Goal: Check status: Check status

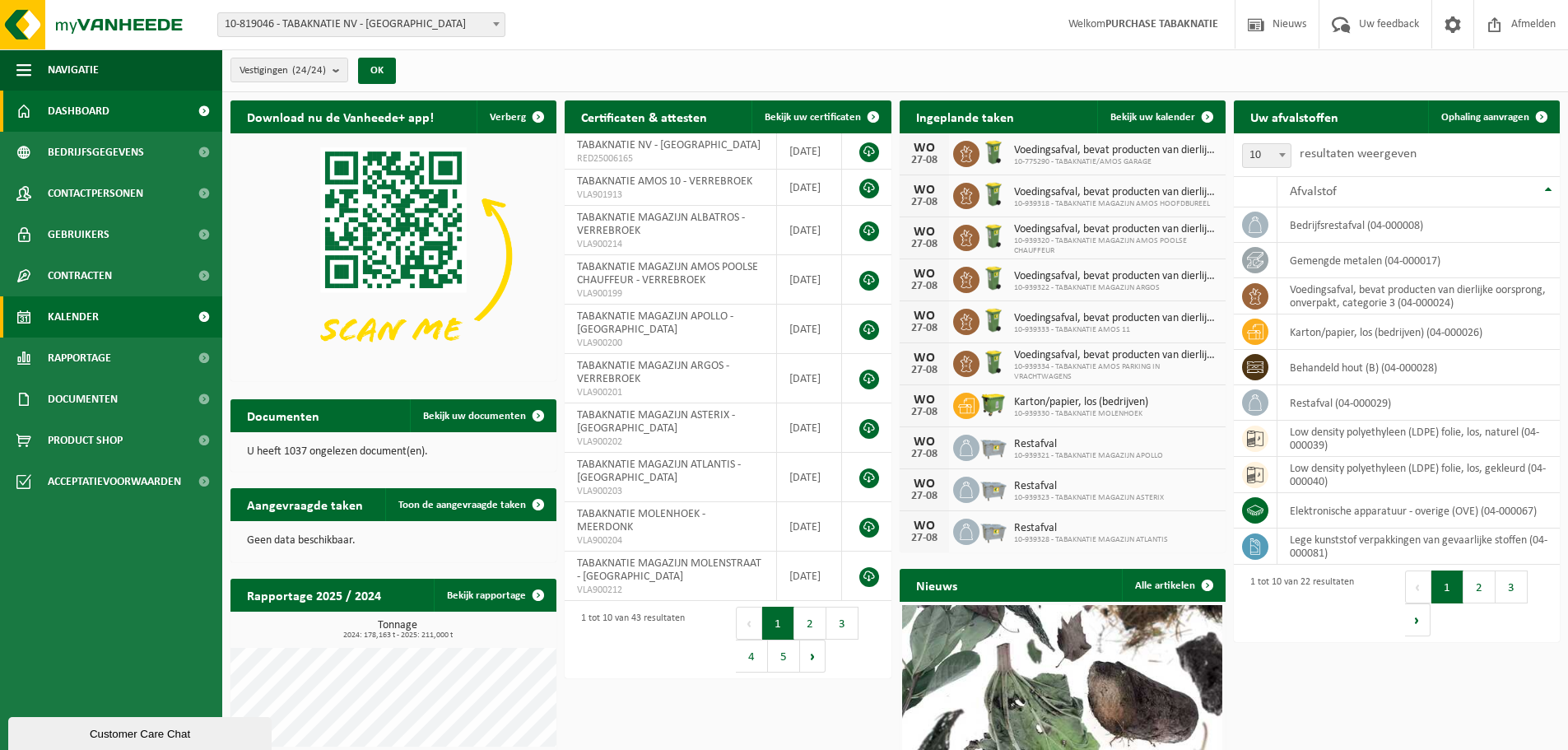
click at [103, 305] on link "Kalender" at bounding box center [111, 317] width 222 height 41
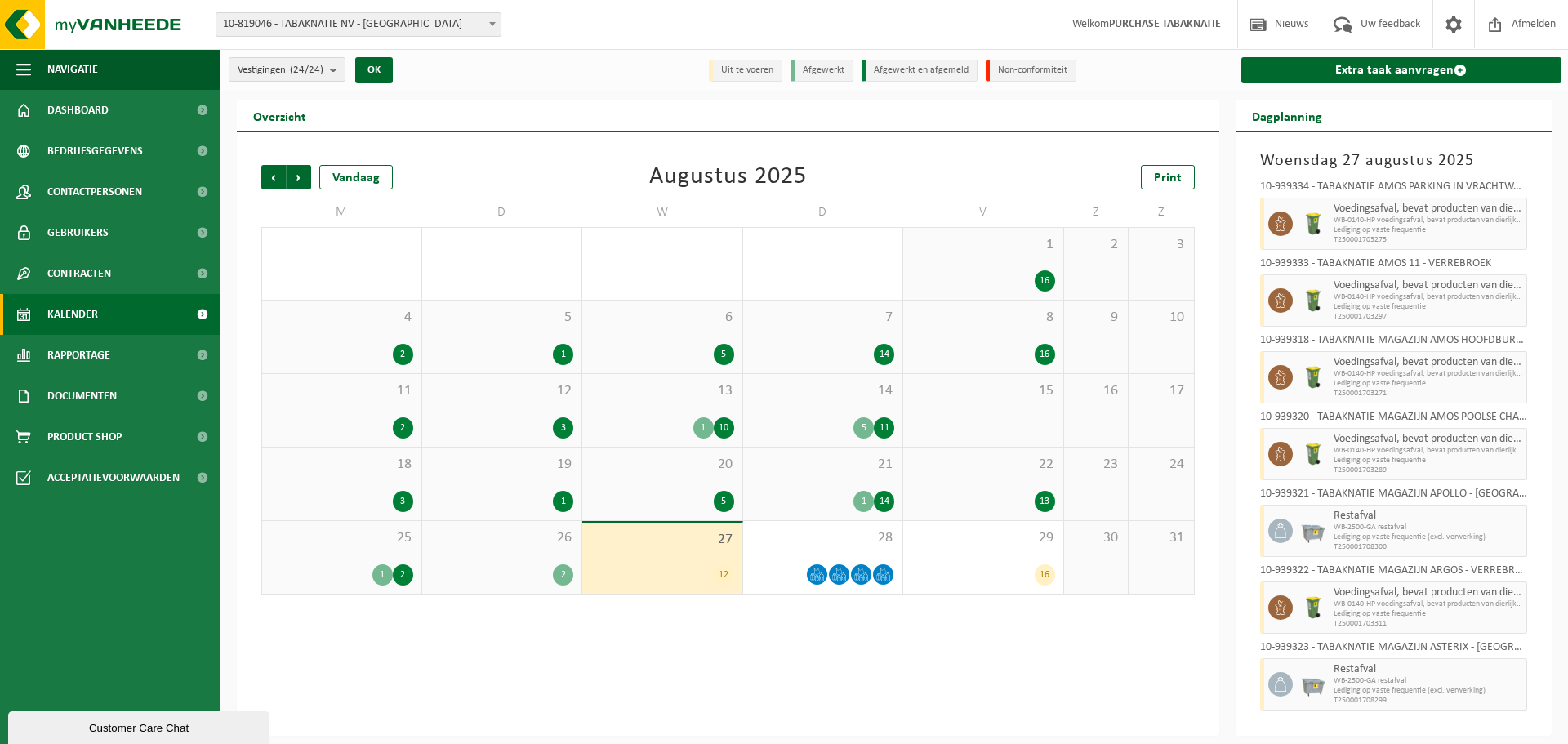
click at [934, 264] on div "1 16" at bounding box center [983, 264] width 160 height 72
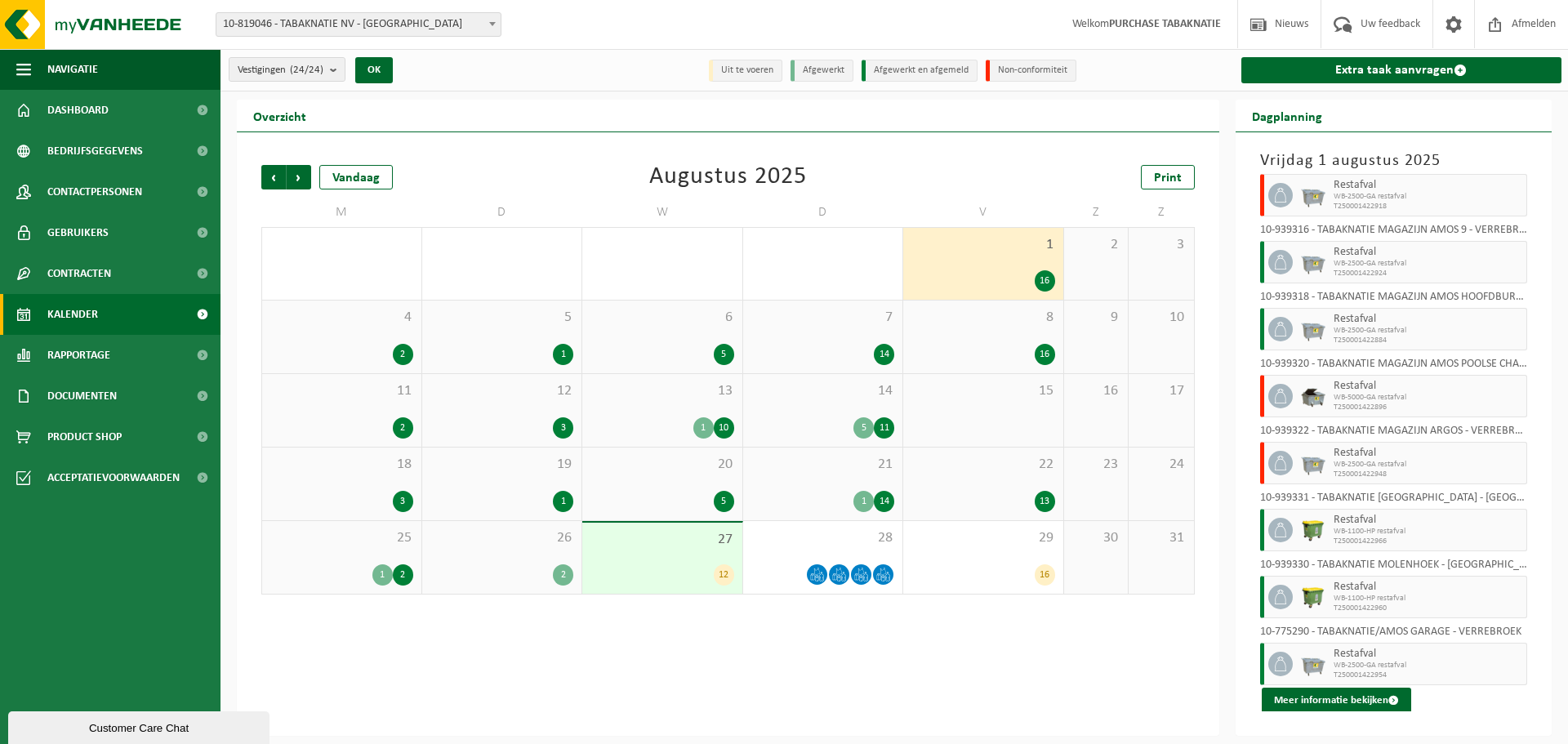
scroll to position [561, 0]
click at [369, 326] on div "4 2" at bounding box center [342, 336] width 159 height 73
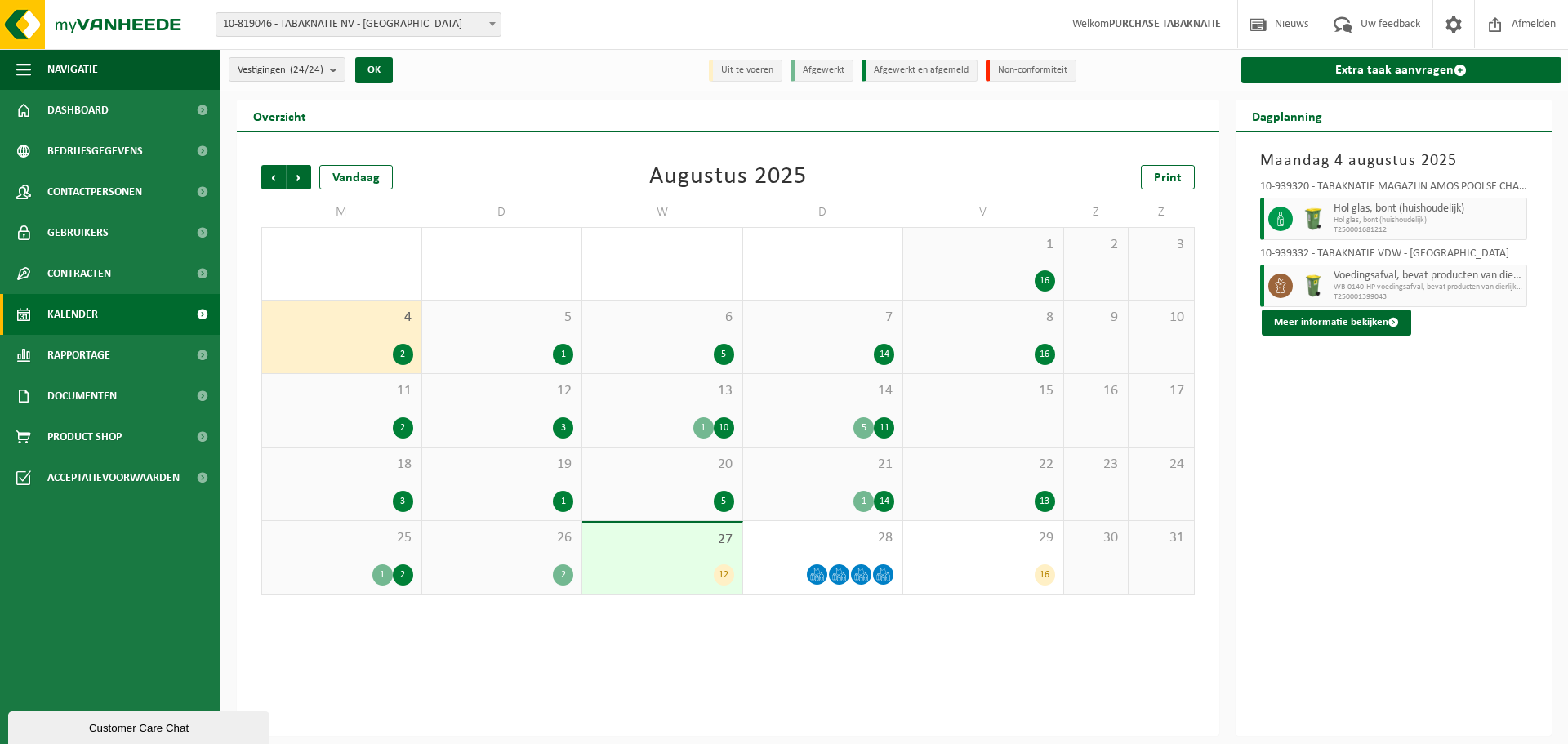
click at [514, 327] on div "5 1" at bounding box center [502, 336] width 160 height 73
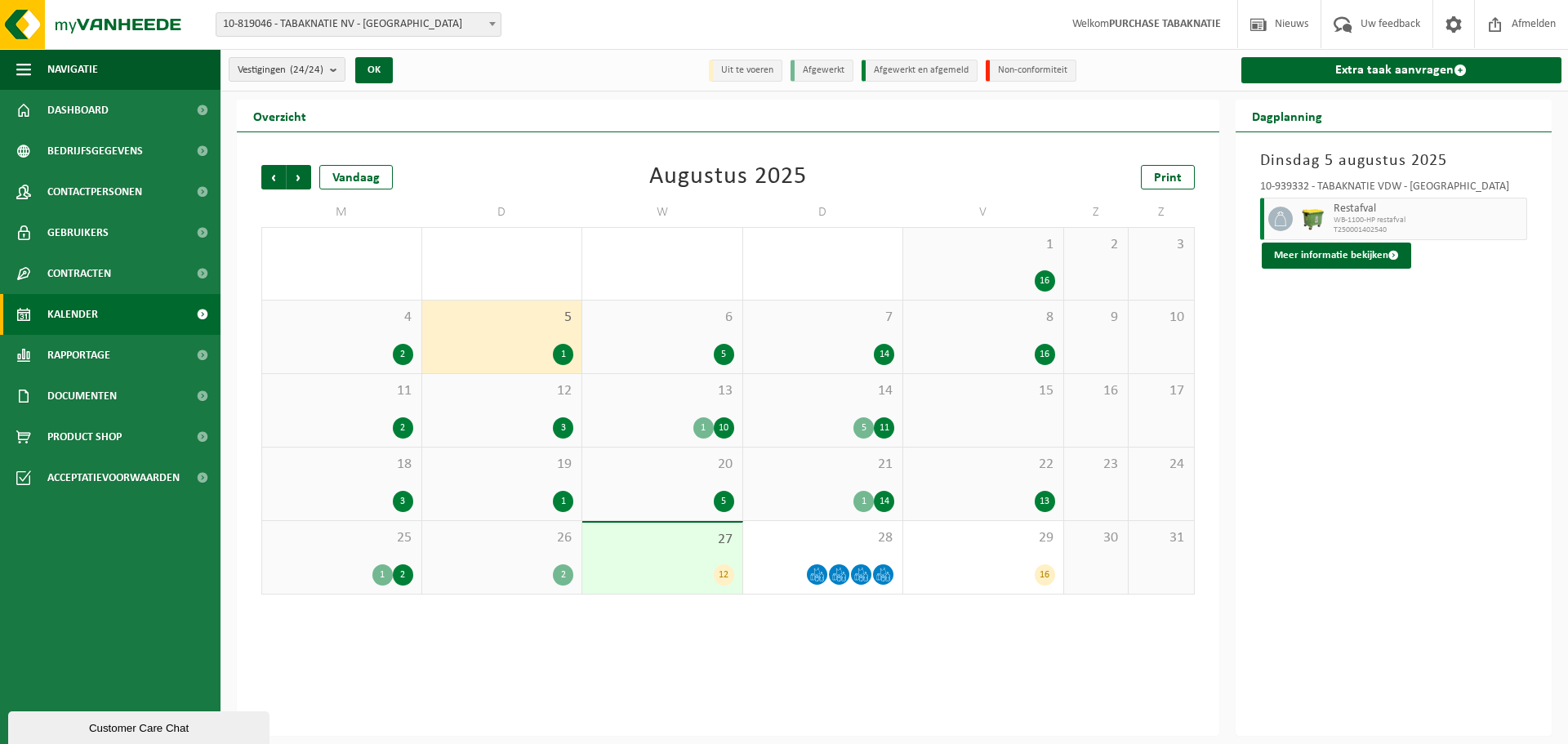
click at [651, 322] on span "6" at bounding box center [662, 318] width 144 height 18
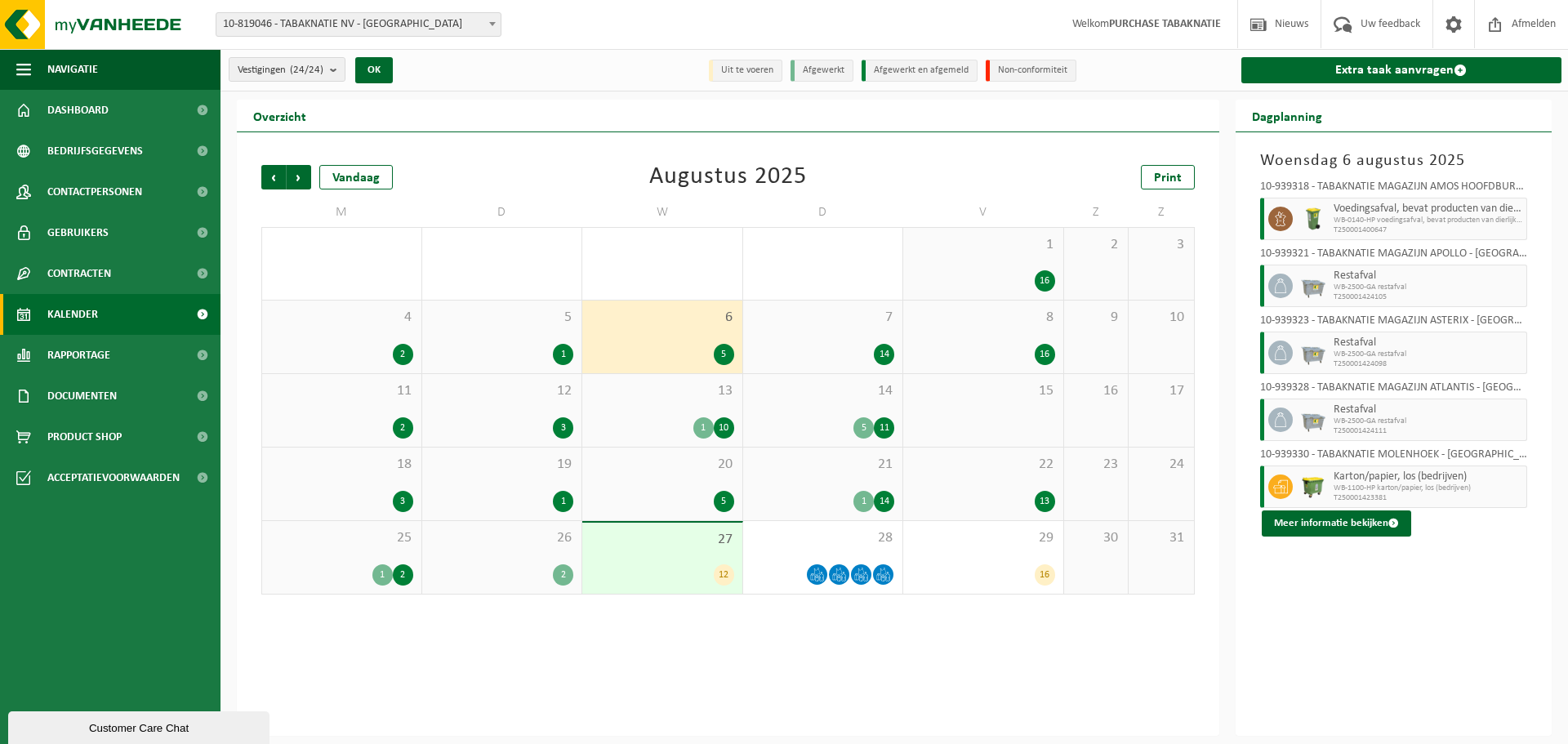
click at [832, 339] on div "7 14" at bounding box center [822, 336] width 160 height 73
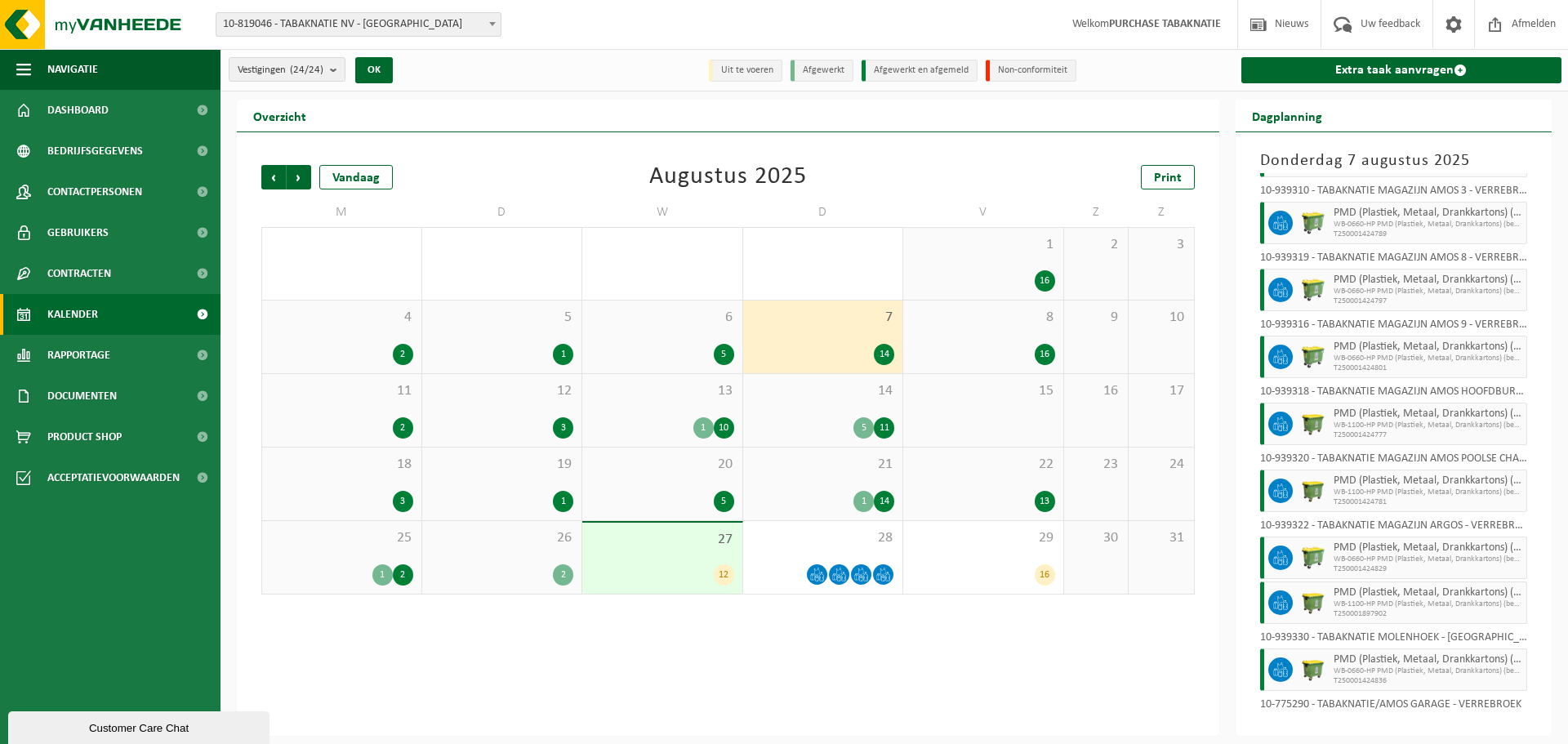
scroll to position [405, 0]
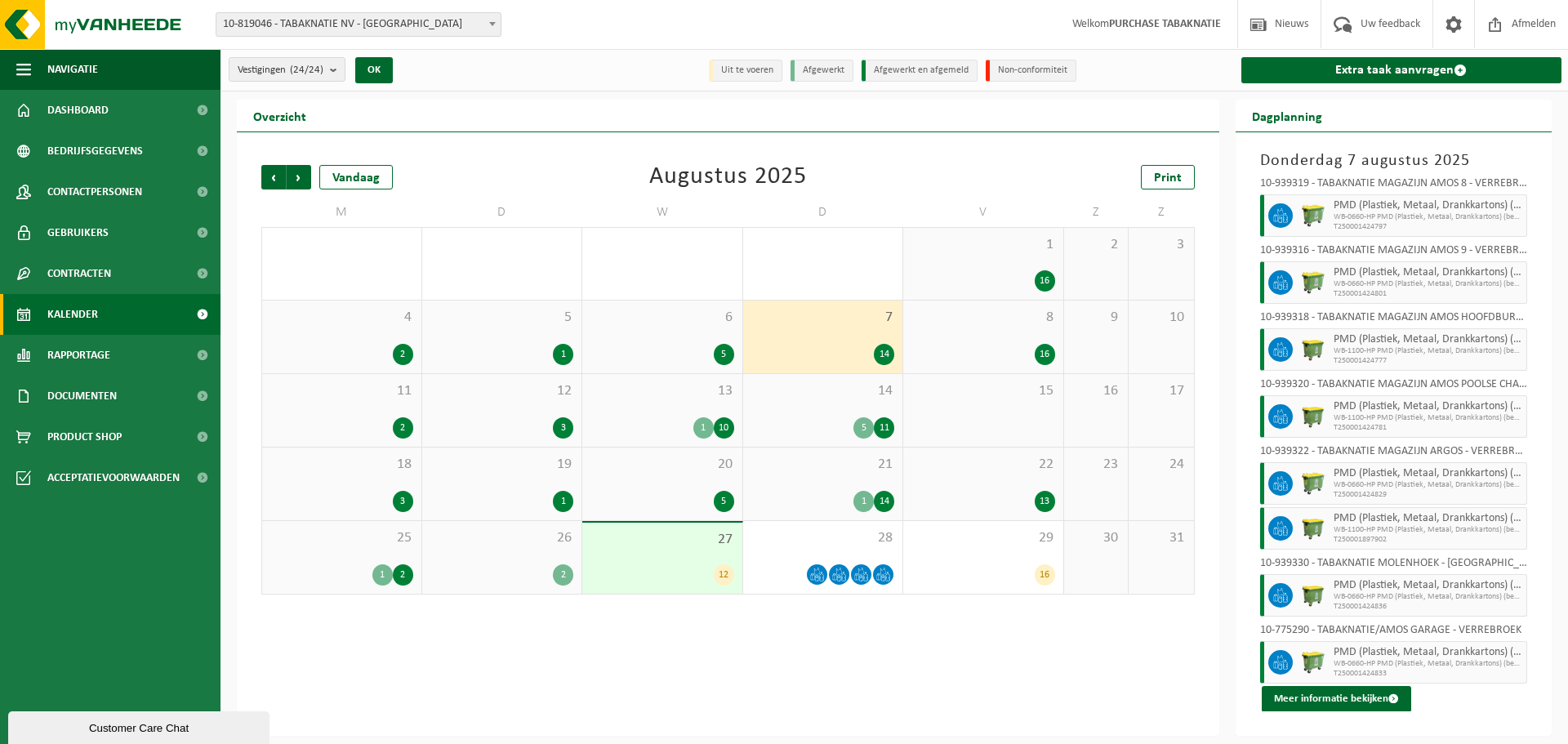
click at [984, 331] on div "8 16" at bounding box center [983, 336] width 160 height 73
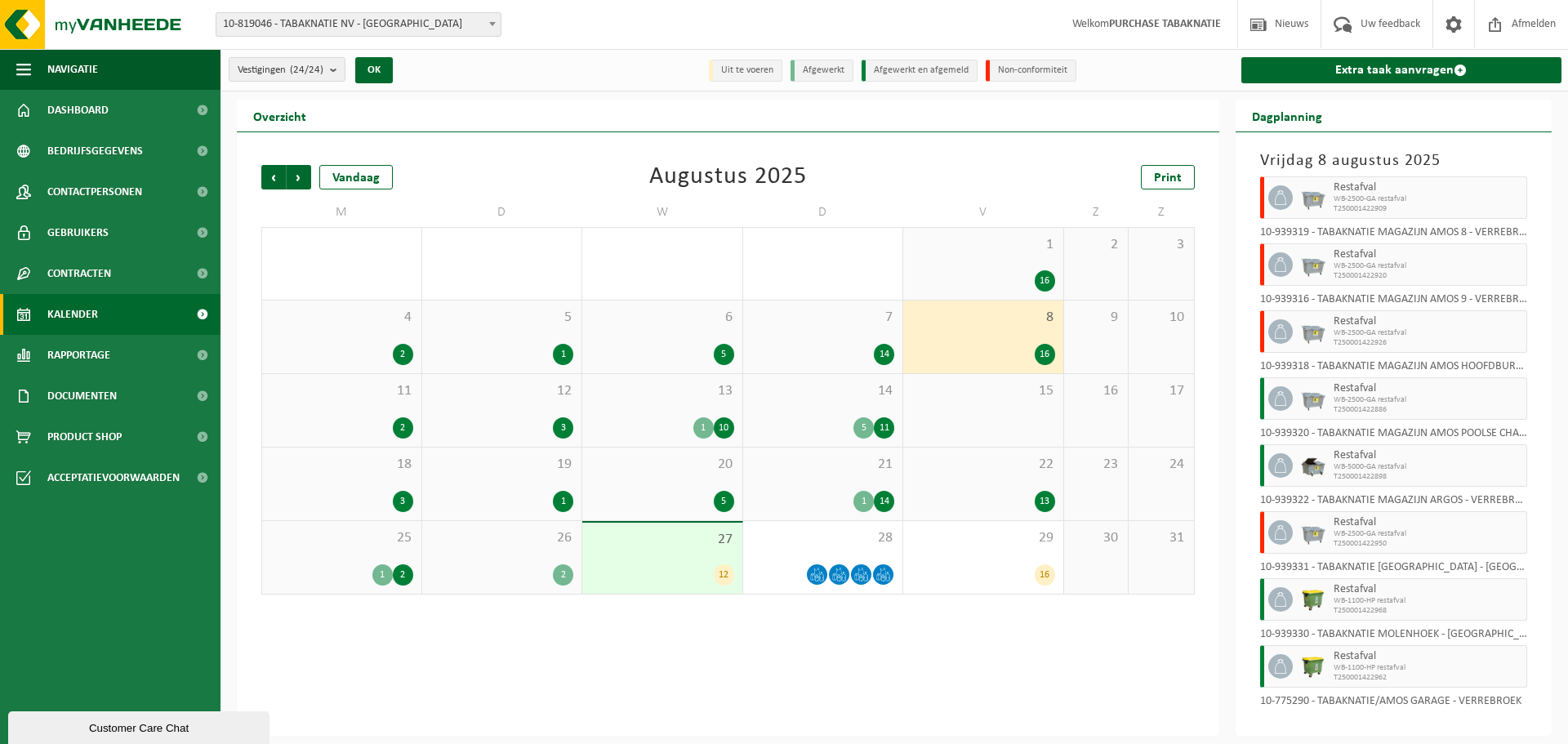
scroll to position [561, 0]
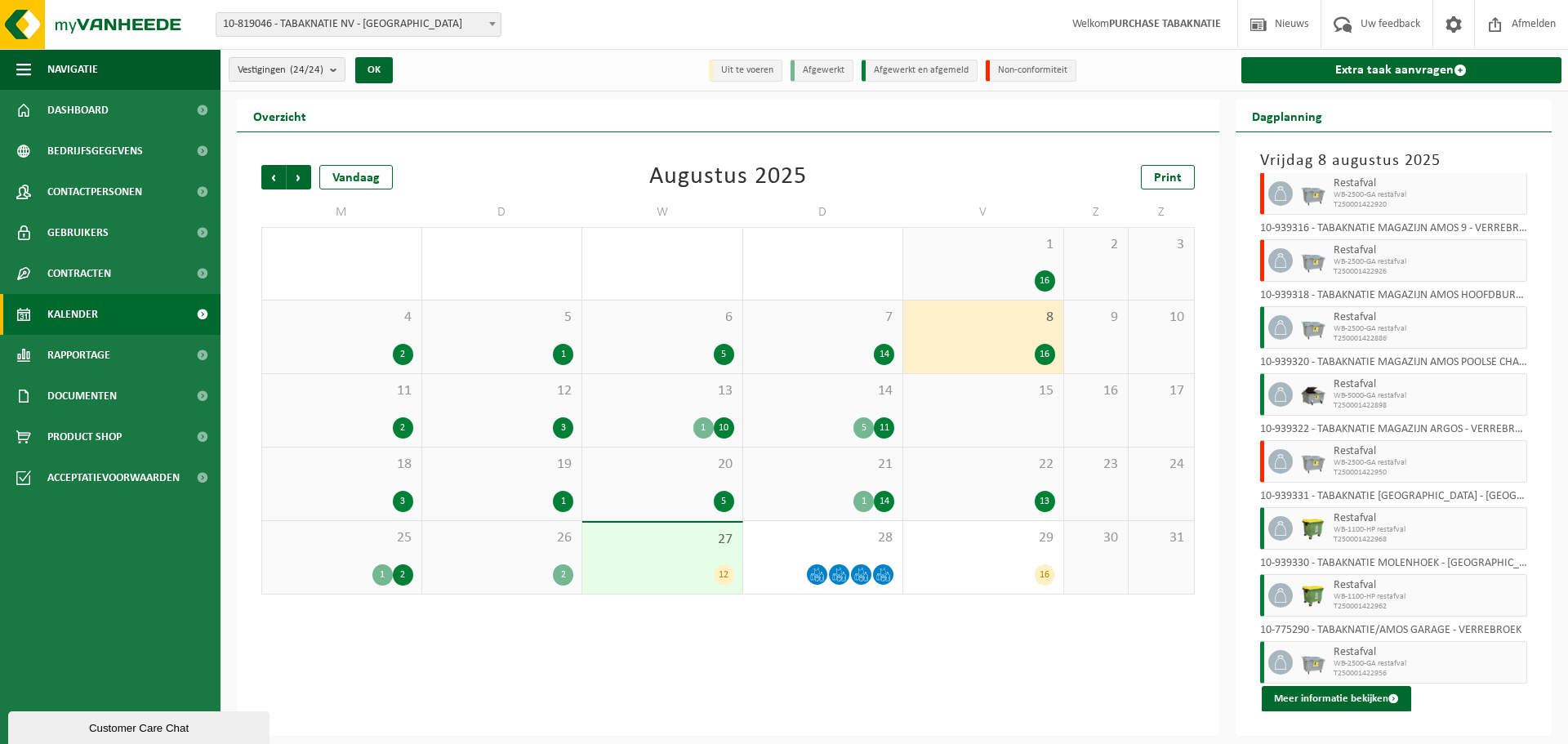
click at [340, 403] on div "11 2" at bounding box center [342, 410] width 159 height 73
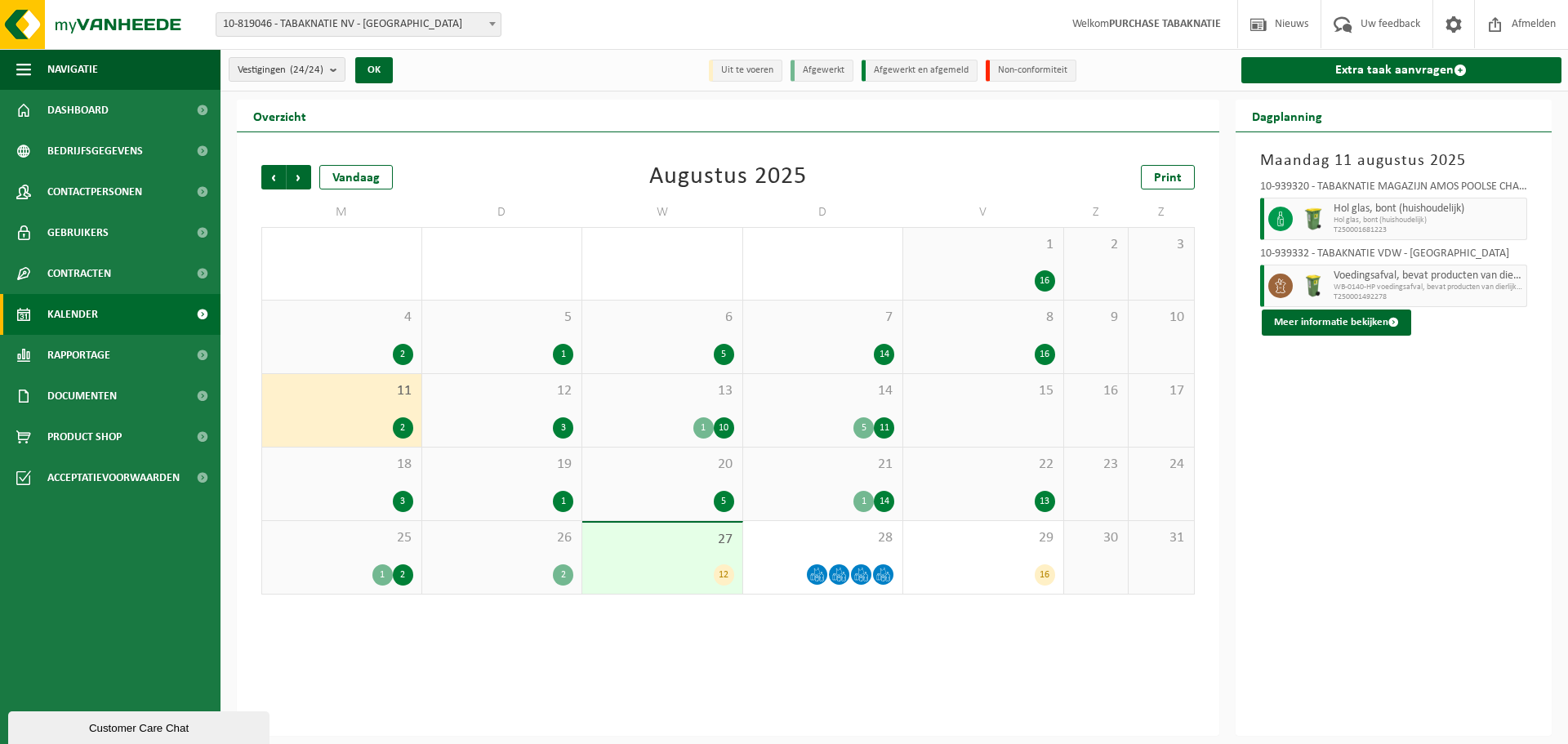
click at [488, 409] on div "12 3" at bounding box center [502, 410] width 160 height 73
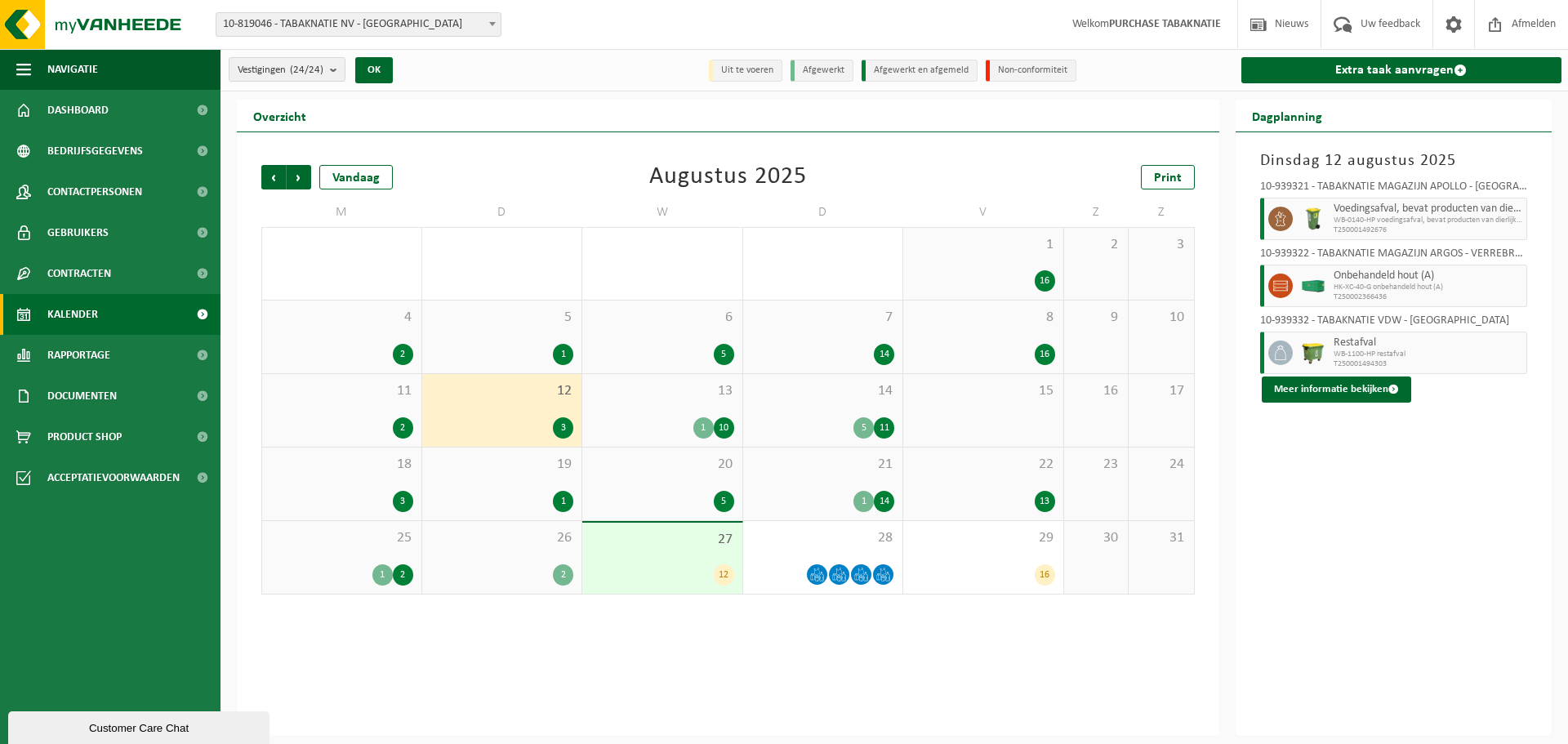
click at [647, 403] on div "13 1 10" at bounding box center [662, 410] width 160 height 73
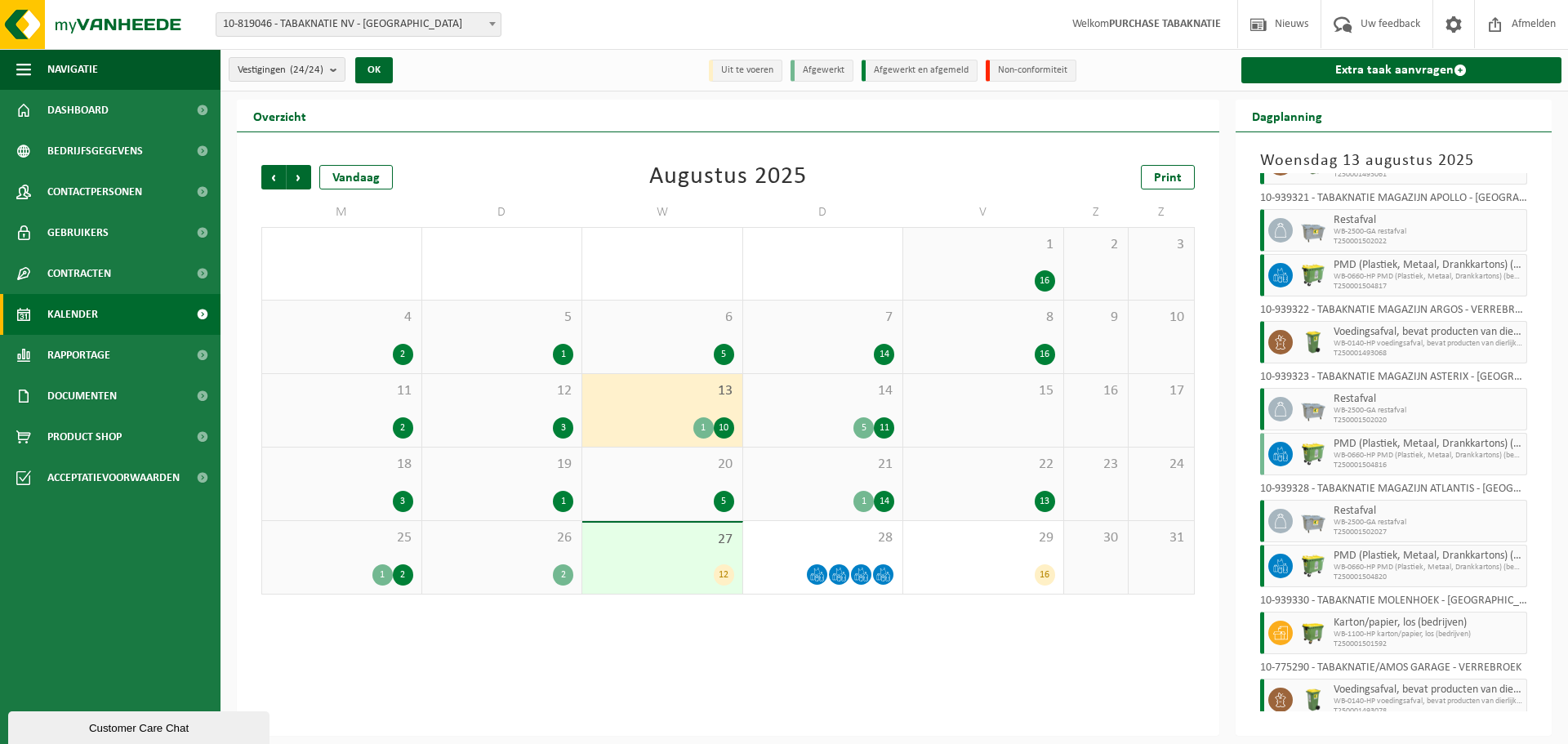
scroll to position [160, 0]
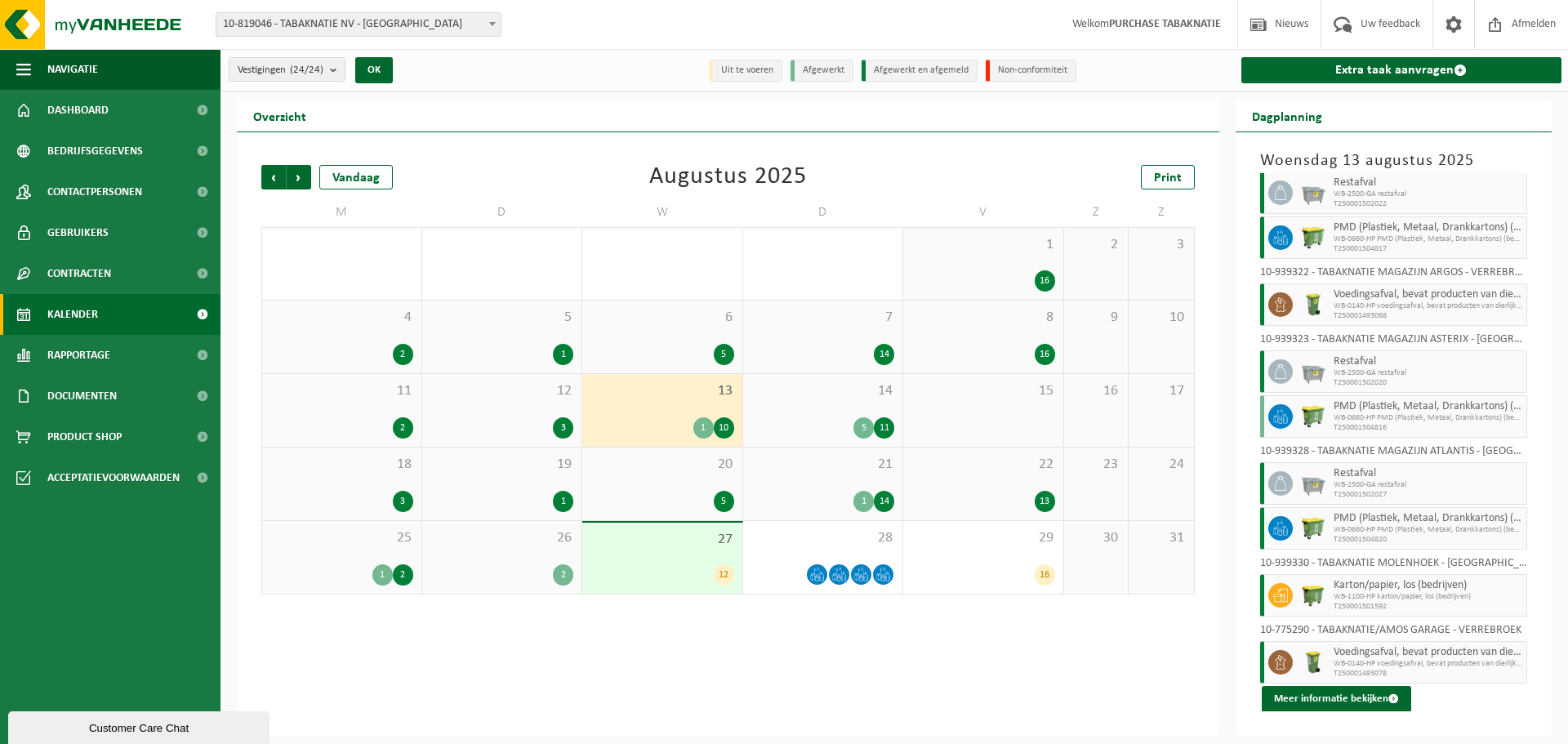
click at [819, 396] on span "14" at bounding box center [823, 391] width 144 height 18
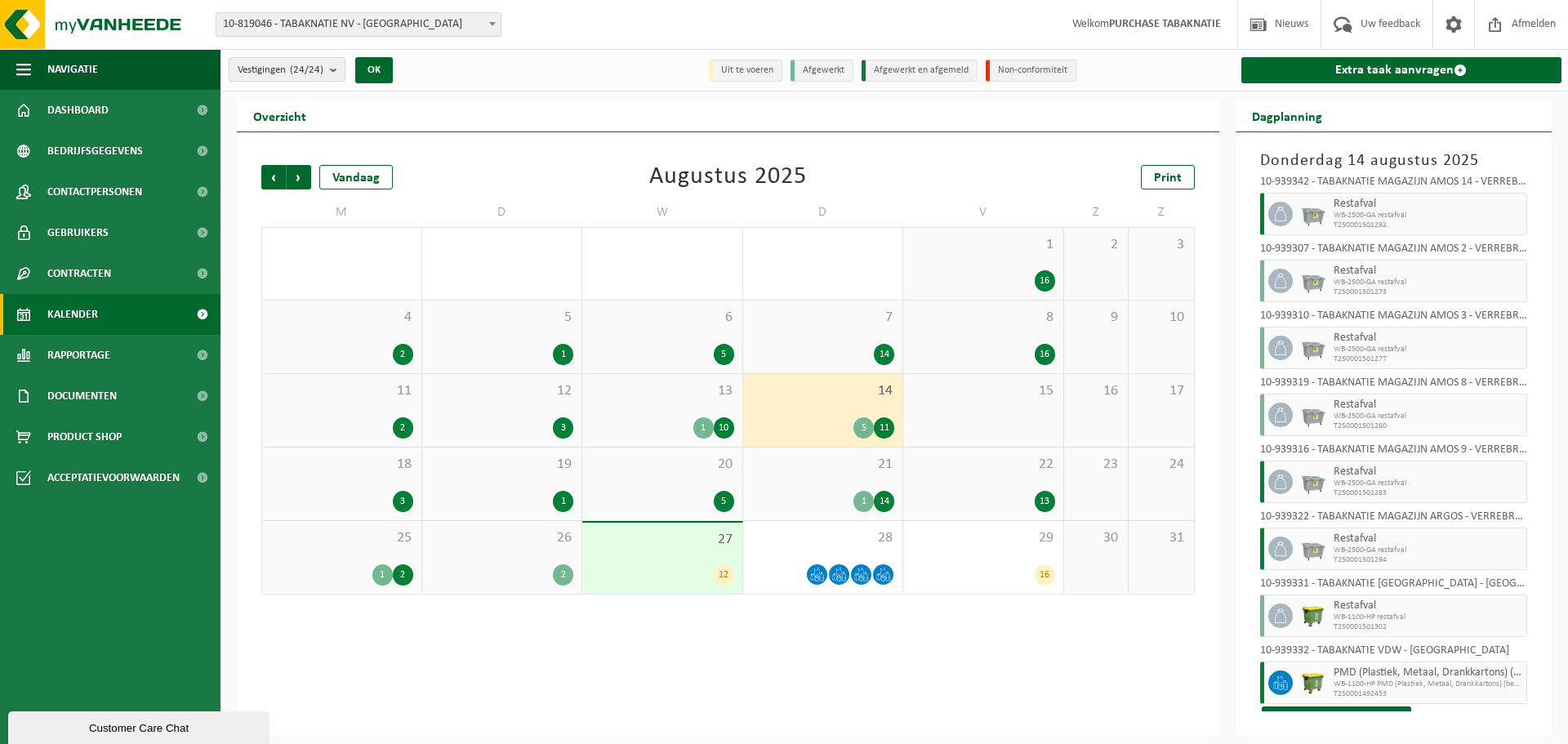
scroll to position [695, 0]
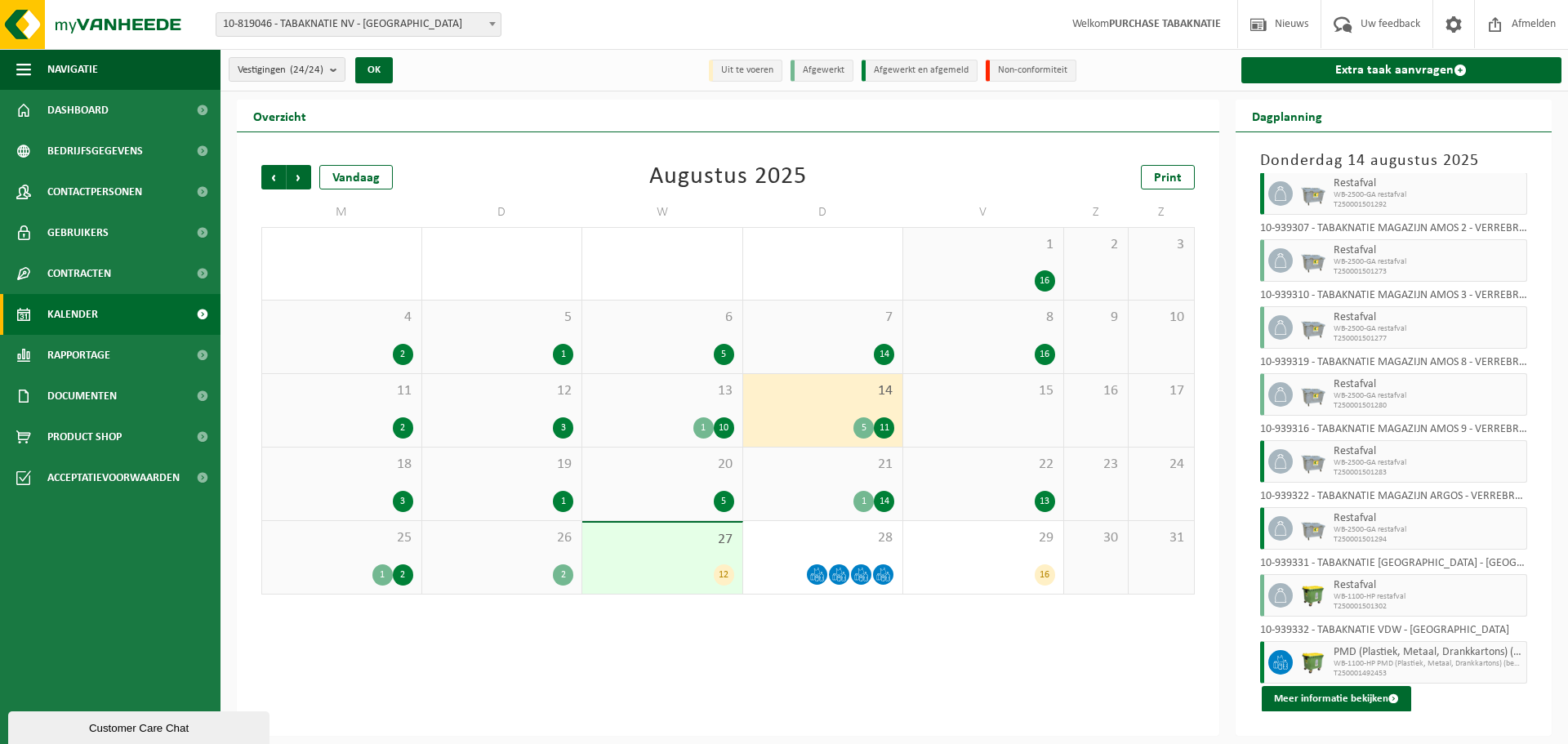
click at [386, 474] on div "18 3" at bounding box center [342, 484] width 159 height 73
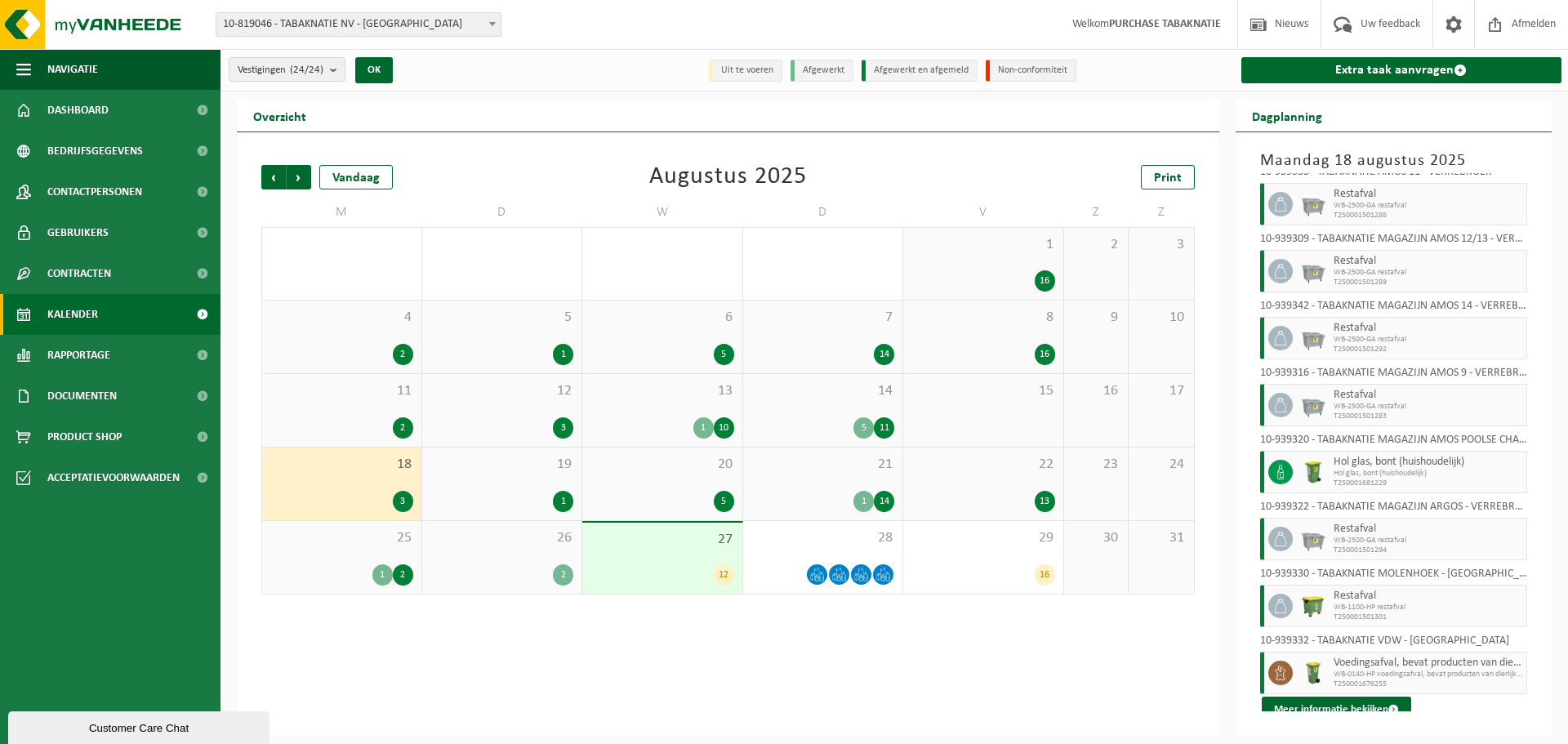
scroll to position [92, 0]
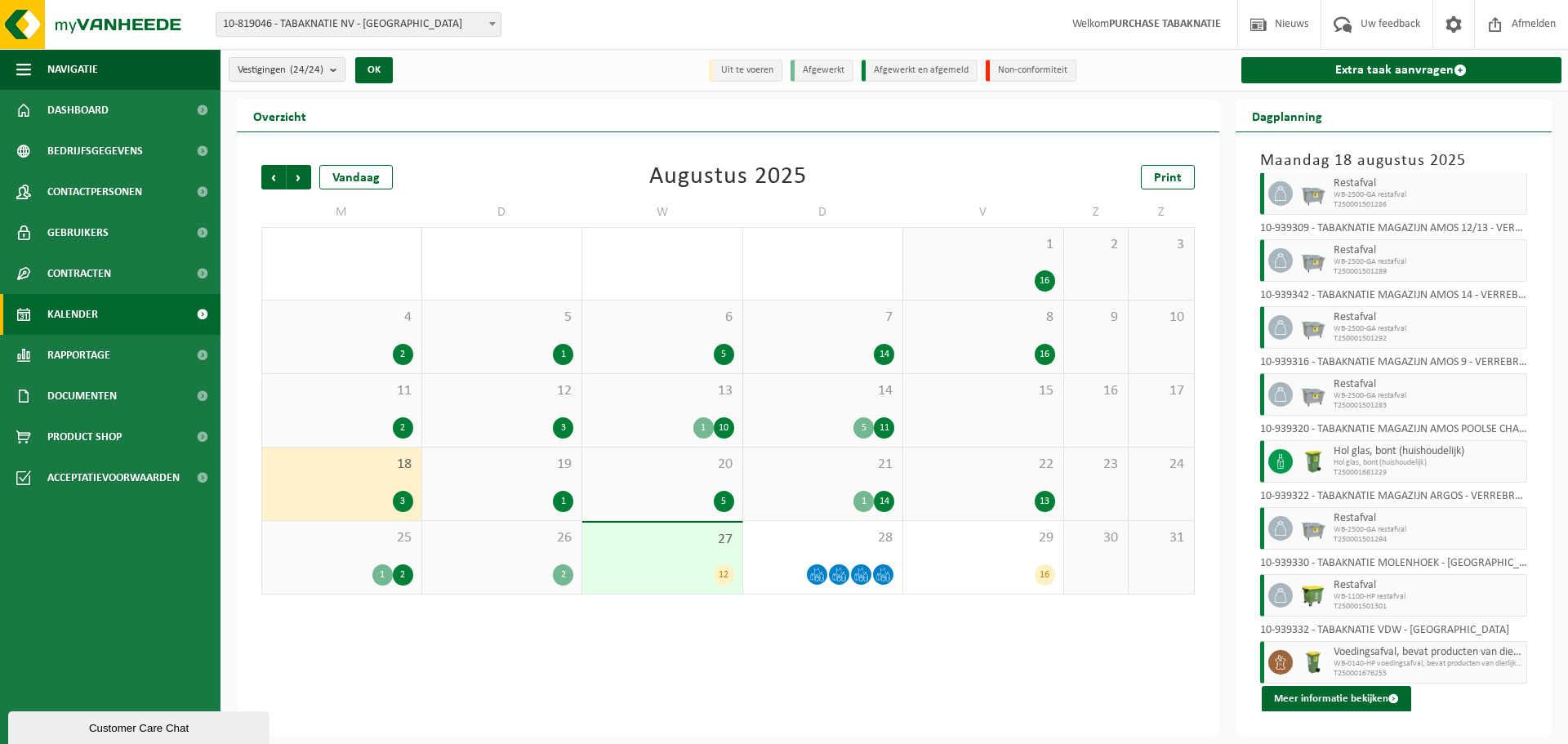
click at [467, 486] on div "19 1" at bounding box center [502, 484] width 160 height 73
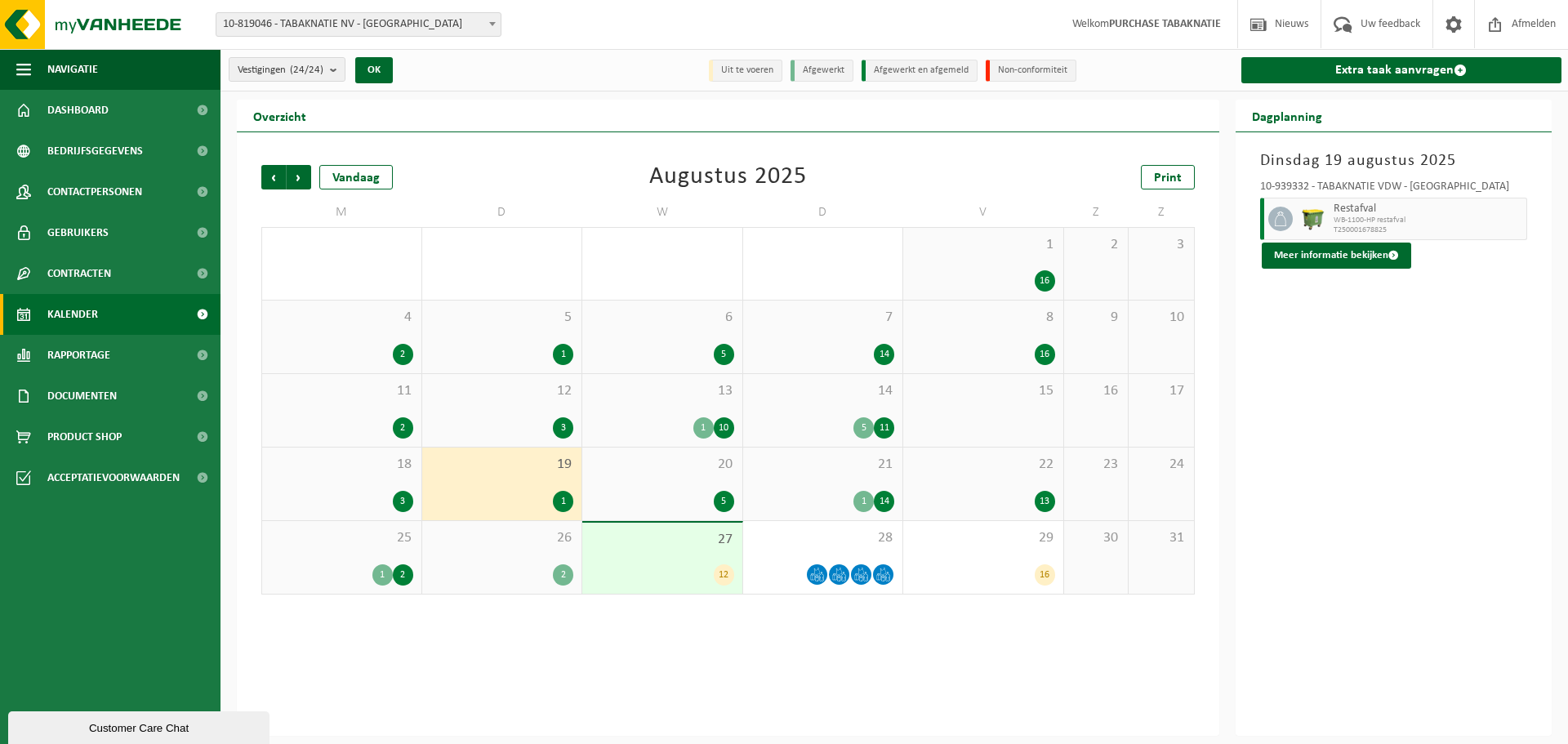
click at [665, 480] on div "20 5" at bounding box center [662, 484] width 160 height 73
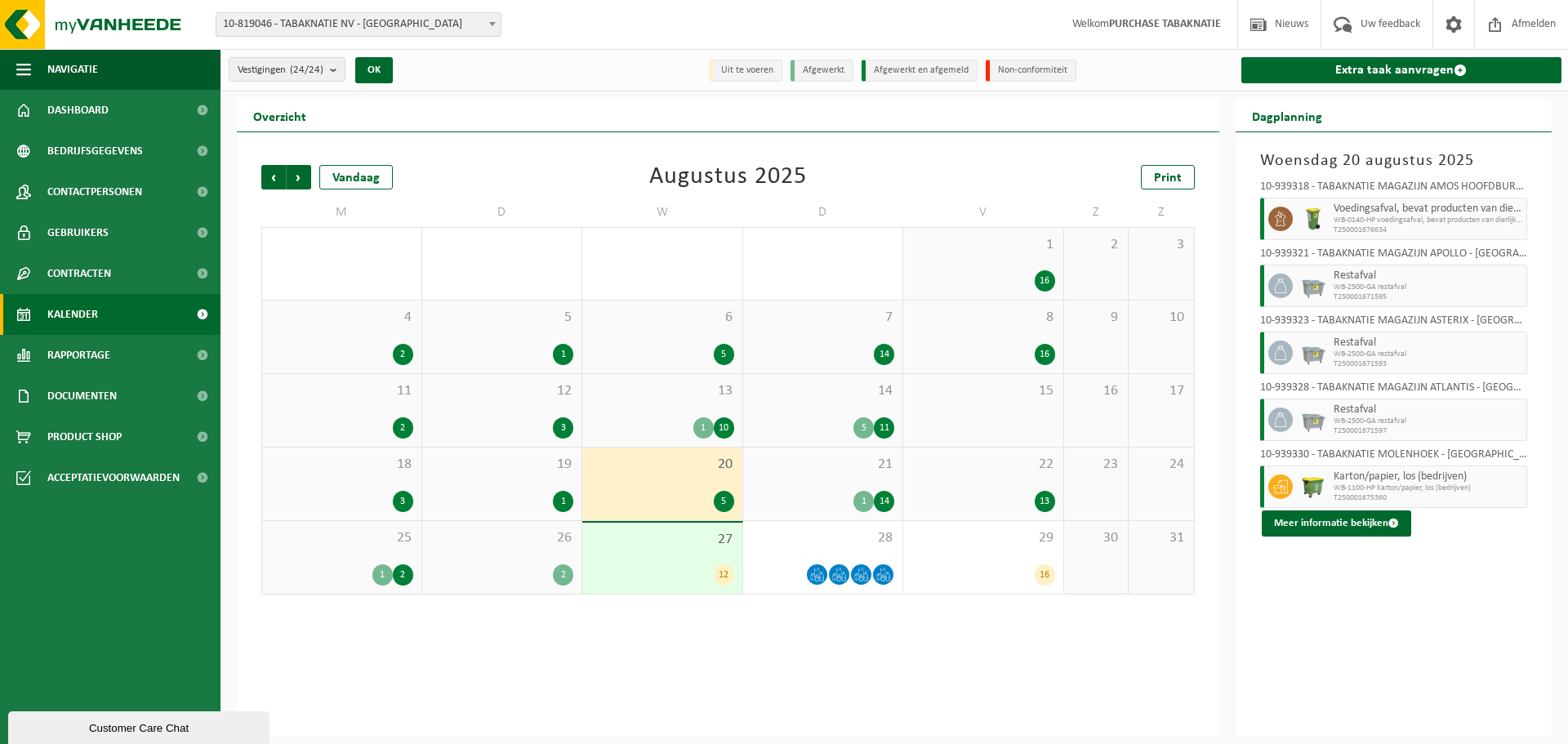
click at [788, 470] on span "21" at bounding box center [823, 464] width 144 height 18
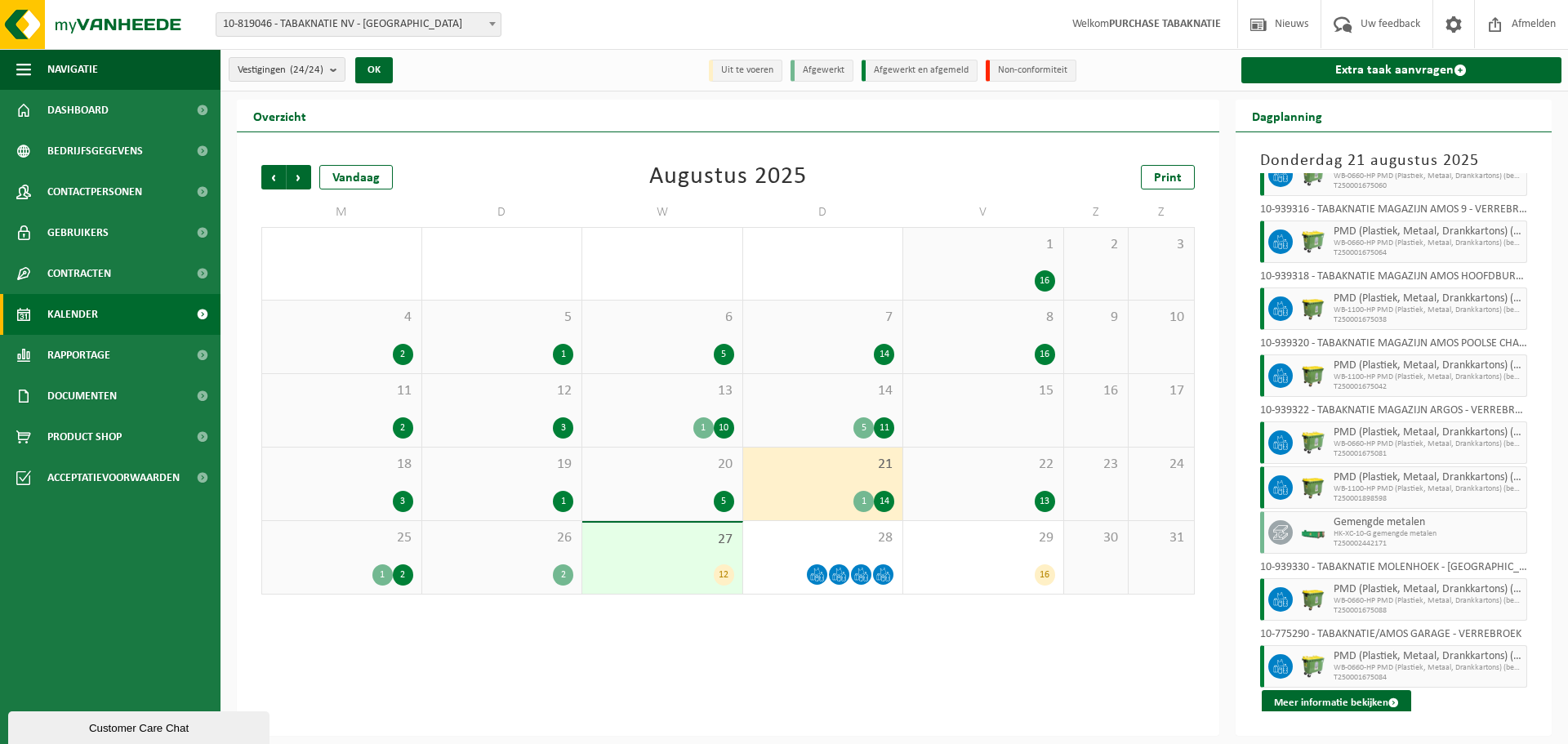
scroll to position [450, 0]
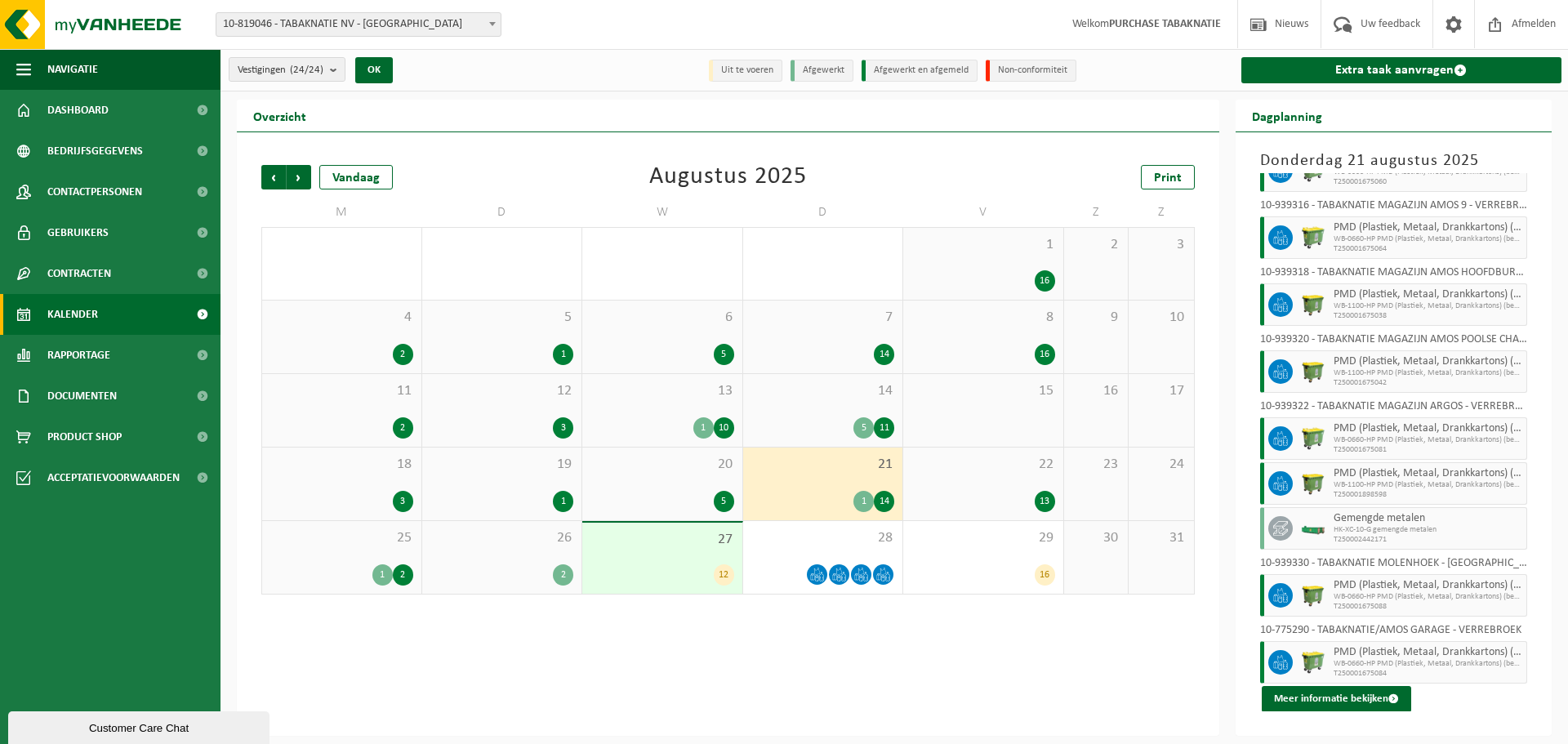
click at [943, 466] on span "22" at bounding box center [984, 464] width 144 height 18
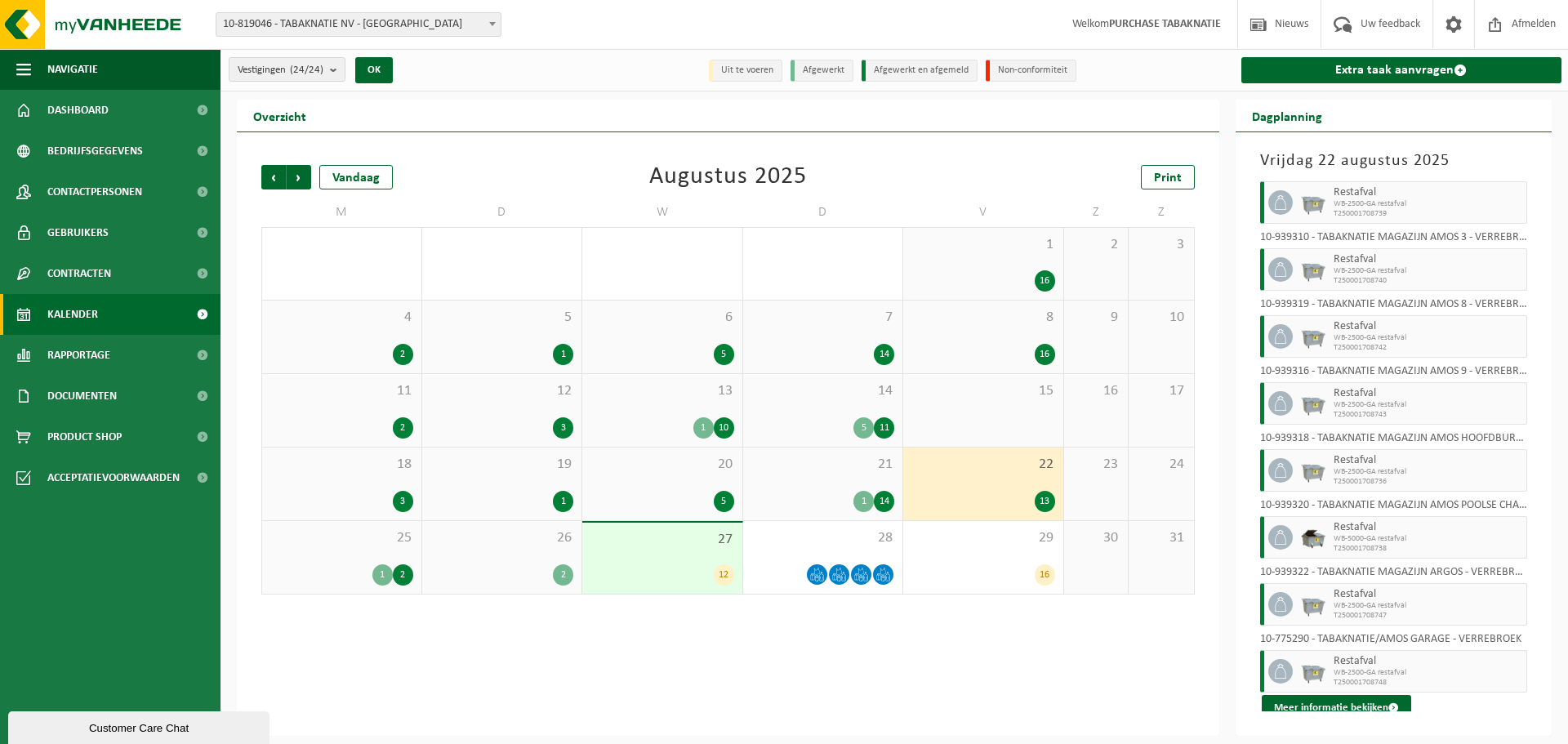
scroll to position [360, 0]
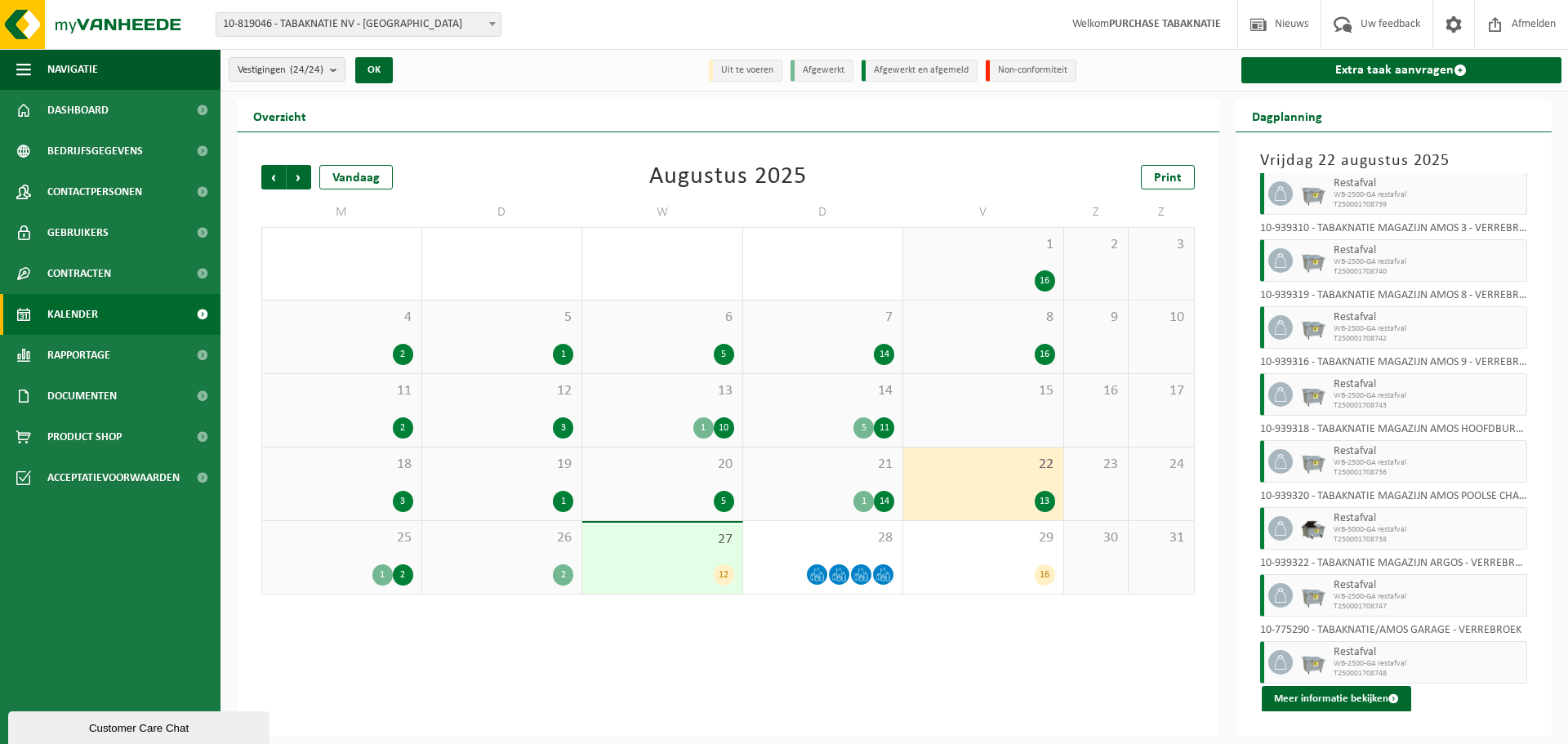
click at [357, 546] on span "25" at bounding box center [341, 538] width 143 height 18
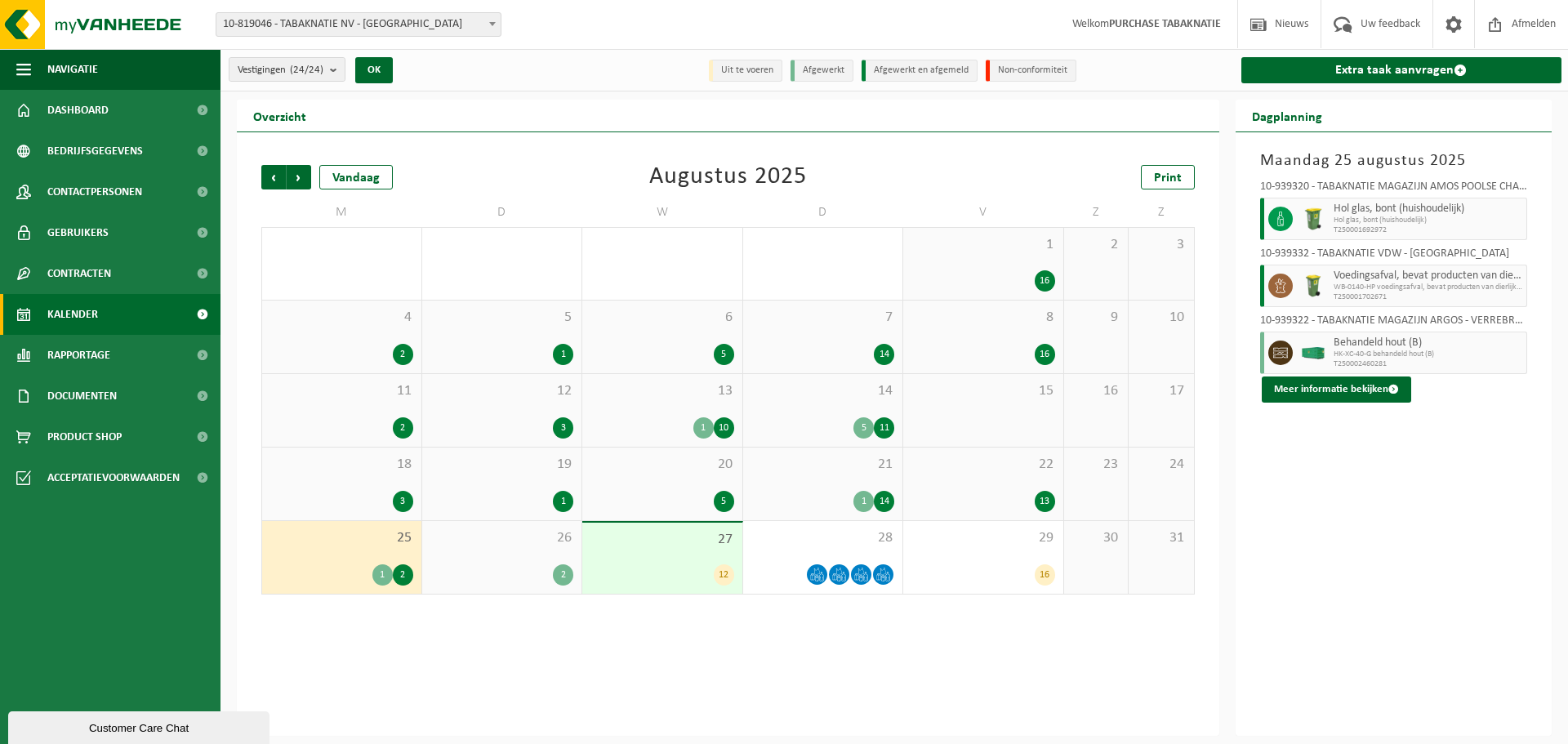
click at [485, 545] on span "26" at bounding box center [502, 538] width 144 height 18
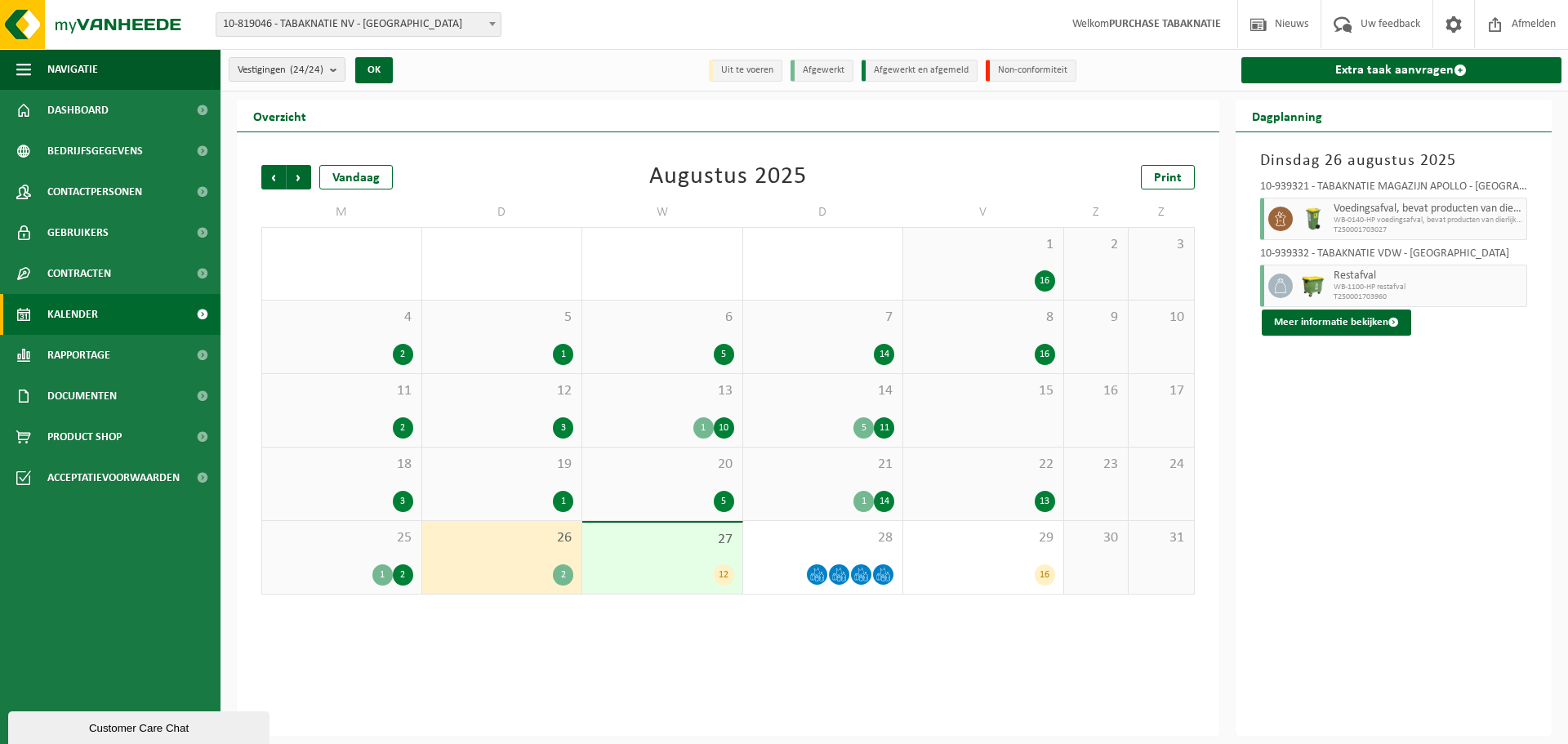
click at [629, 543] on span "27" at bounding box center [662, 540] width 144 height 18
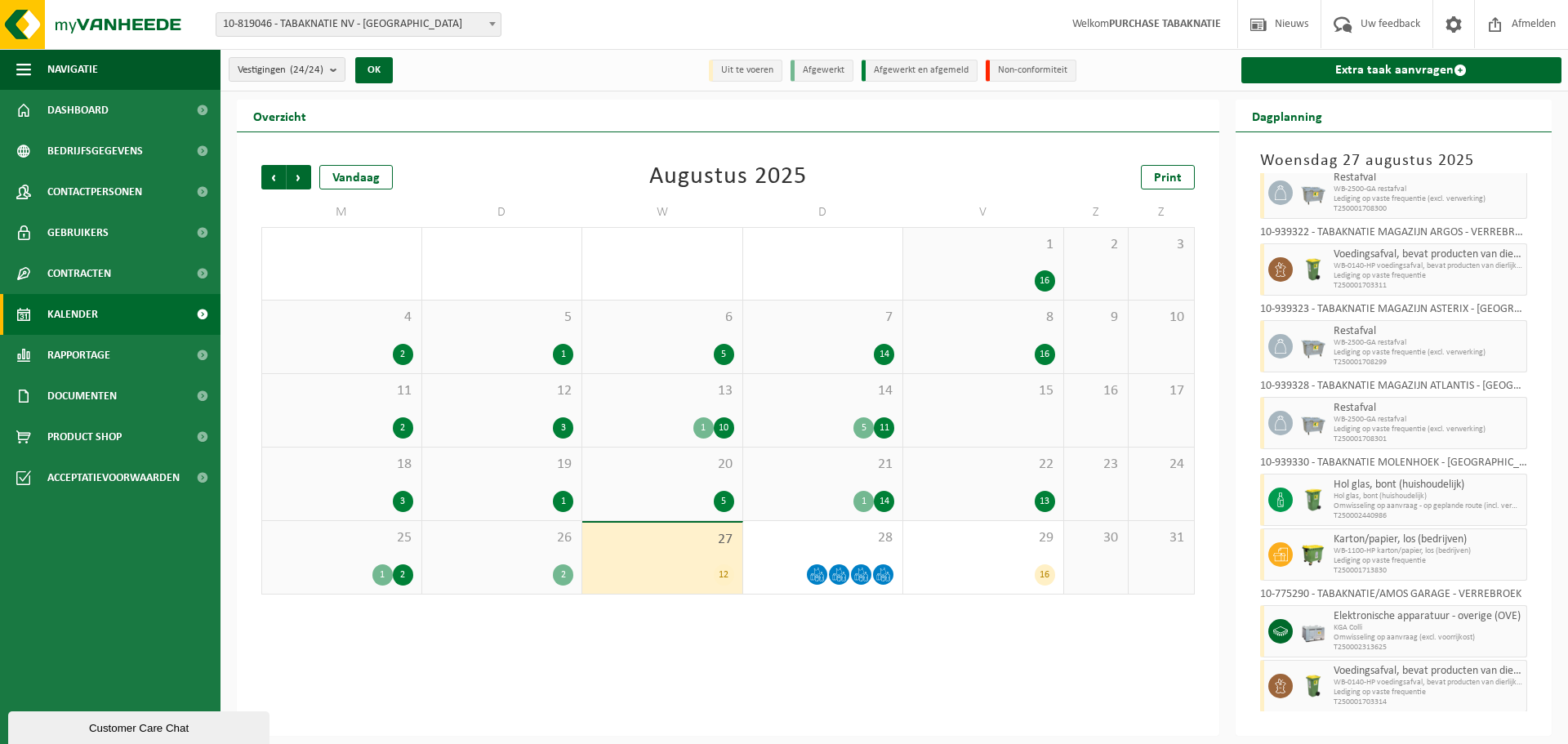
scroll to position [342, 0]
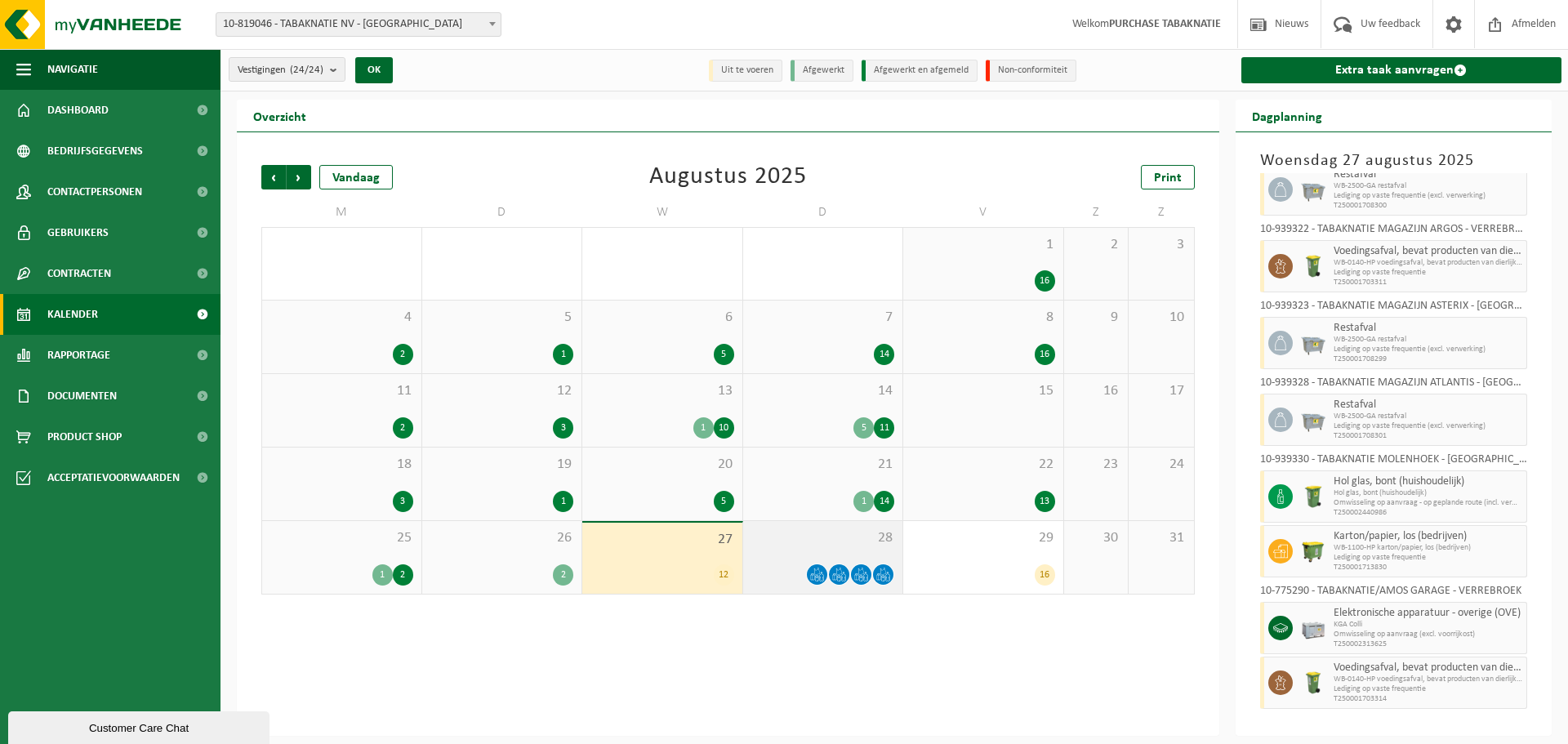
click at [824, 544] on span "28" at bounding box center [823, 538] width 144 height 18
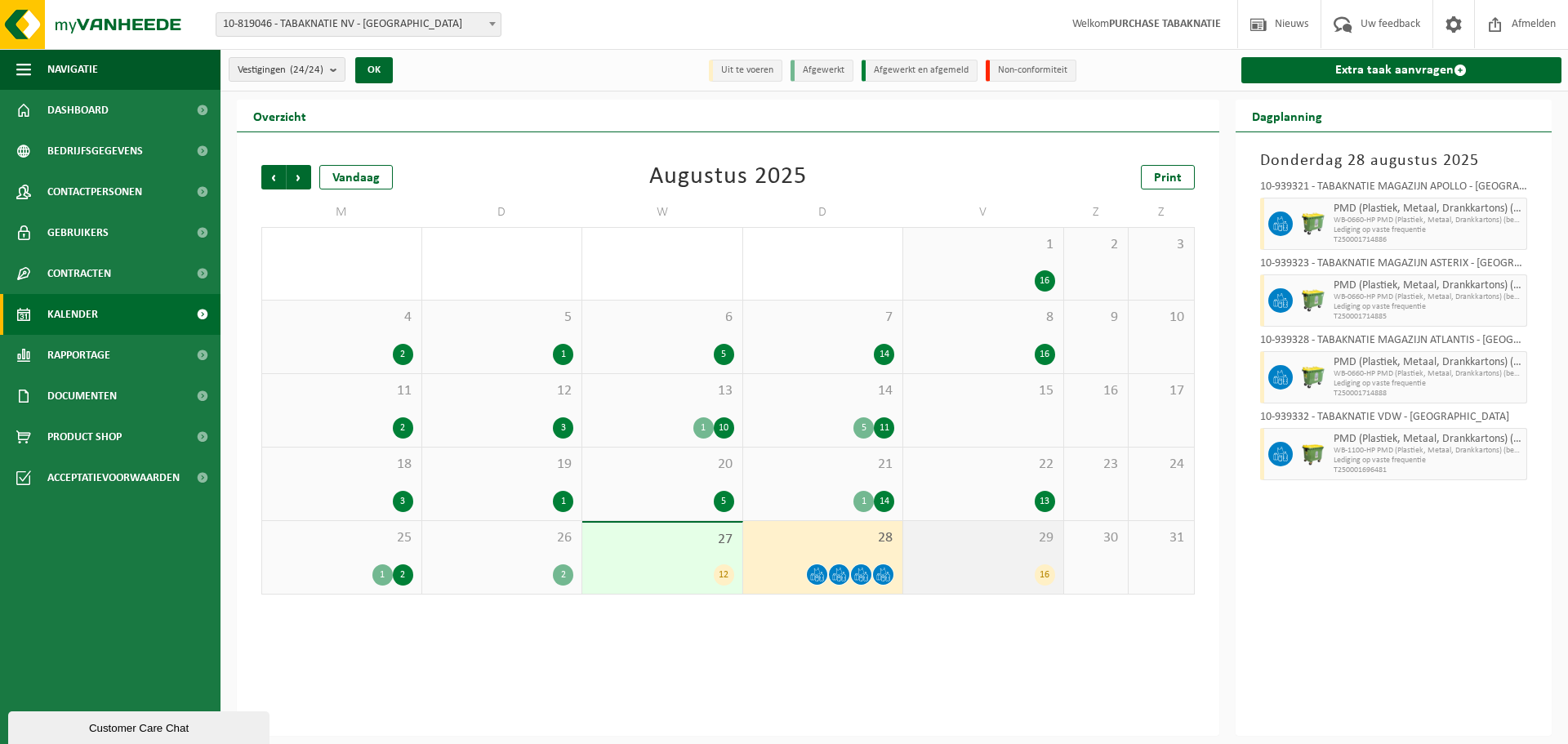
click at [984, 554] on div "29 16" at bounding box center [983, 558] width 160 height 73
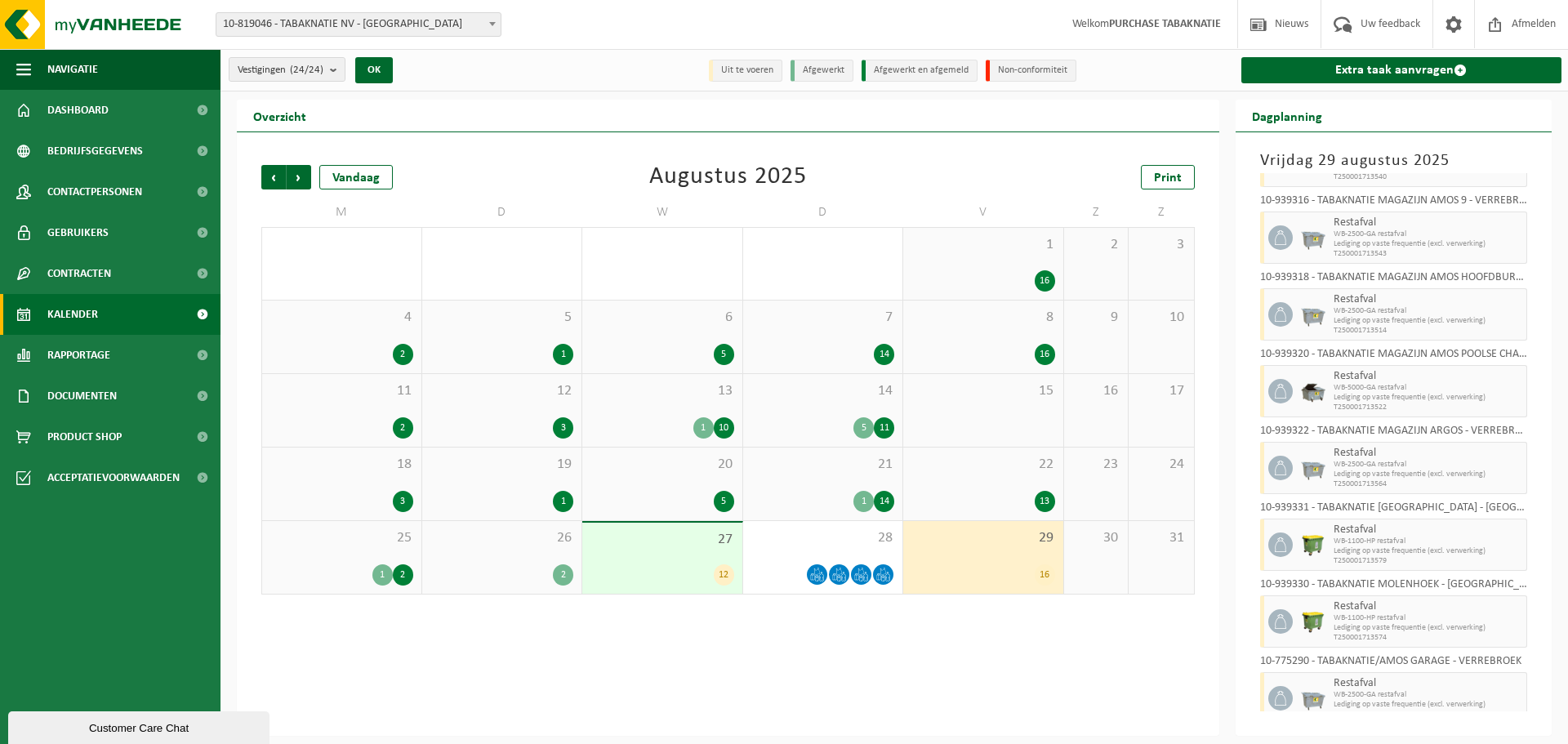
scroll to position [693, 0]
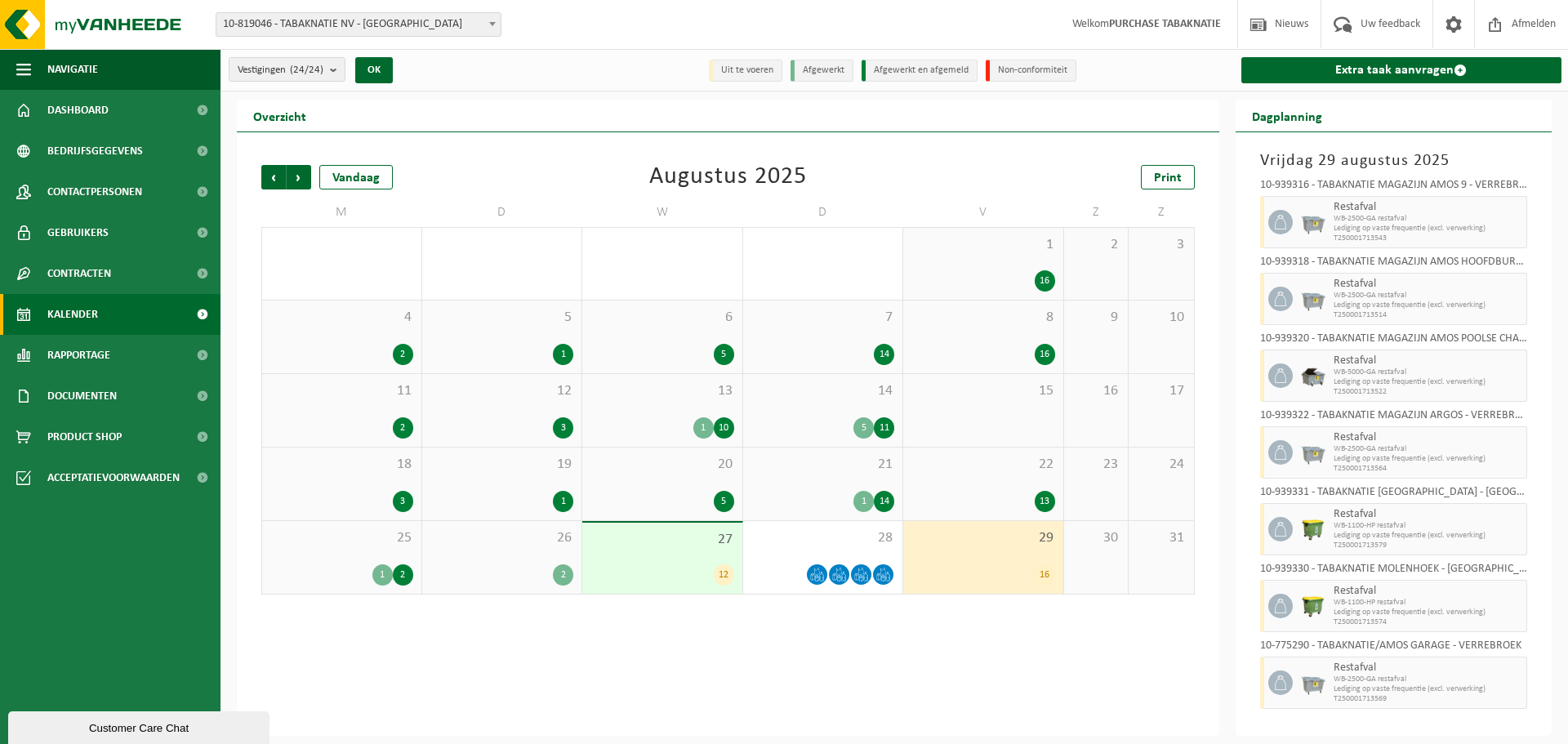
click at [968, 244] on span "1" at bounding box center [984, 245] width 144 height 18
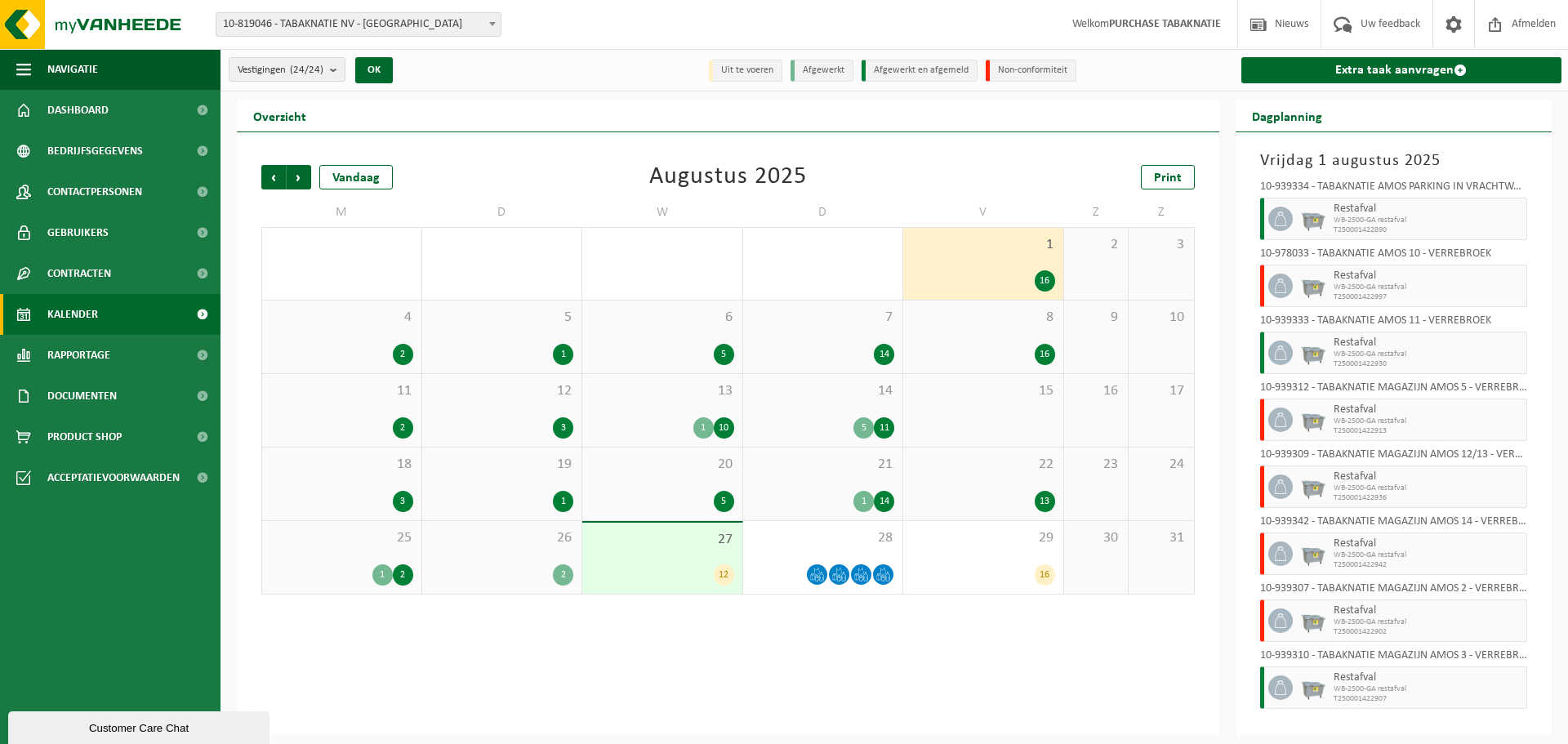
click at [1365, 274] on span "Restafval" at bounding box center [1427, 276] width 189 height 13
drag, startPoint x: 1283, startPoint y: 284, endPoint x: 1396, endPoint y: 281, distance: 113.0
click at [1283, 283] on icon at bounding box center [1280, 286] width 15 height 15
click at [1499, 294] on span "T250001422997" at bounding box center [1427, 297] width 189 height 10
click at [1283, 285] on icon at bounding box center [1280, 286] width 15 height 15
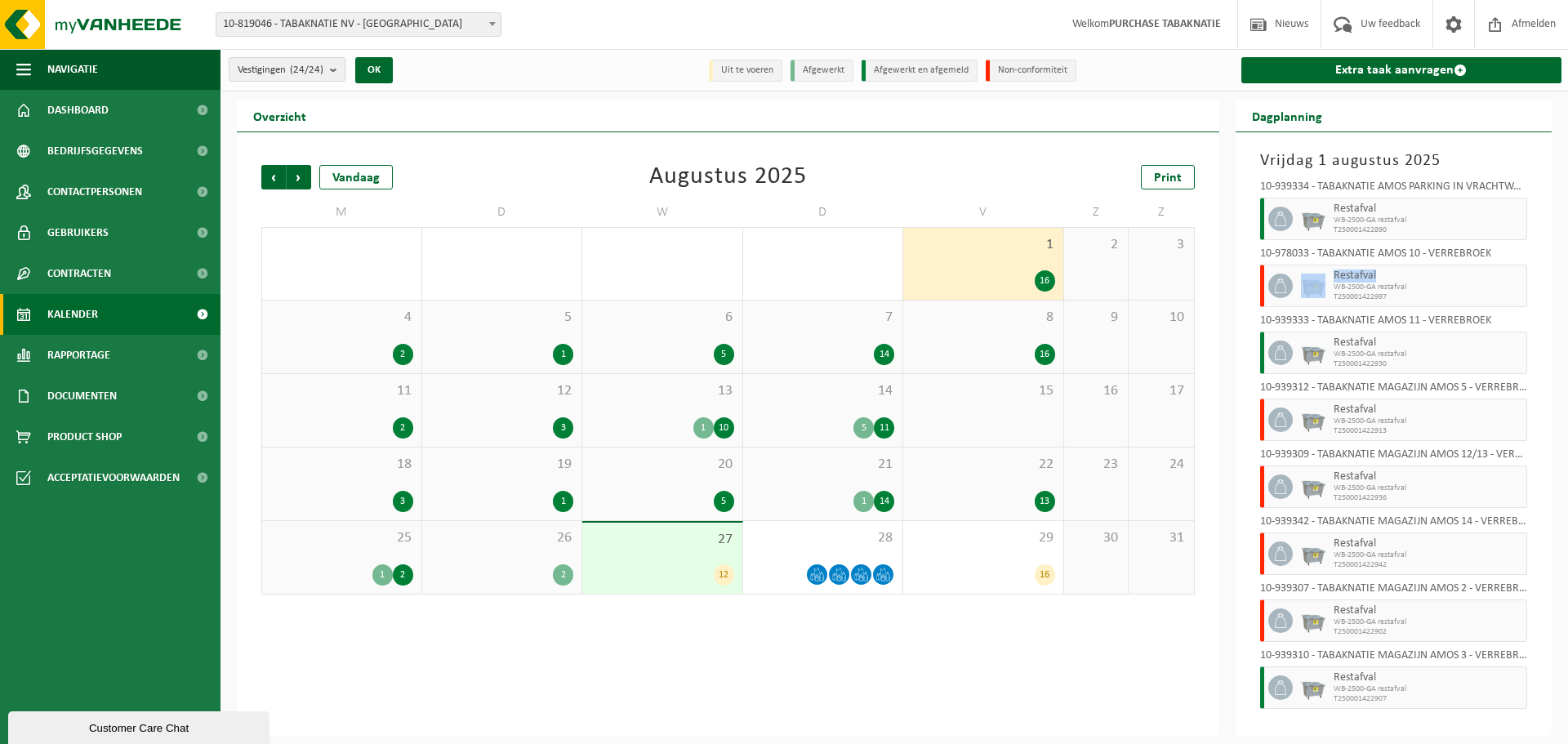
click at [1283, 285] on icon at bounding box center [1280, 286] width 15 height 15
click at [1394, 285] on span "WB-2500-GA restafval" at bounding box center [1427, 287] width 189 height 10
click at [987, 334] on div "8 16" at bounding box center [983, 336] width 160 height 73
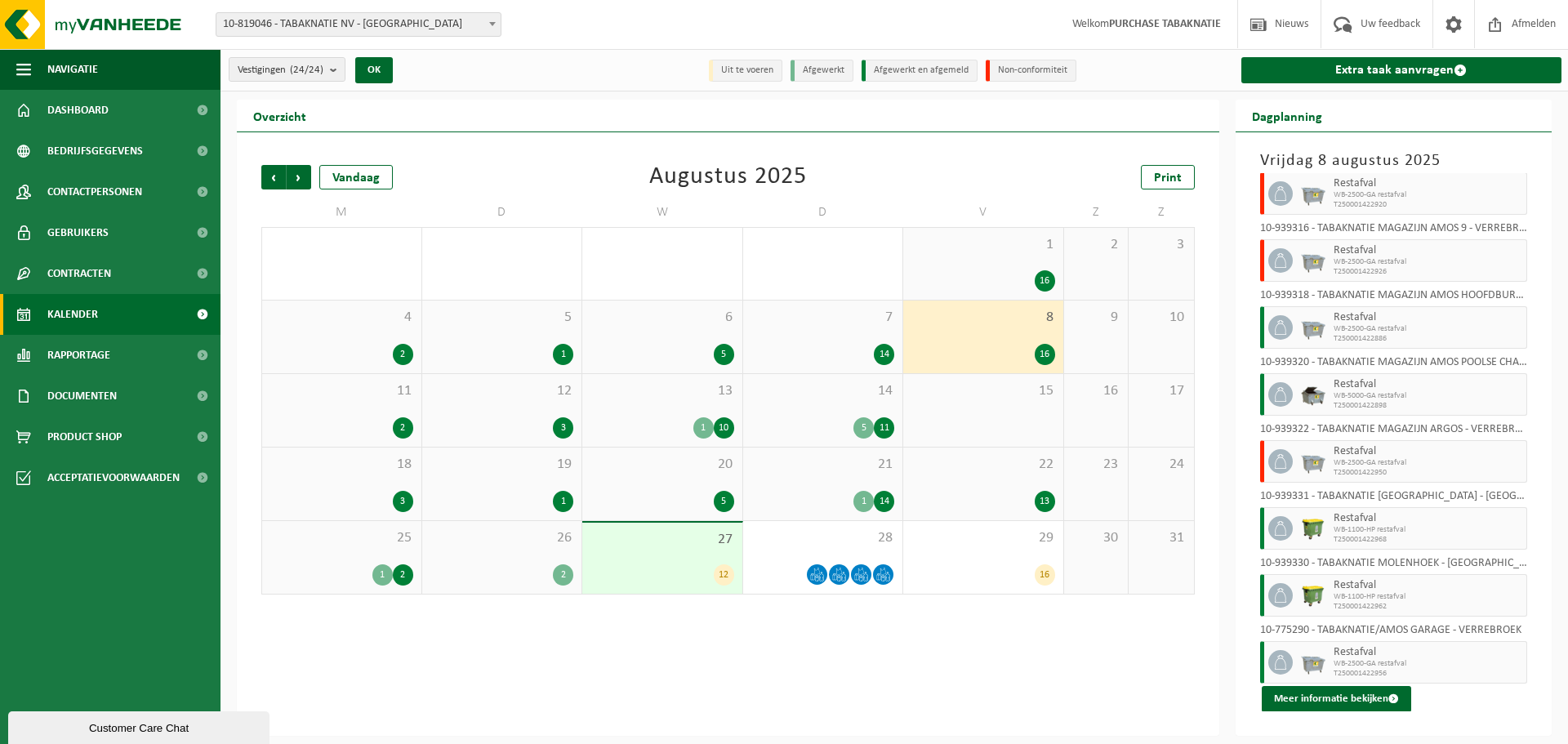
scroll to position [0, 0]
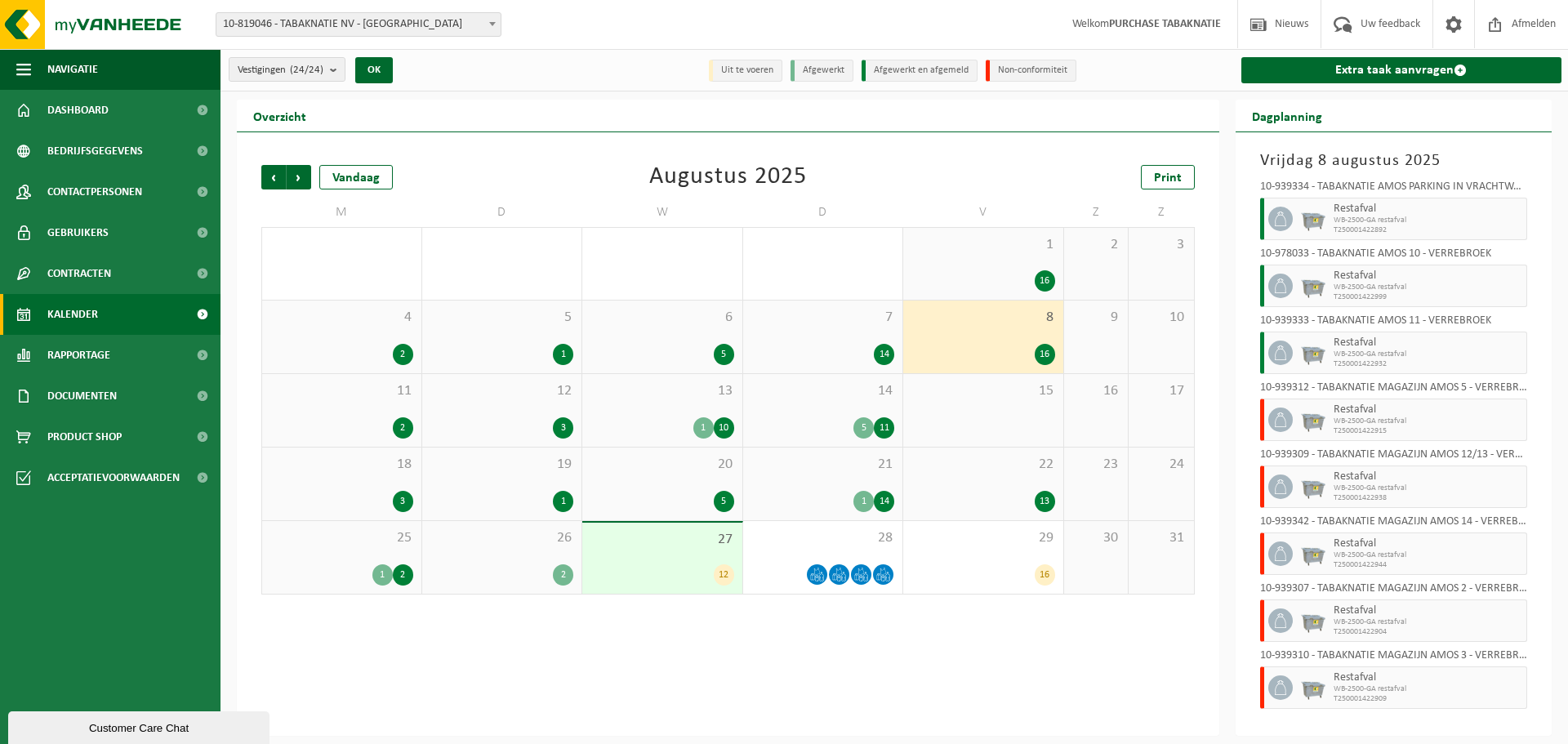
click at [977, 254] on div "1 16" at bounding box center [983, 264] width 160 height 72
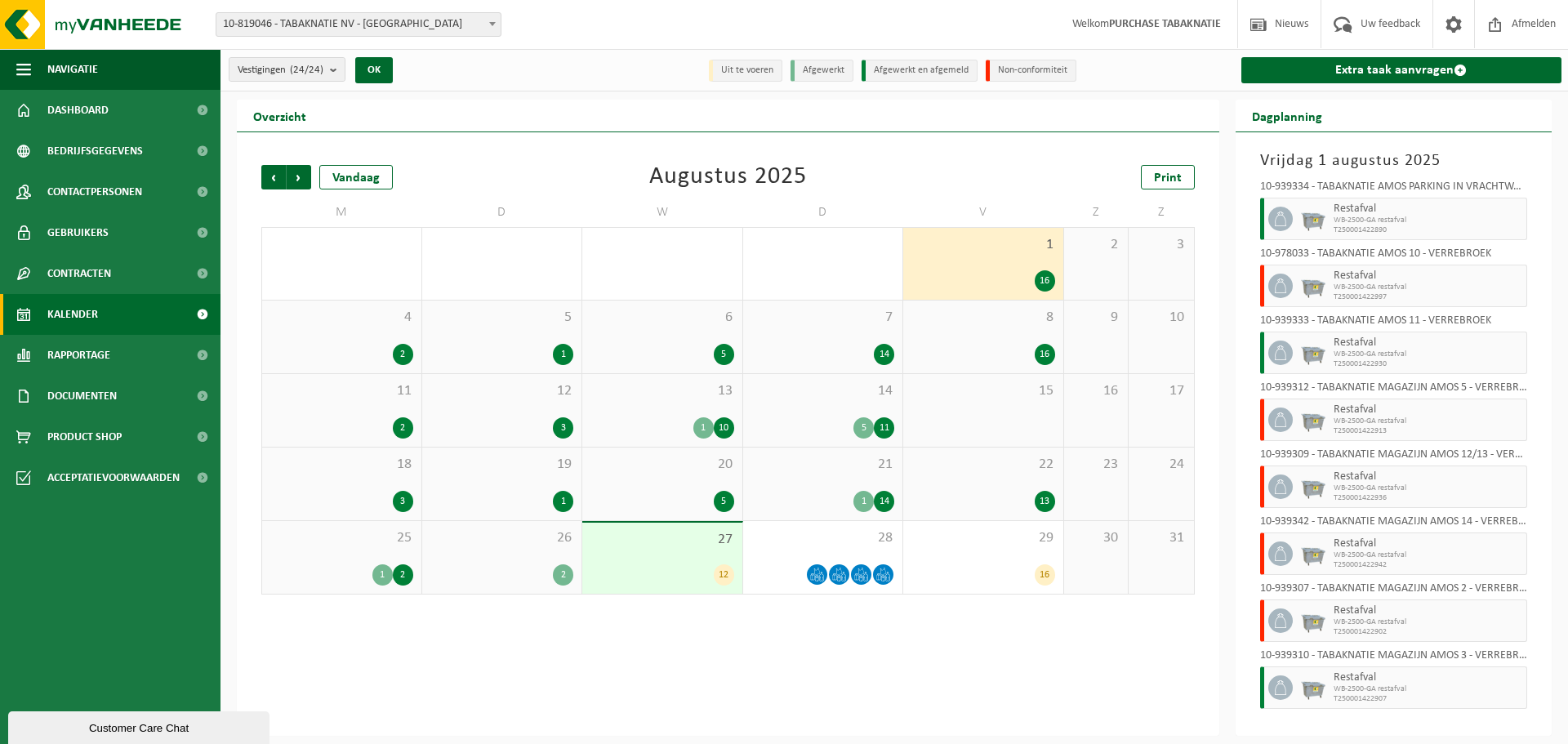
click at [1304, 280] on img at bounding box center [1313, 286] width 24 height 24
click at [1359, 284] on span "WB-2500-GA restafval" at bounding box center [1427, 287] width 189 height 10
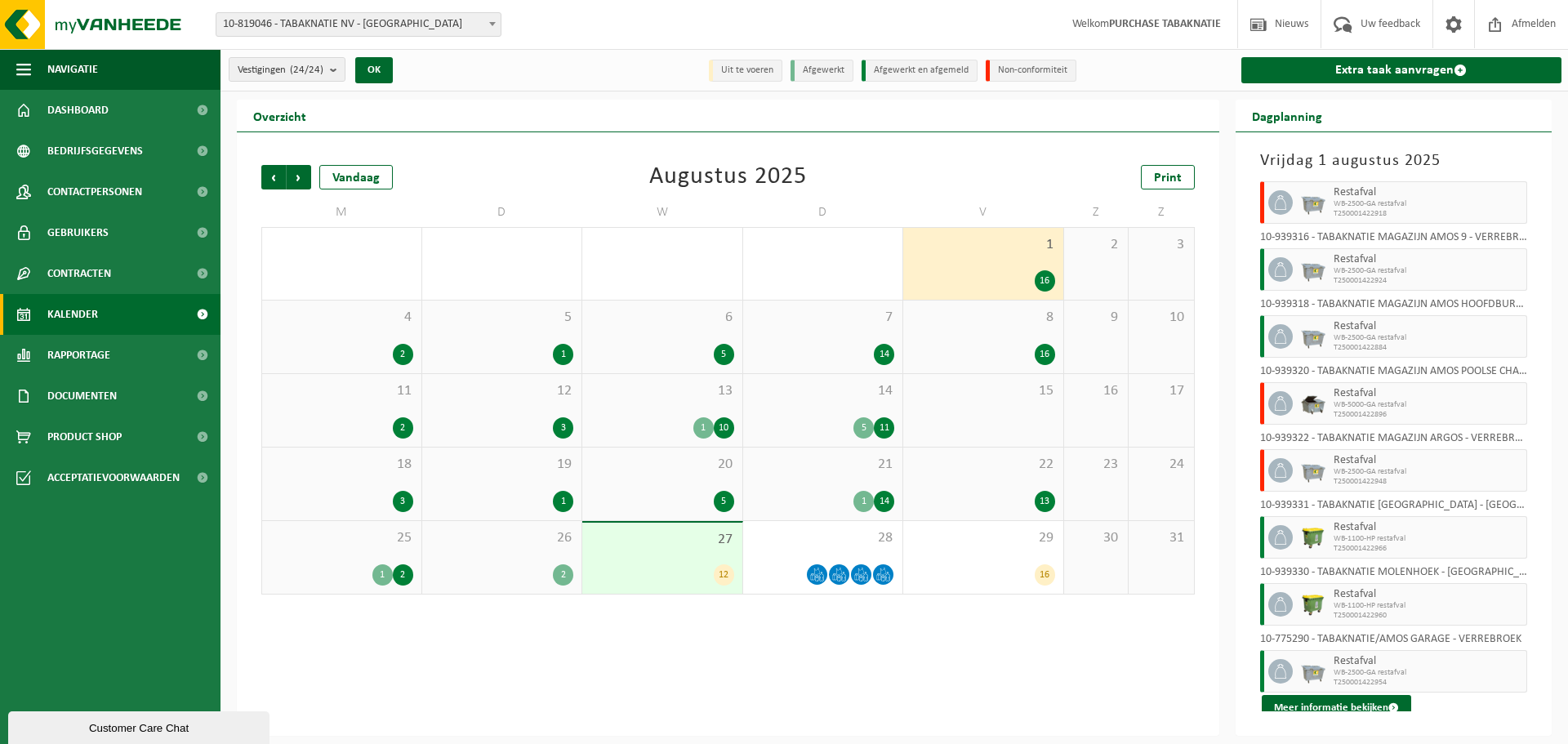
scroll to position [561, 0]
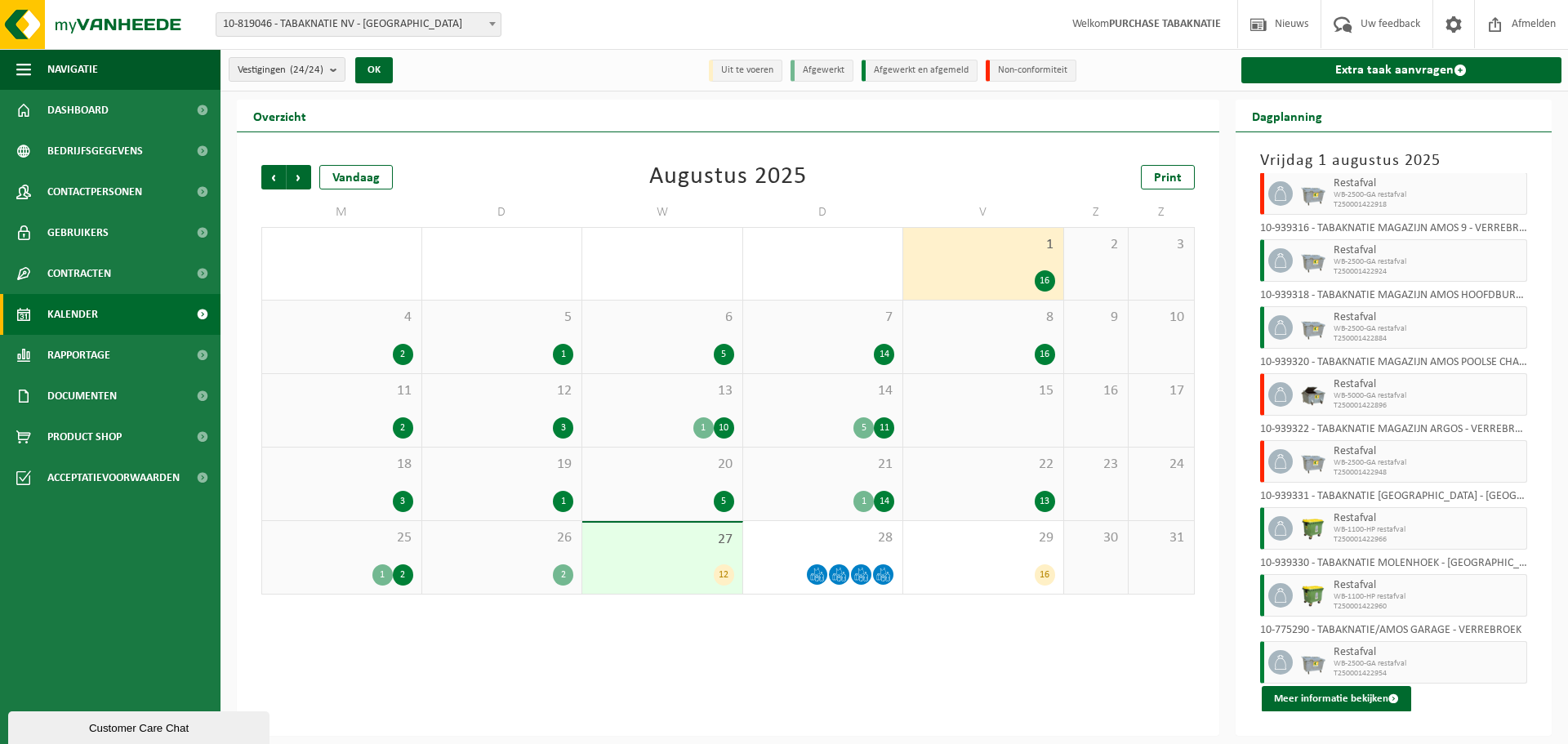
click at [962, 326] on div "8 16" at bounding box center [983, 336] width 160 height 73
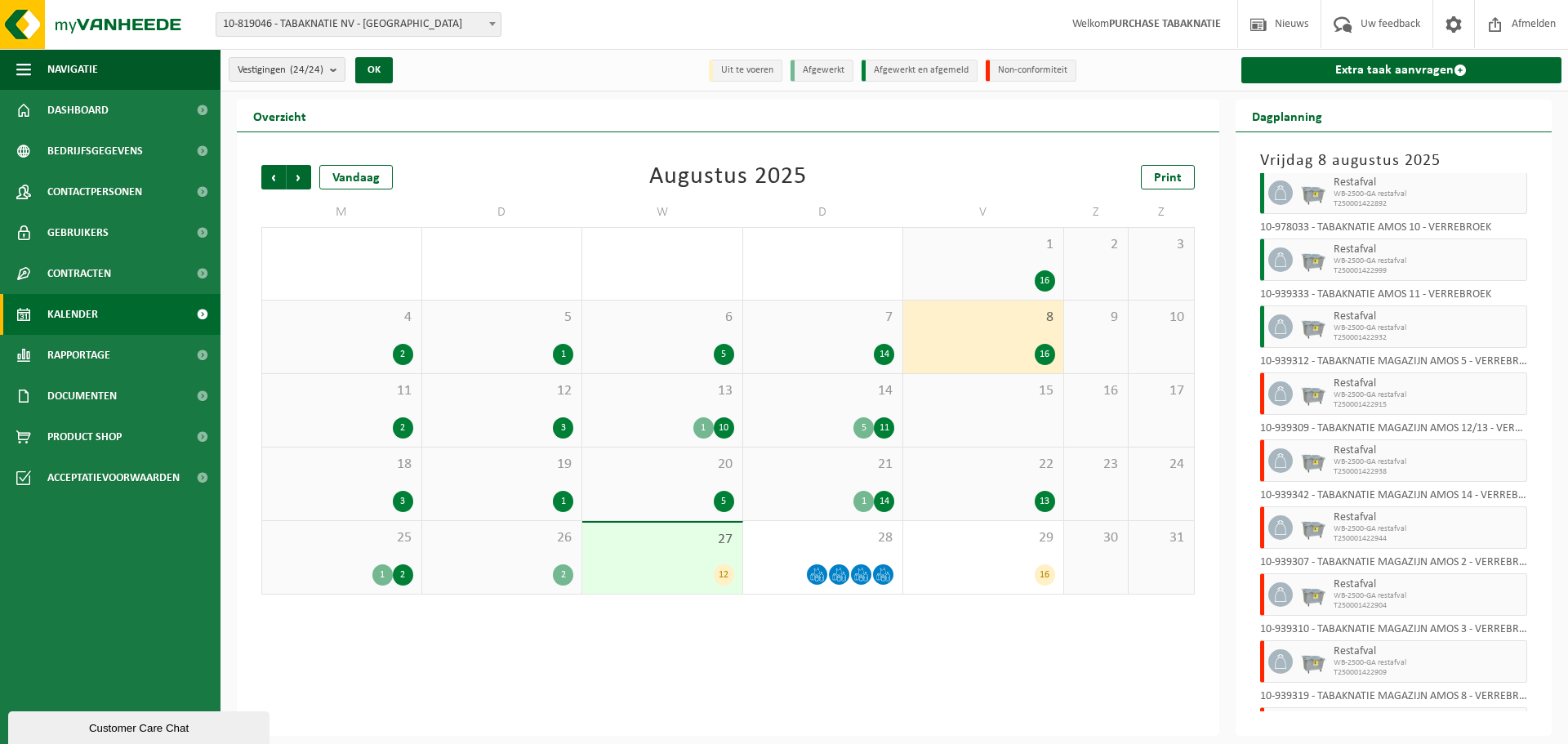
scroll to position [0, 0]
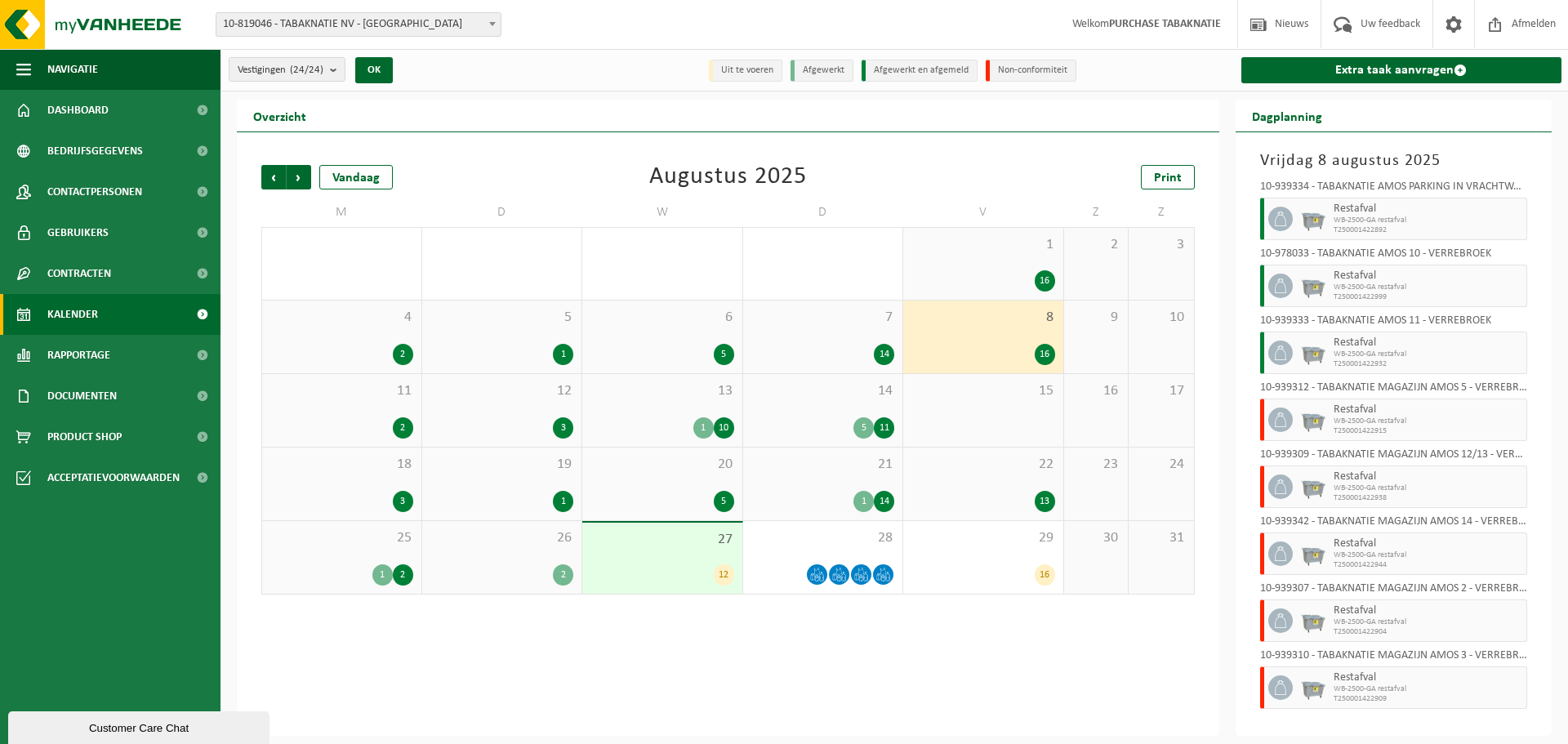
click at [814, 403] on div "14 5 11" at bounding box center [822, 410] width 160 height 73
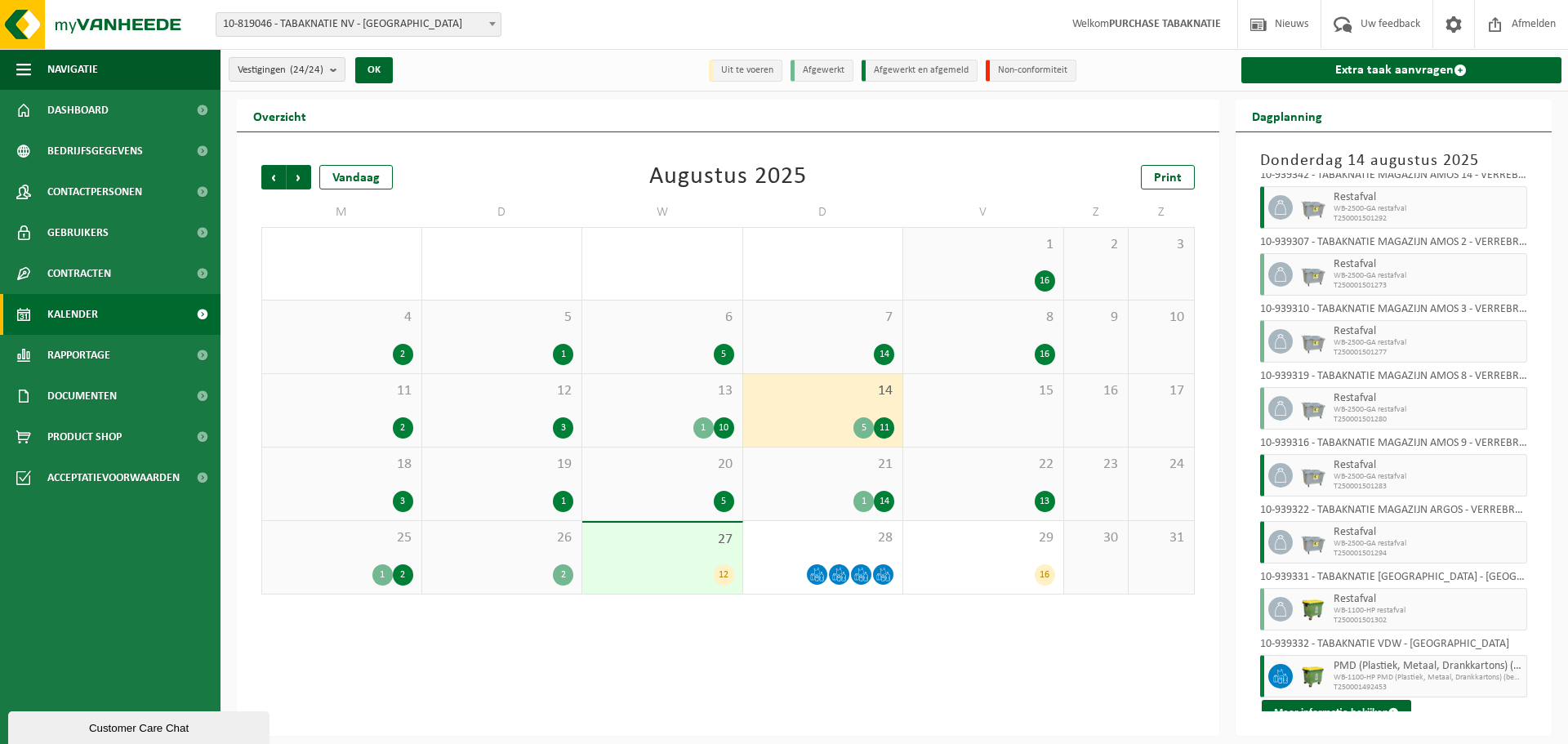
scroll to position [695, 0]
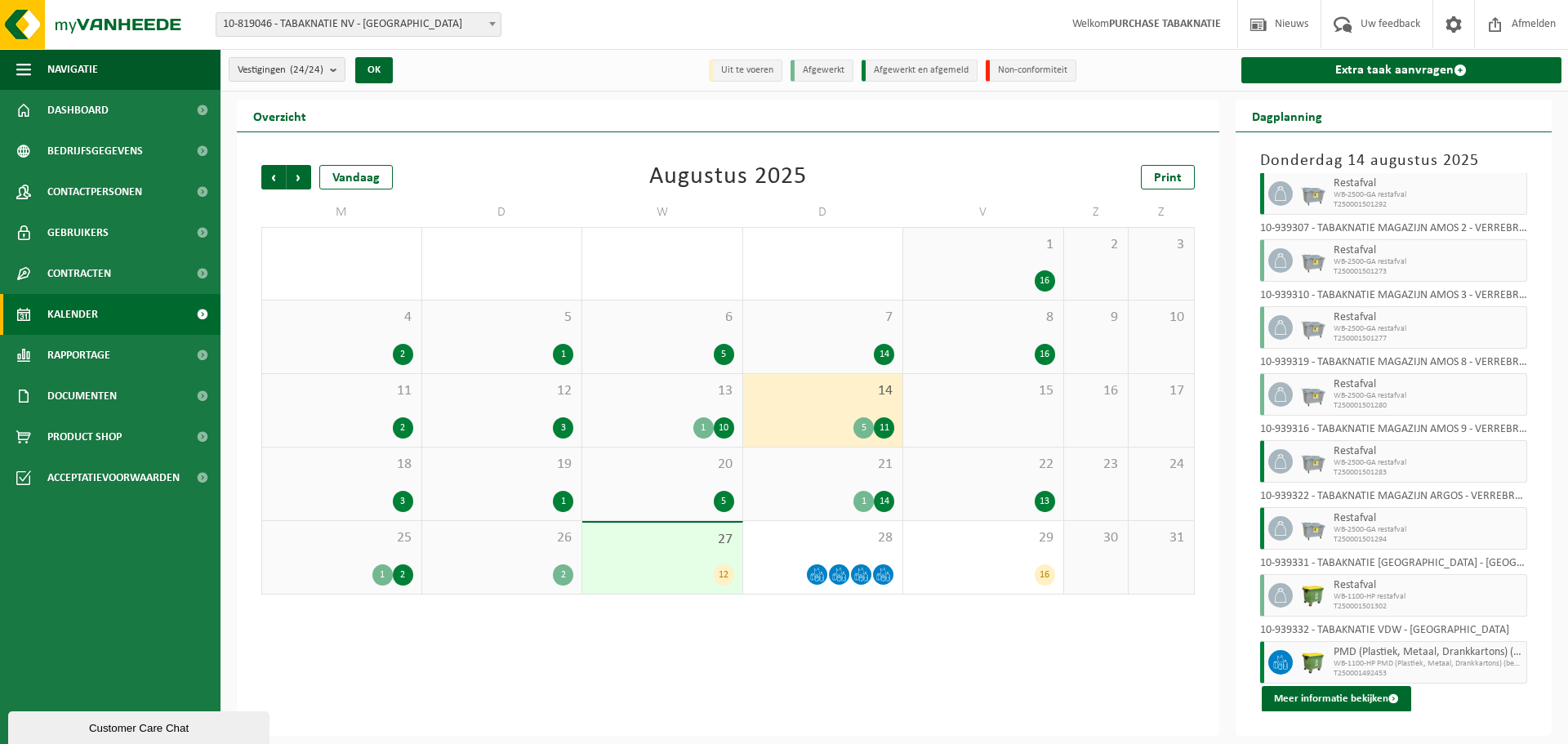
click at [994, 489] on div "22 13" at bounding box center [983, 484] width 160 height 73
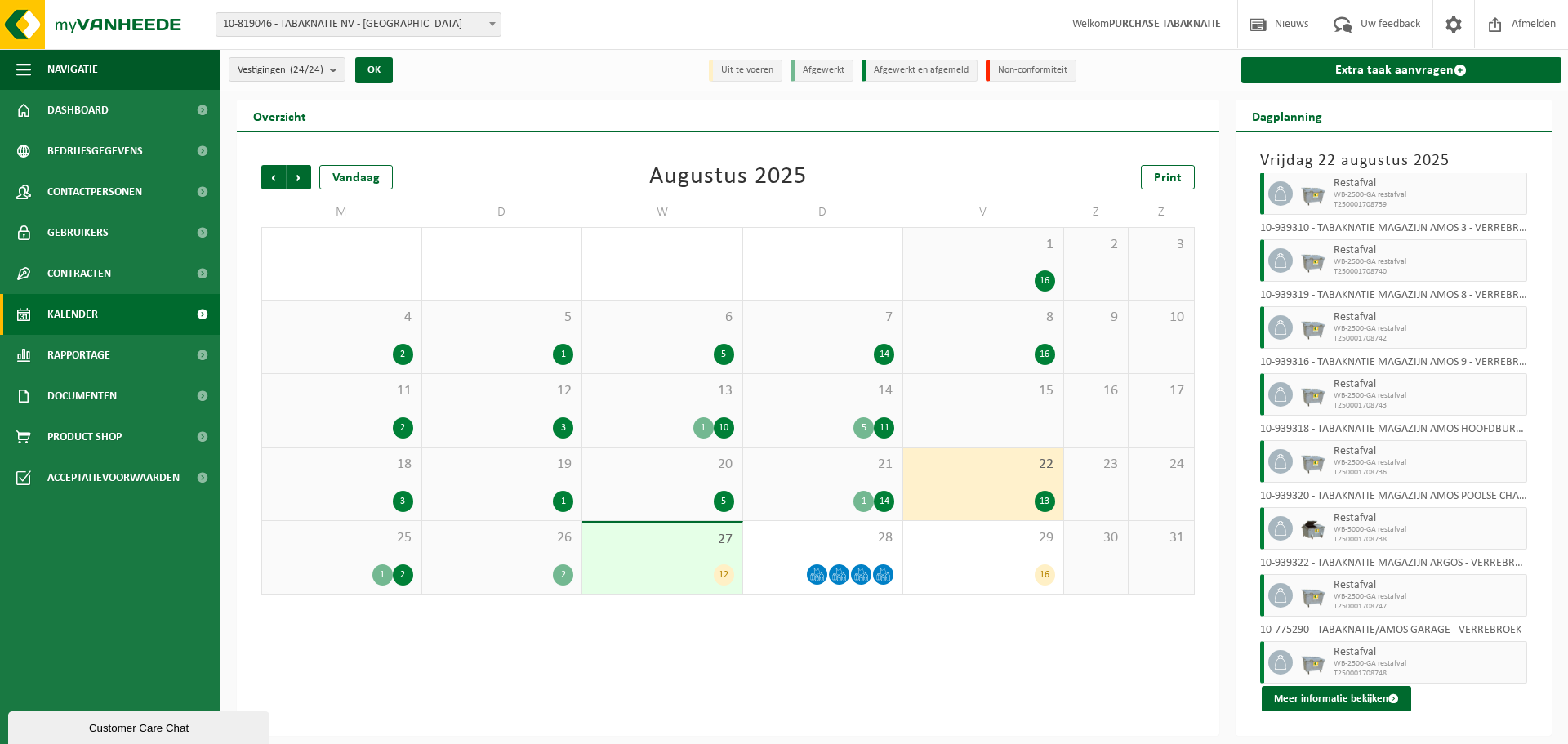
scroll to position [0, 0]
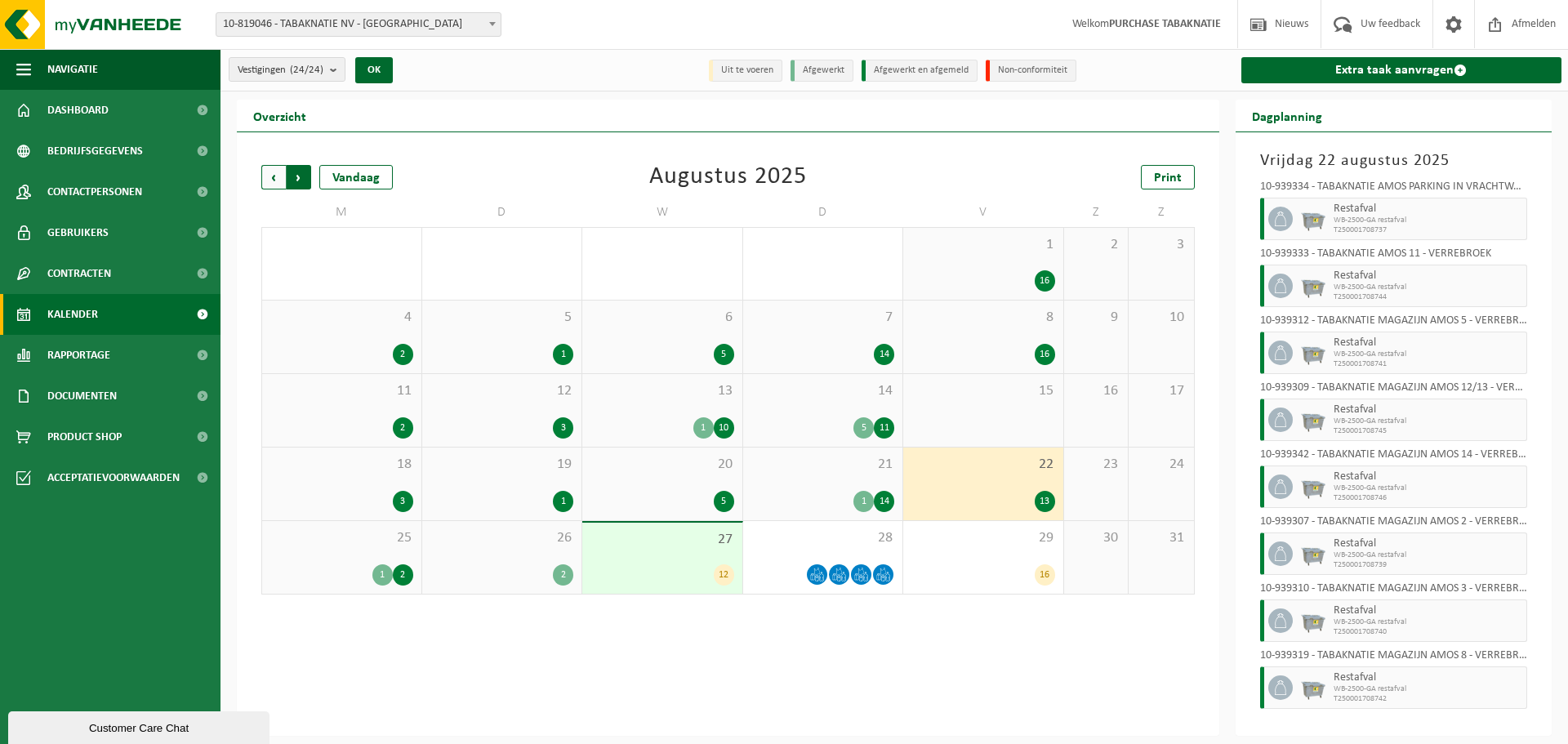
click at [271, 178] on span "Vorige" at bounding box center [273, 177] width 24 height 24
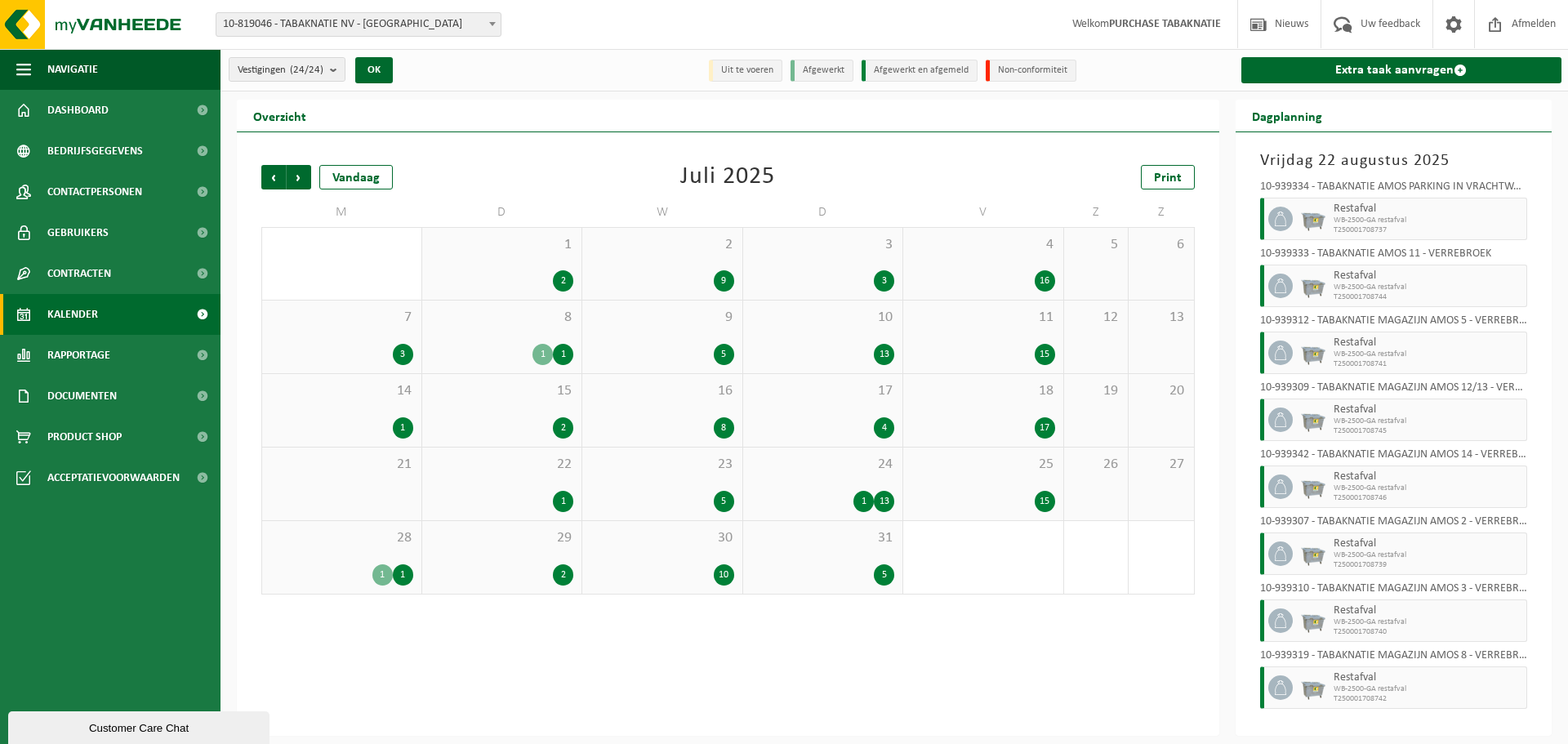
click at [943, 244] on span "4" at bounding box center [984, 245] width 144 height 18
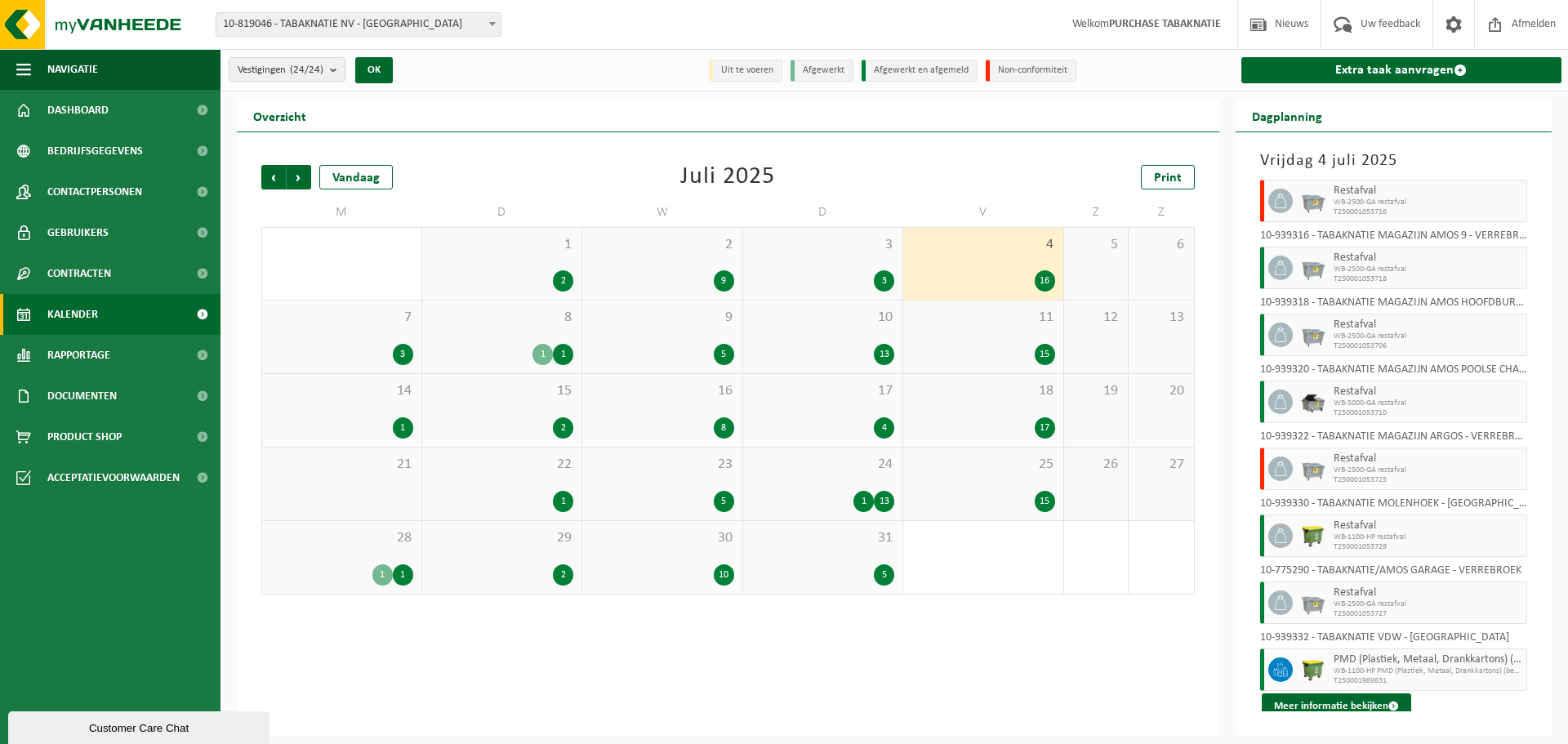
scroll to position [561, 0]
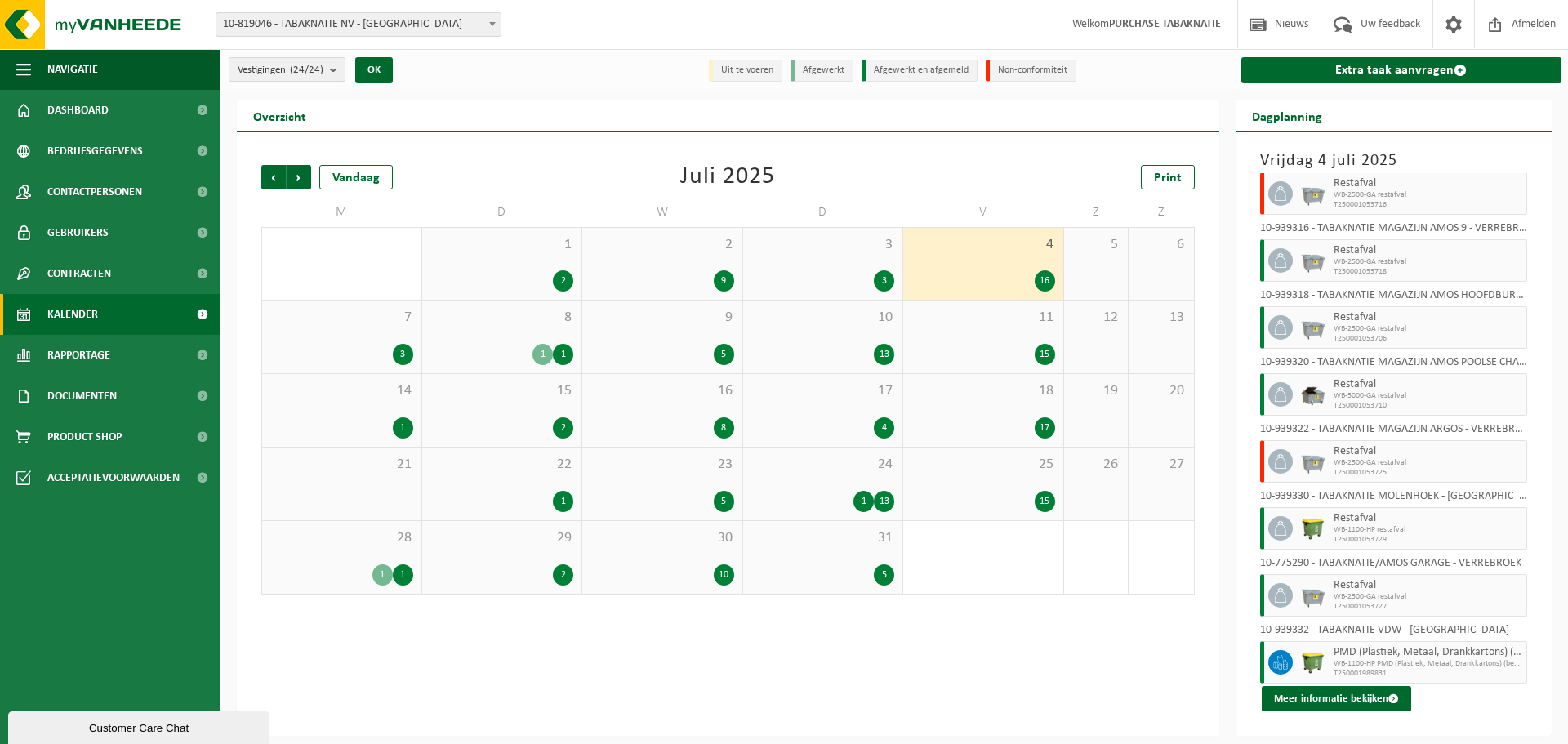
click at [992, 328] on div "11 15" at bounding box center [983, 336] width 160 height 73
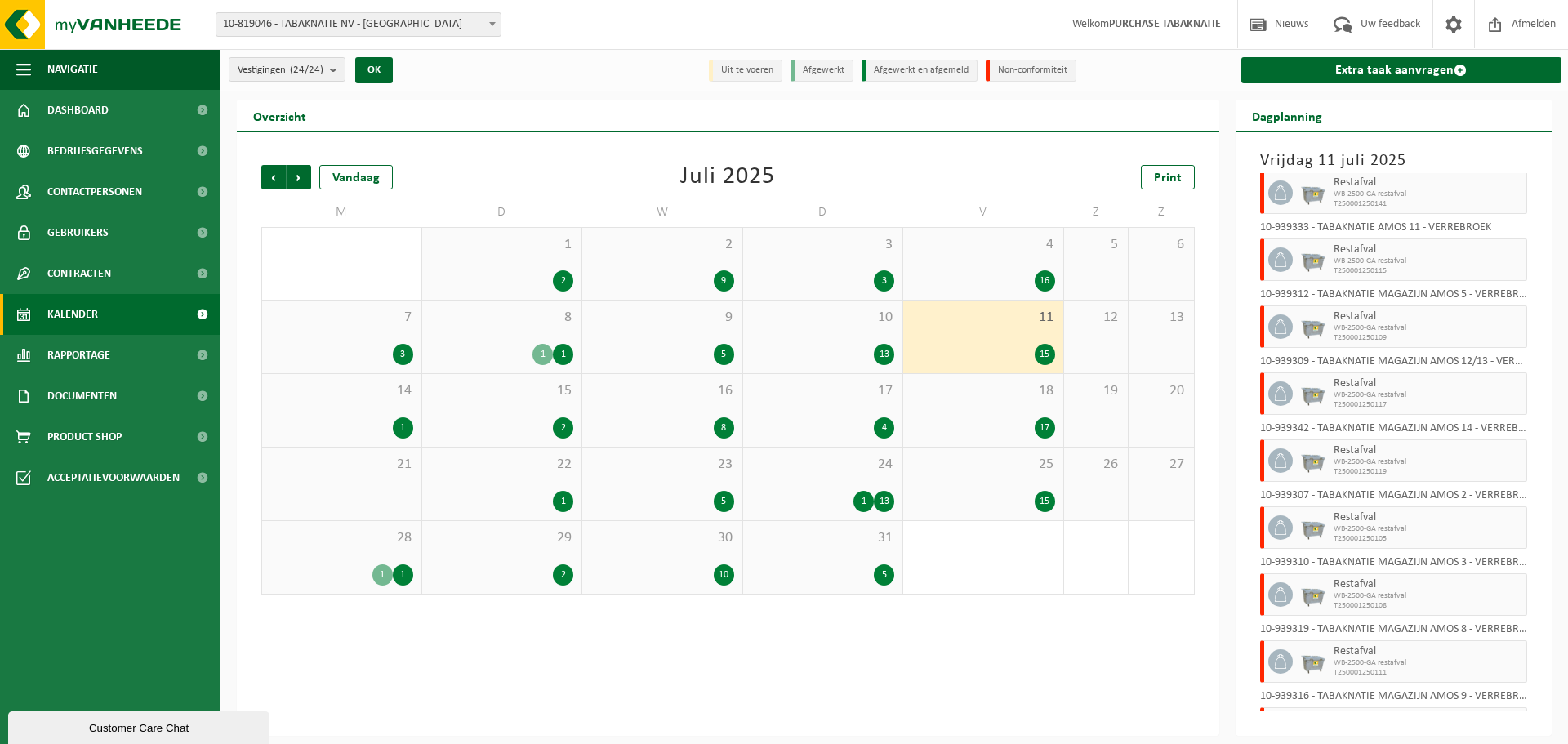
scroll to position [0, 0]
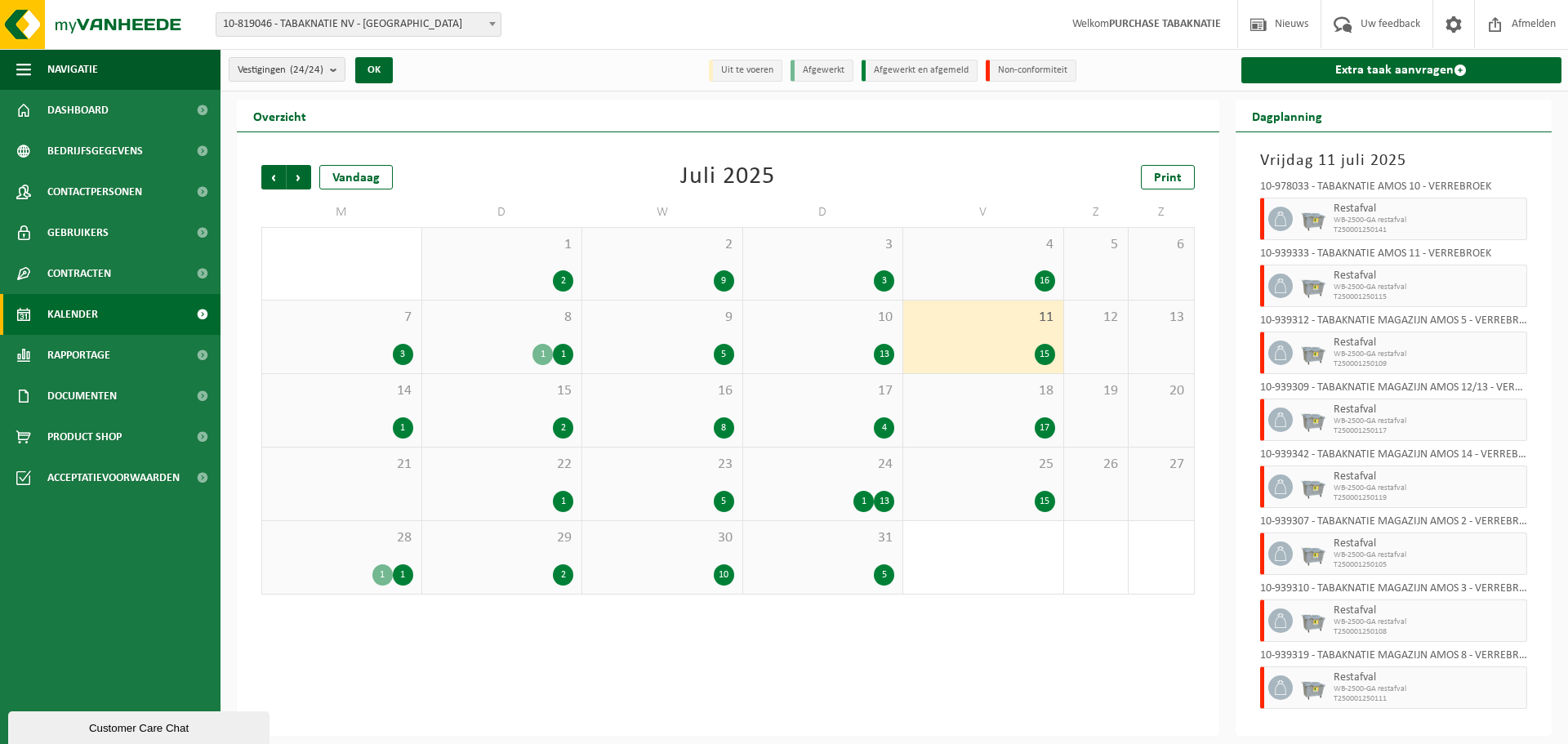
click at [986, 402] on div "18 17" at bounding box center [983, 410] width 160 height 73
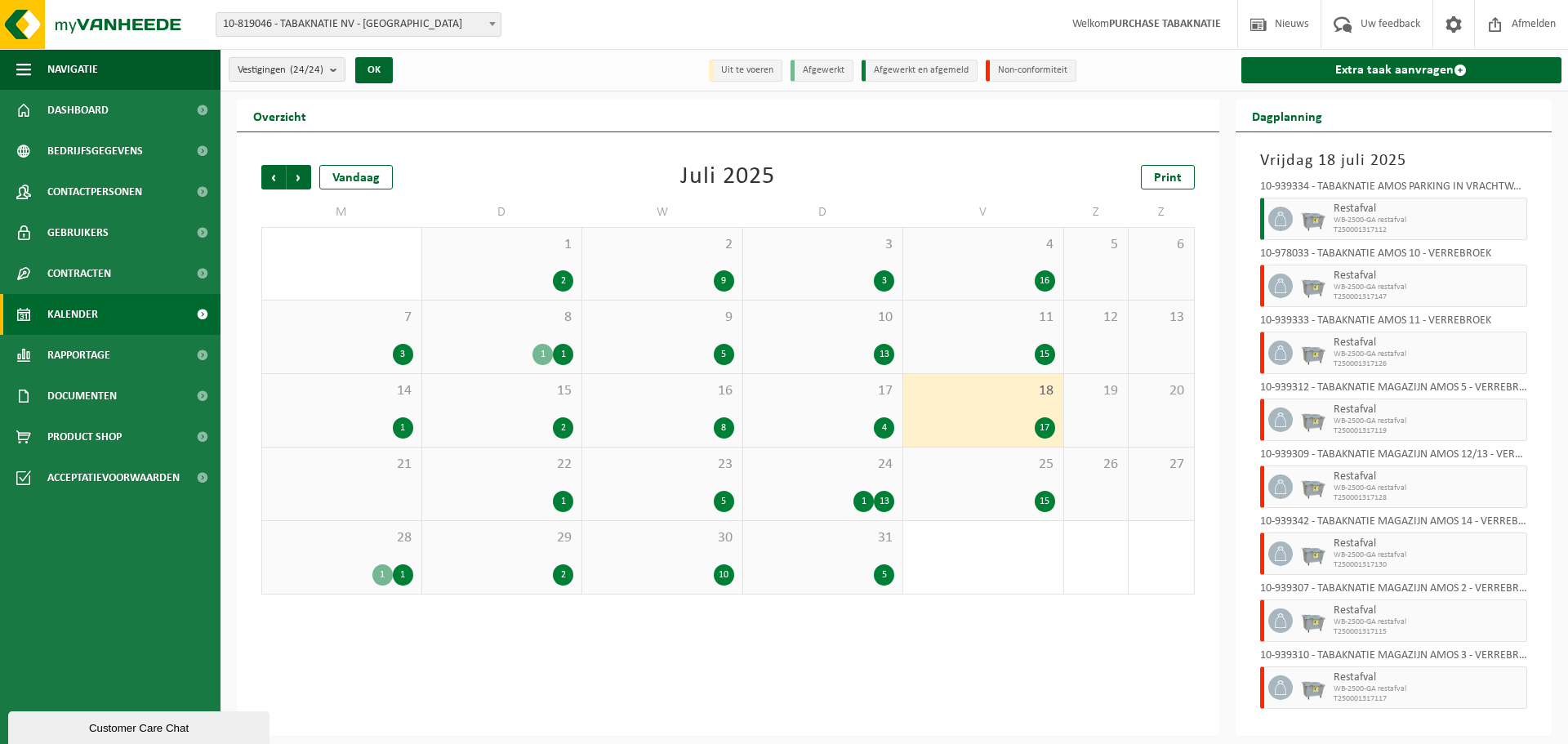
click at [984, 475] on div "25 15" at bounding box center [983, 484] width 160 height 73
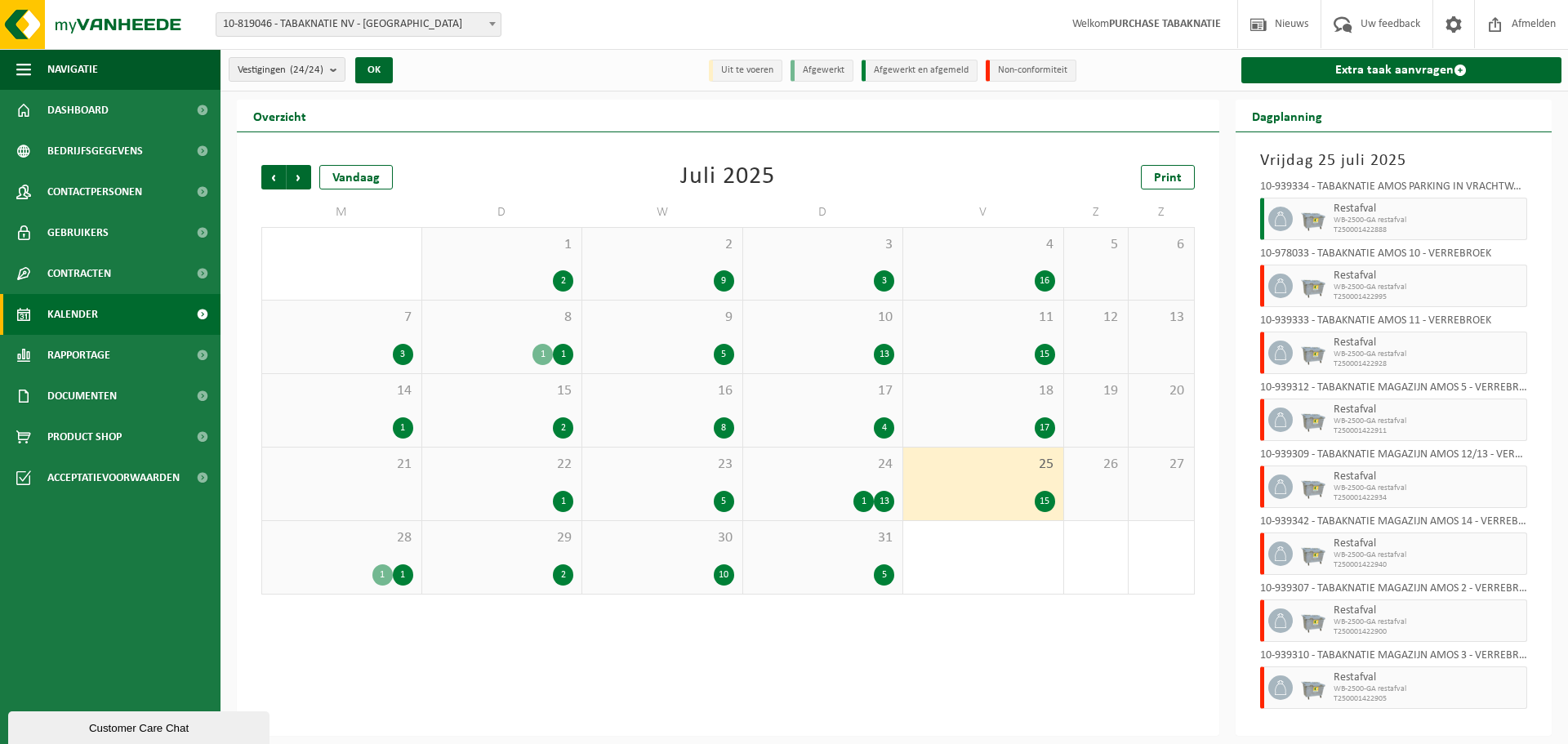
click at [956, 239] on span "4" at bounding box center [984, 245] width 144 height 18
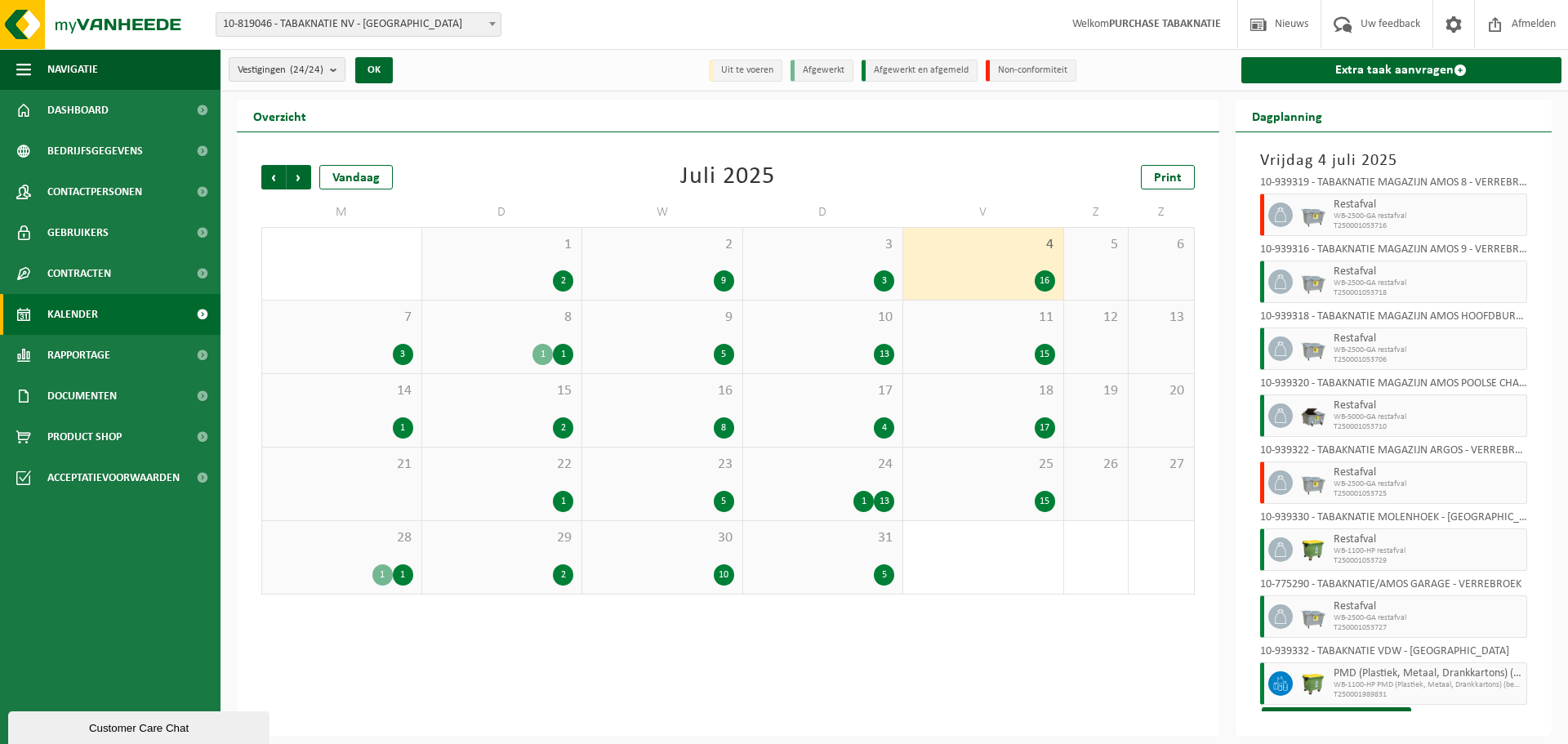
scroll to position [561, 0]
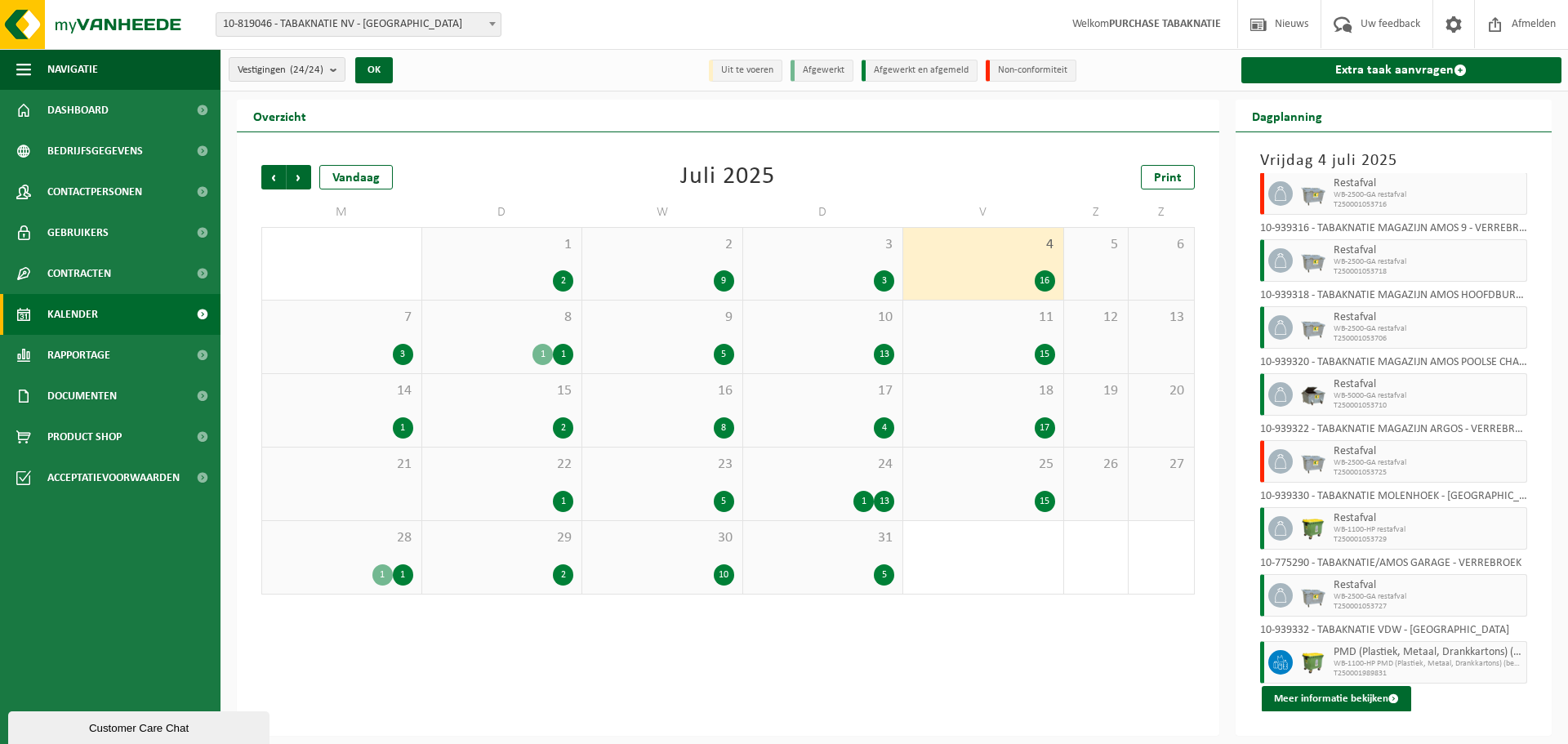
click at [957, 336] on div "11 15" at bounding box center [983, 336] width 160 height 73
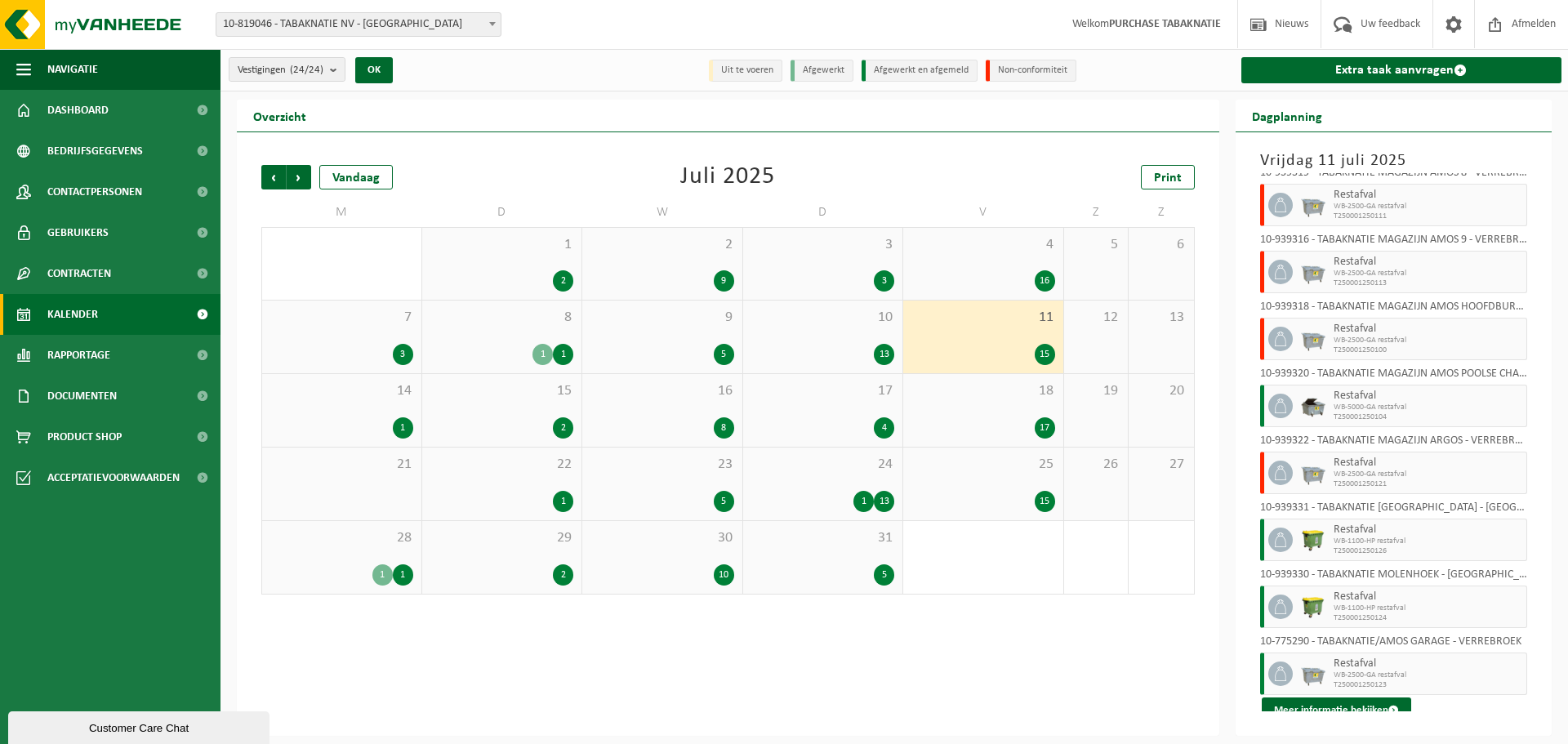
scroll to position [494, 0]
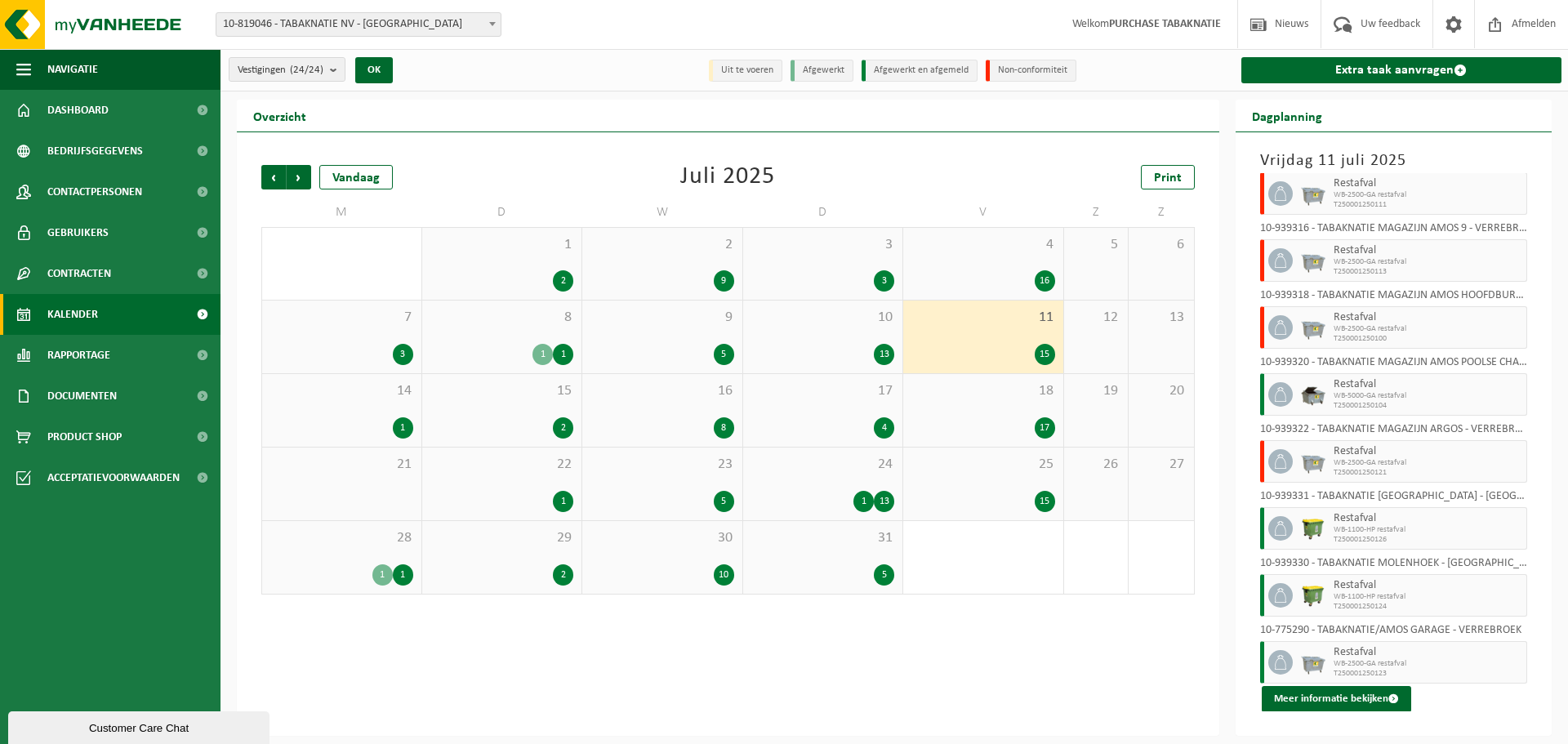
click at [963, 406] on div "18 17" at bounding box center [983, 410] width 160 height 73
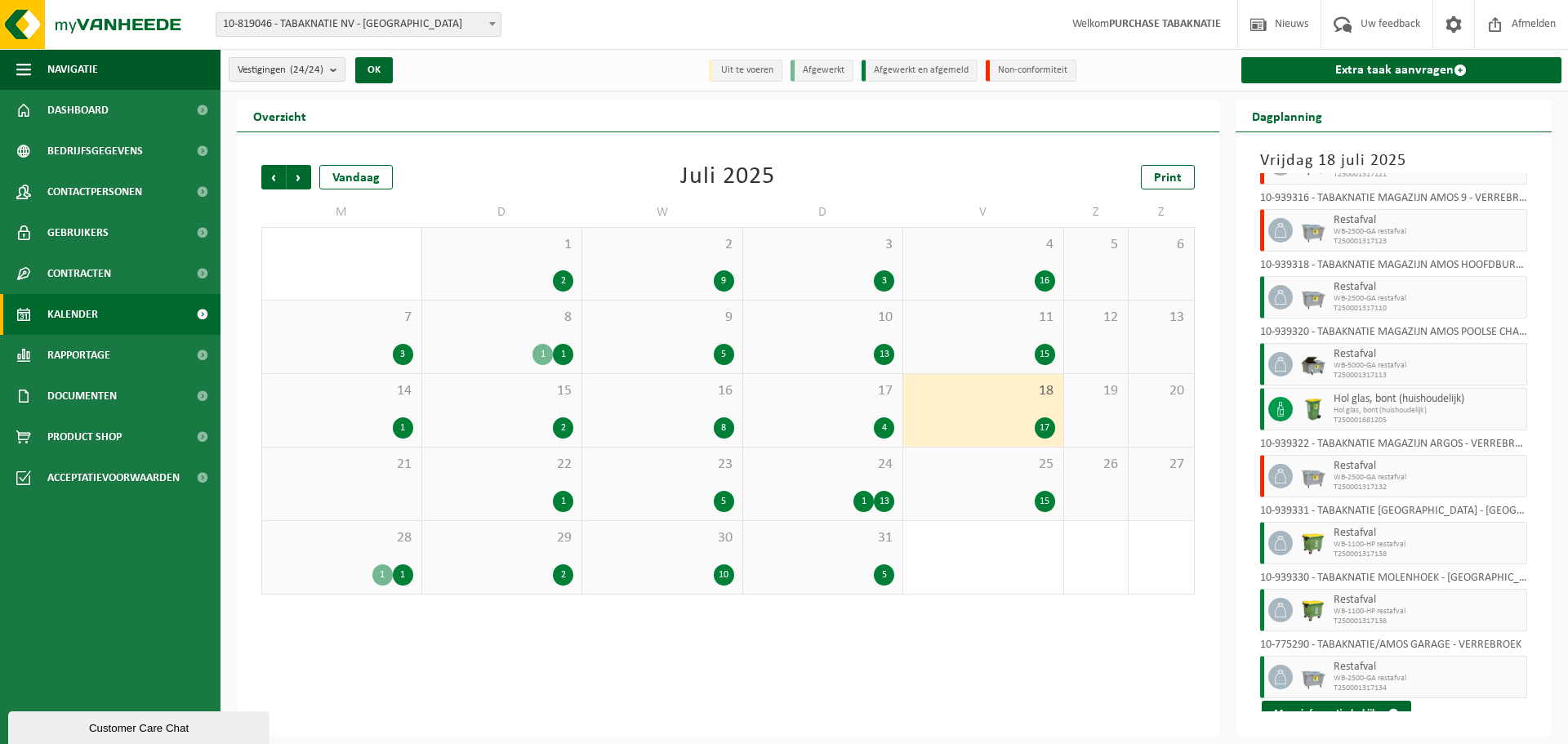
scroll to position [606, 0]
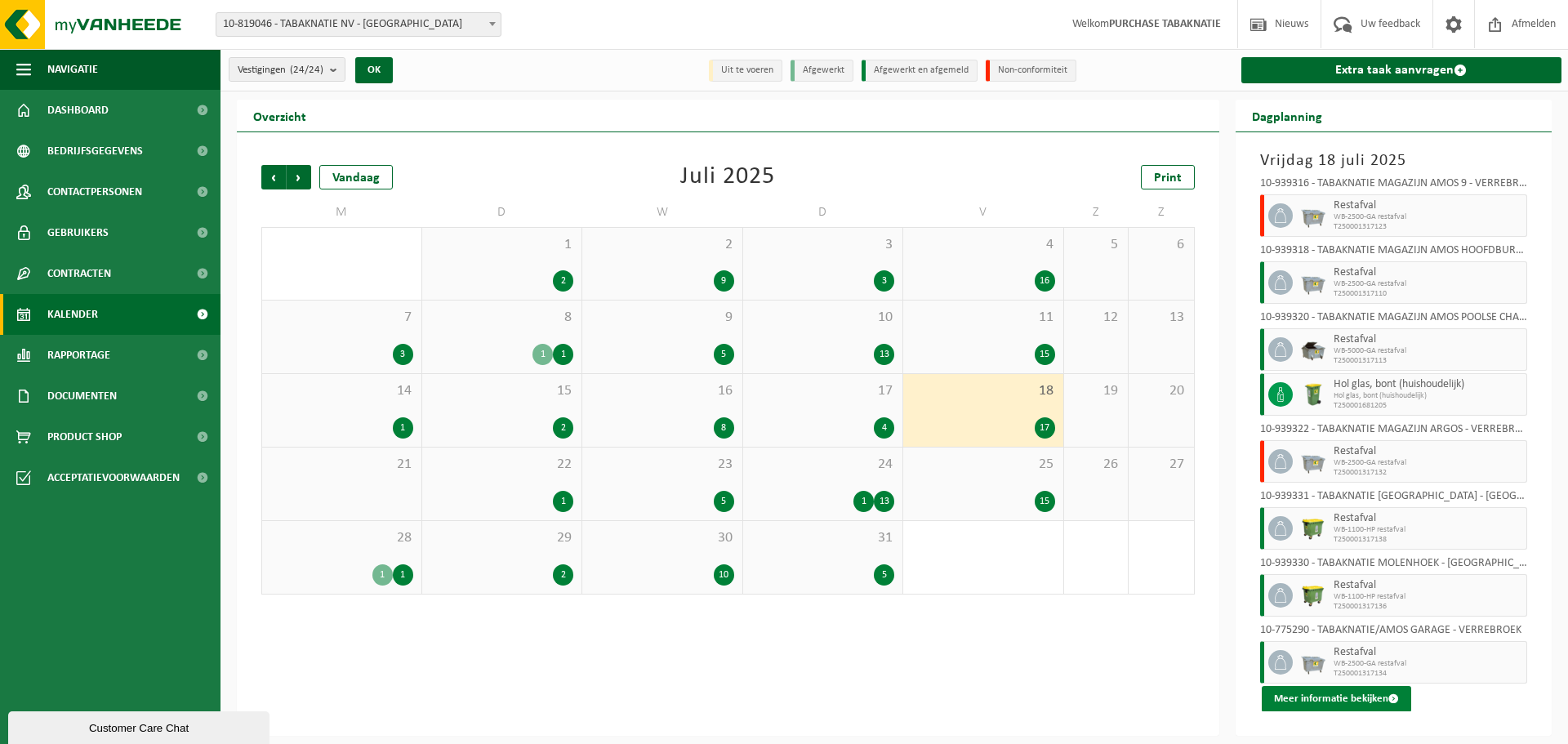
click at [1345, 696] on button "Meer informatie bekijken" at bounding box center [1336, 698] width 150 height 26
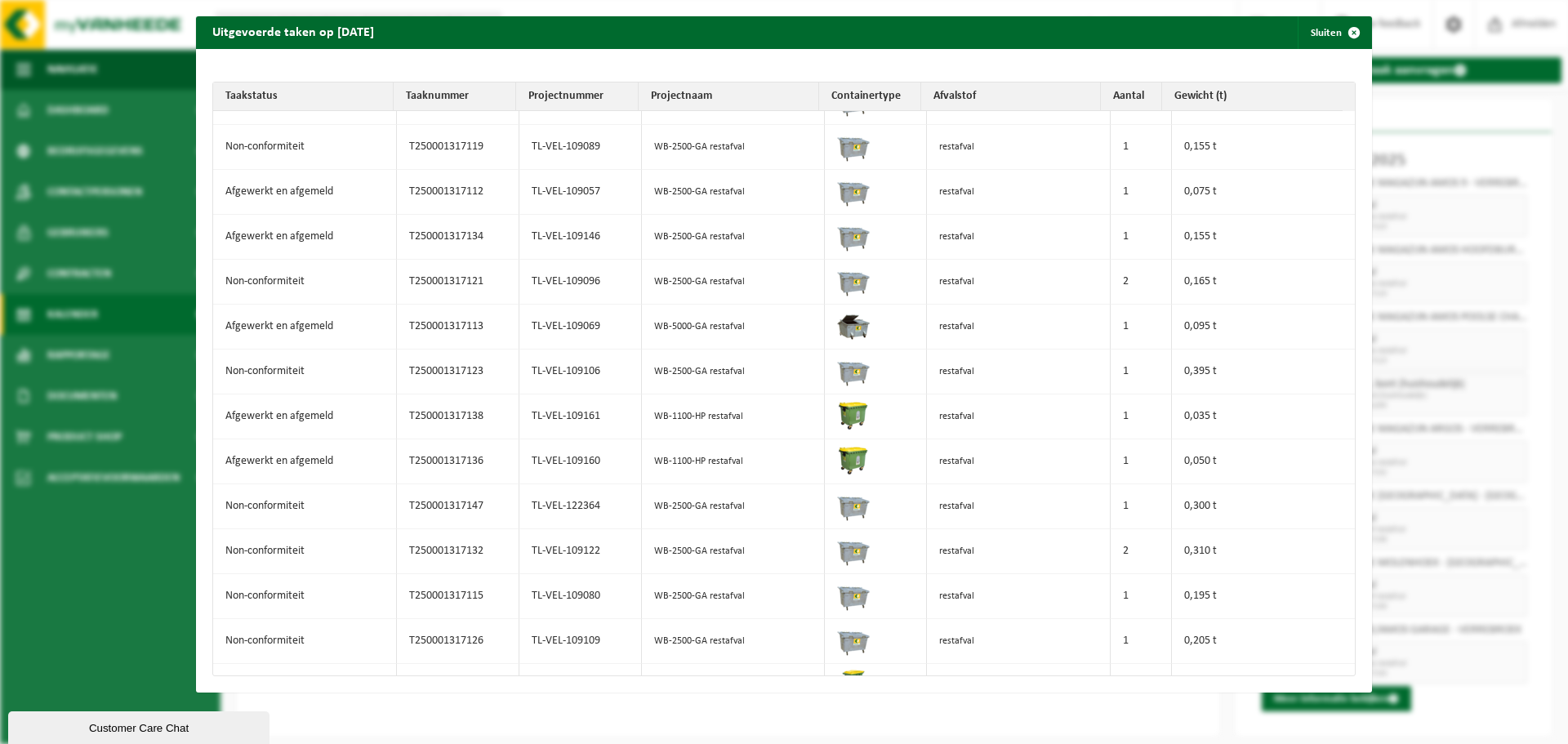
scroll to position [185, 0]
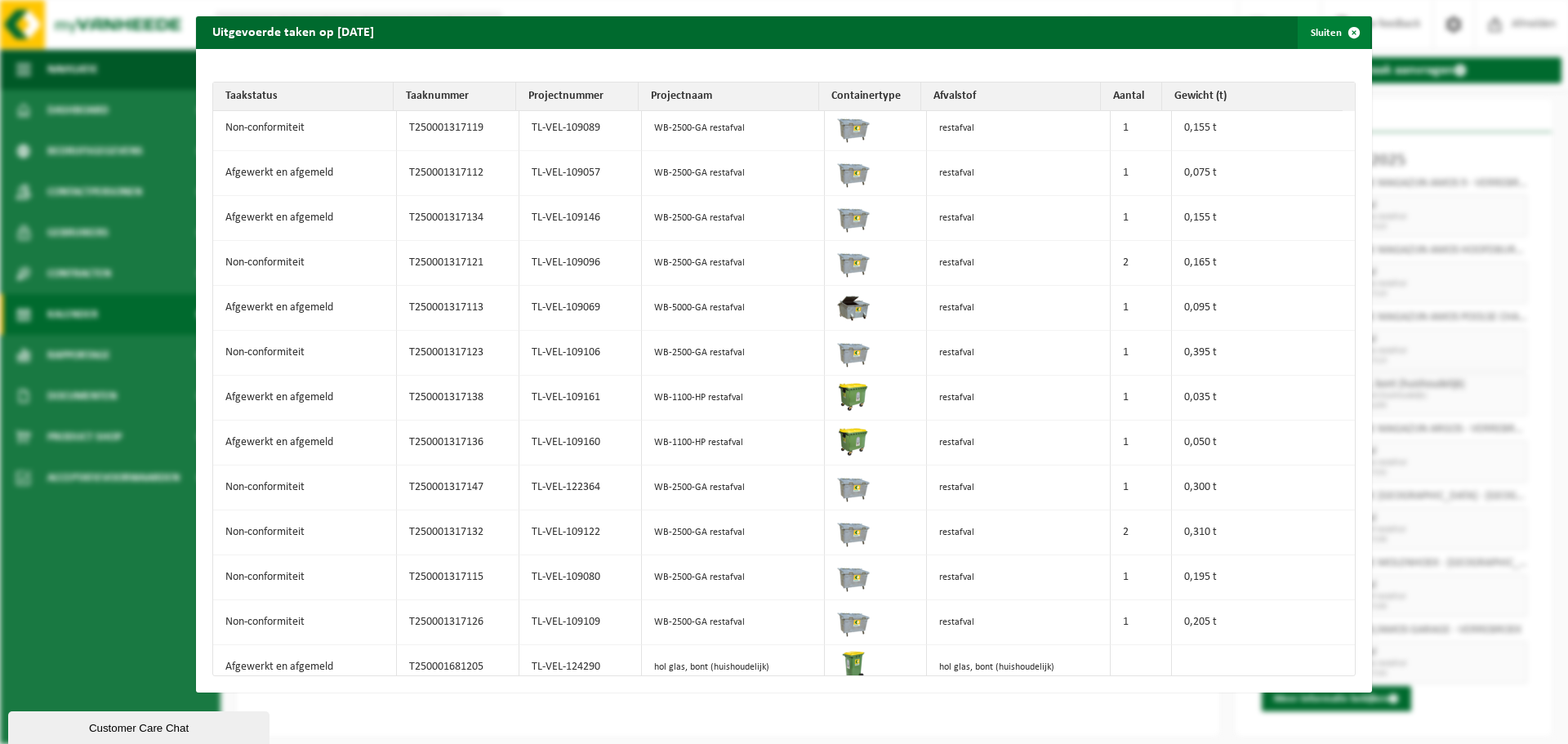
click at [1340, 29] on span "button" at bounding box center [1354, 33] width 33 height 33
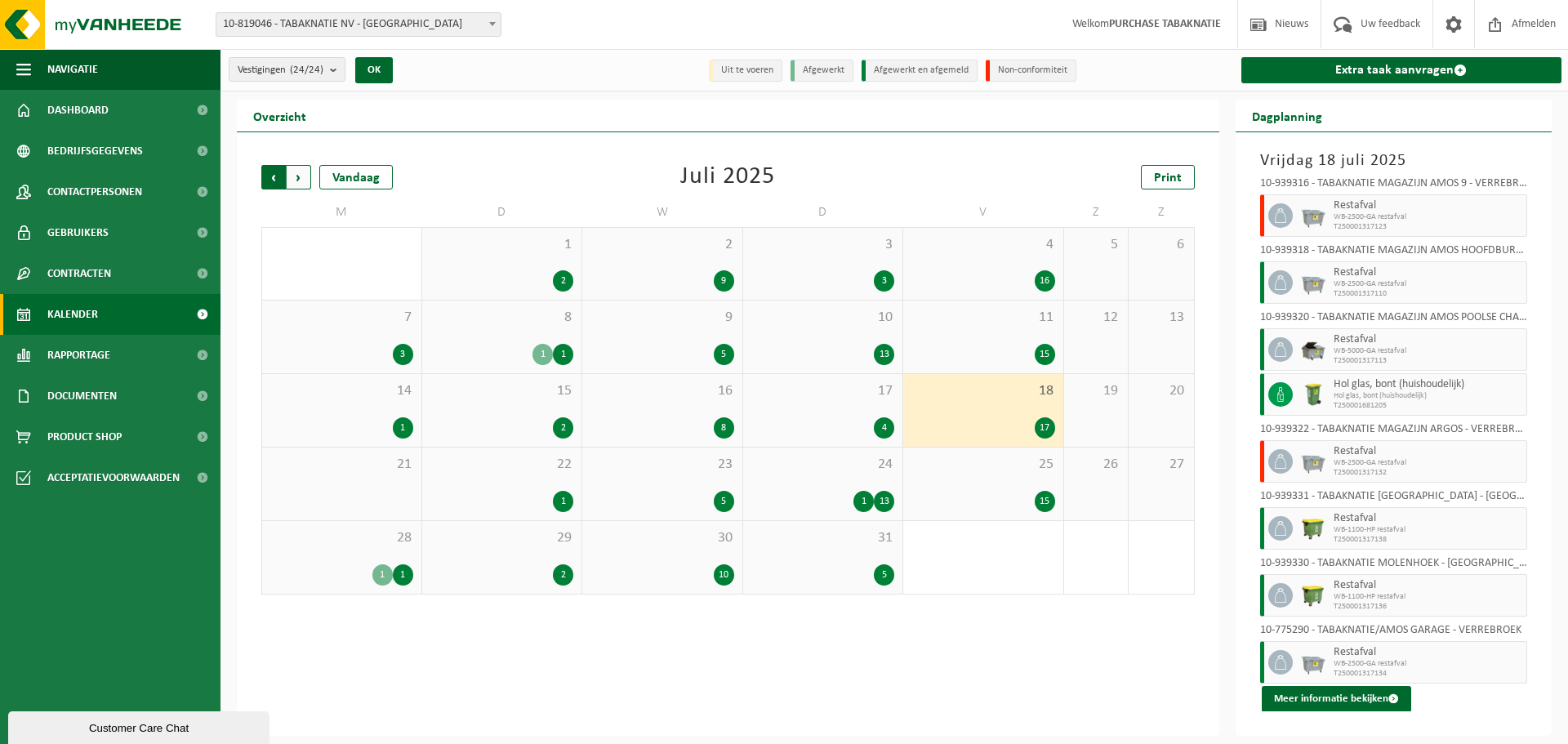
click at [292, 181] on span "Volgende" at bounding box center [298, 177] width 24 height 24
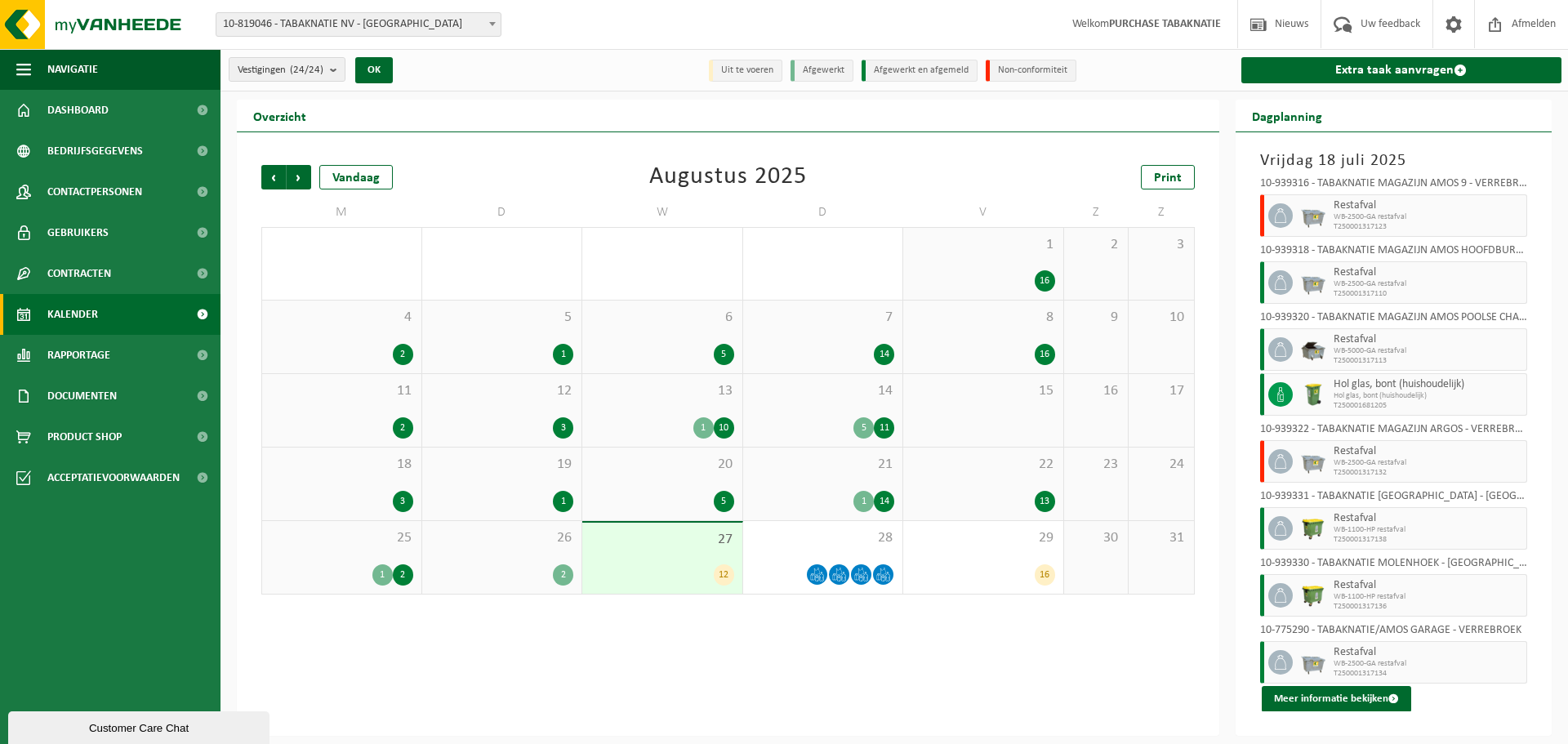
click at [982, 498] on div "13" at bounding box center [984, 501] width 144 height 21
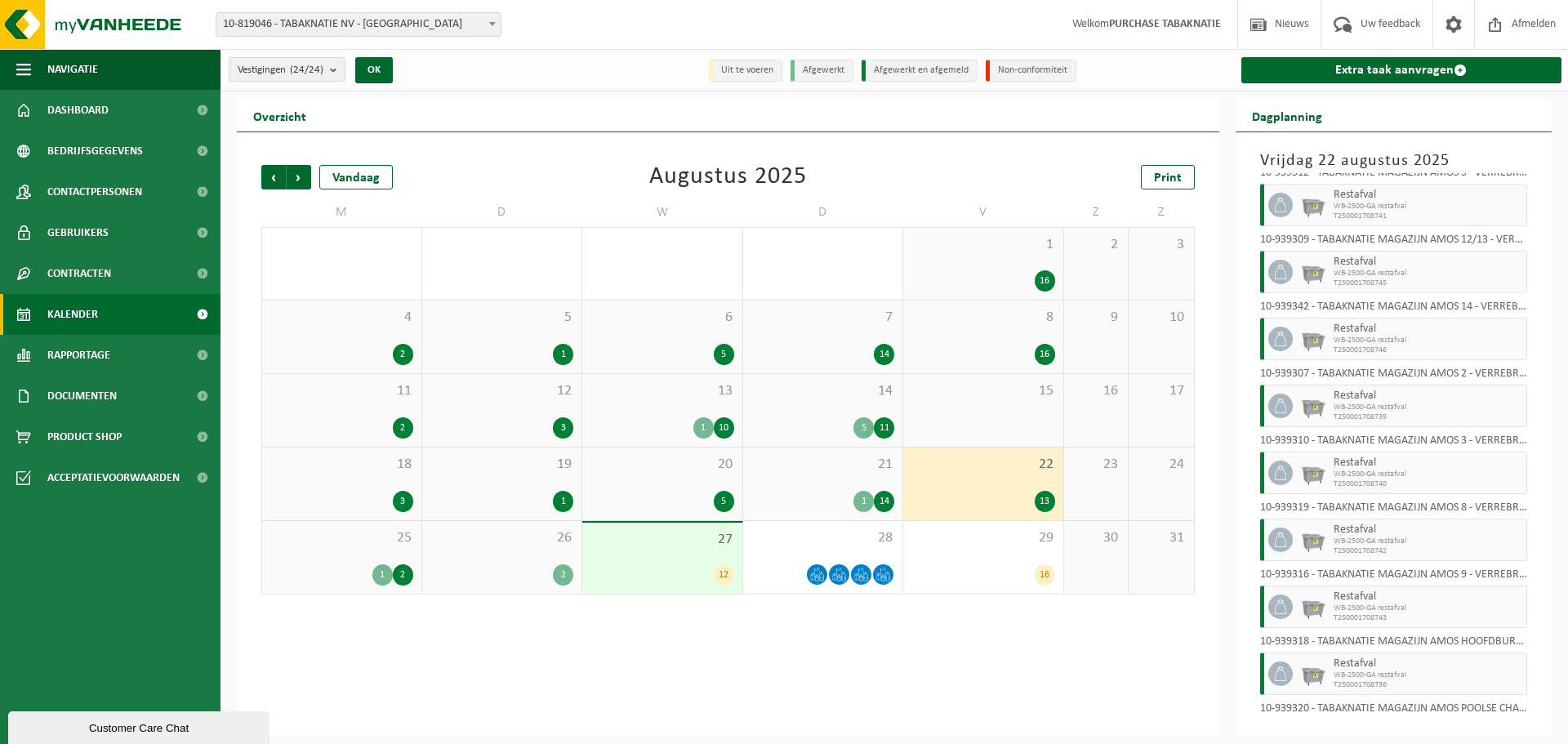
scroll to position [0, 0]
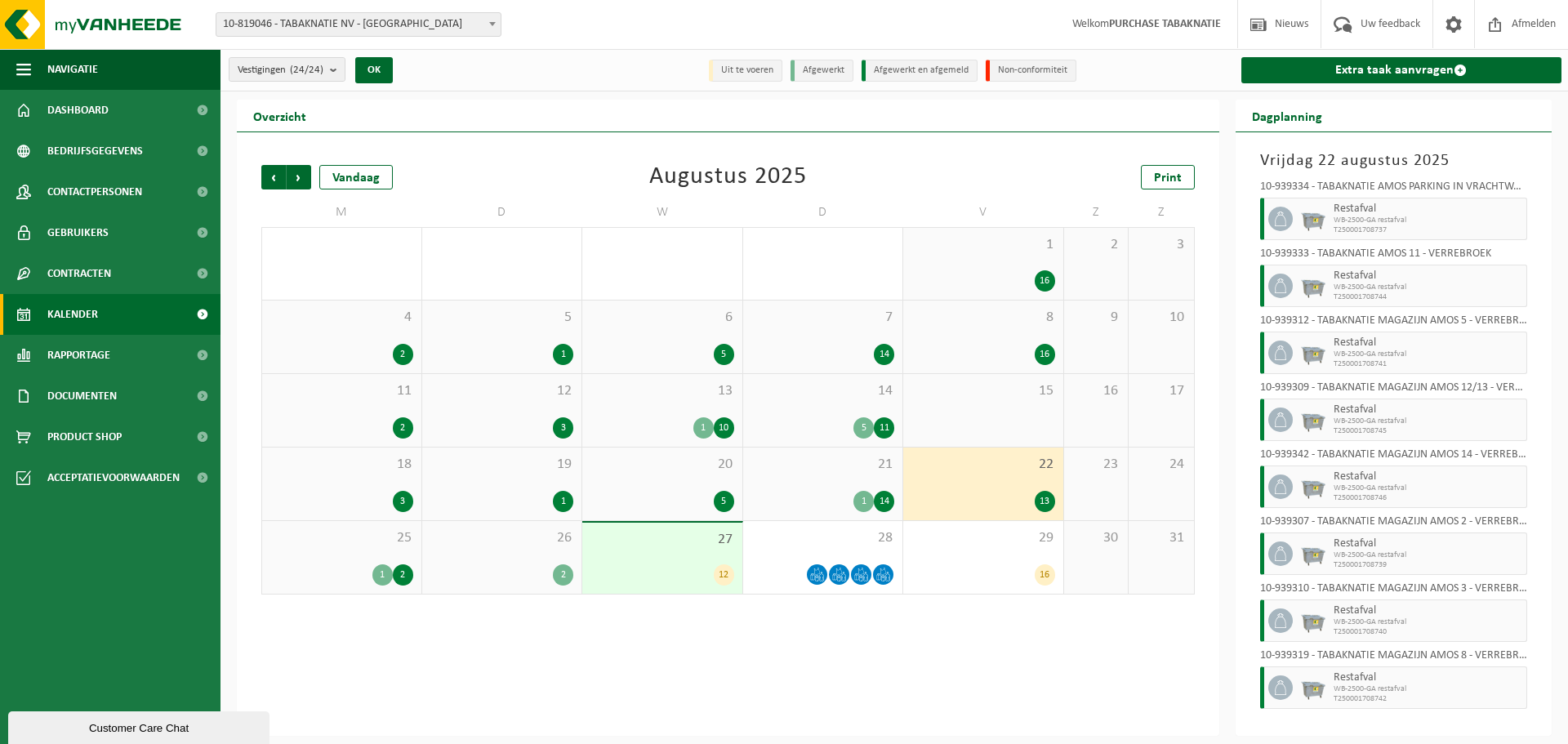
click at [389, 542] on span "25" at bounding box center [341, 538] width 143 height 18
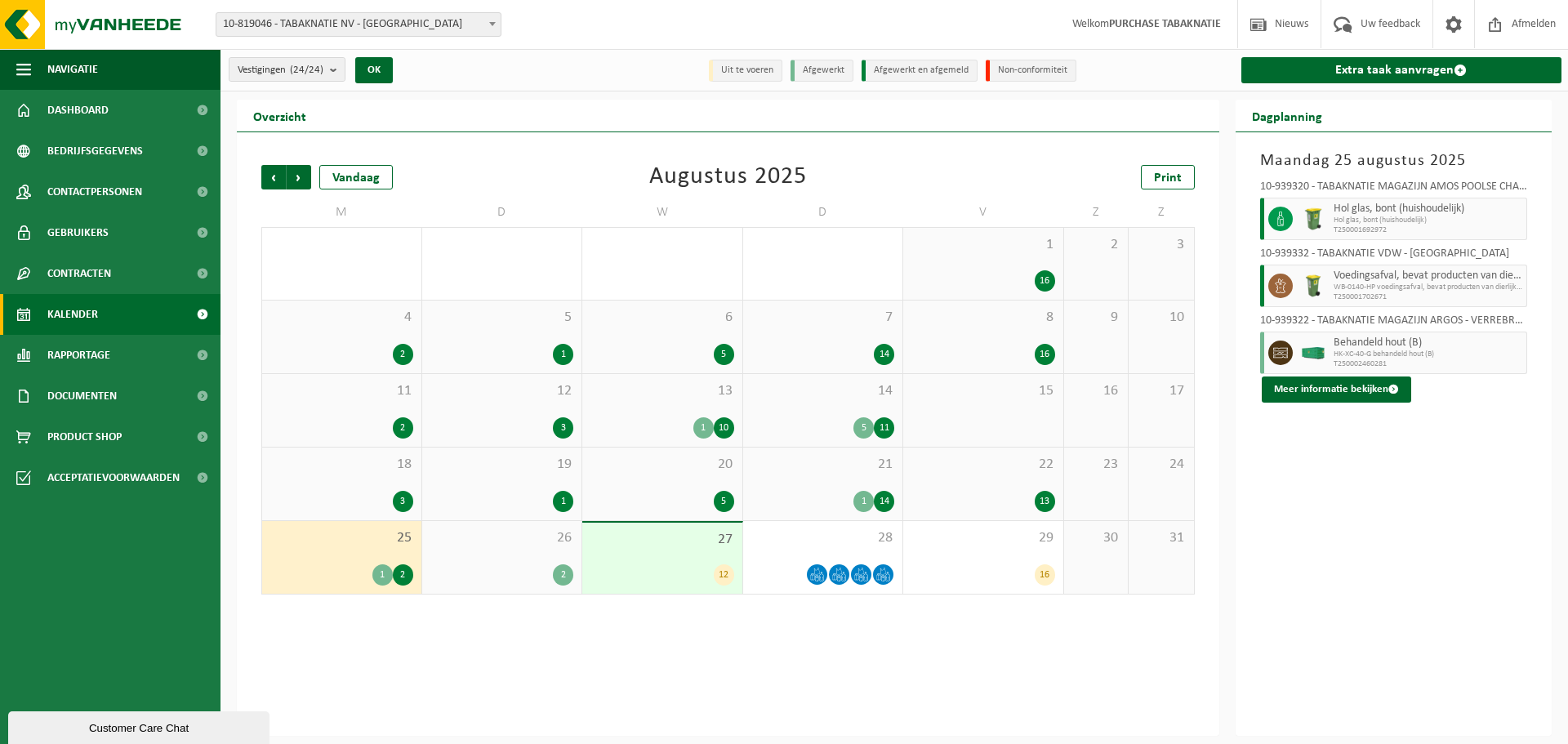
click at [487, 547] on div "26 2" at bounding box center [502, 558] width 160 height 73
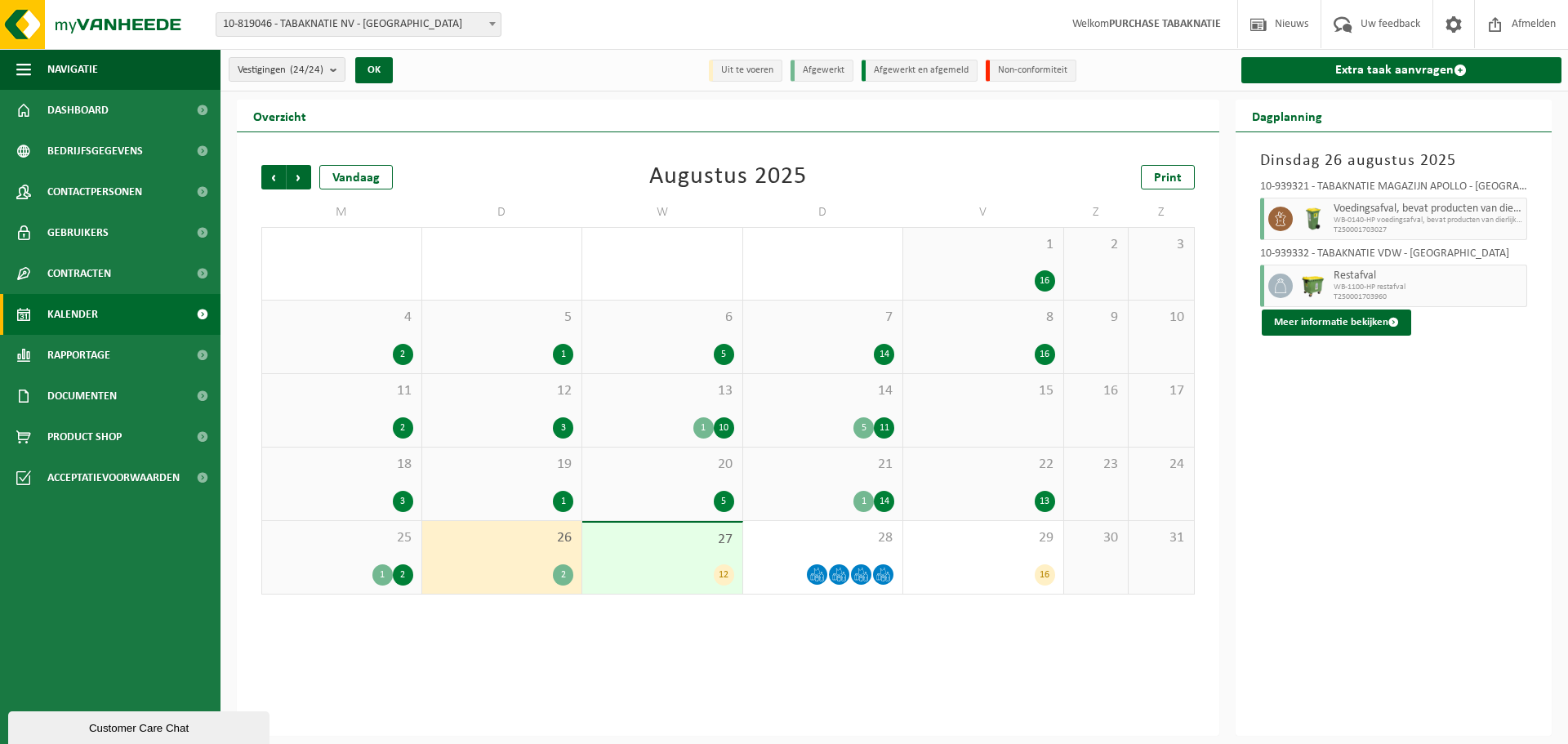
click at [958, 475] on div "22 13" at bounding box center [983, 484] width 160 height 73
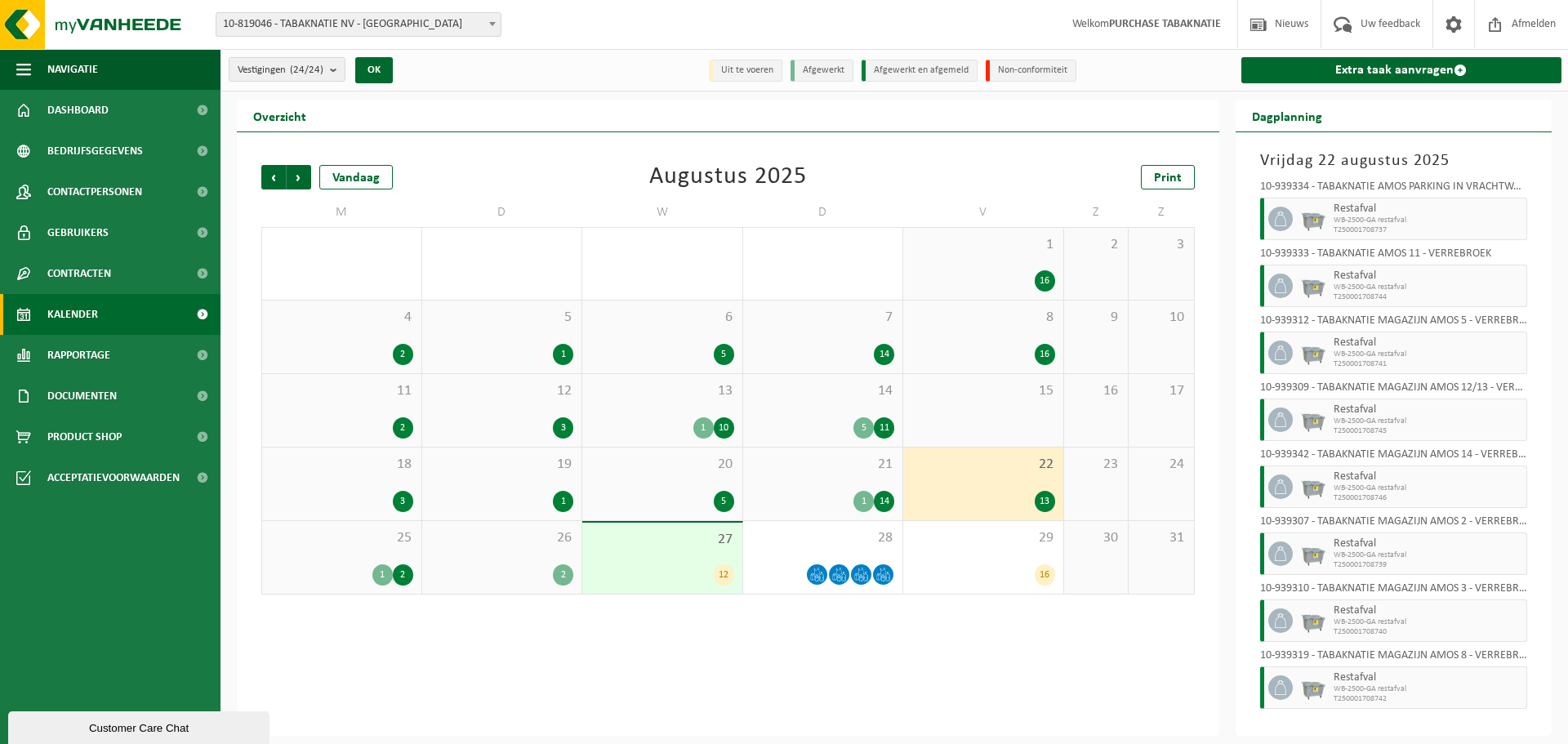
click at [964, 340] on div "8 16" at bounding box center [983, 336] width 160 height 73
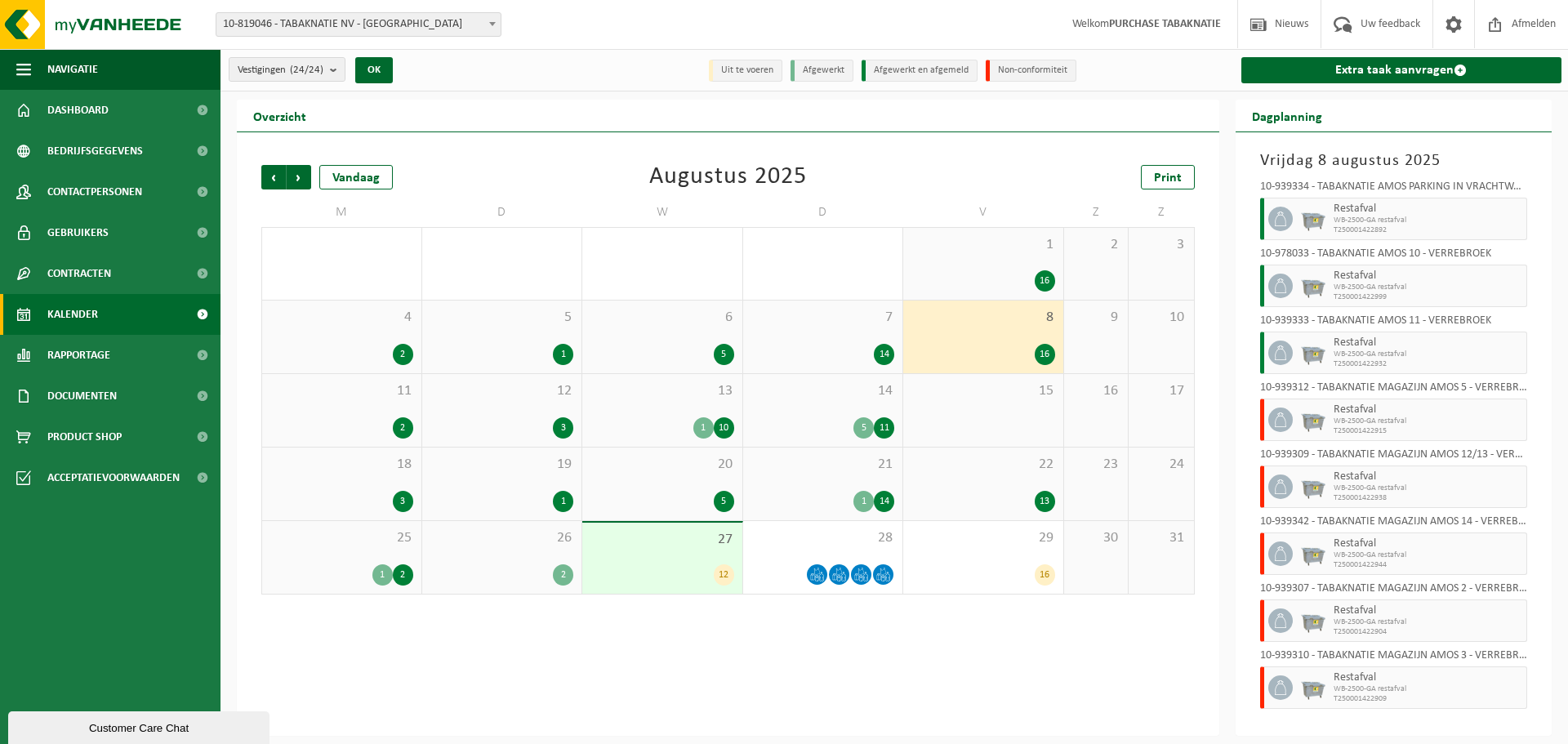
click at [973, 250] on span "1" at bounding box center [984, 245] width 144 height 18
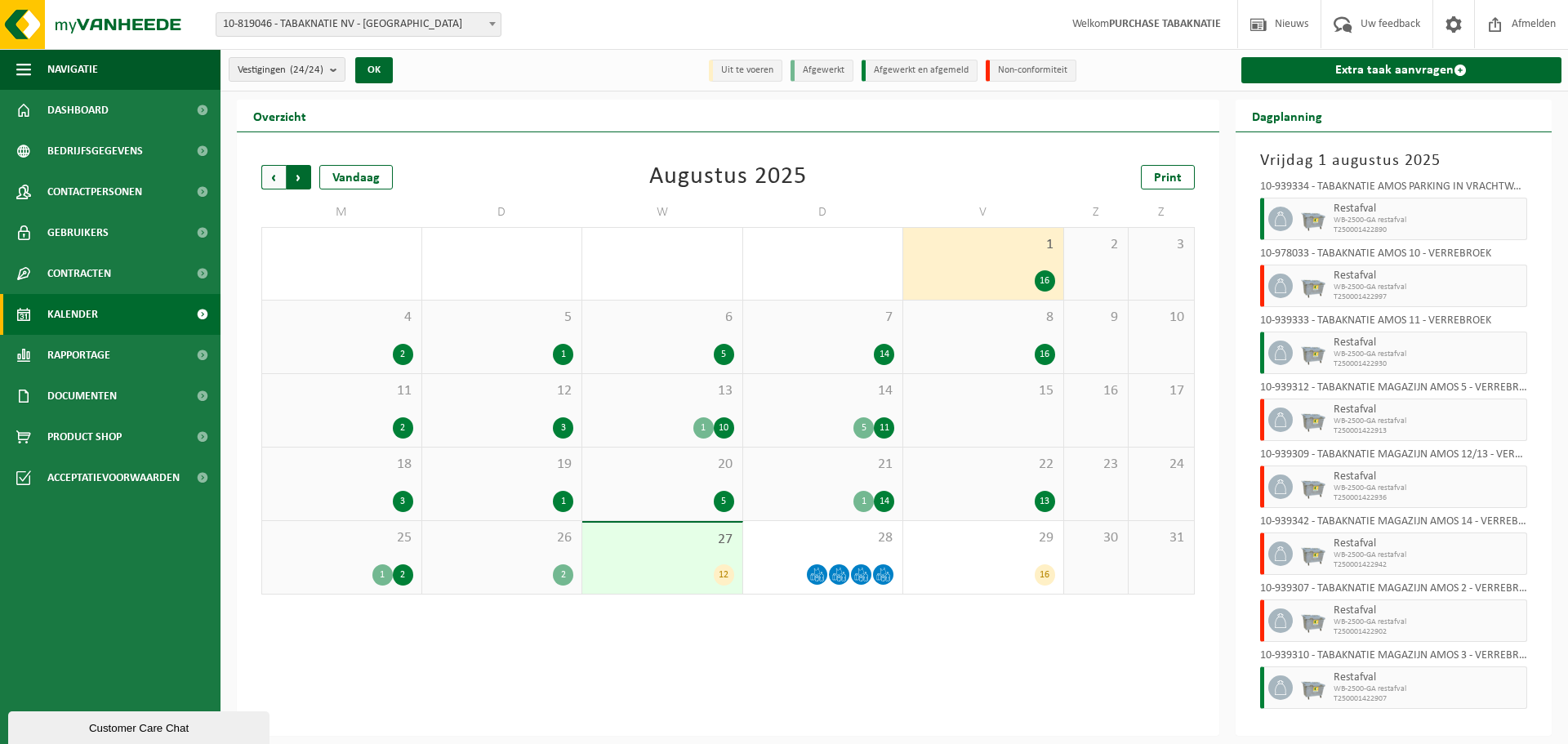
click at [275, 174] on span "Vorige" at bounding box center [273, 177] width 24 height 24
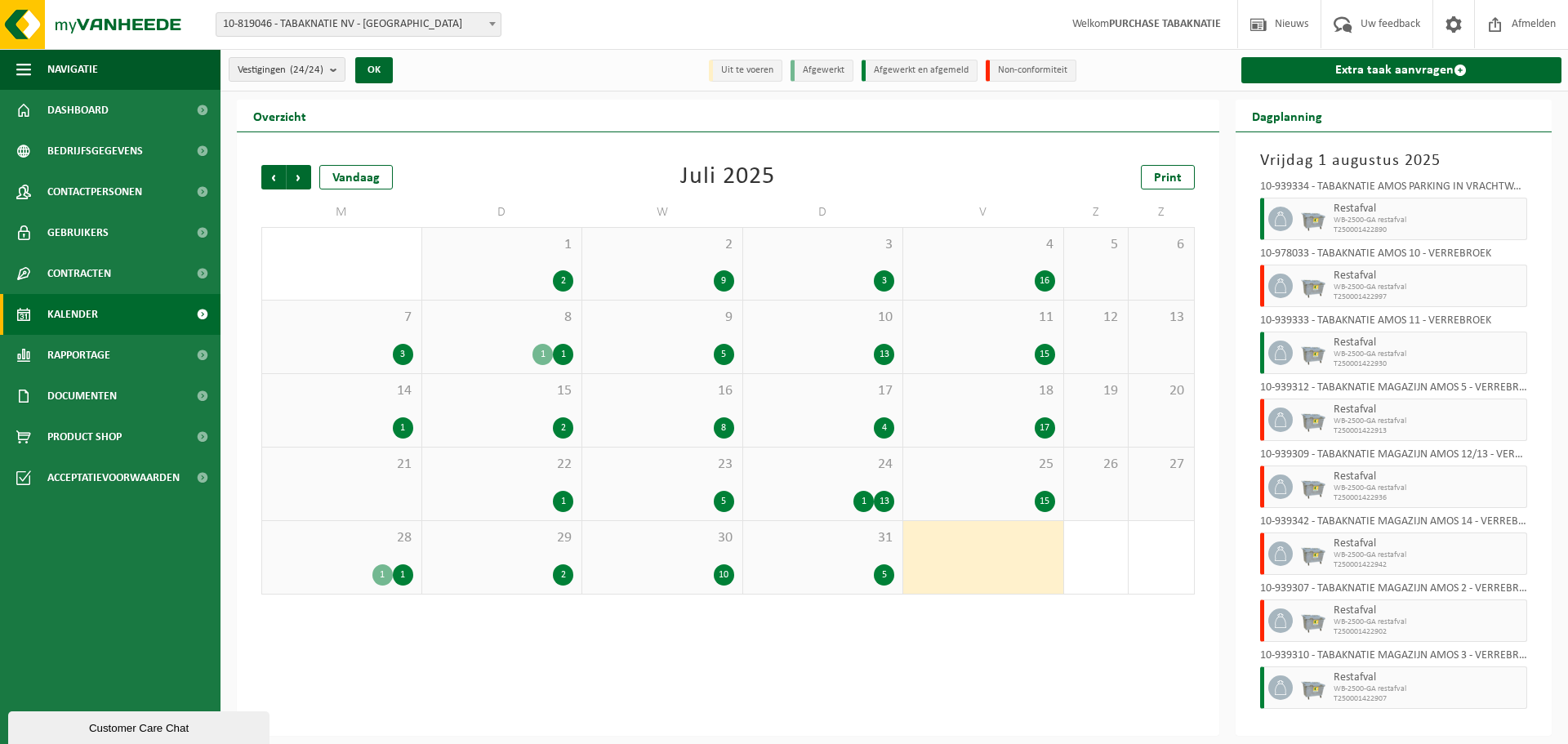
click at [945, 478] on div "25 15" at bounding box center [983, 484] width 160 height 73
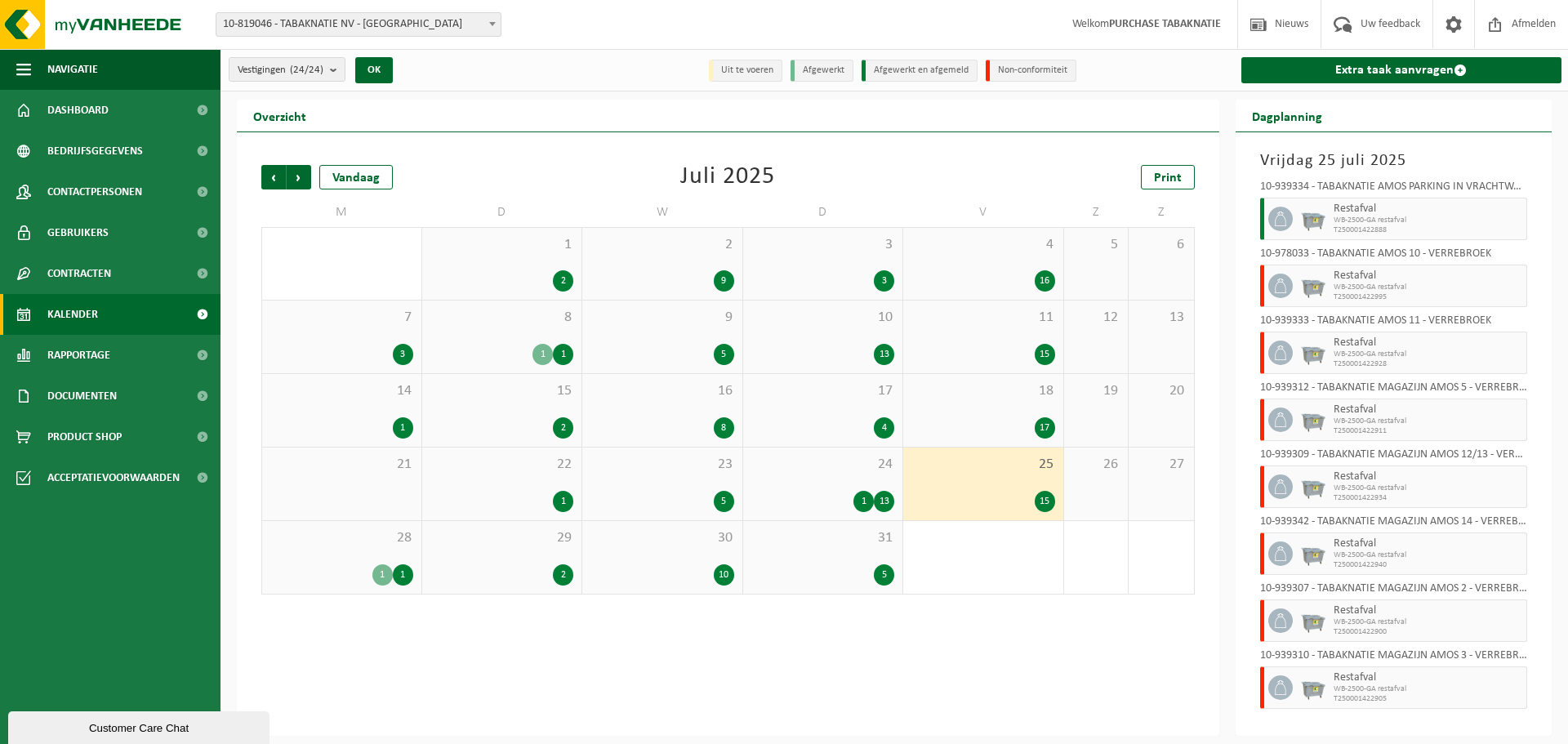
click at [976, 406] on div "18 17" at bounding box center [983, 410] width 160 height 73
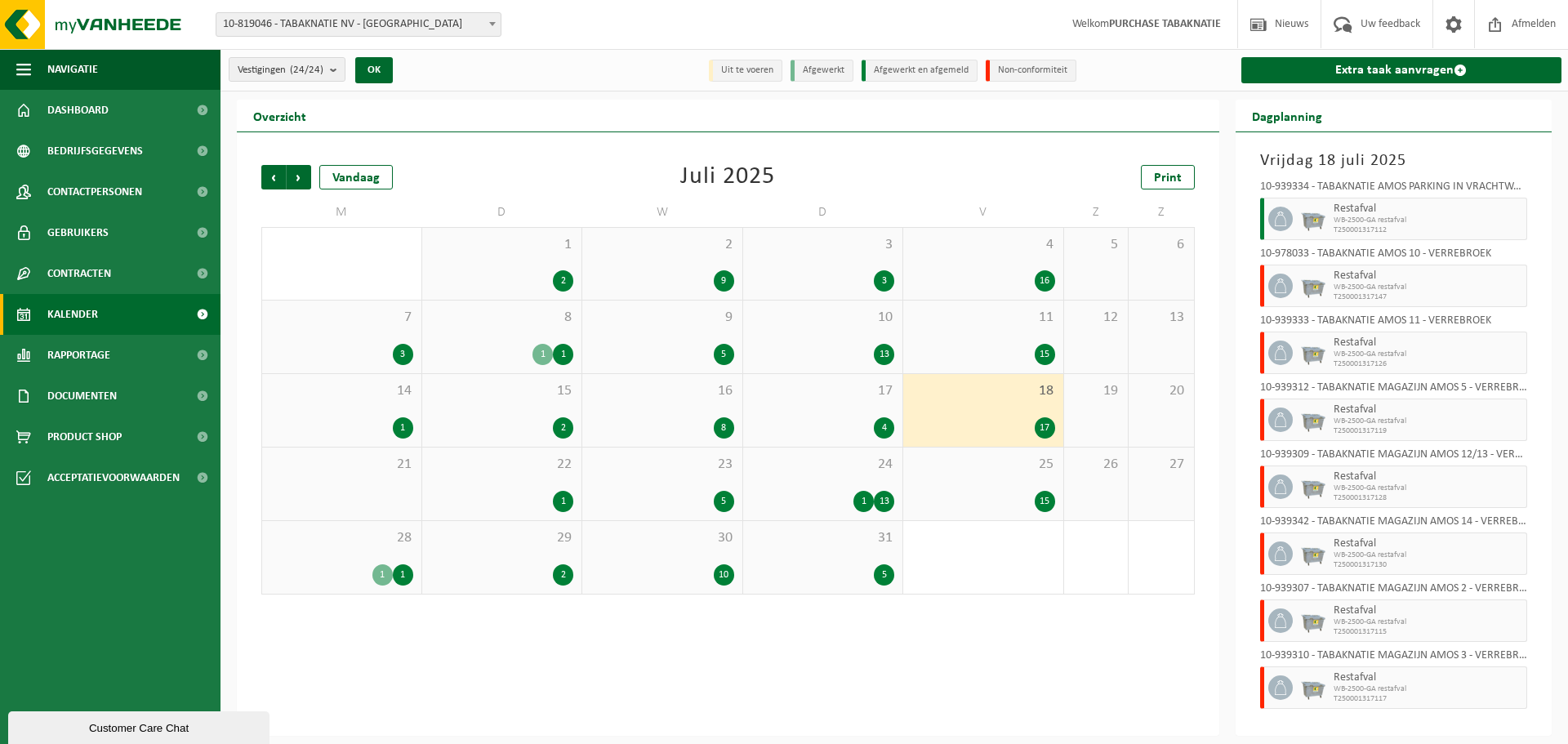
click at [979, 330] on div "11 15" at bounding box center [983, 336] width 160 height 73
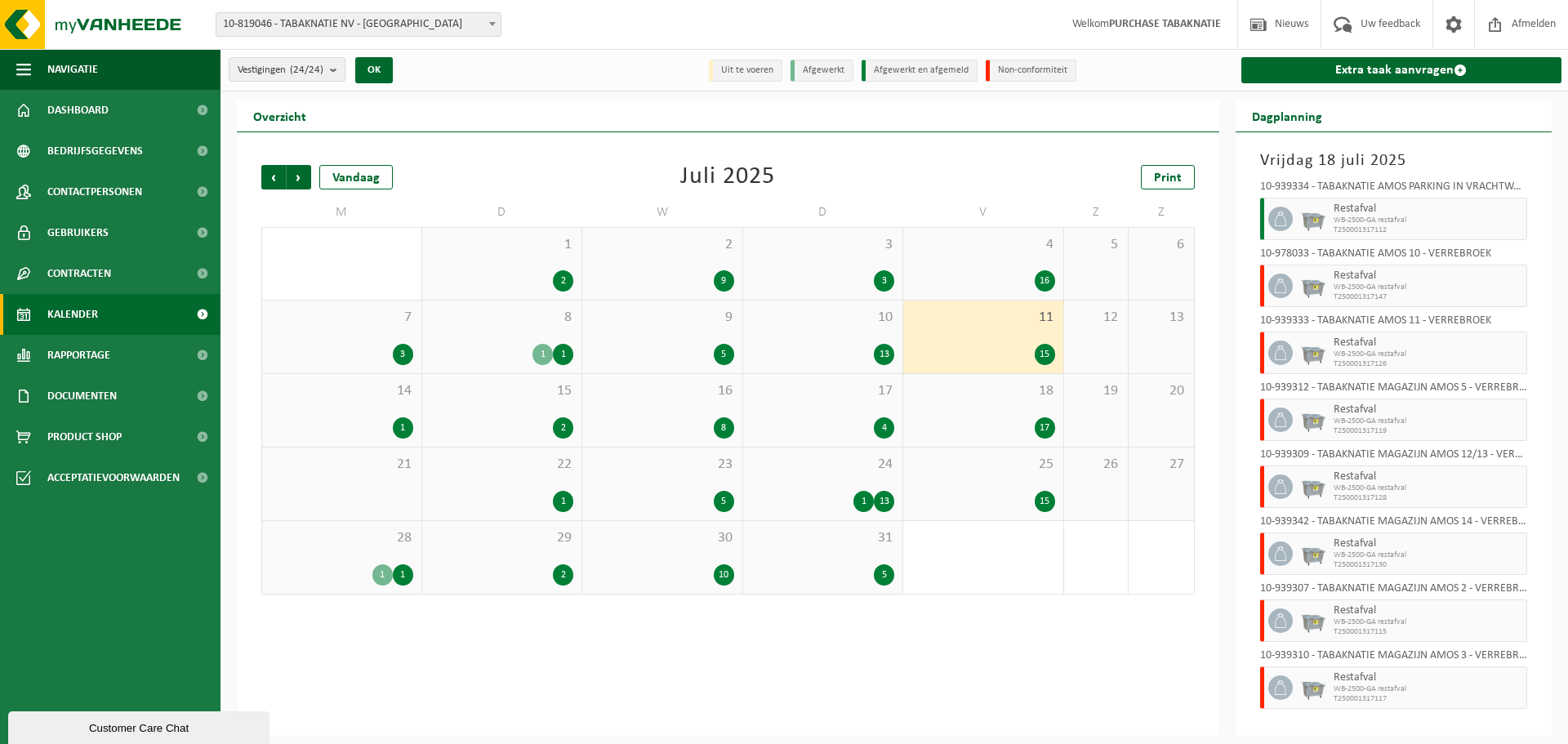
click at [974, 281] on div "16" at bounding box center [984, 281] width 144 height 21
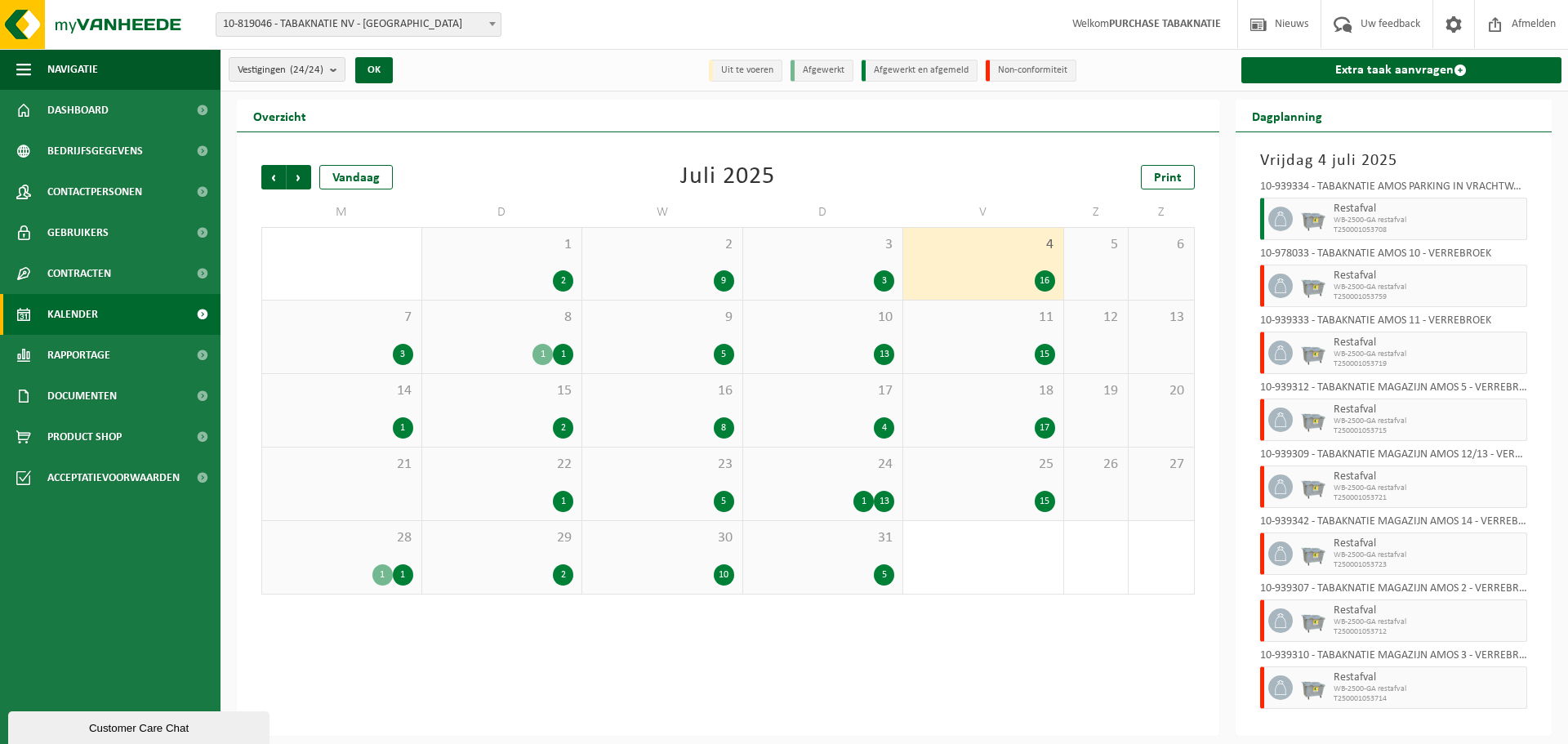
click at [806, 275] on div "3" at bounding box center [823, 281] width 144 height 21
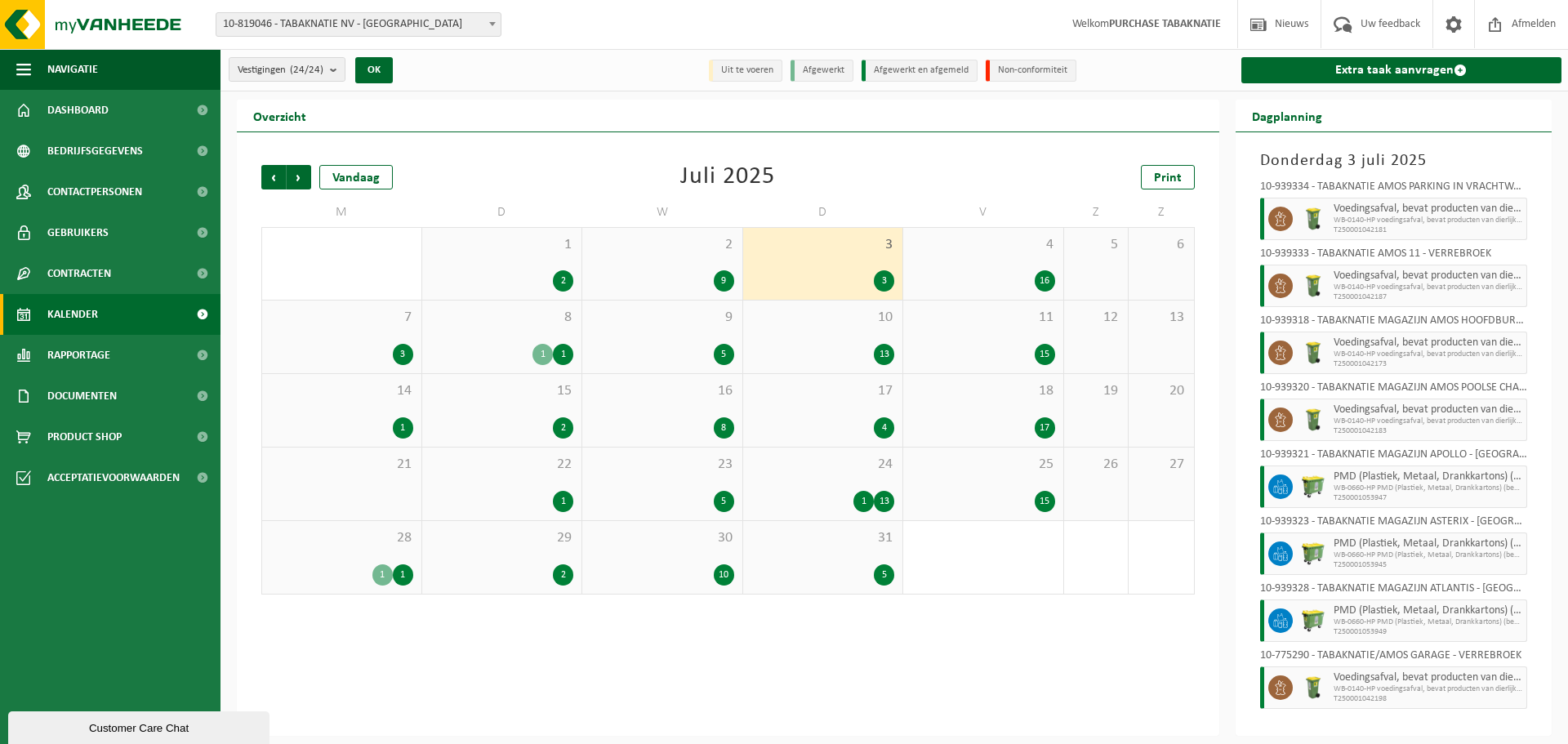
click at [829, 331] on div "10 13" at bounding box center [822, 336] width 160 height 73
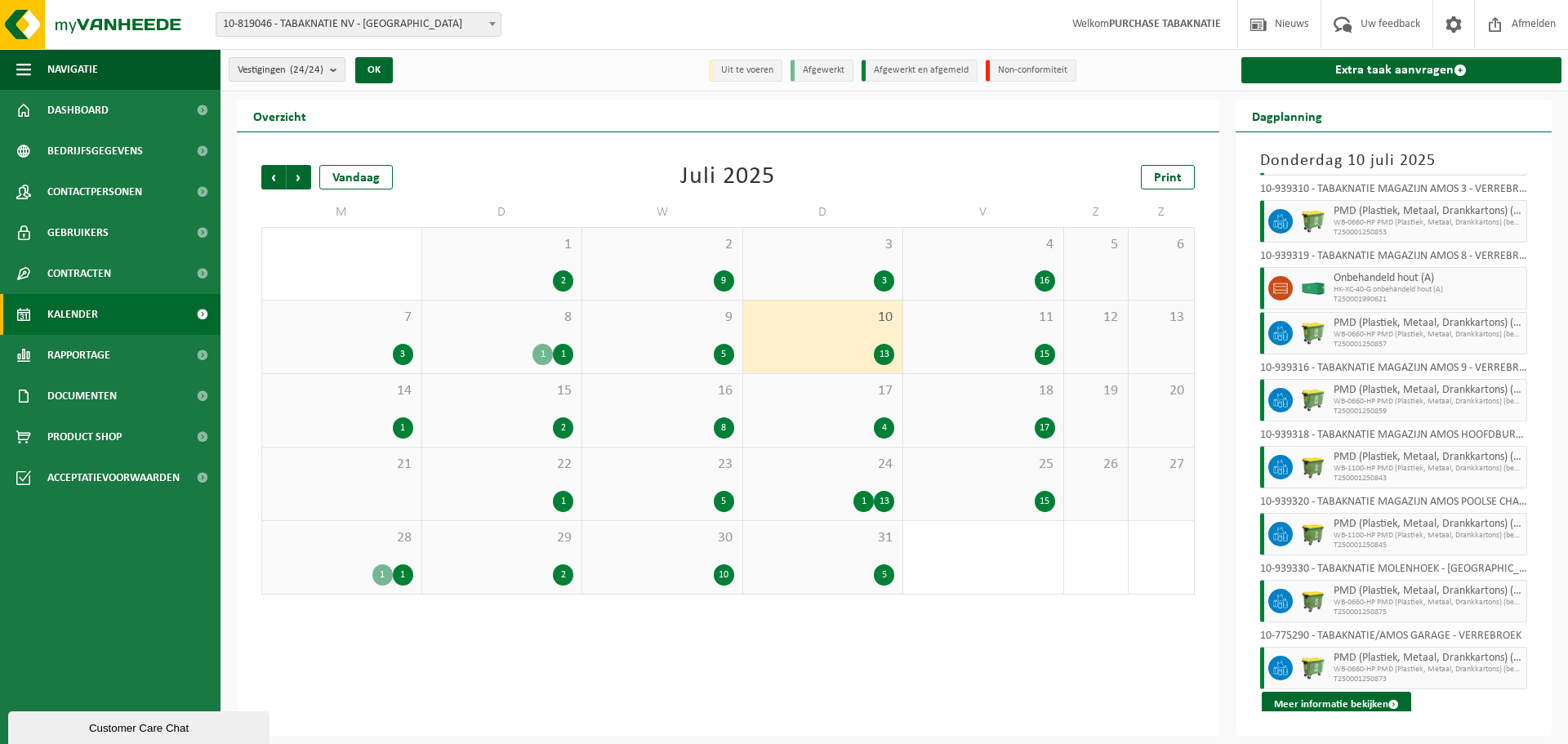
scroll to position [338, 0]
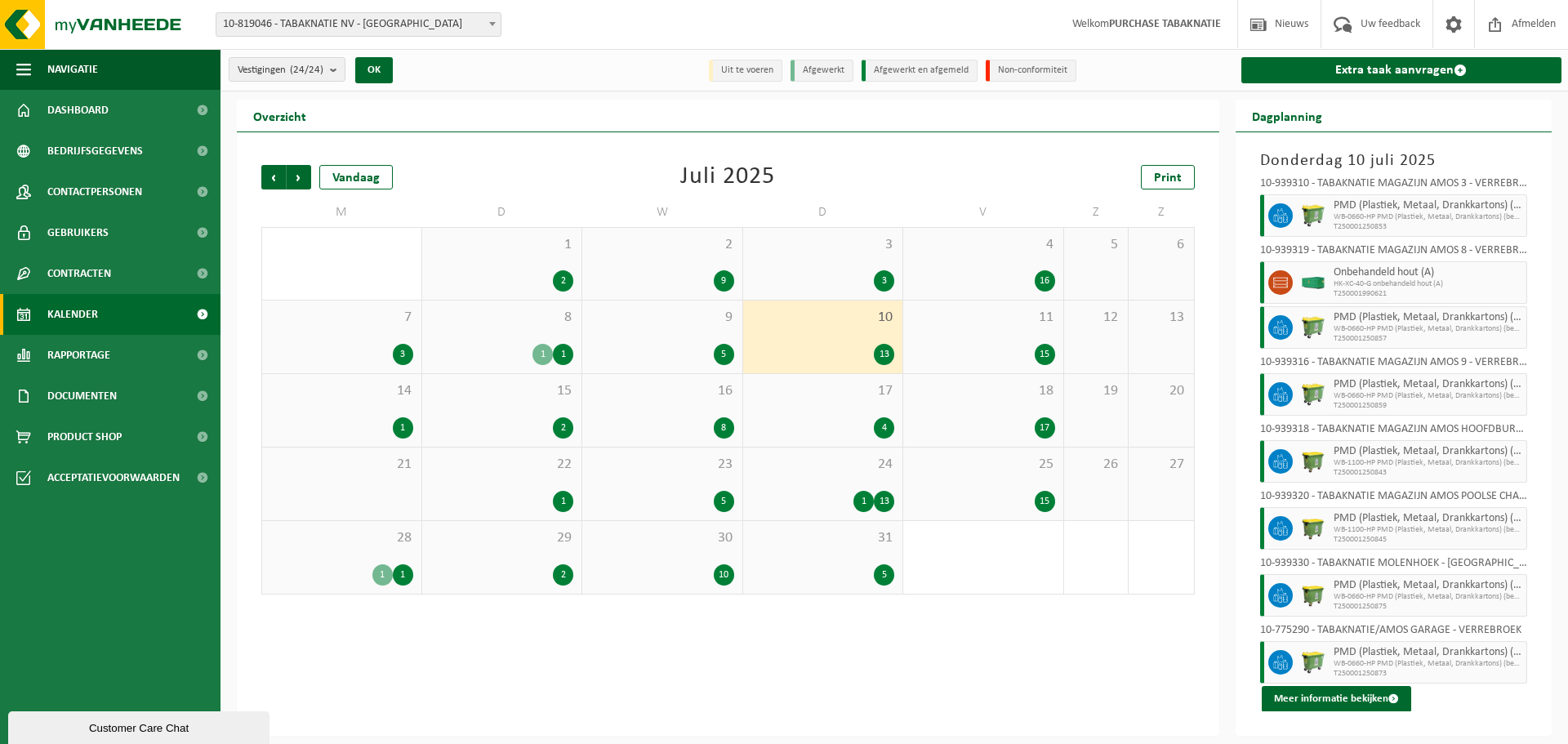
click at [771, 378] on div "17 4" at bounding box center [822, 410] width 160 height 73
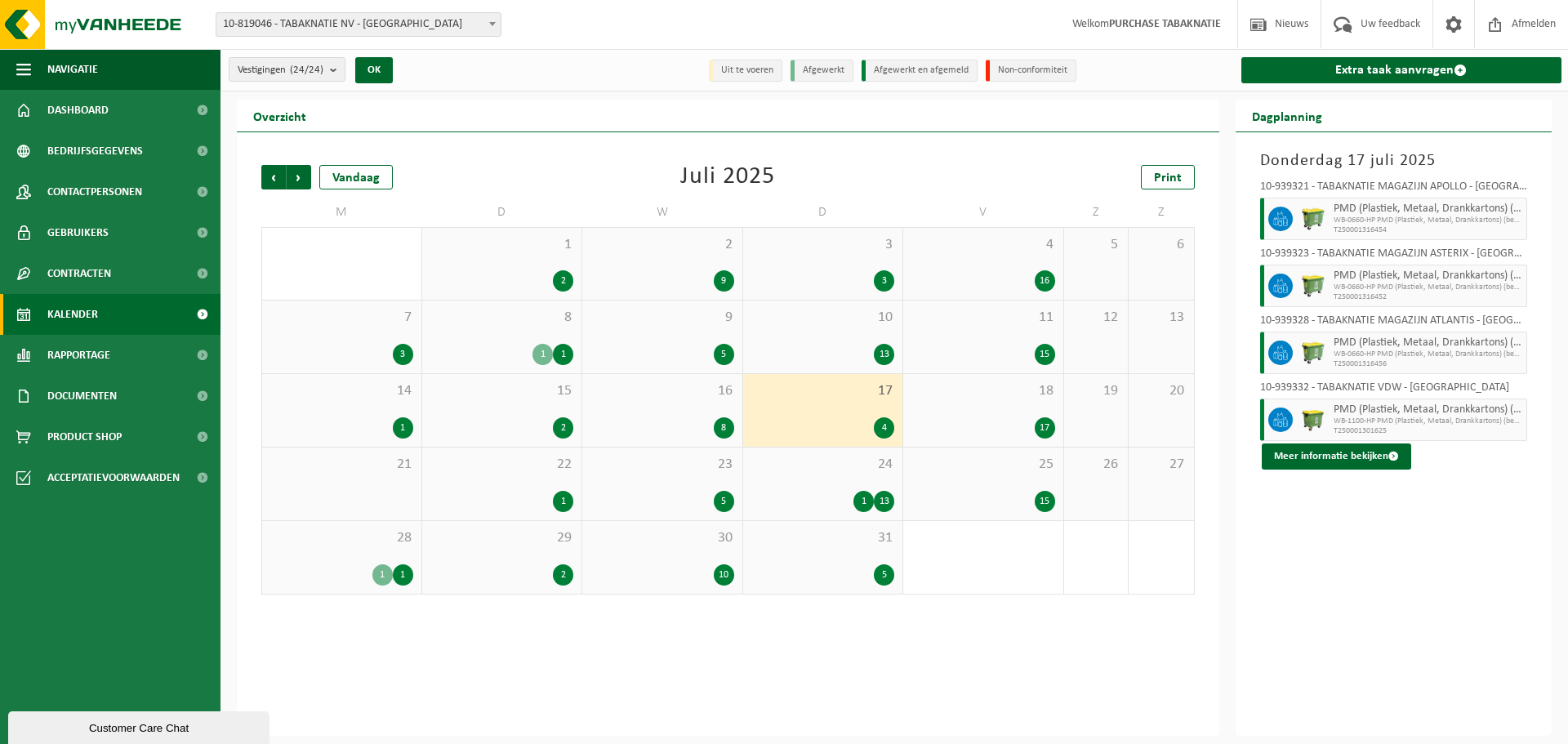
click at [820, 490] on div "1 13" at bounding box center [823, 501] width 144 height 21
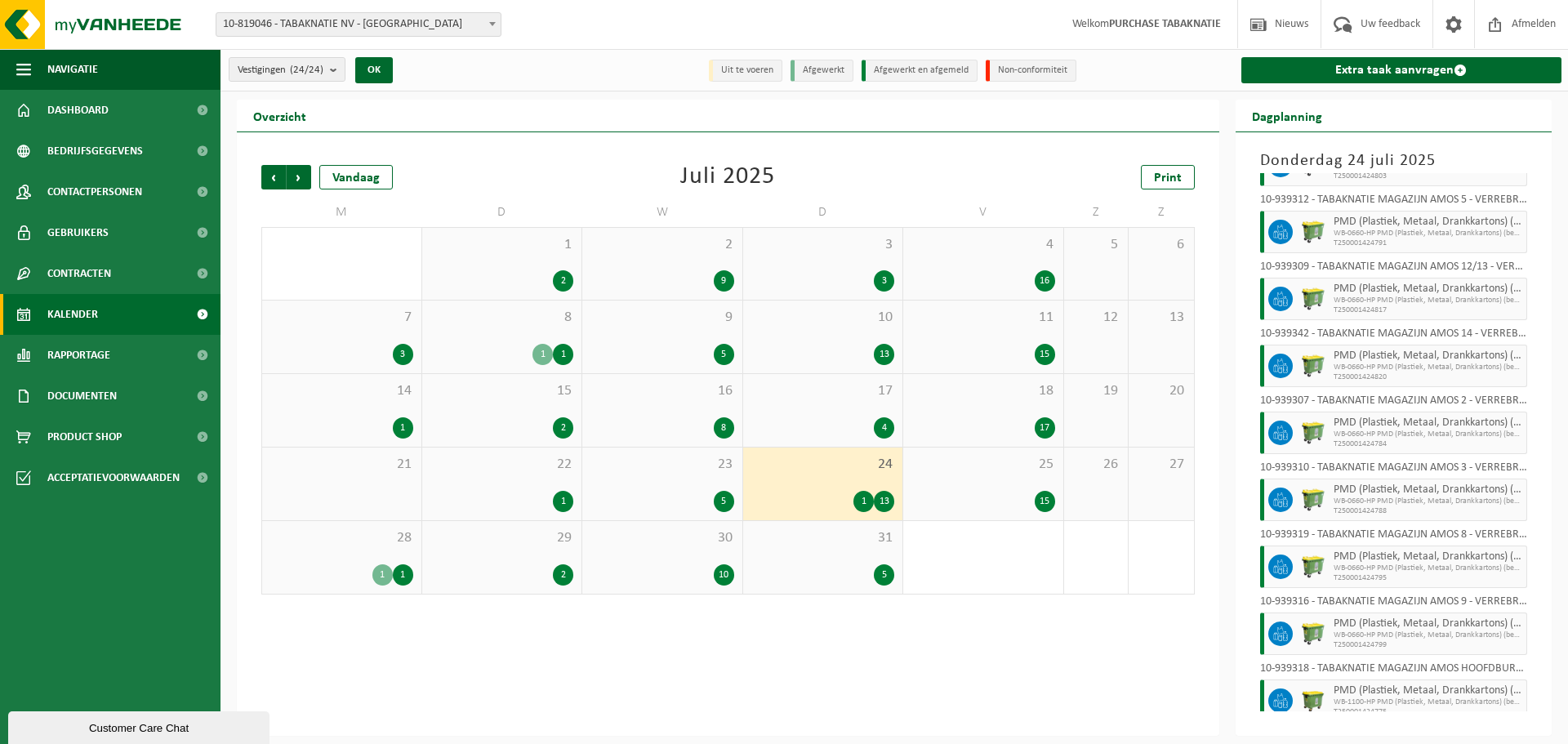
scroll to position [405, 0]
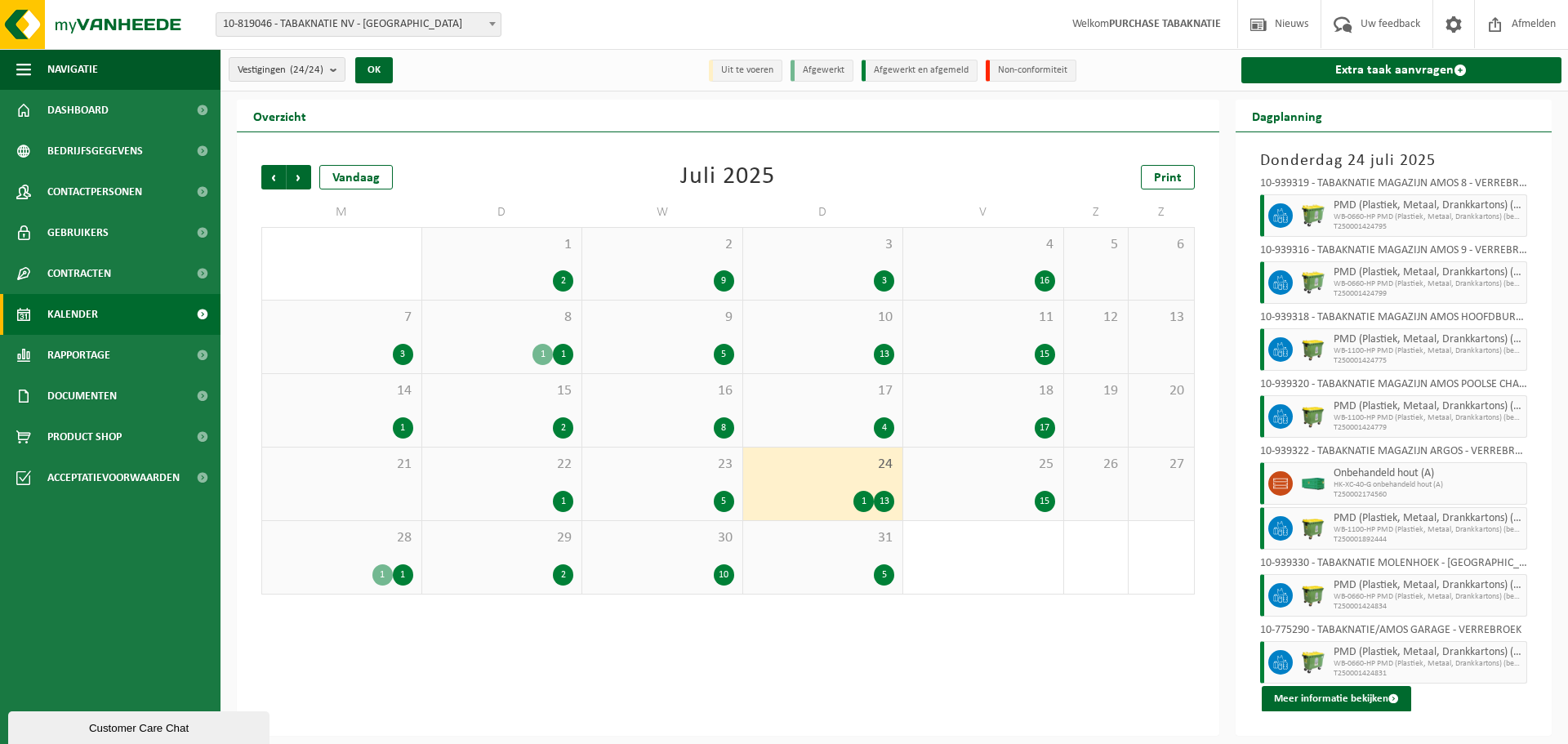
click at [820, 555] on div "31 5" at bounding box center [822, 558] width 160 height 73
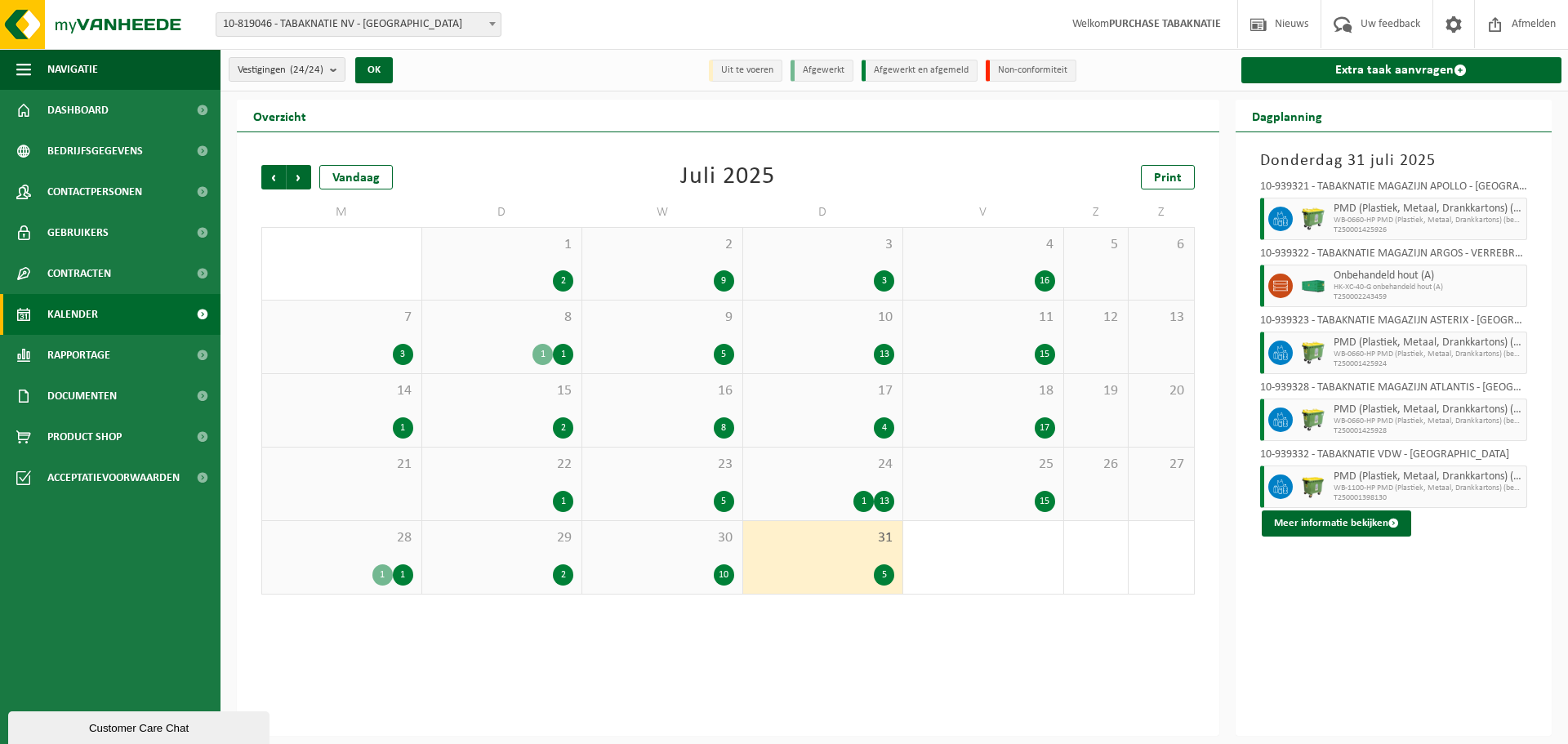
click at [666, 550] on div "30 10" at bounding box center [662, 558] width 160 height 73
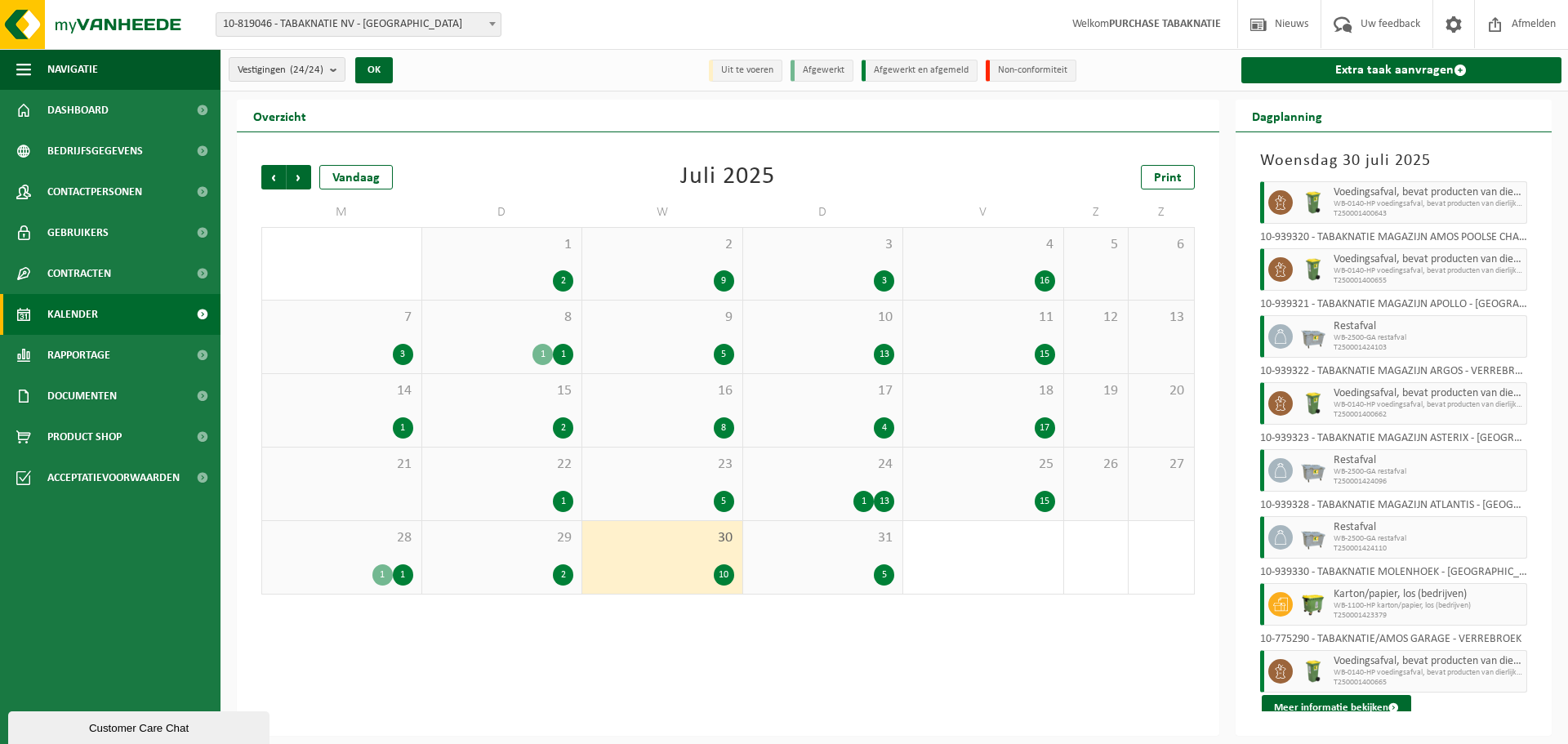
scroll to position [159, 0]
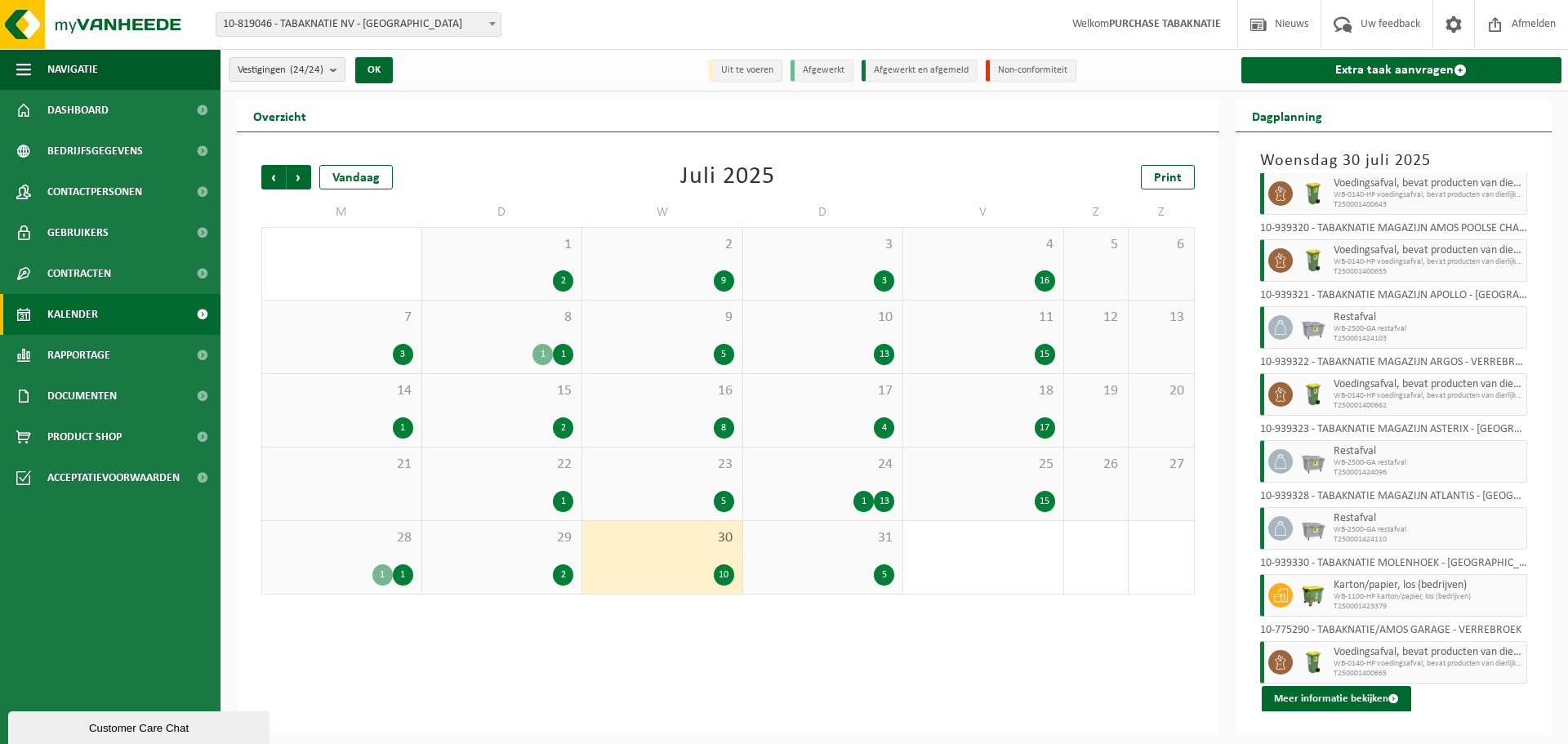
click at [641, 479] on div "23 5" at bounding box center [662, 484] width 160 height 73
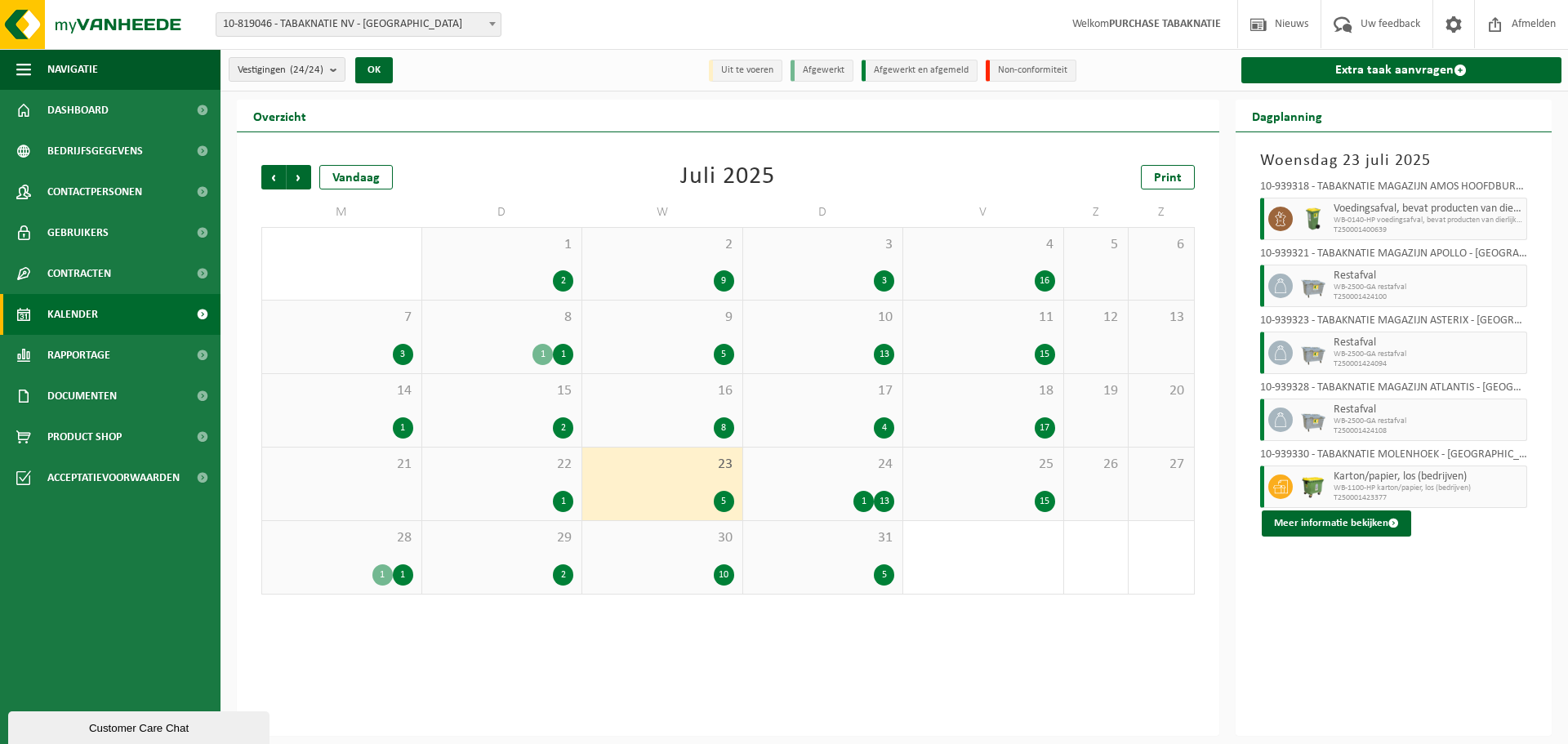
click at [659, 393] on span "16" at bounding box center [662, 391] width 144 height 18
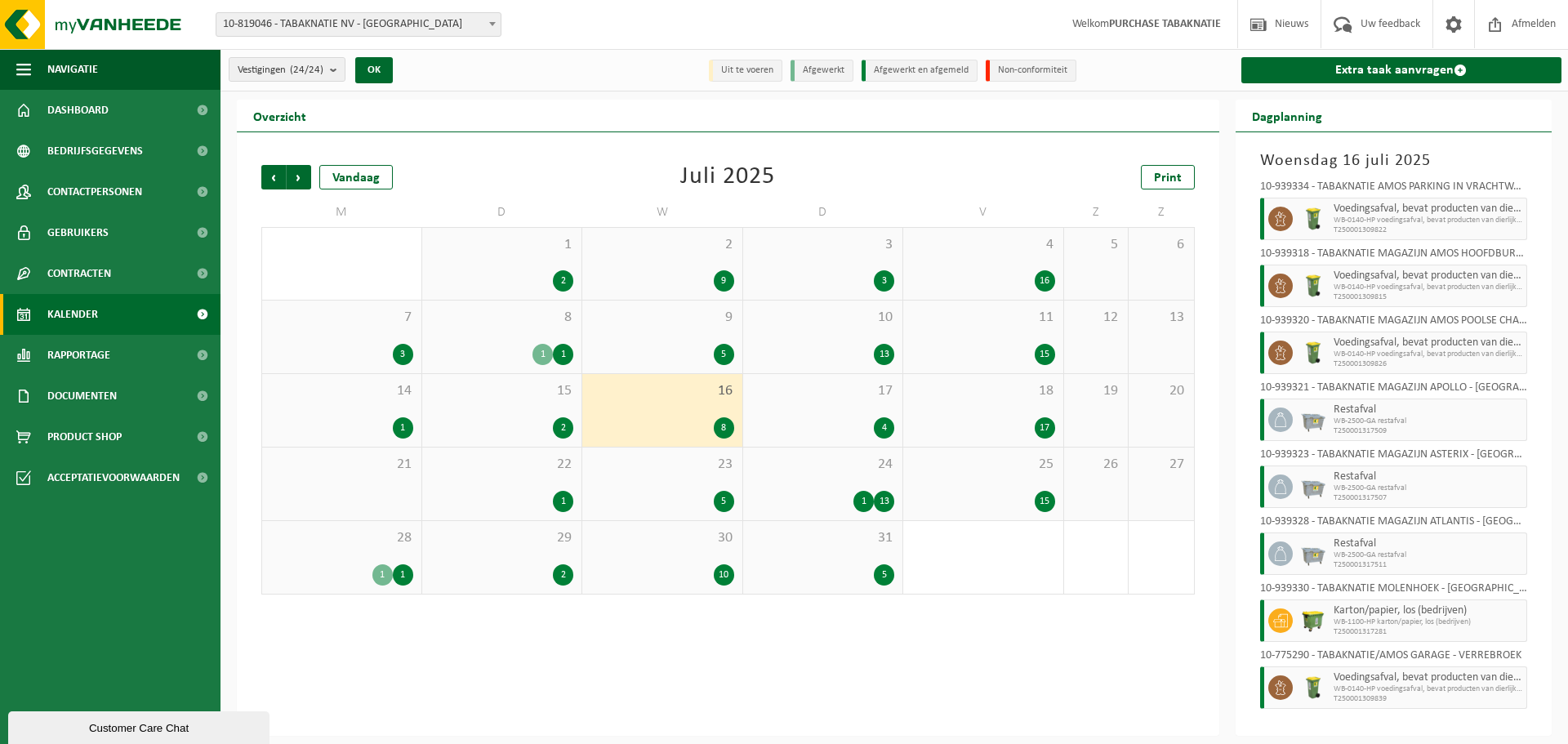
click at [658, 336] on div "9 5" at bounding box center [662, 336] width 160 height 73
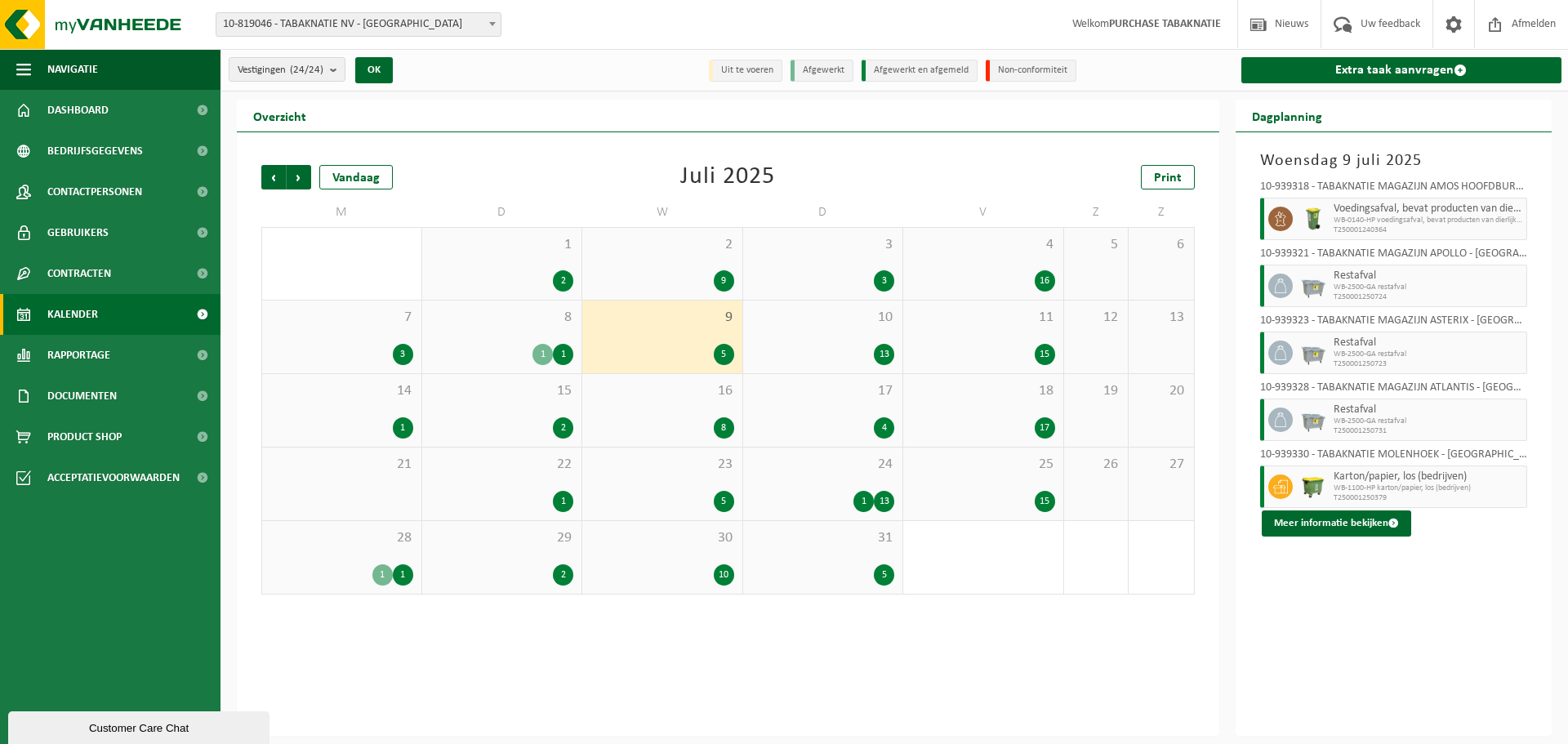
click at [655, 260] on div "2 9" at bounding box center [662, 264] width 160 height 72
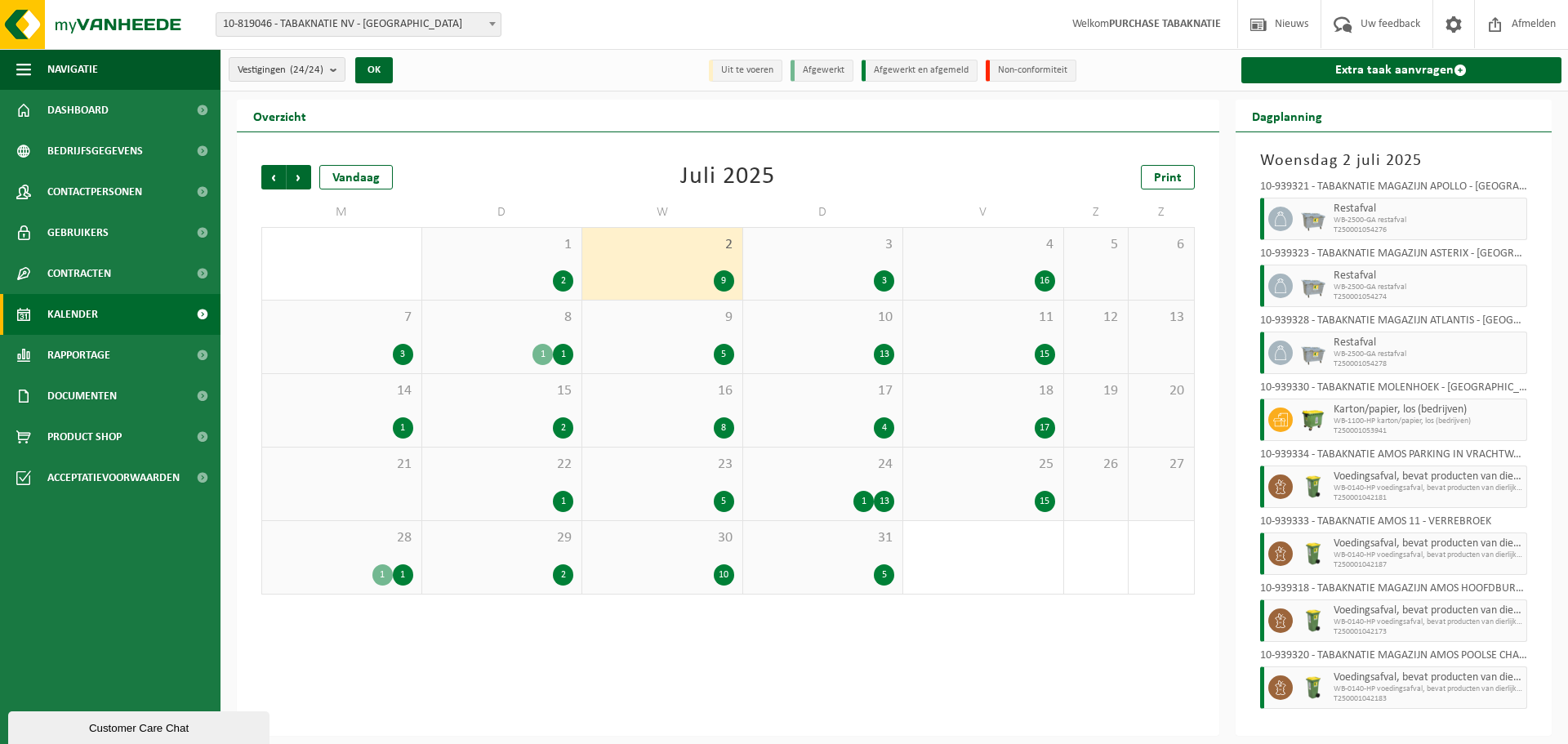
click at [510, 248] on span "1" at bounding box center [502, 245] width 144 height 18
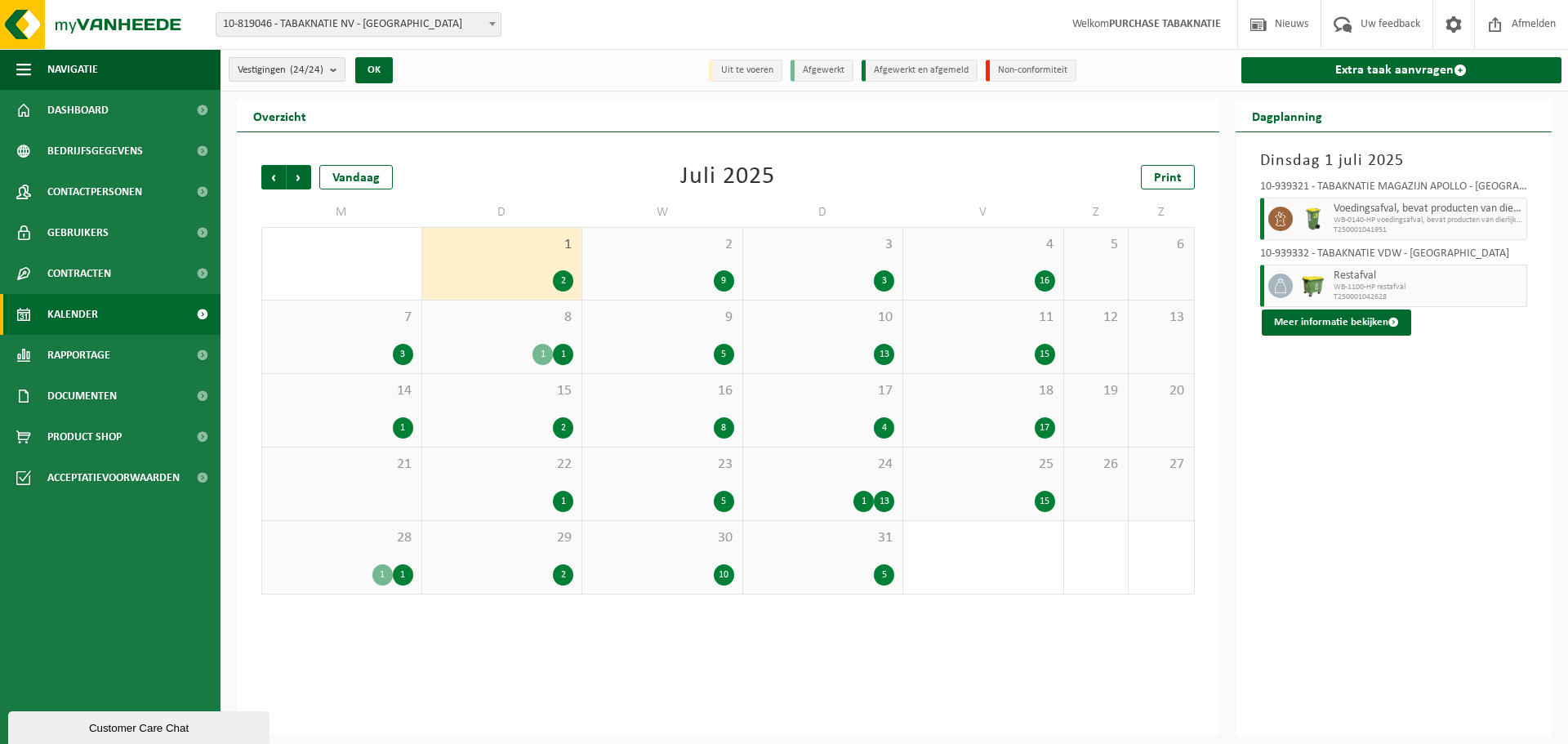
click at [476, 324] on span "8" at bounding box center [502, 318] width 144 height 18
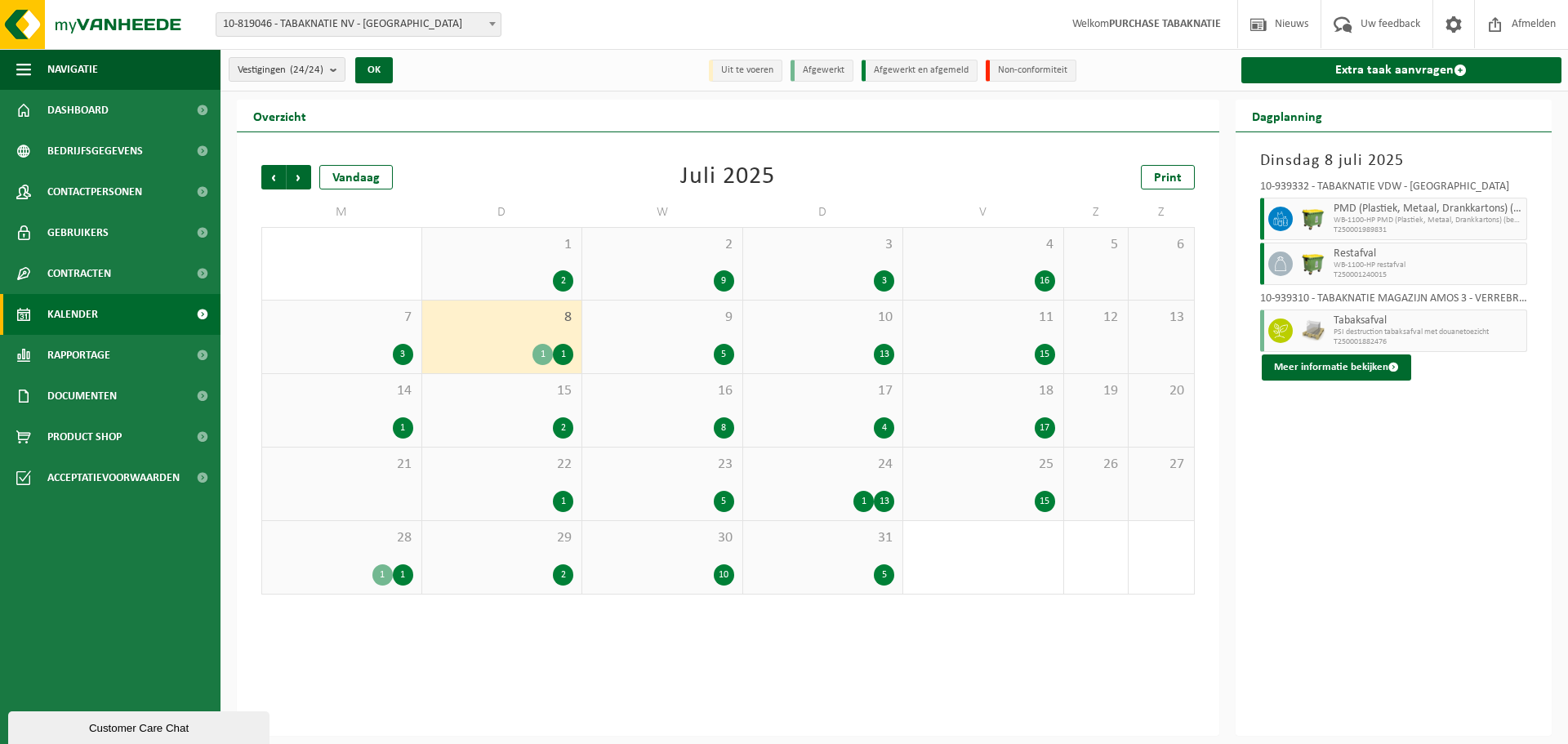
click at [476, 410] on div "15 2" at bounding box center [502, 410] width 160 height 73
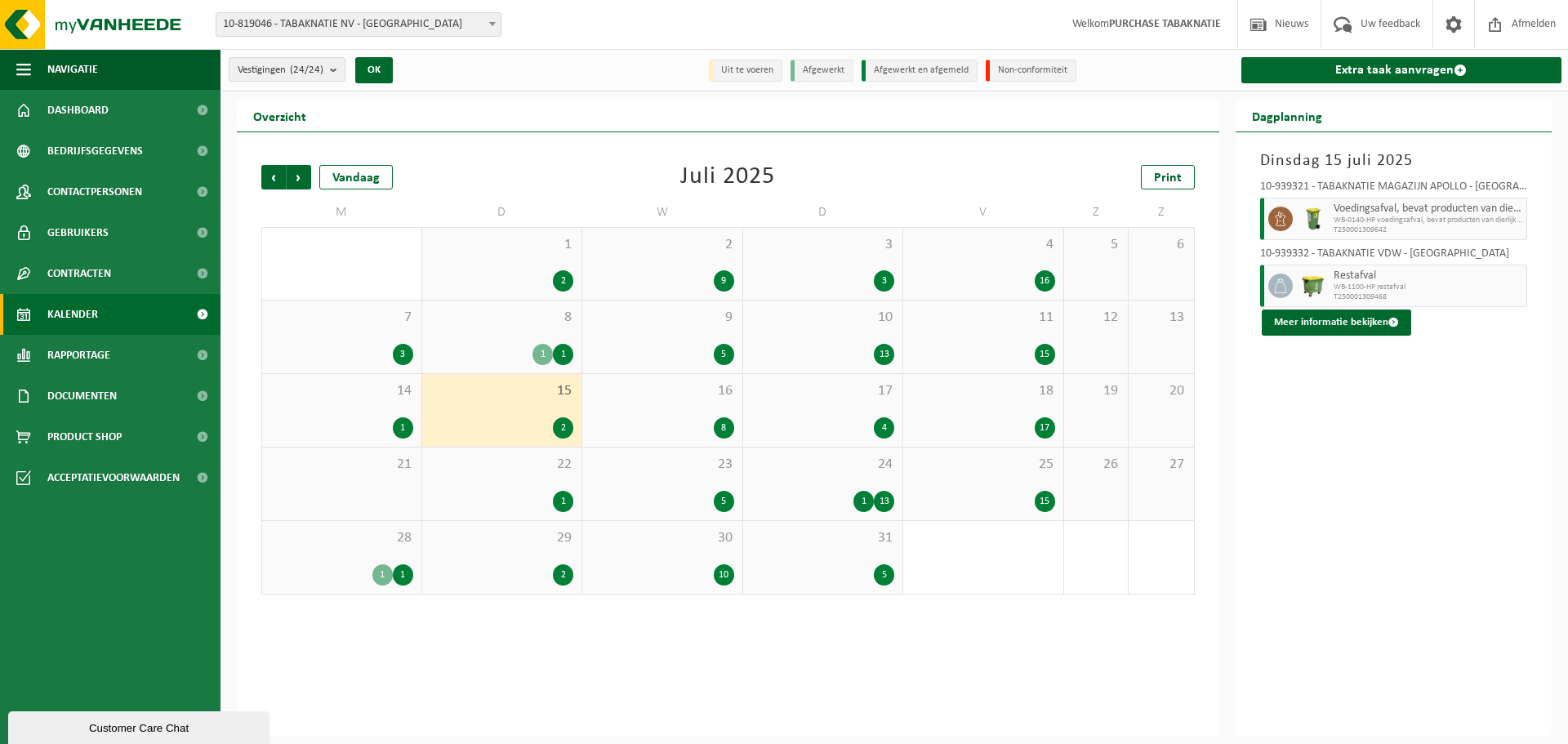
click at [478, 475] on div "22 1" at bounding box center [502, 484] width 160 height 73
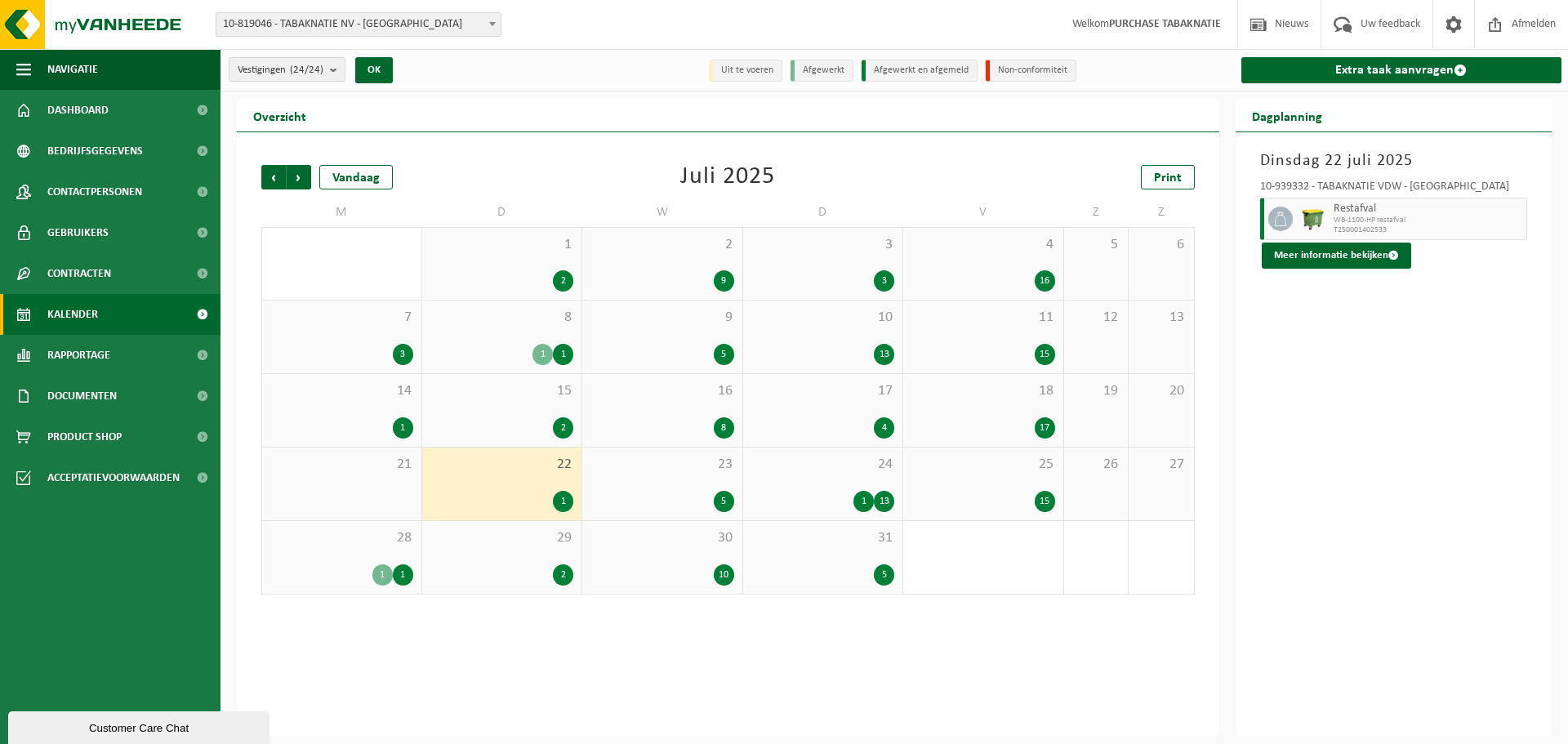
click at [494, 547] on div "29 2" at bounding box center [502, 558] width 160 height 73
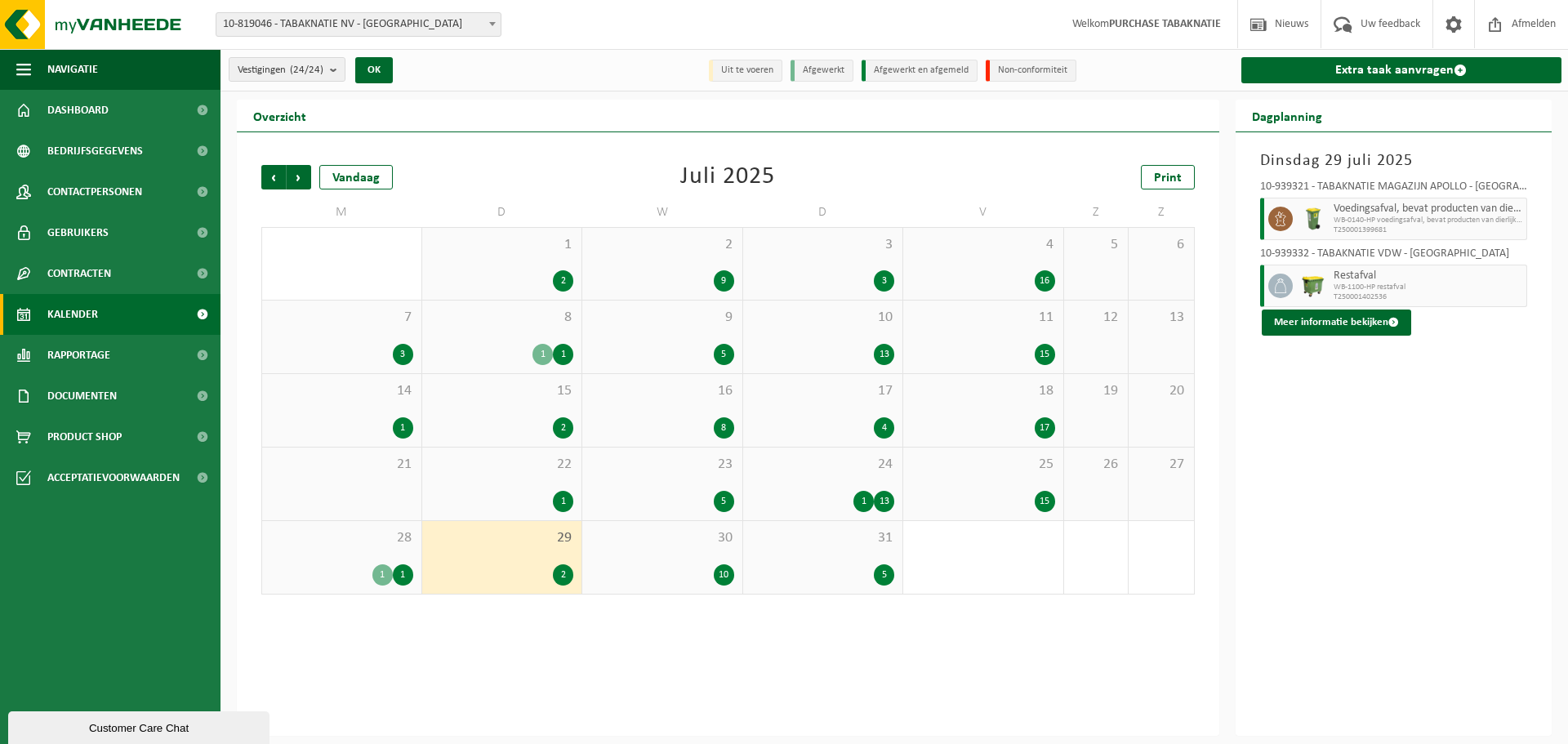
click at [321, 546] on span "28" at bounding box center [341, 538] width 143 height 18
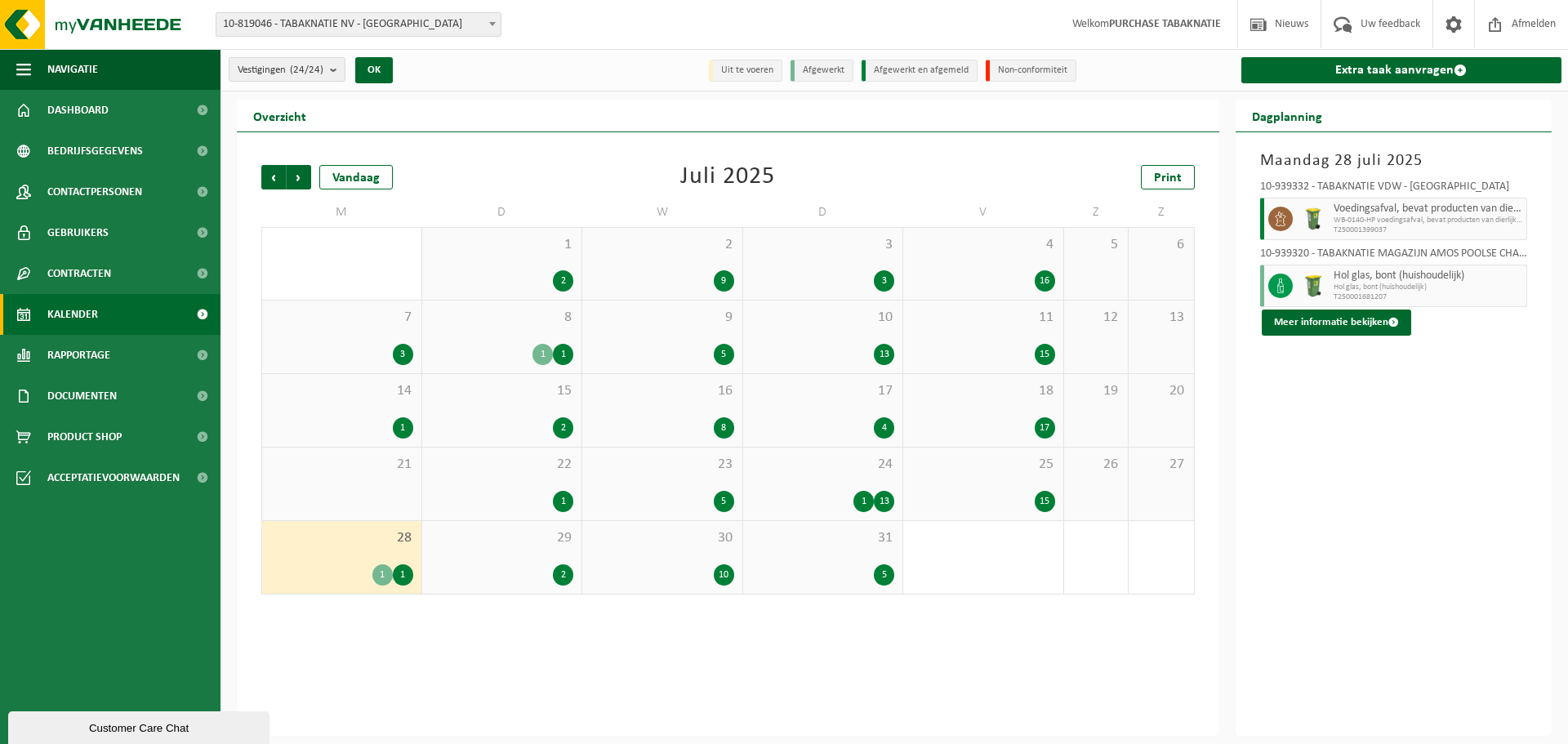
click at [642, 555] on div "30 10" at bounding box center [662, 558] width 160 height 73
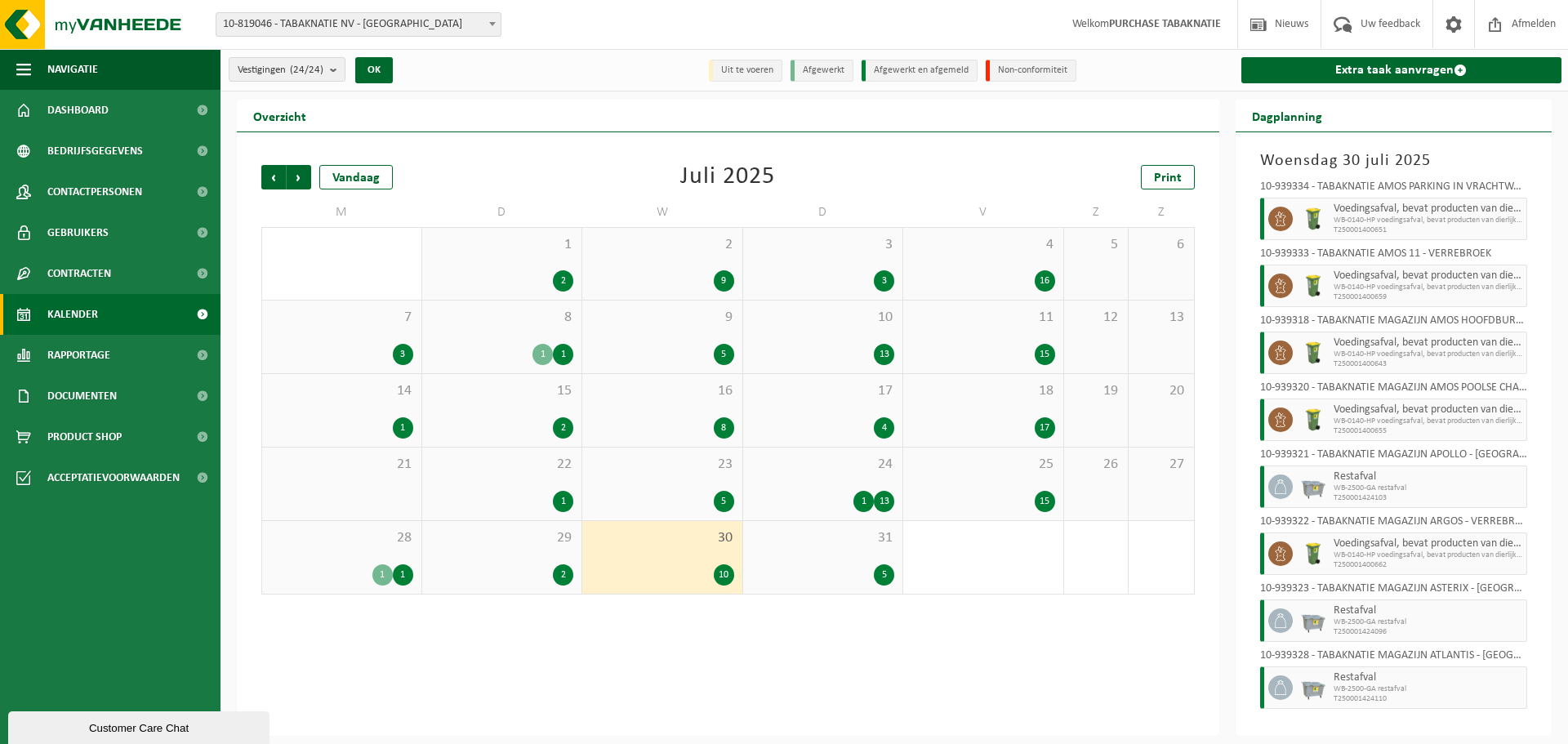
click at [792, 552] on div "31 5" at bounding box center [822, 558] width 160 height 73
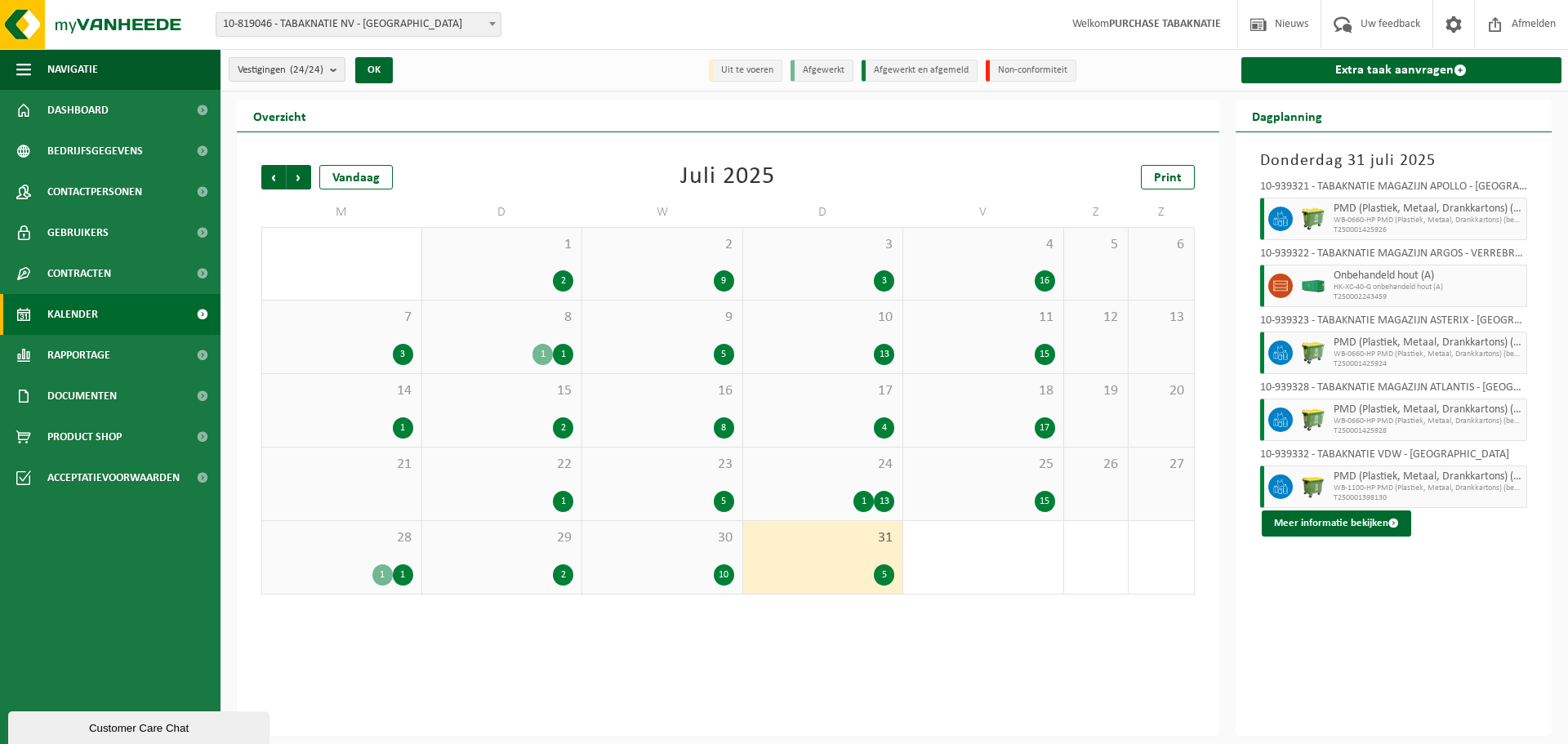
click at [341, 388] on span "14" at bounding box center [341, 391] width 143 height 18
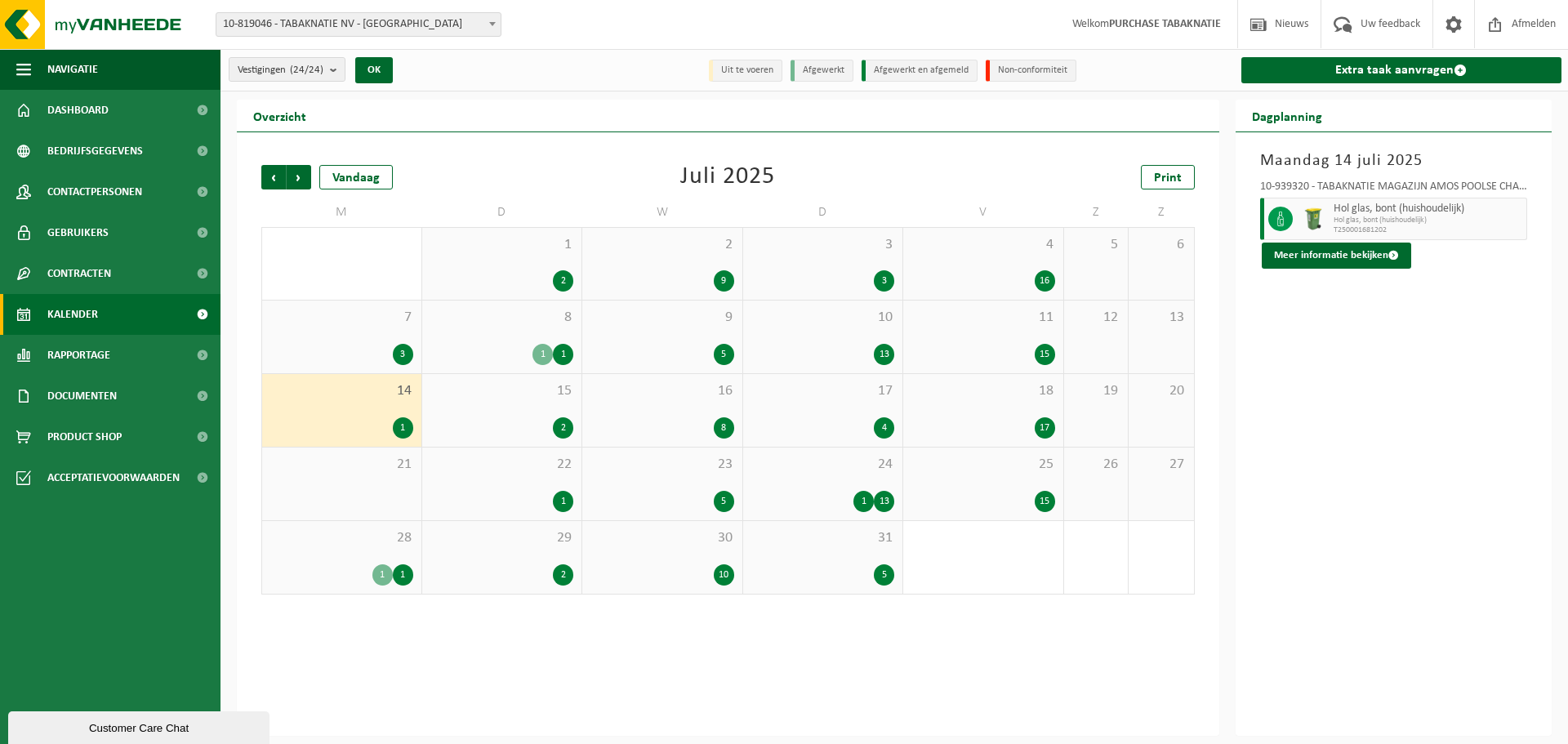
click at [347, 314] on span "7" at bounding box center [341, 318] width 143 height 18
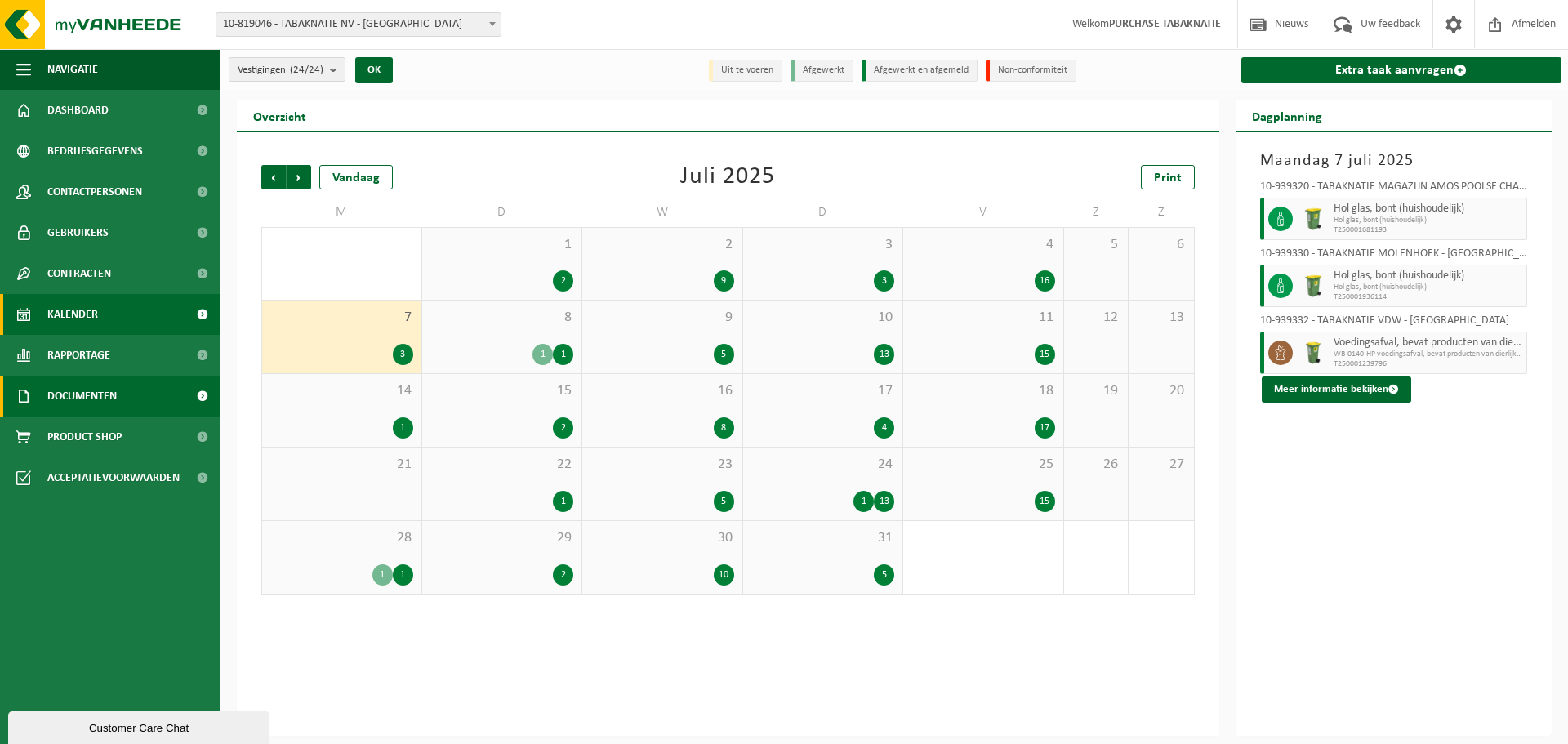
click at [93, 397] on span "Documenten" at bounding box center [82, 396] width 69 height 41
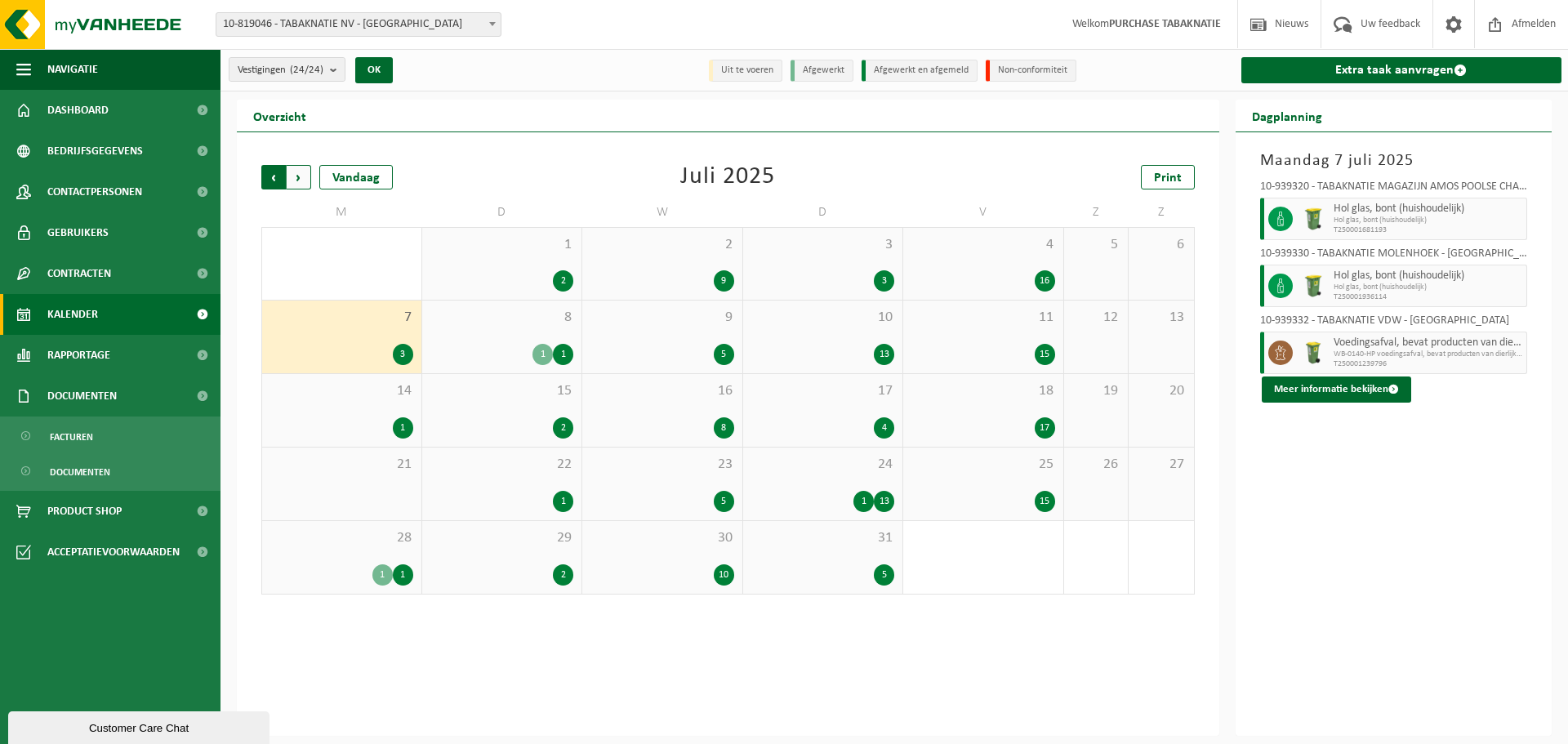
click at [304, 174] on span "Volgende" at bounding box center [298, 177] width 24 height 24
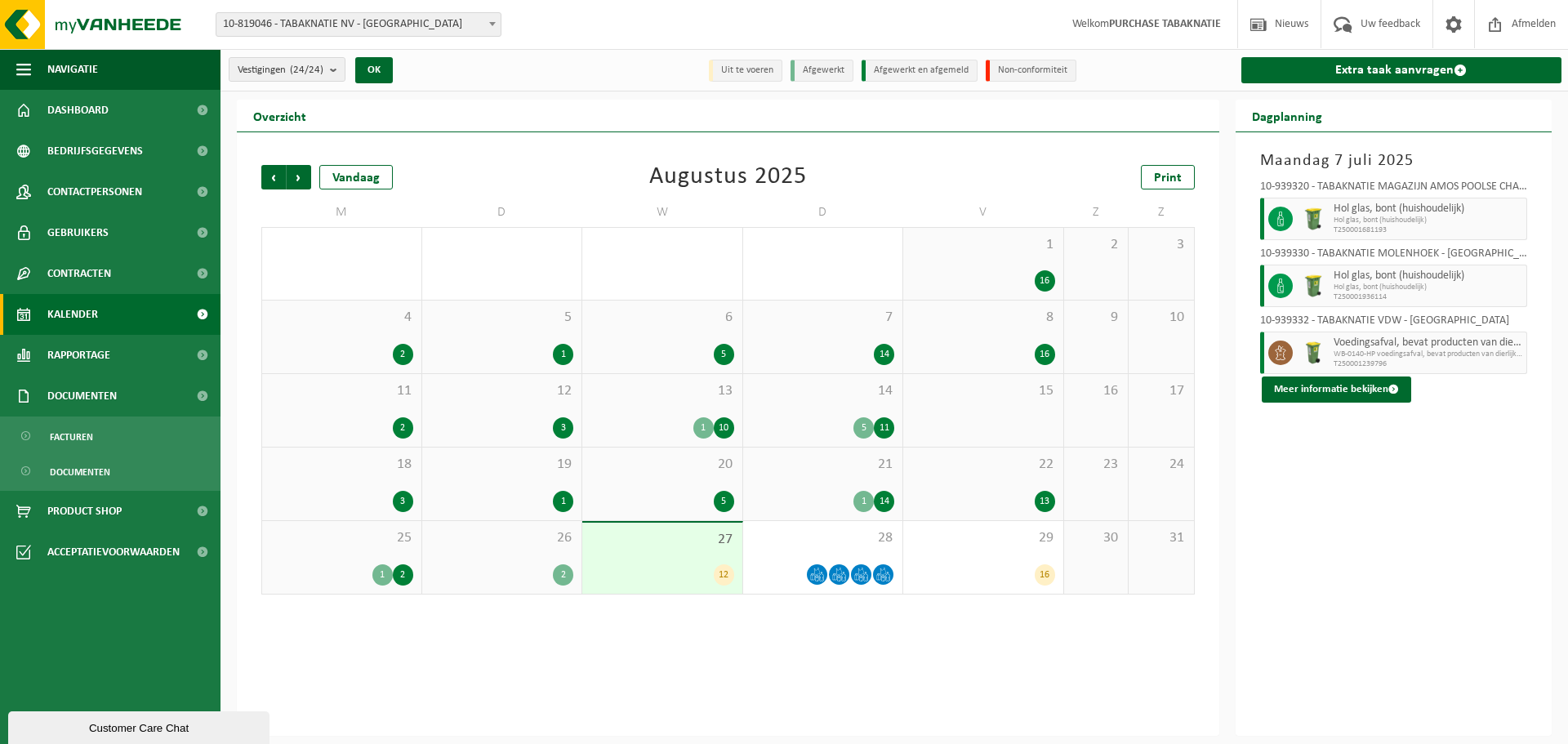
click at [948, 256] on div "1 16" at bounding box center [983, 264] width 160 height 72
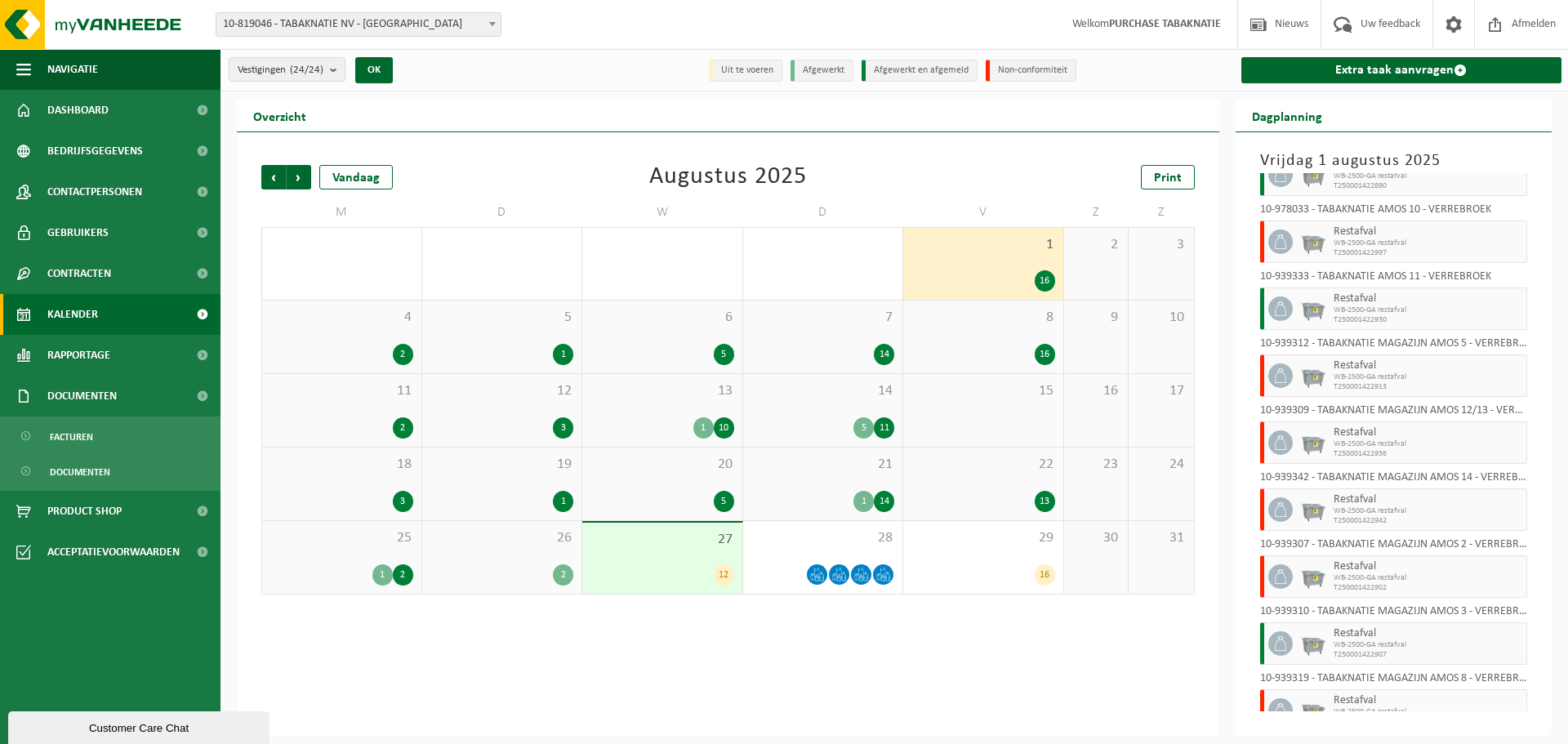
scroll to position [0, 0]
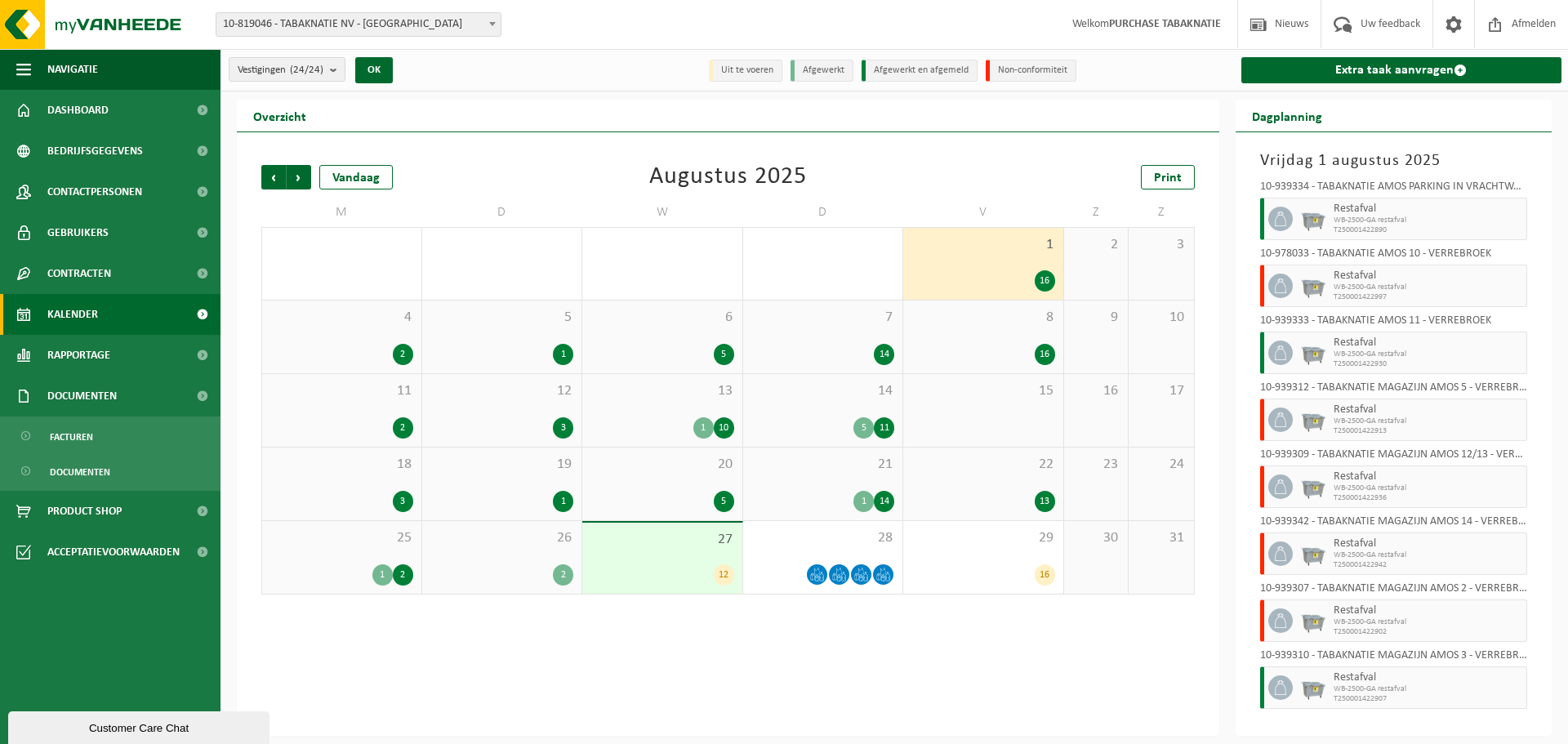
click at [973, 463] on span "22" at bounding box center [984, 464] width 144 height 18
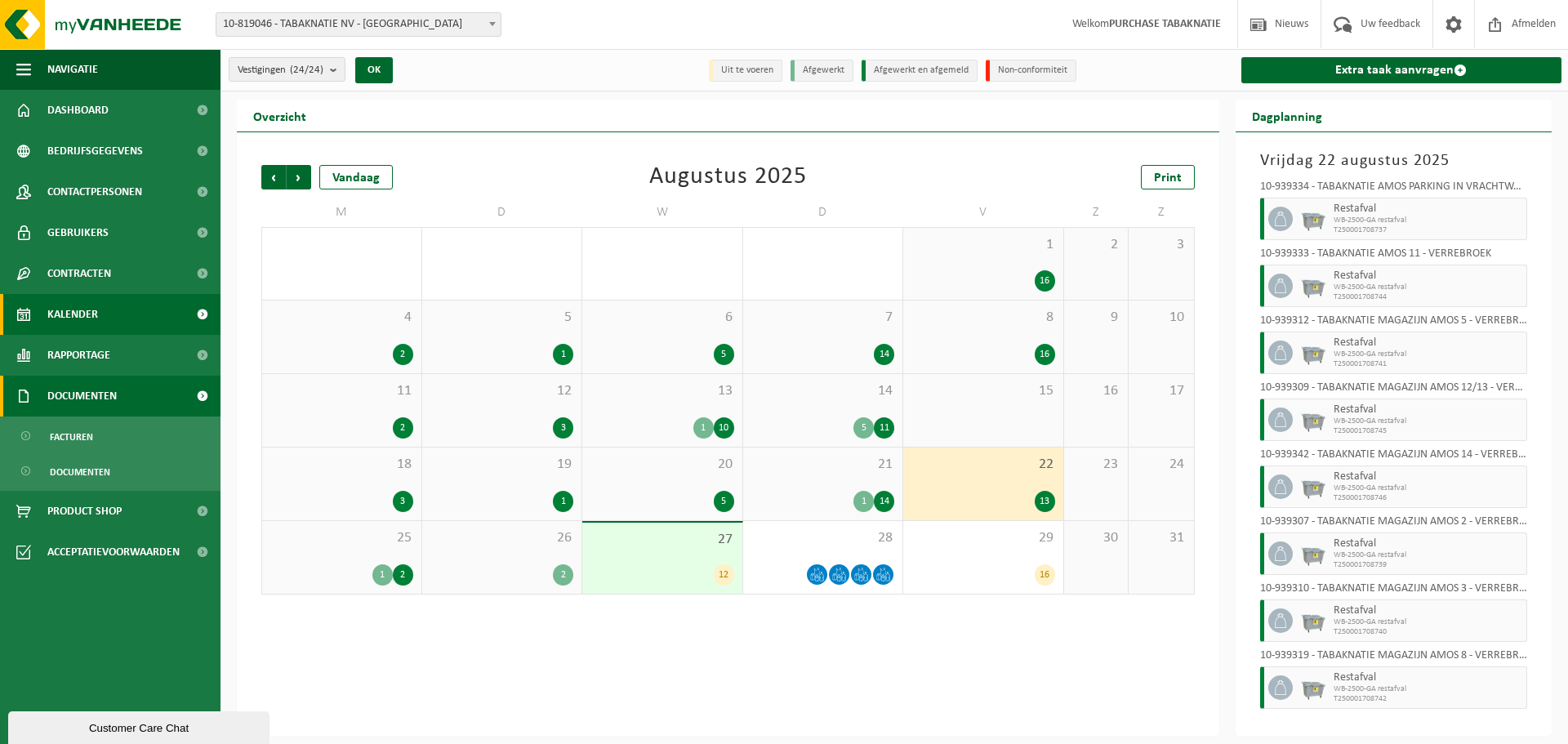
click at [91, 397] on span "Documenten" at bounding box center [82, 396] width 69 height 41
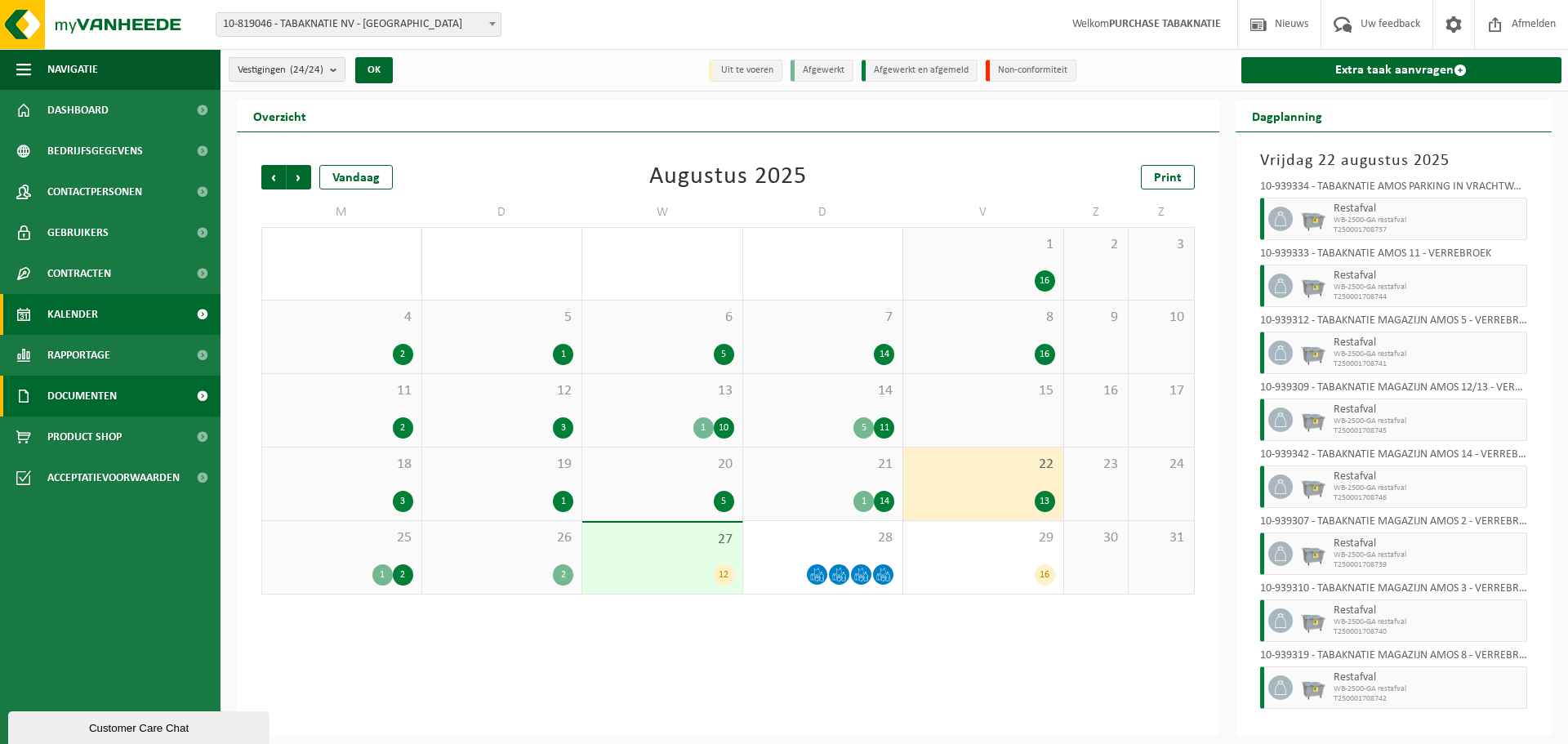
click at [91, 397] on span "Documenten" at bounding box center [82, 396] width 69 height 41
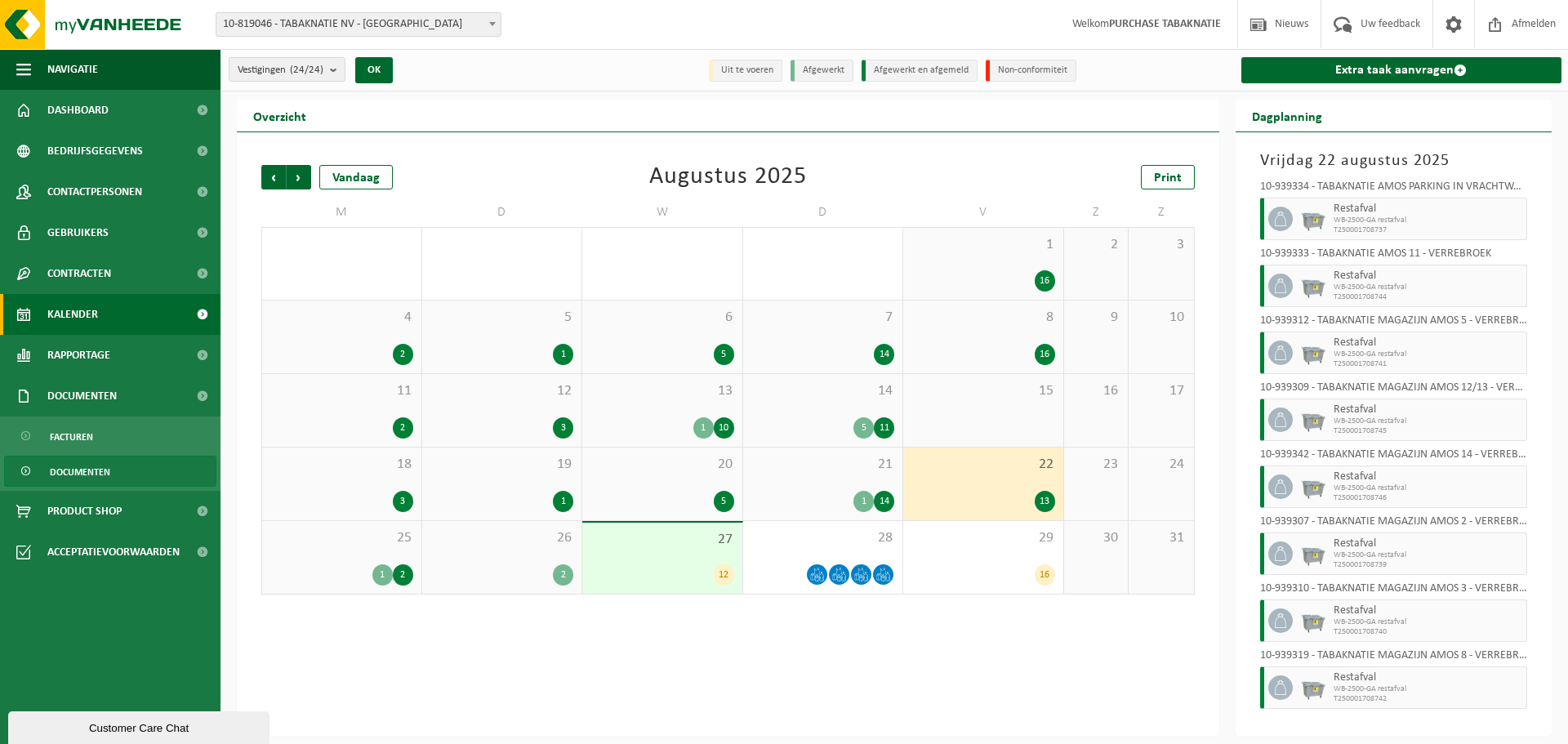
click at [87, 467] on span "Documenten" at bounding box center [80, 472] width 60 height 31
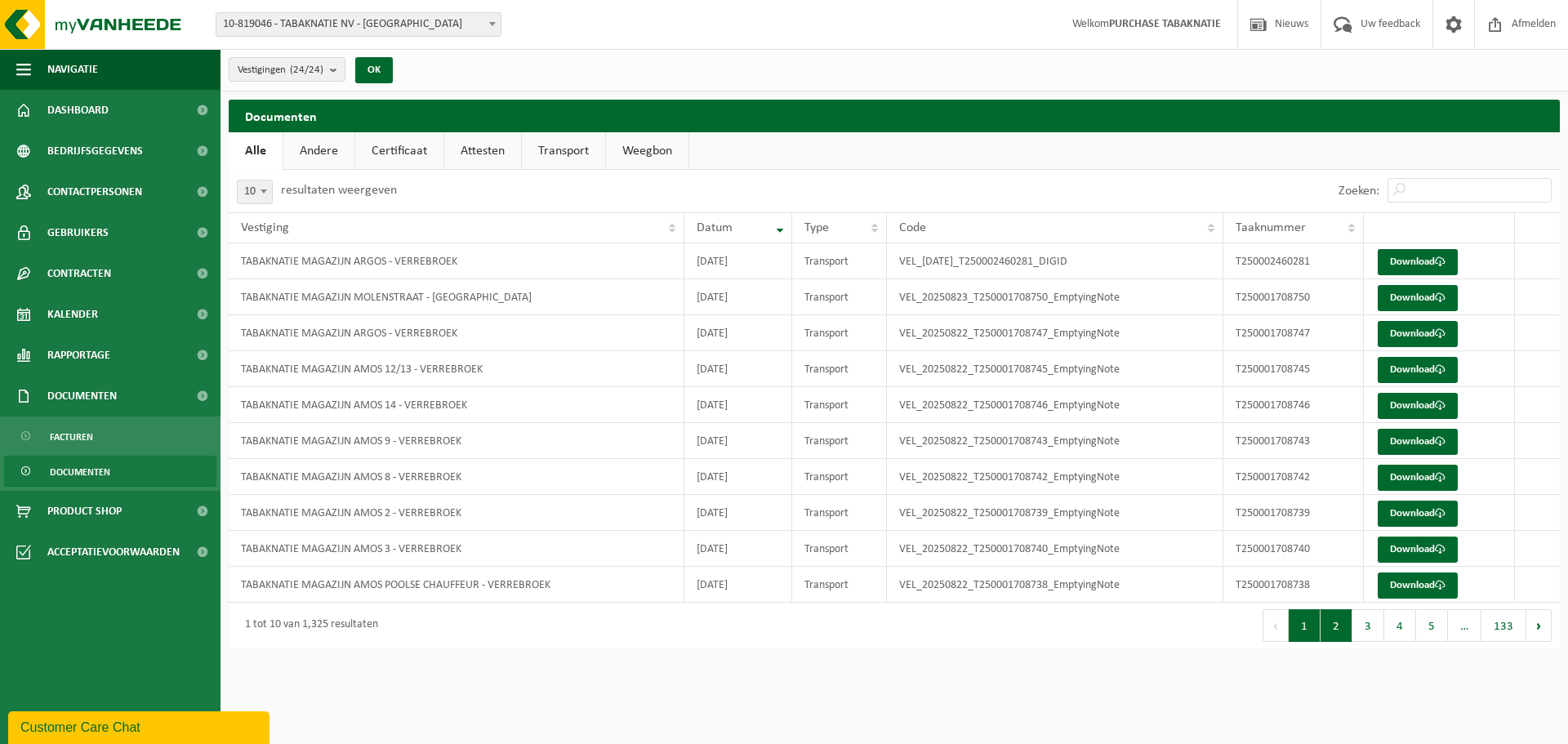
click at [1343, 629] on button "2" at bounding box center [1336, 626] width 32 height 33
click at [1364, 625] on button "3" at bounding box center [1368, 626] width 32 height 33
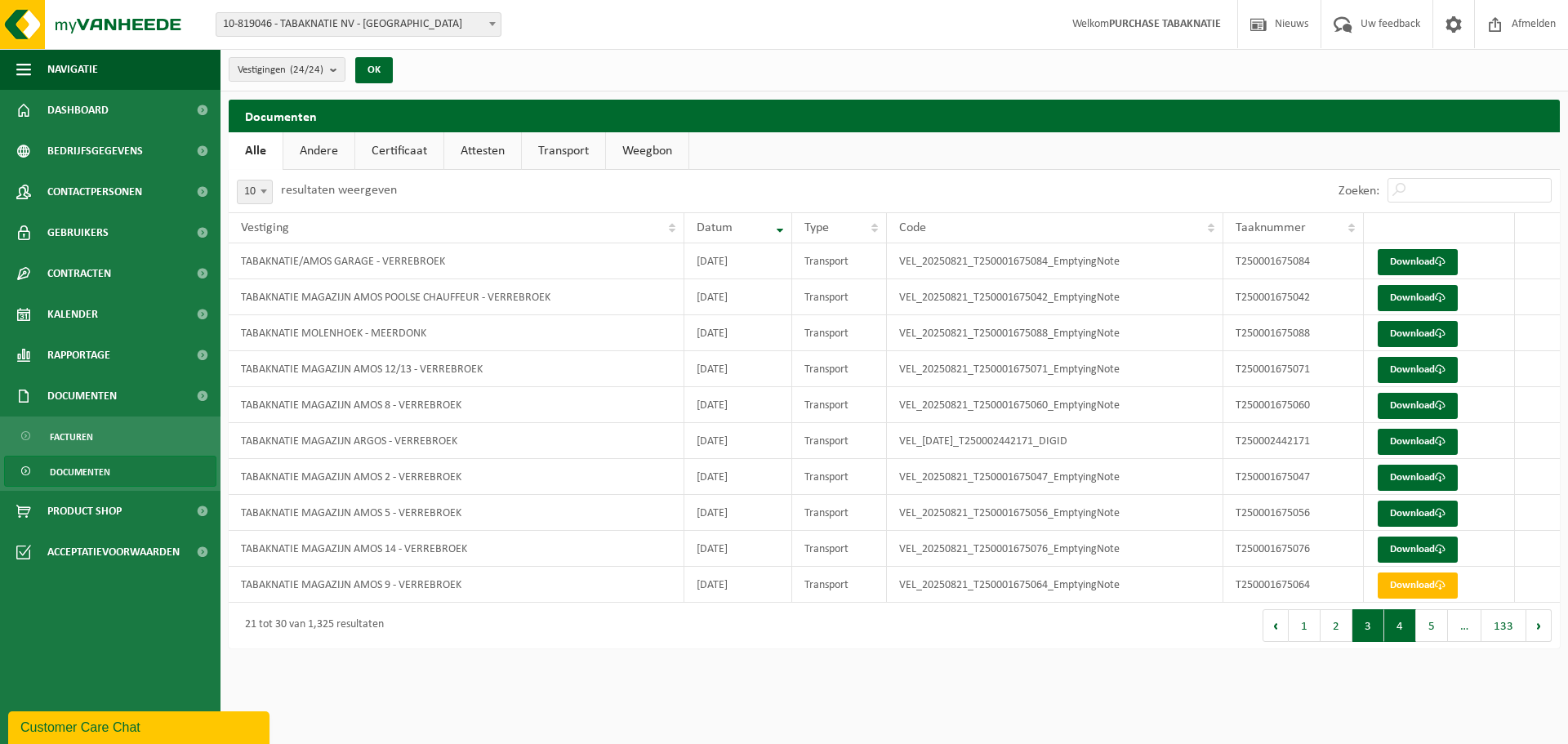
click at [1407, 635] on button "4" at bounding box center [1400, 626] width 32 height 33
click at [1434, 624] on button "5" at bounding box center [1431, 626] width 32 height 33
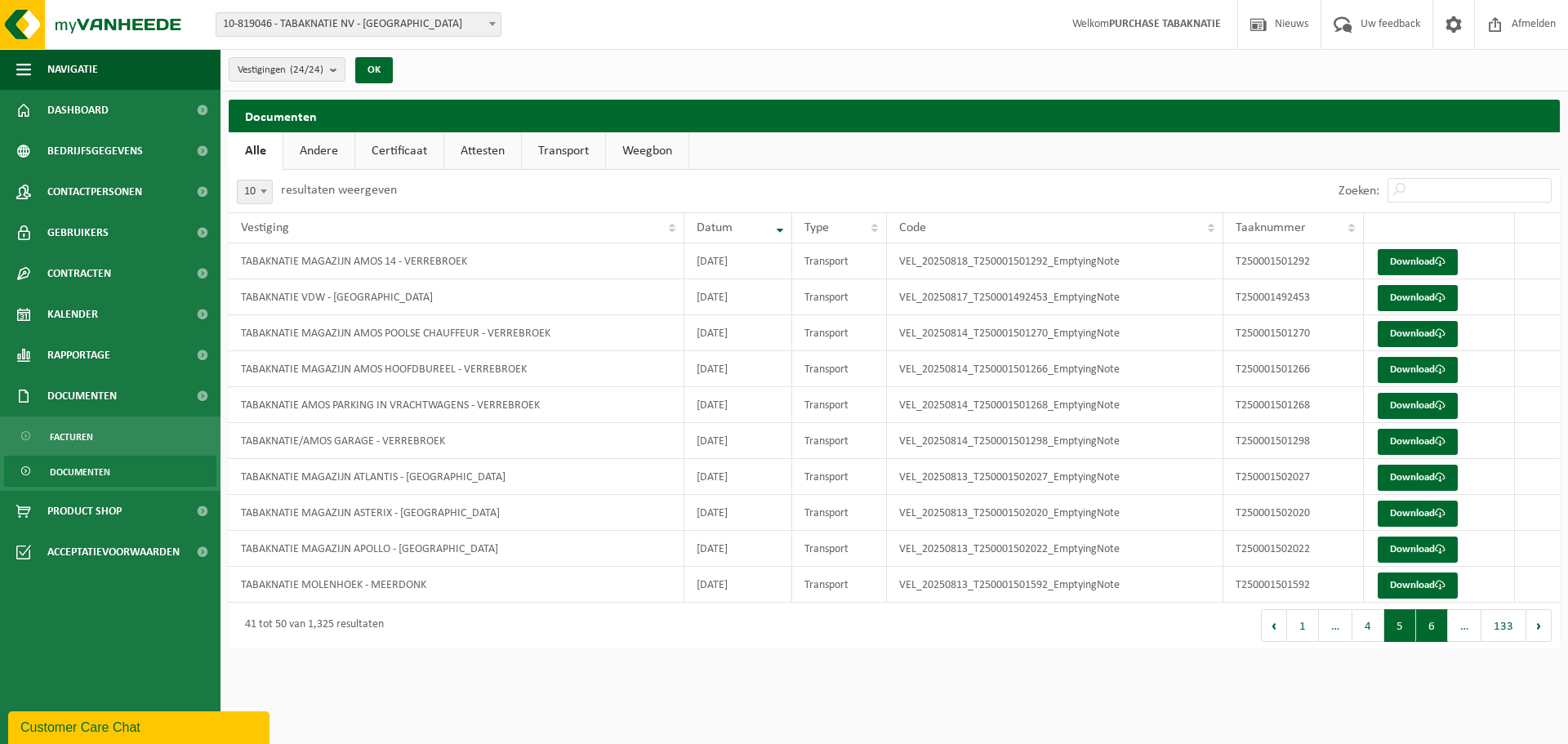
click at [1436, 631] on button "6" at bounding box center [1431, 626] width 32 height 33
click at [319, 147] on link "Andere" at bounding box center [318, 151] width 71 height 38
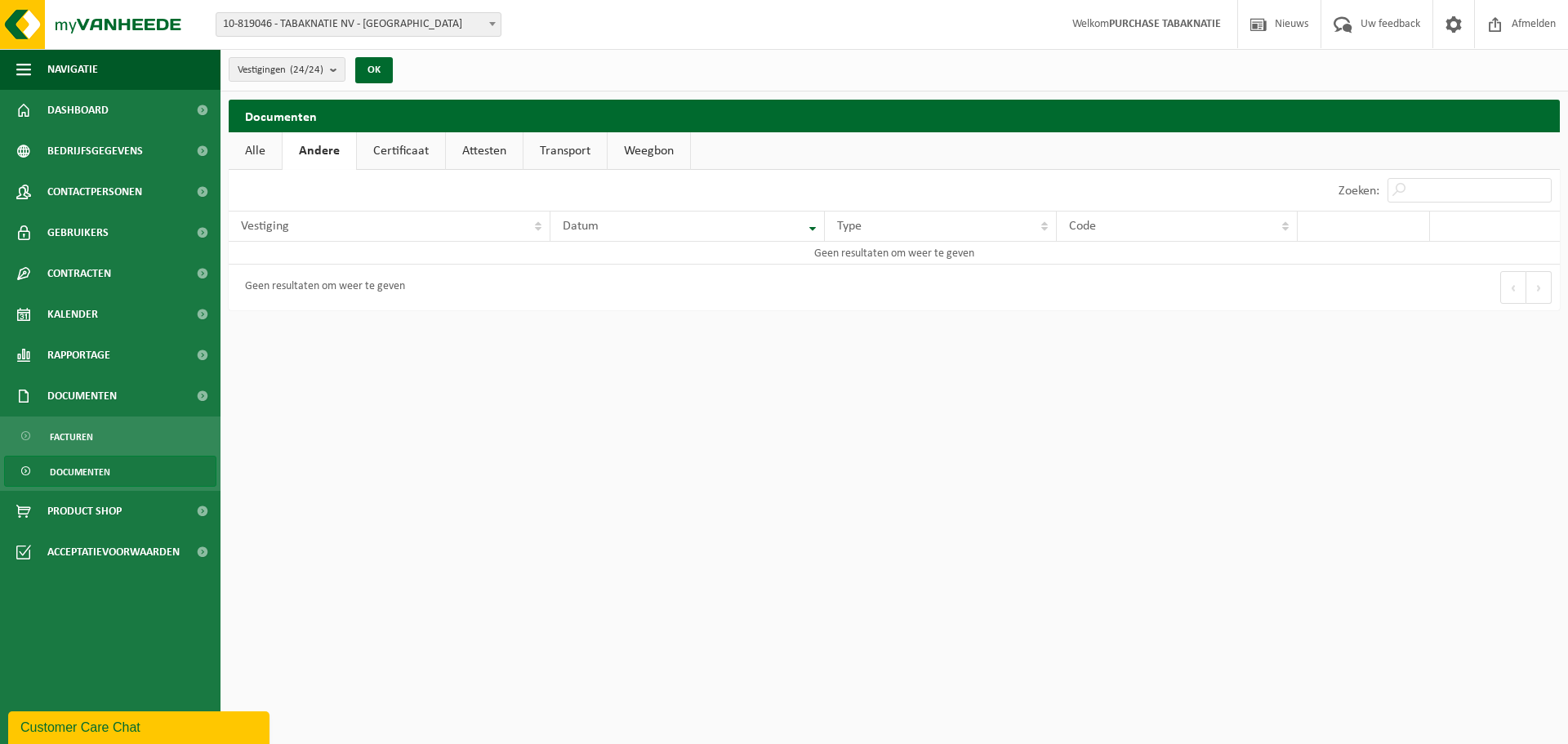
click at [393, 144] on link "Certificaat" at bounding box center [401, 151] width 88 height 38
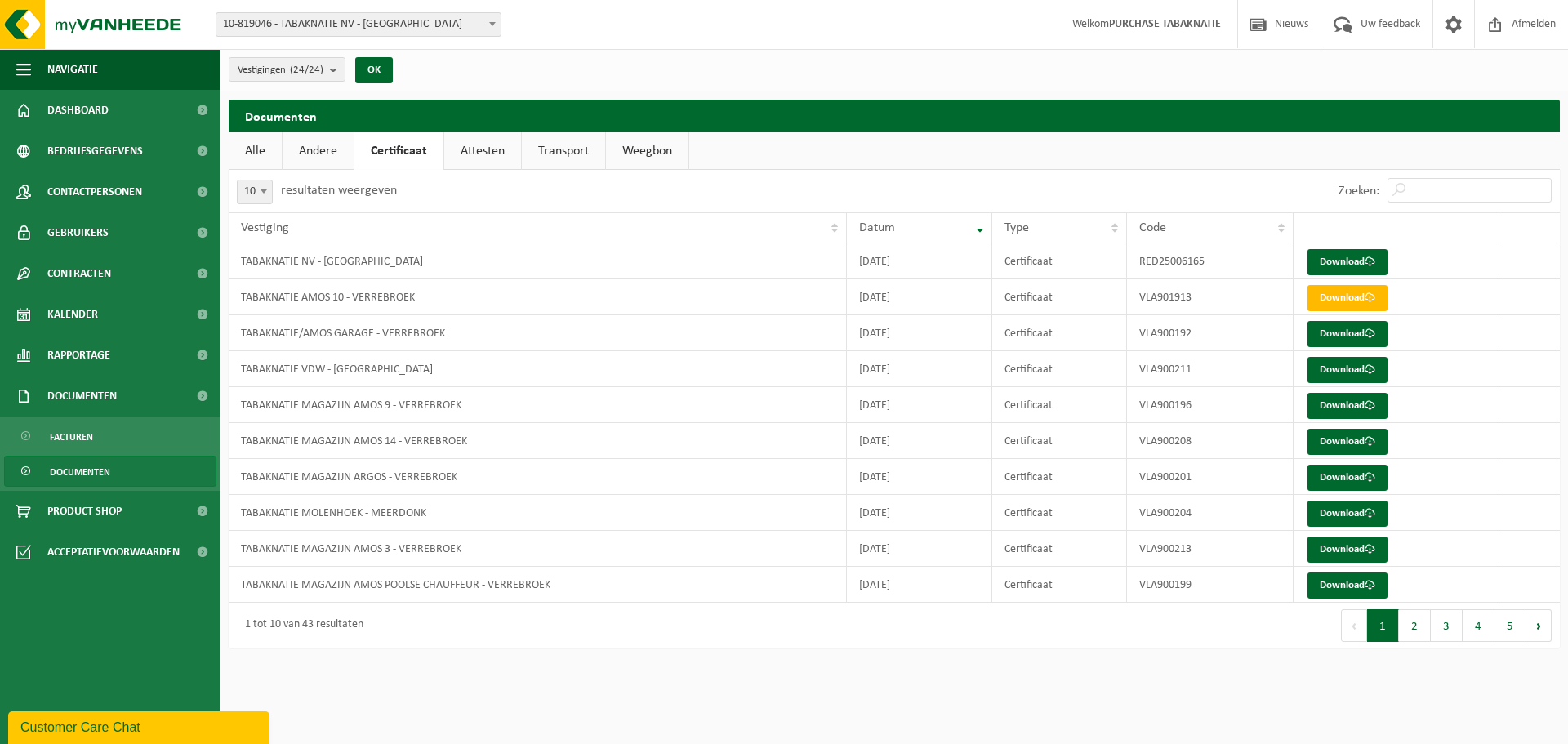
click at [479, 148] on link "Attesten" at bounding box center [483, 151] width 77 height 38
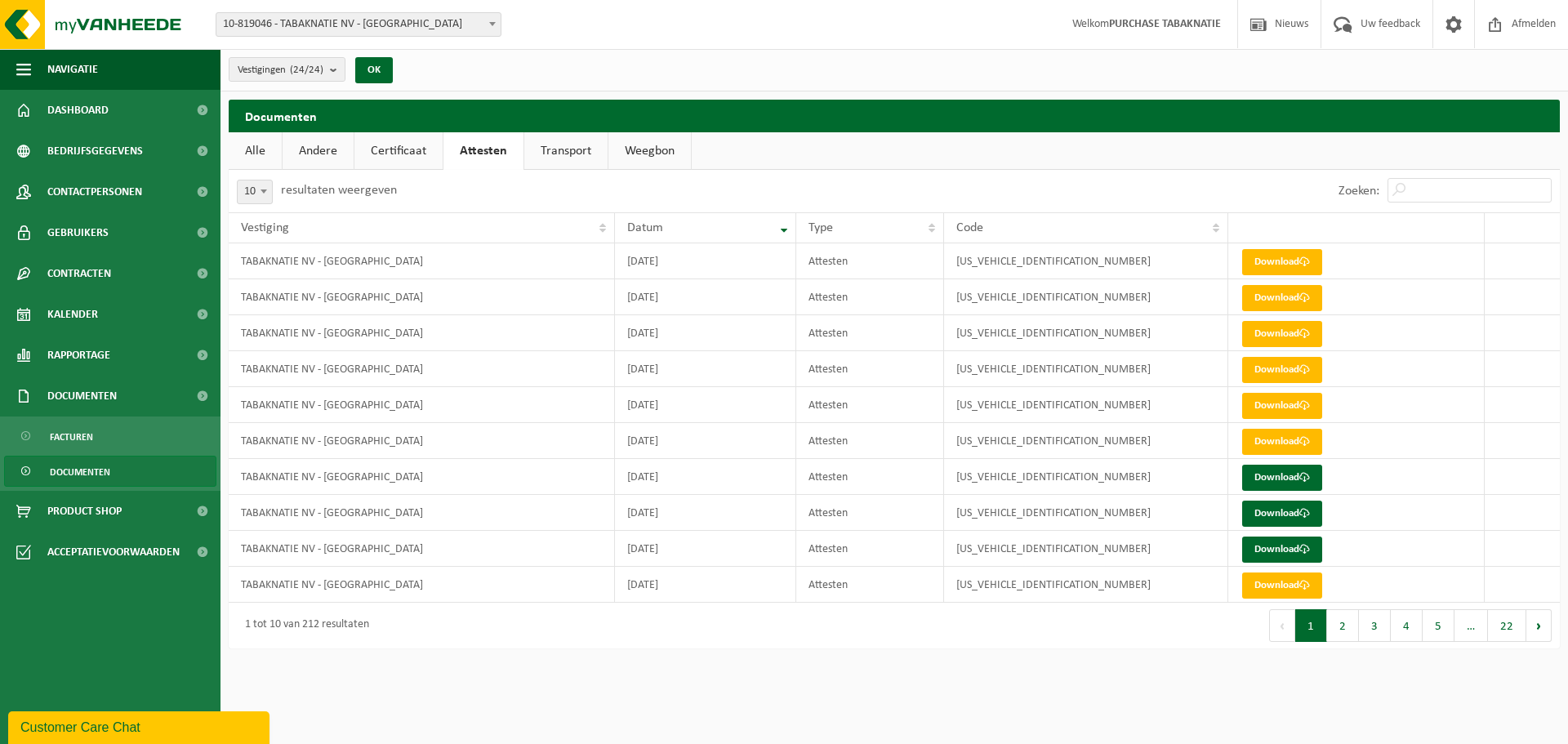
click at [559, 147] on link "Transport" at bounding box center [566, 151] width 83 height 38
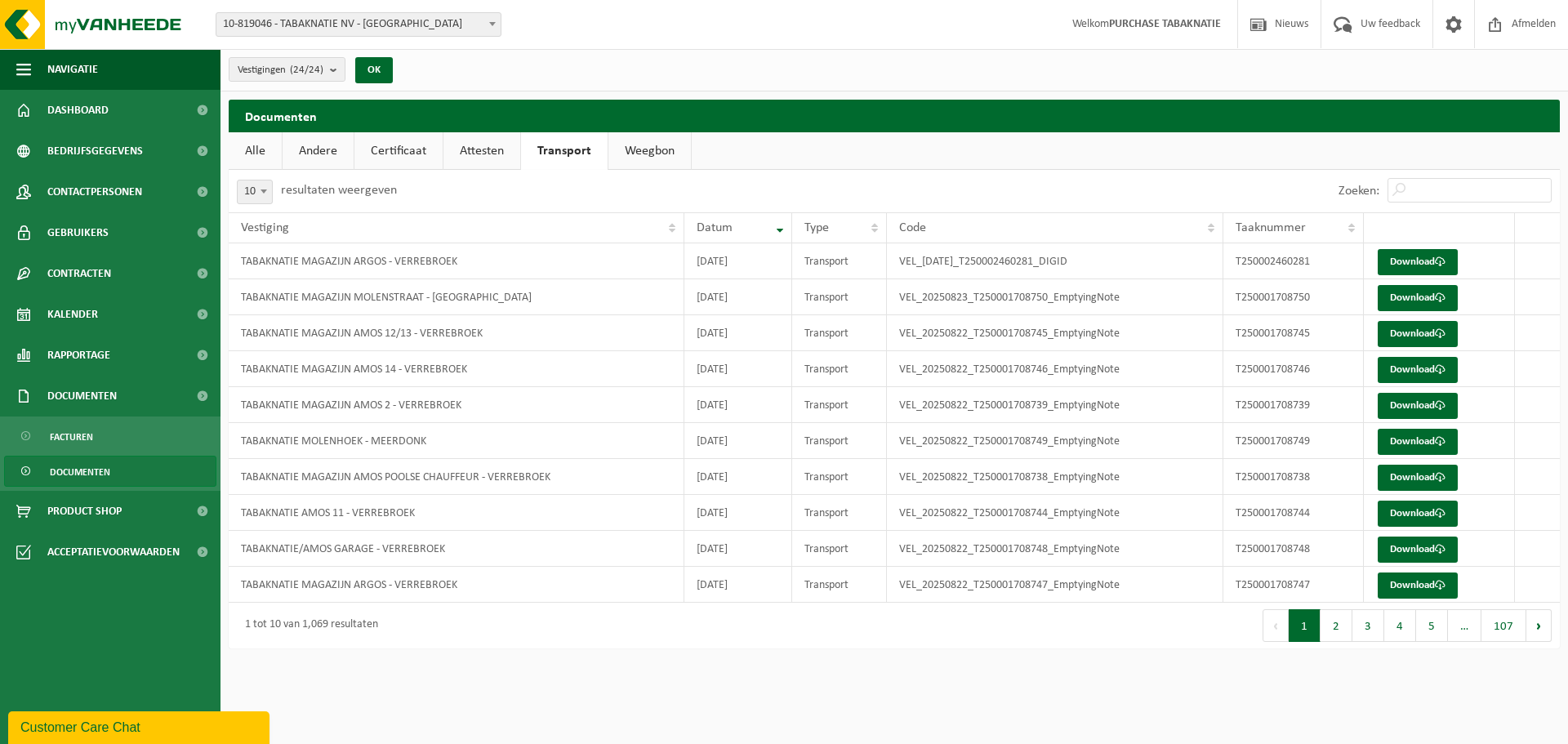
click at [90, 467] on span "Documenten" at bounding box center [80, 472] width 60 height 31
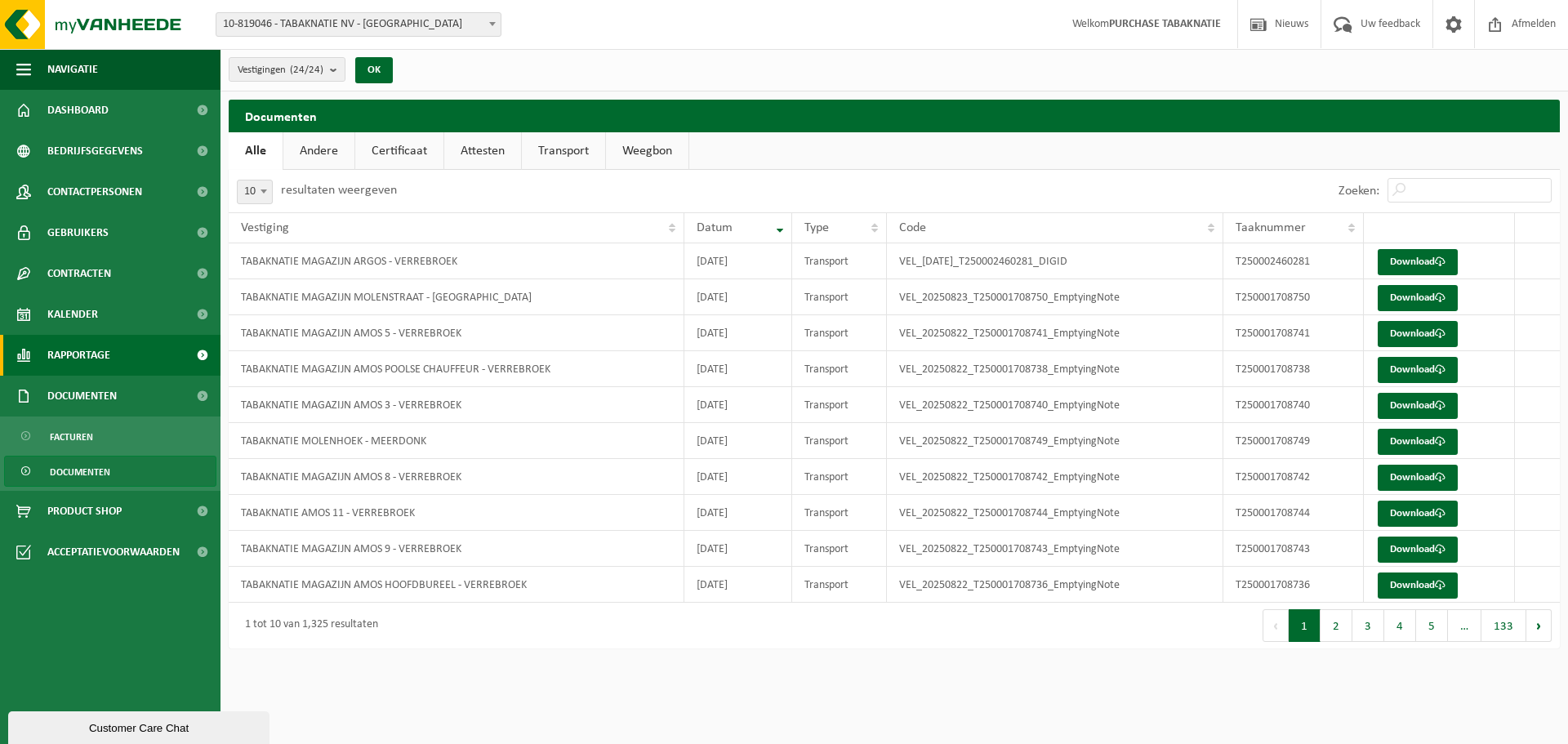
click at [92, 348] on span "Rapportage" at bounding box center [79, 355] width 63 height 41
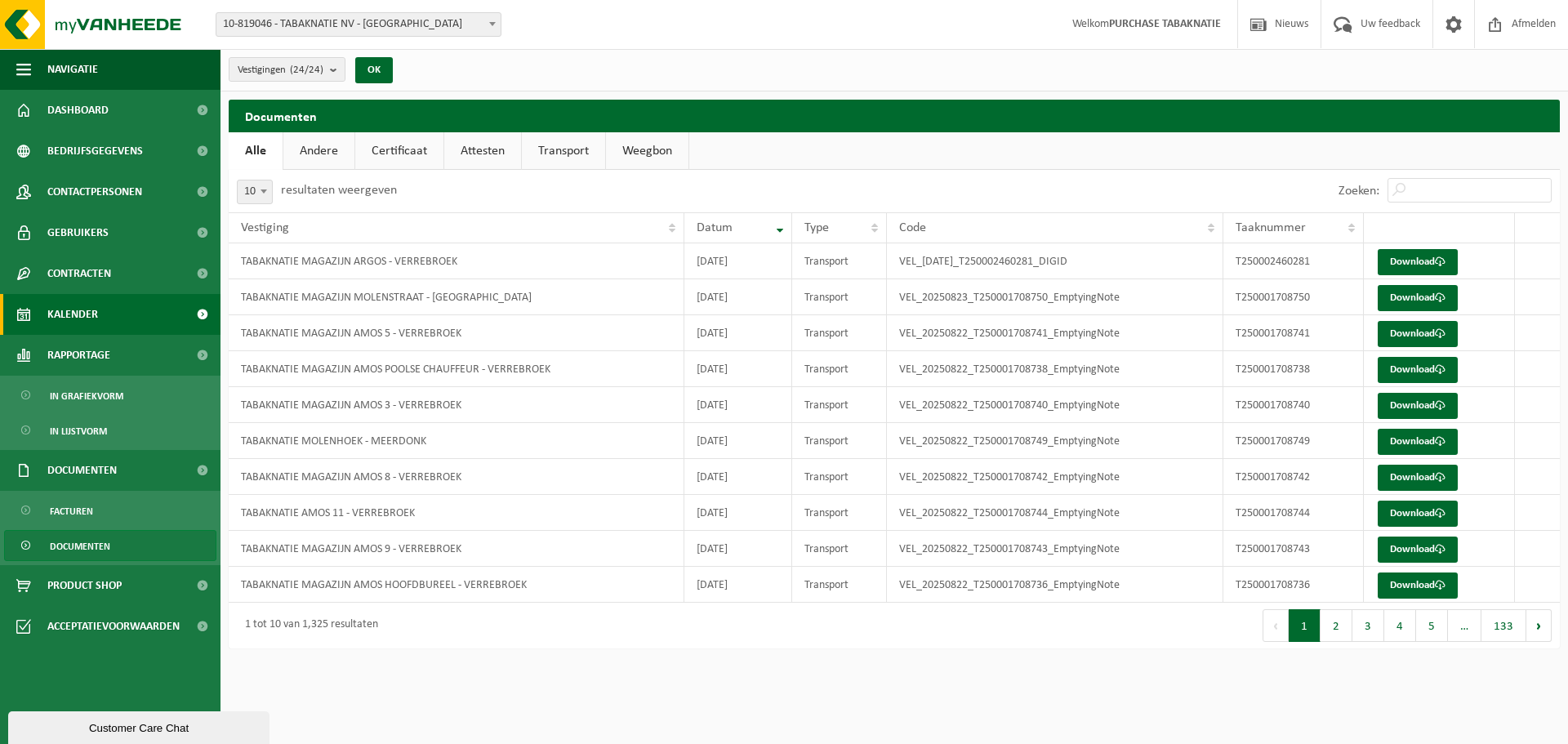
click at [104, 300] on link "Kalender" at bounding box center [110, 315] width 220 height 41
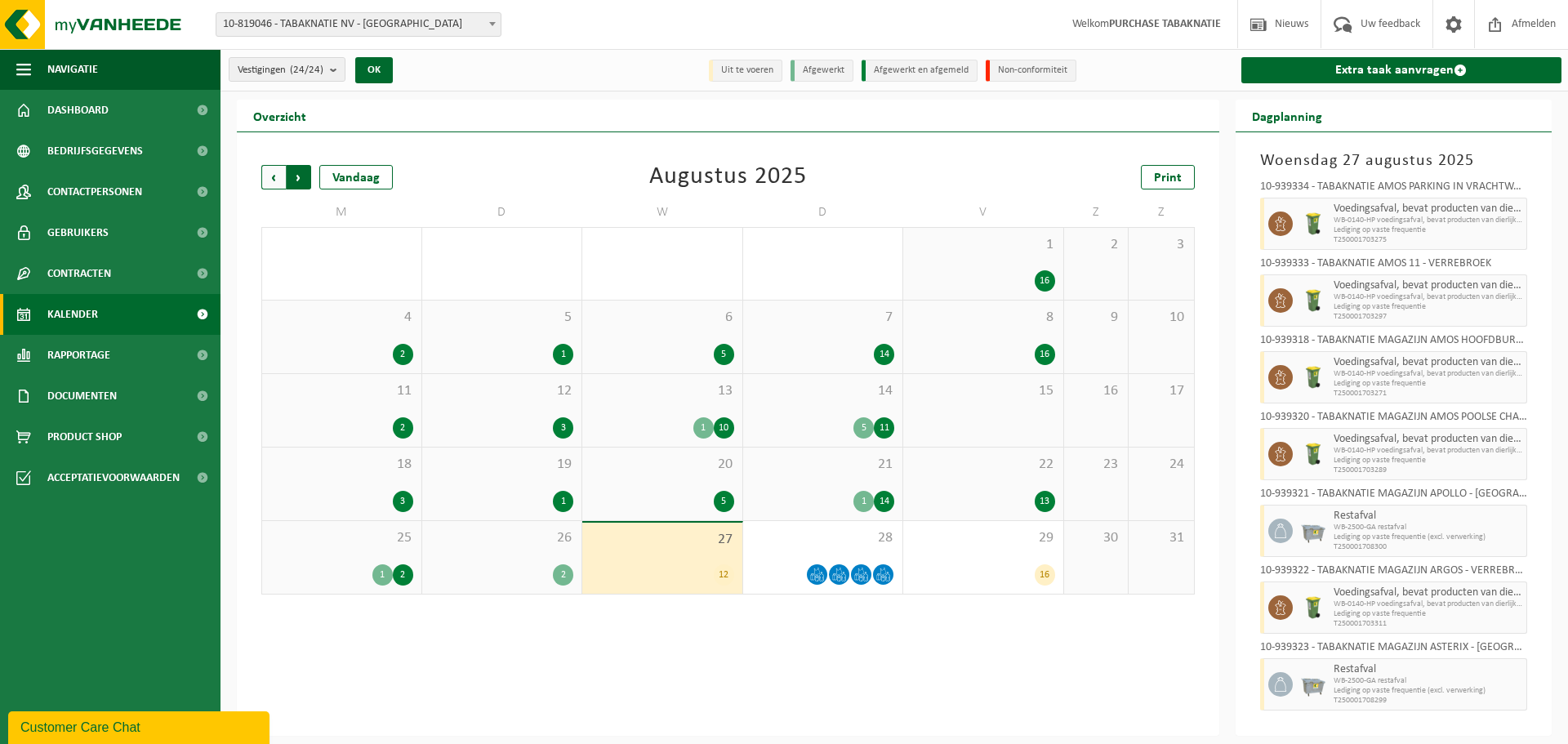
click at [275, 178] on span "Vorige" at bounding box center [273, 177] width 24 height 24
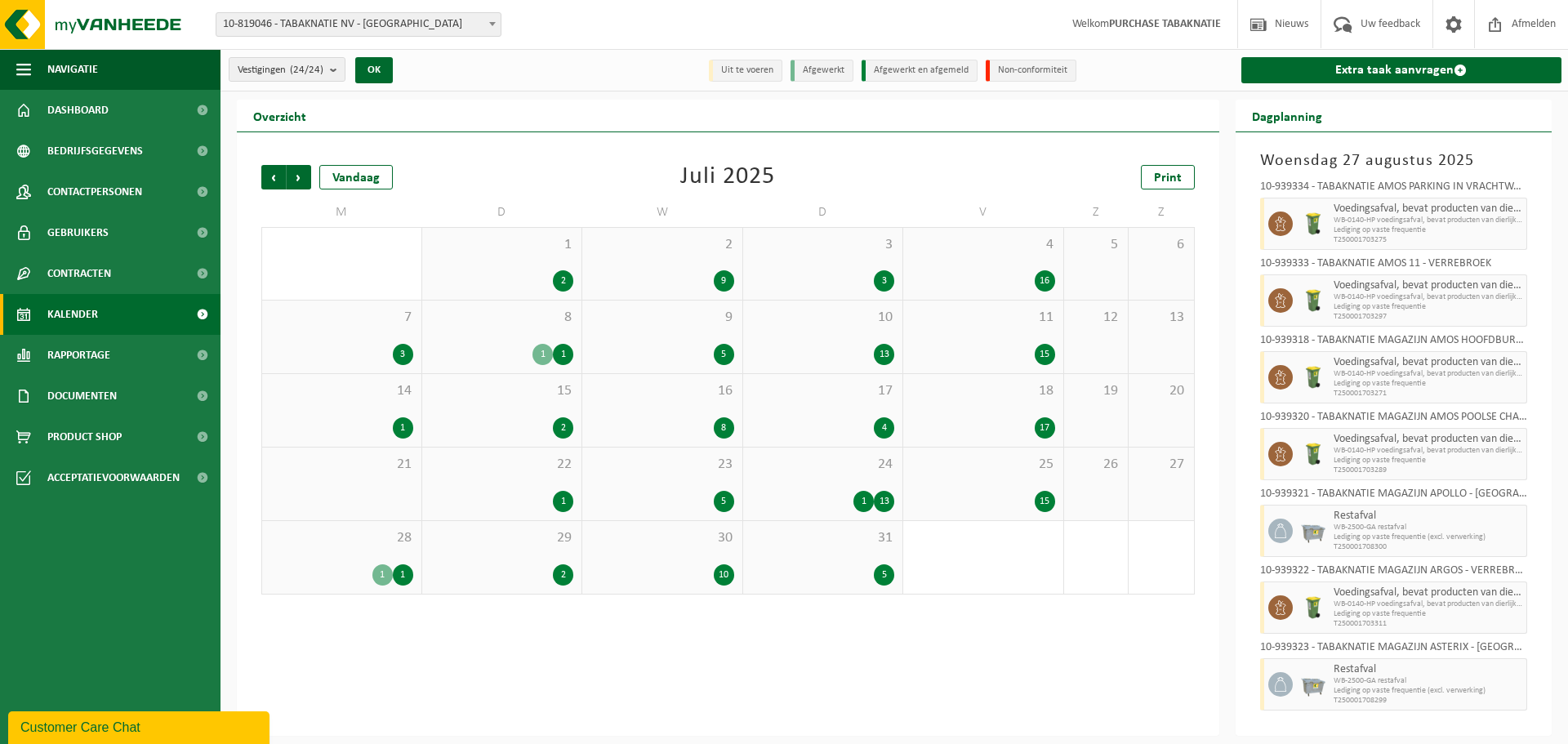
click at [964, 238] on span "4" at bounding box center [984, 245] width 144 height 18
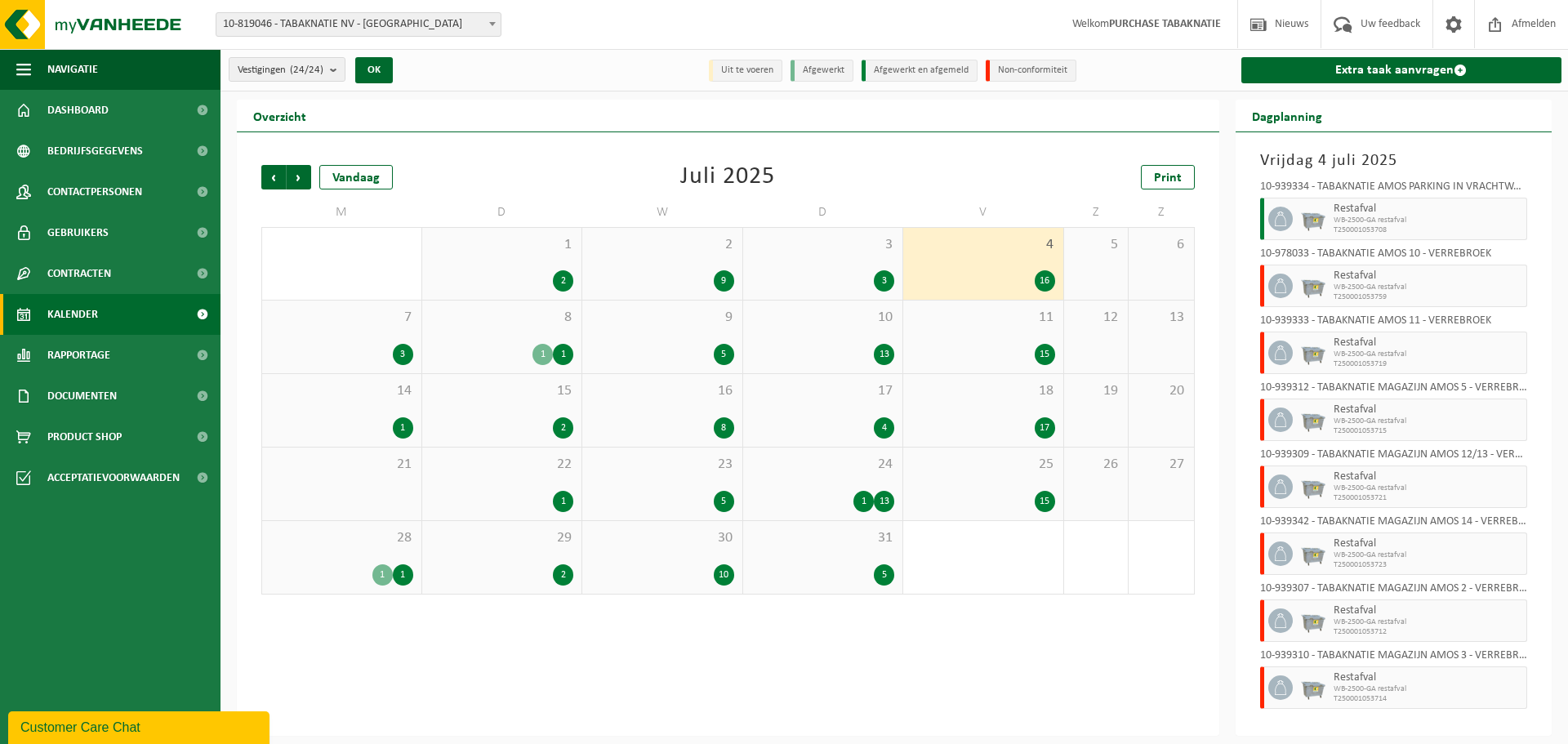
click at [985, 335] on div "11 15" at bounding box center [983, 336] width 160 height 73
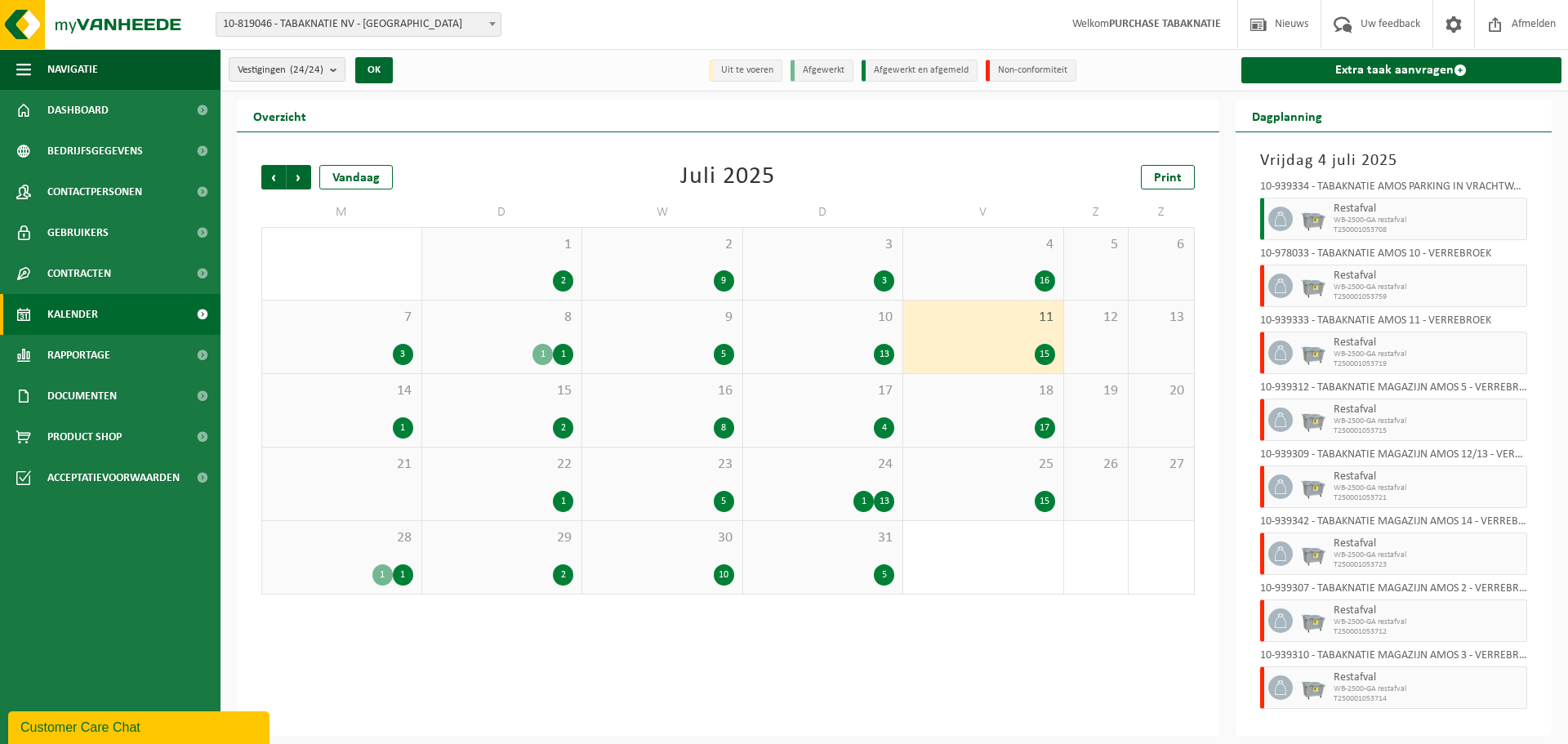
click at [975, 401] on div "18 17" at bounding box center [983, 410] width 160 height 73
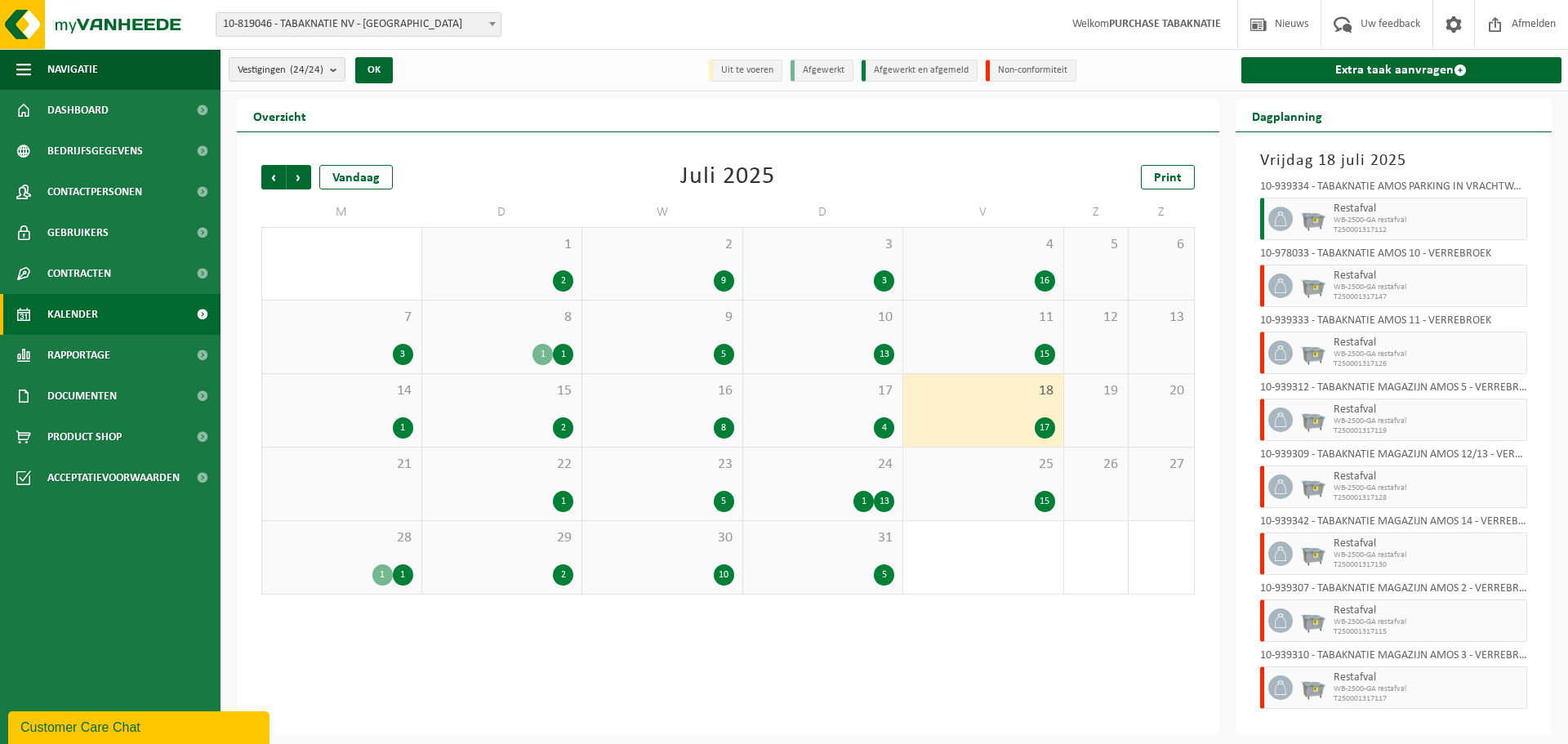
click at [971, 479] on div "25 15" at bounding box center [983, 484] width 160 height 73
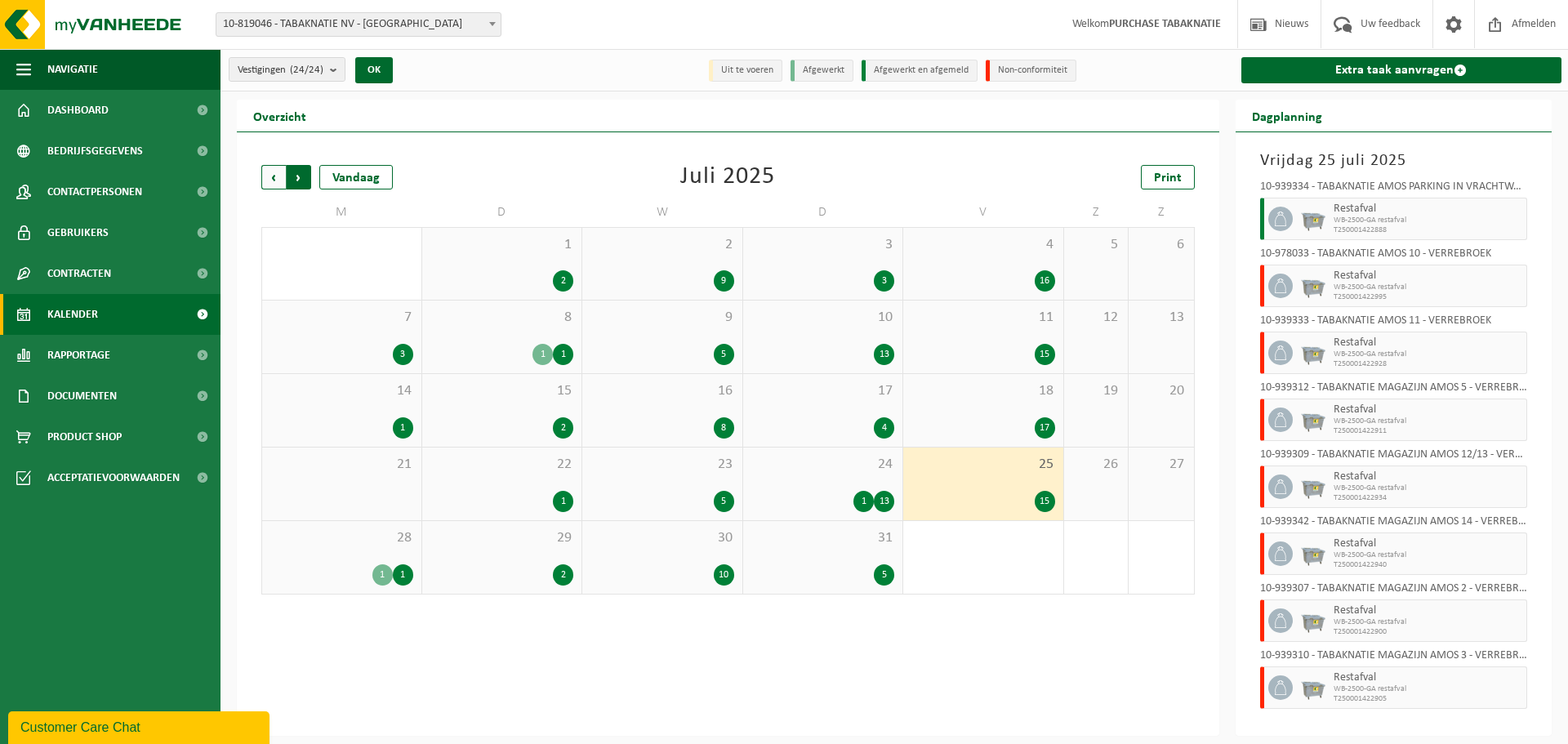
click at [277, 171] on span "Vorige" at bounding box center [273, 177] width 24 height 24
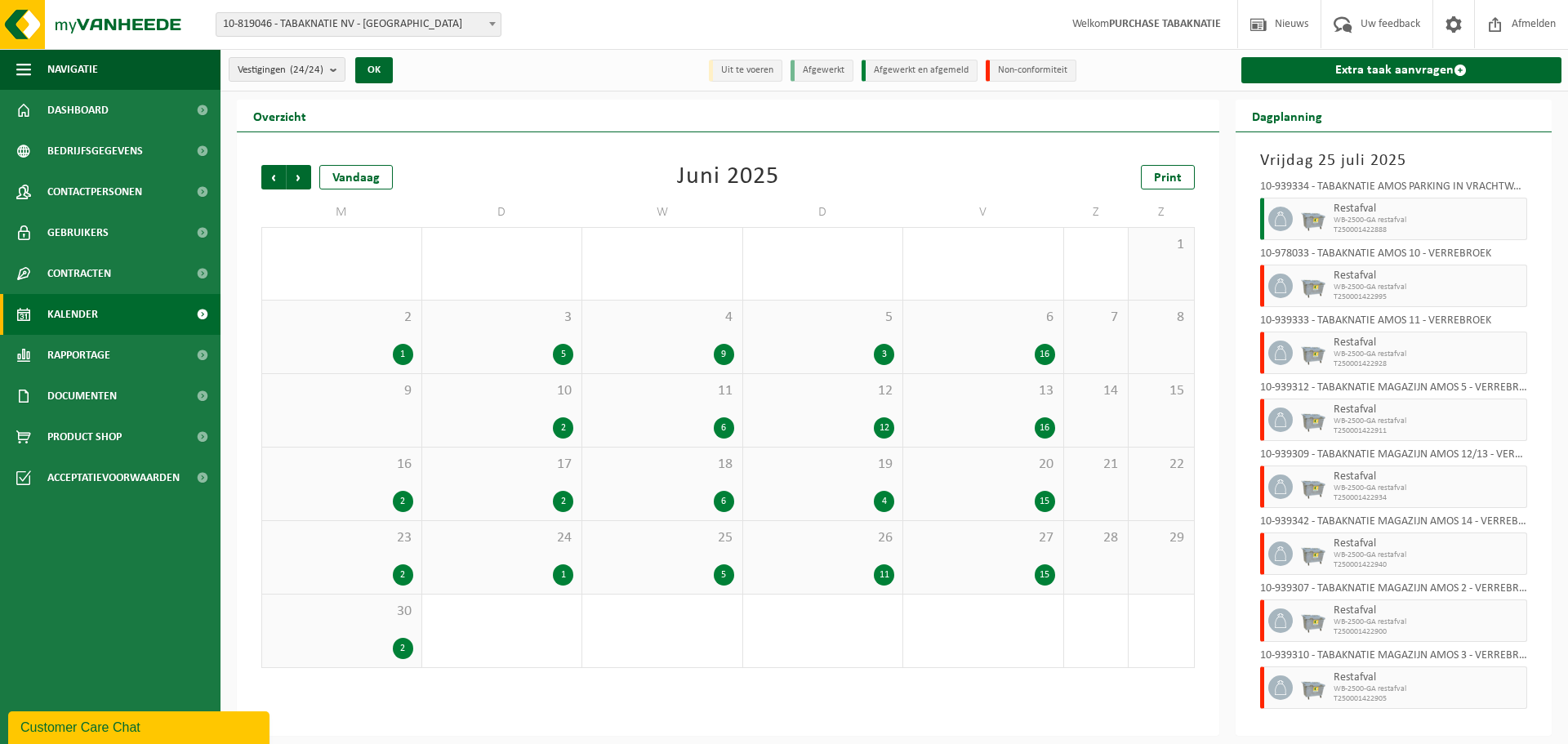
click at [940, 340] on div "6 16" at bounding box center [983, 336] width 160 height 73
click at [930, 398] on span "13" at bounding box center [984, 391] width 144 height 18
click at [971, 475] on div "20 15" at bounding box center [983, 484] width 160 height 73
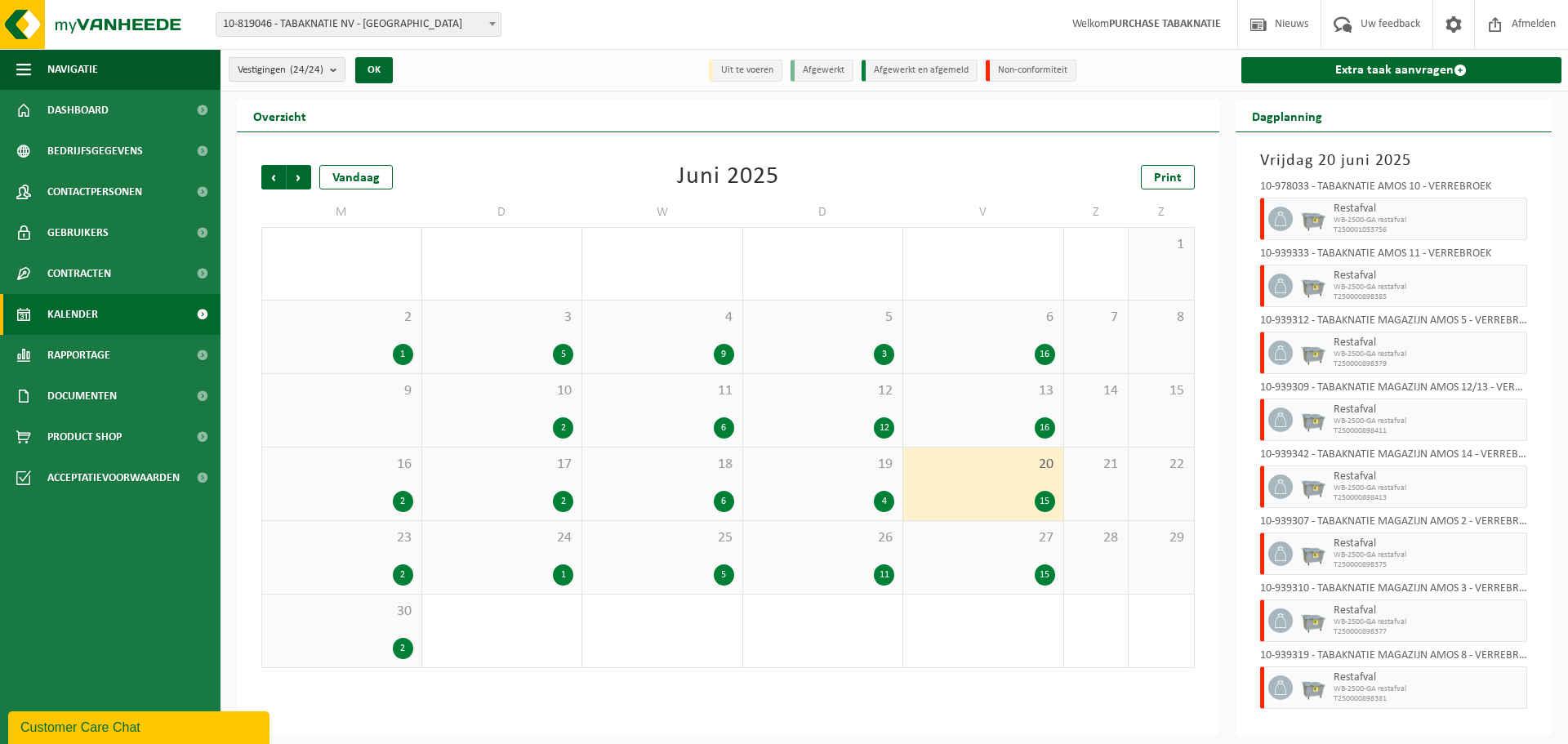
click at [977, 547] on div "27 15" at bounding box center [983, 558] width 160 height 73
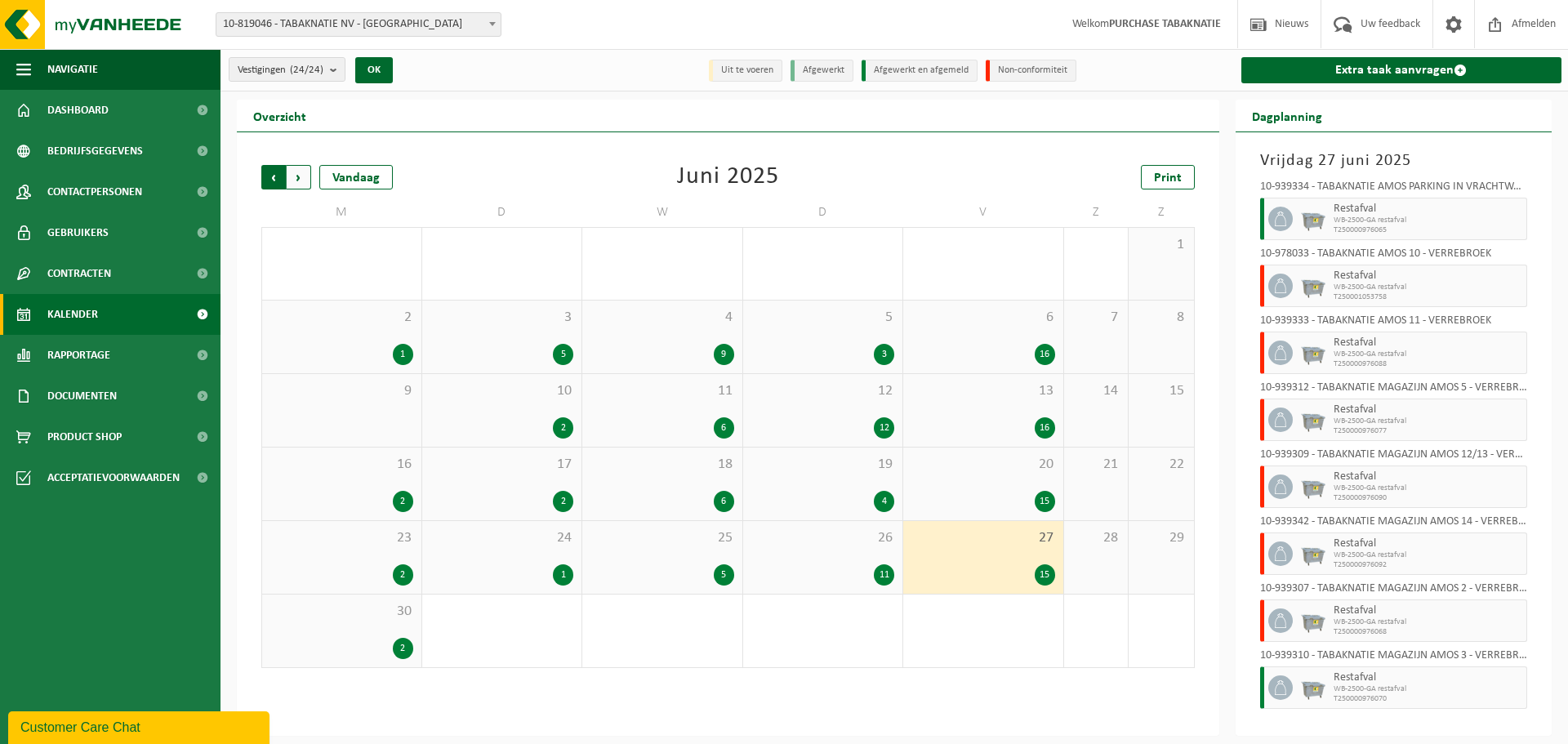
click at [295, 177] on span "Volgende" at bounding box center [298, 177] width 24 height 24
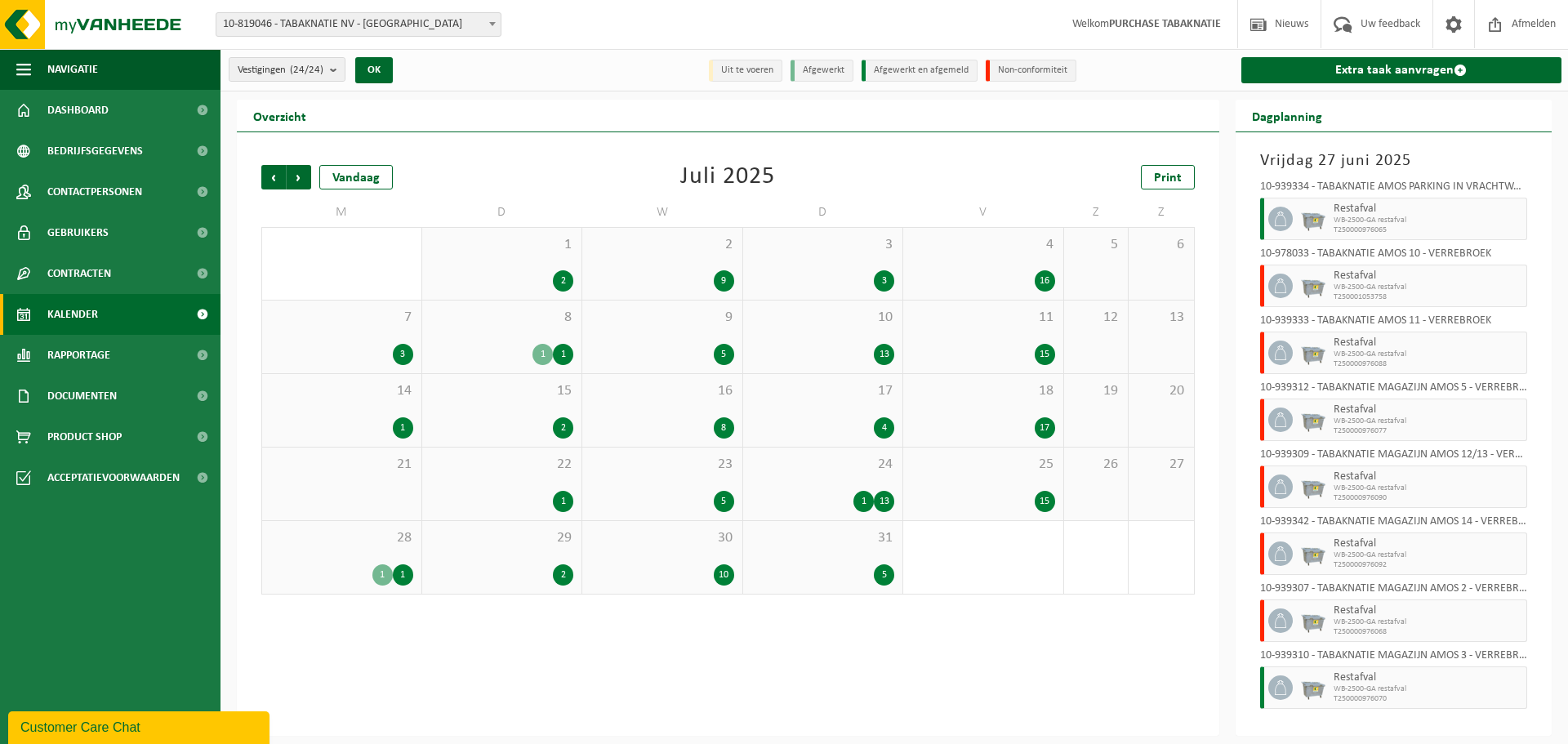
click at [295, 177] on span "Volgende" at bounding box center [298, 177] width 24 height 24
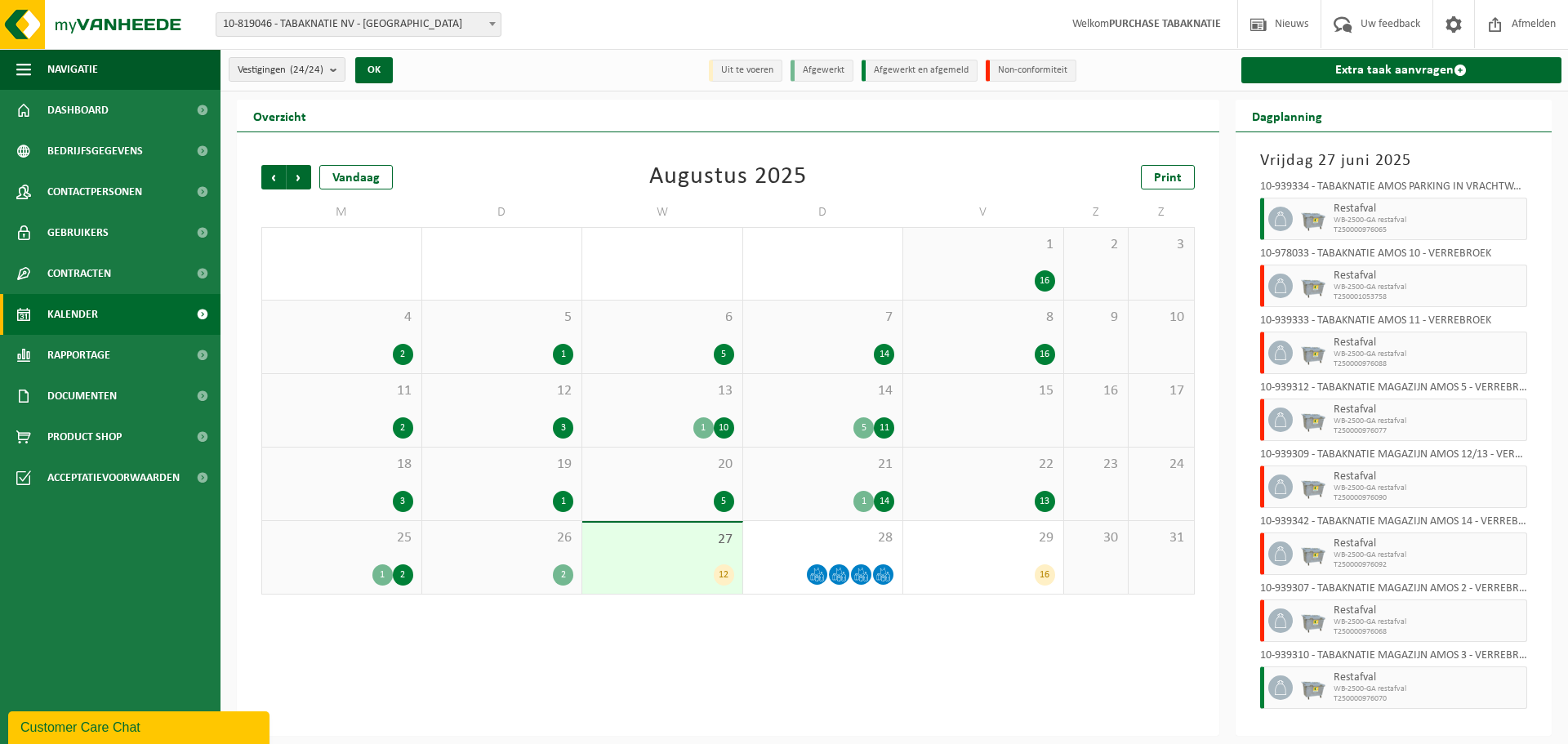
click at [295, 177] on span "Volgende" at bounding box center [298, 177] width 24 height 24
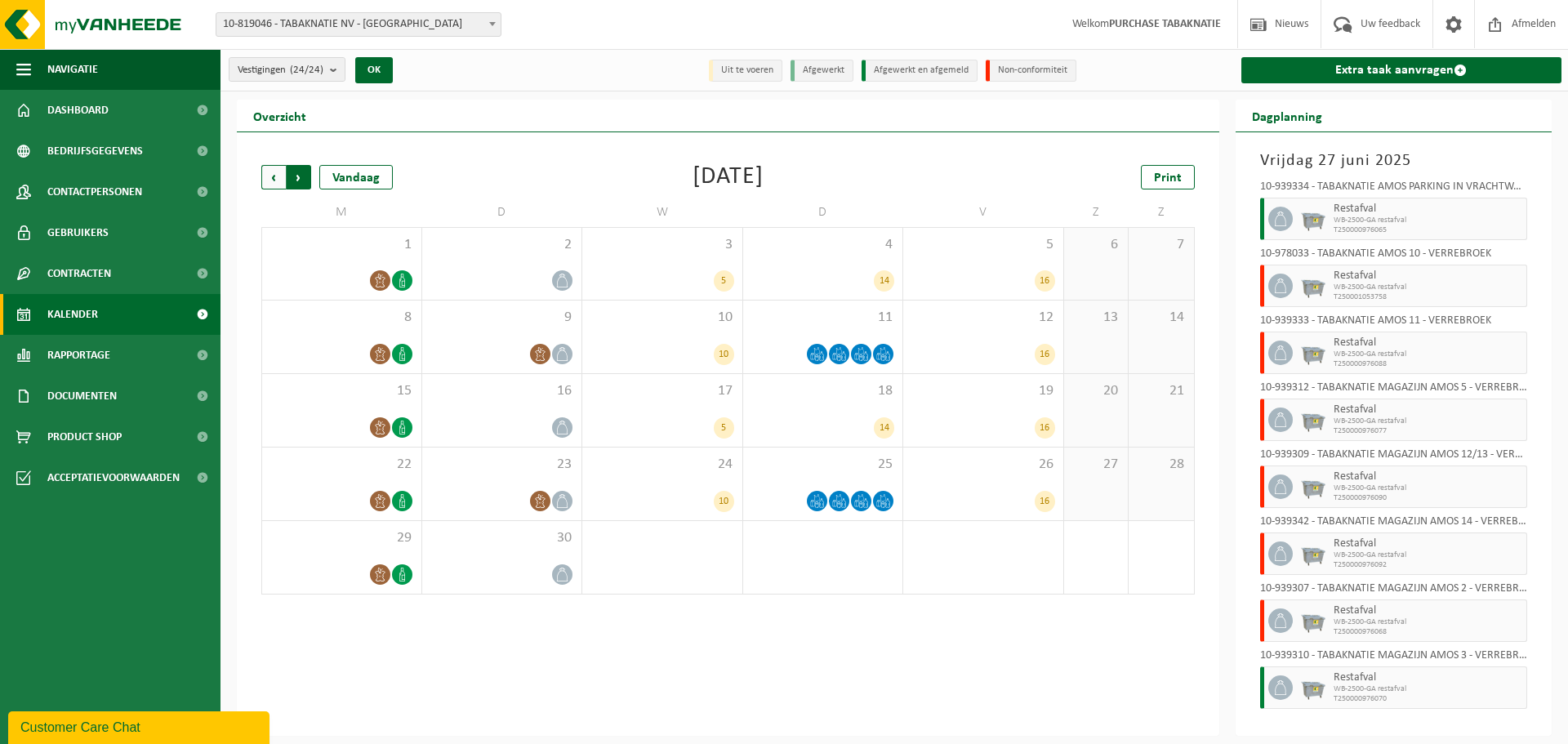
click at [279, 177] on span "Vorige" at bounding box center [273, 177] width 24 height 24
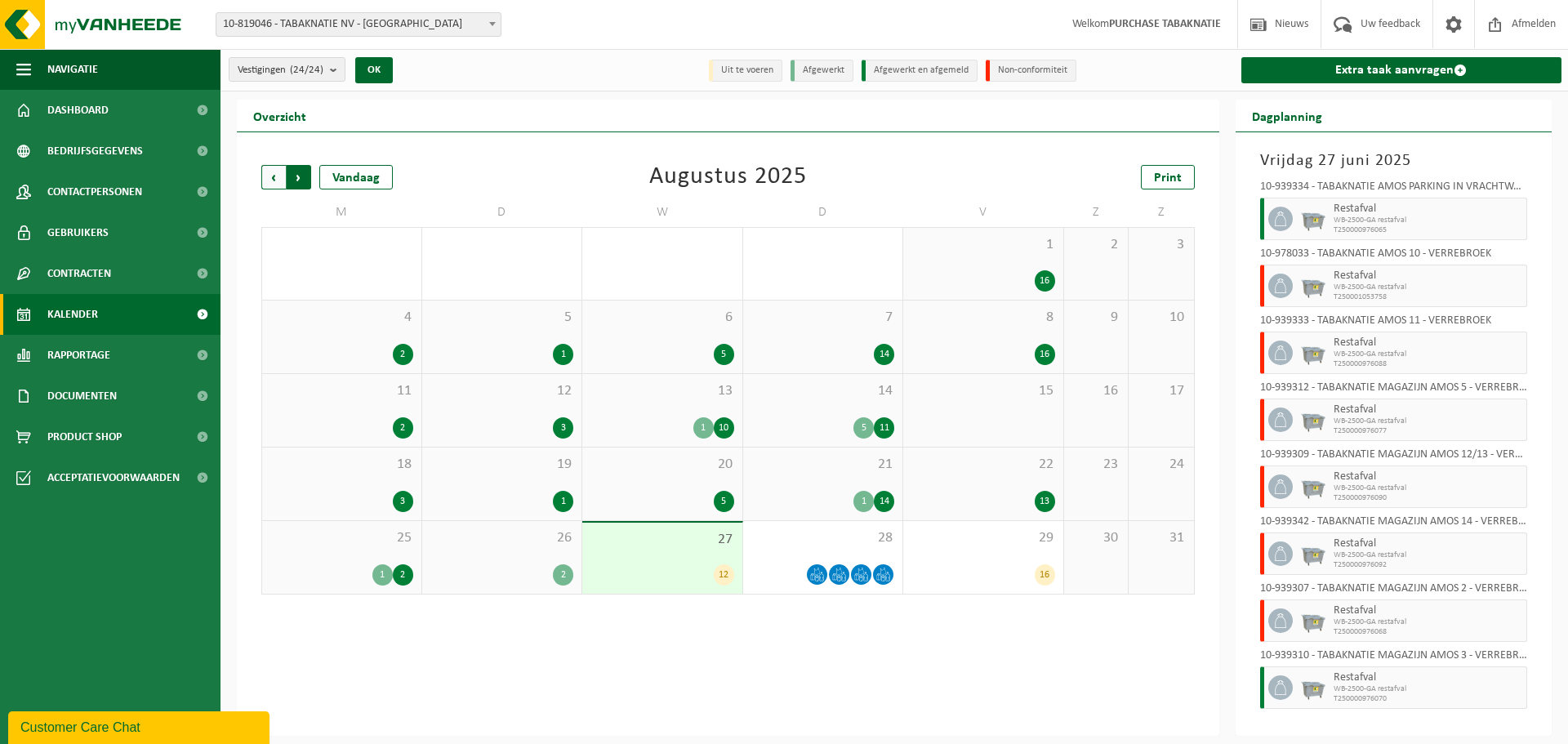
click at [273, 172] on span "Vorige" at bounding box center [273, 177] width 24 height 24
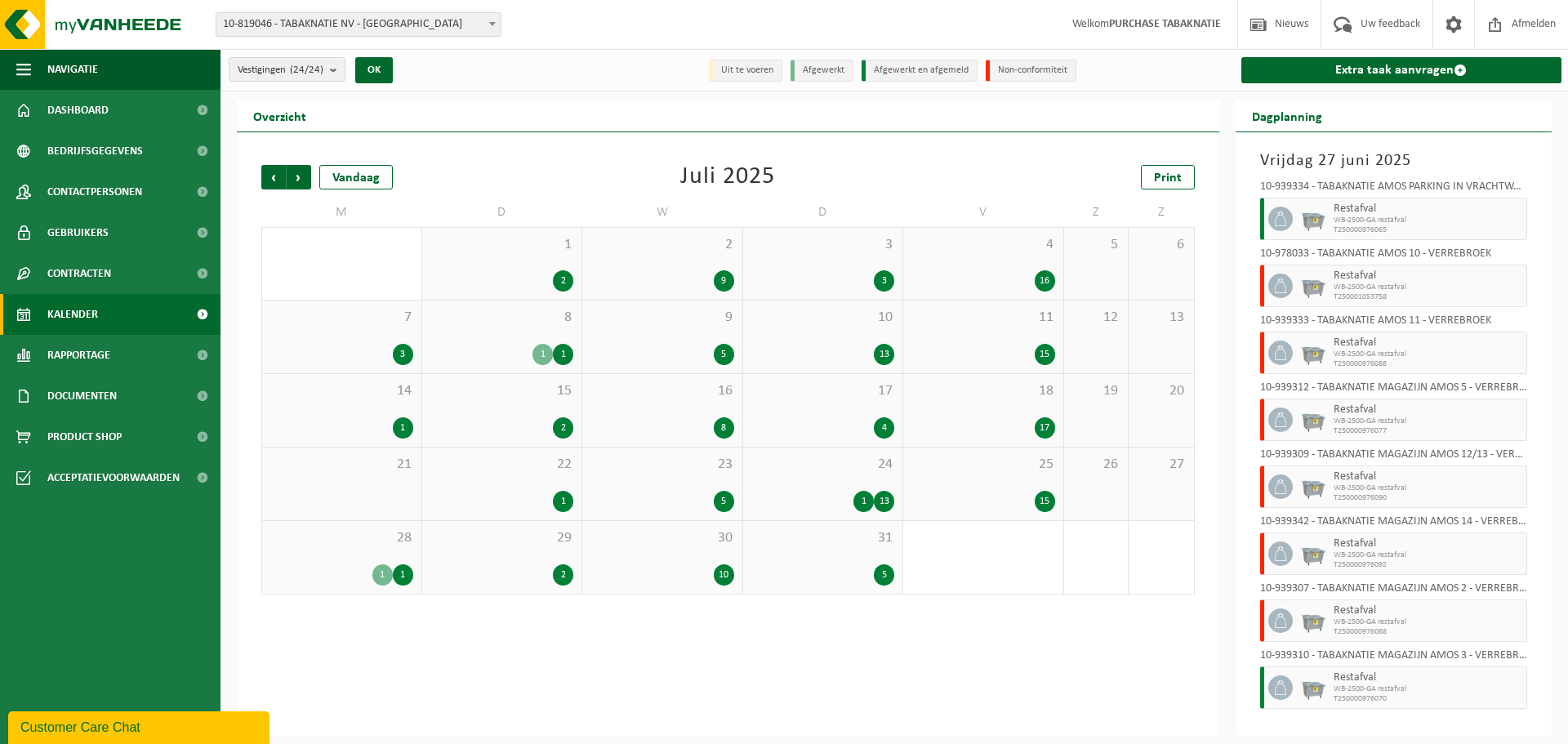
click at [273, 172] on span "Vorige" at bounding box center [273, 177] width 24 height 24
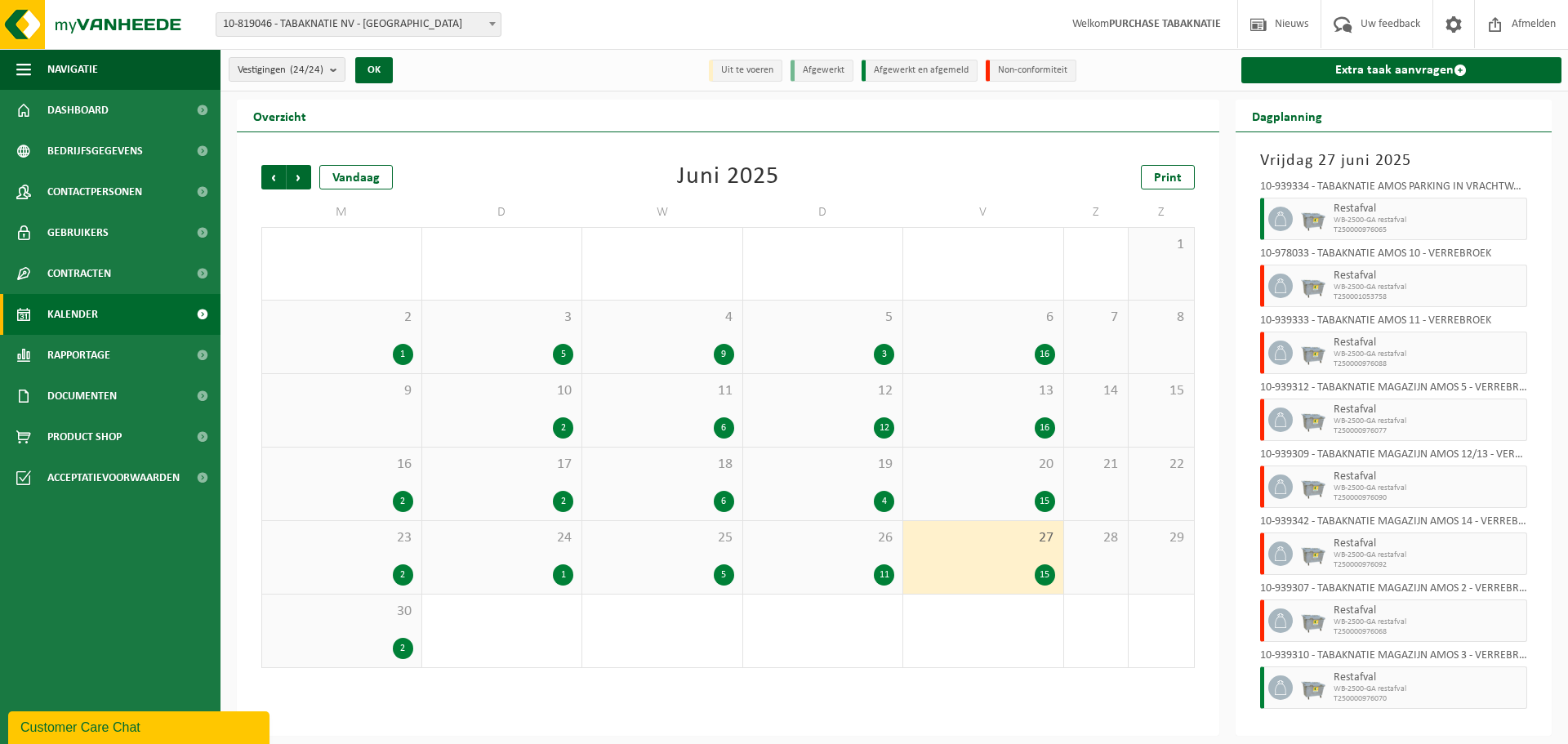
click at [273, 172] on span "Vorige" at bounding box center [273, 177] width 24 height 24
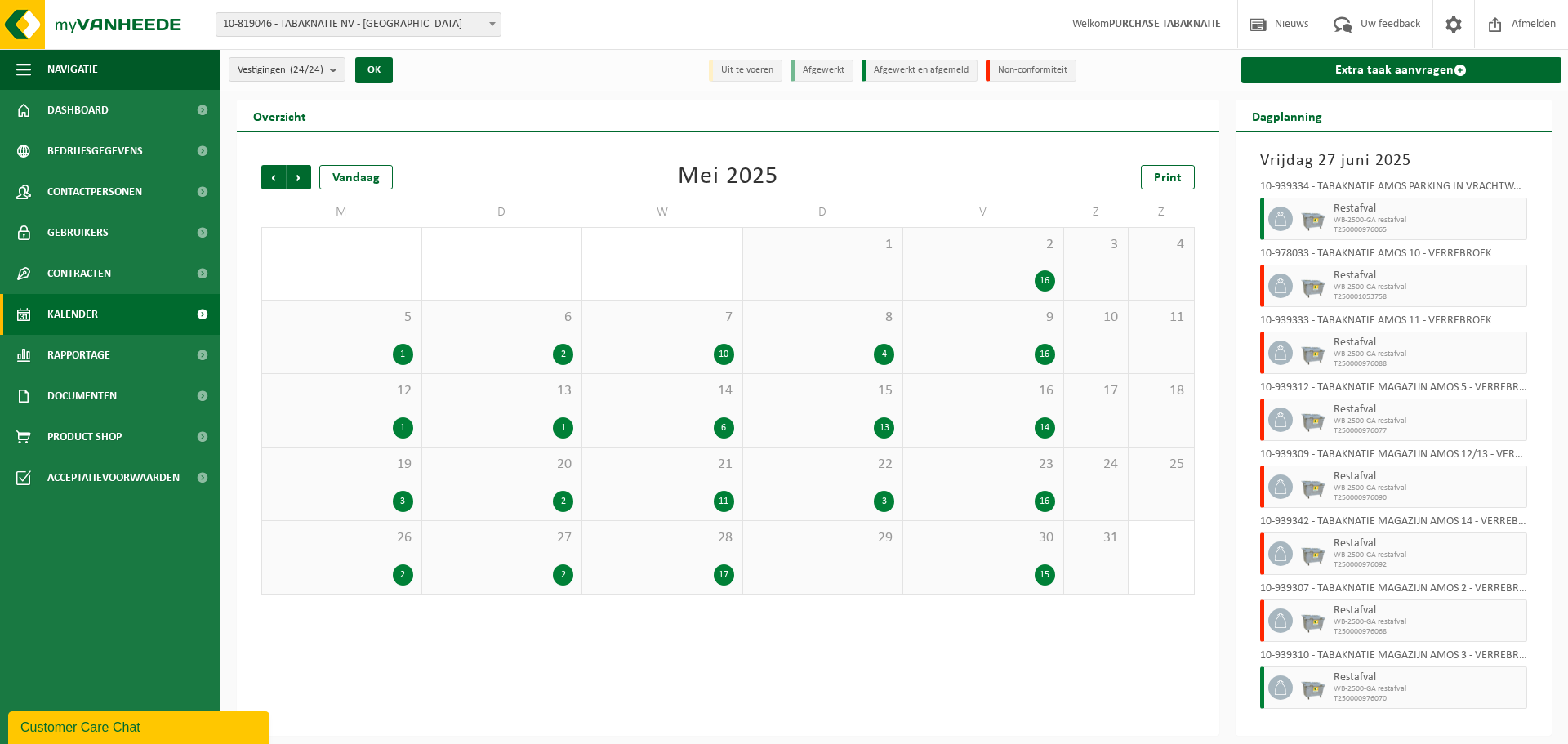
click at [1004, 254] on div "2 16" at bounding box center [983, 264] width 160 height 72
click at [272, 176] on span "Vorige" at bounding box center [273, 177] width 24 height 24
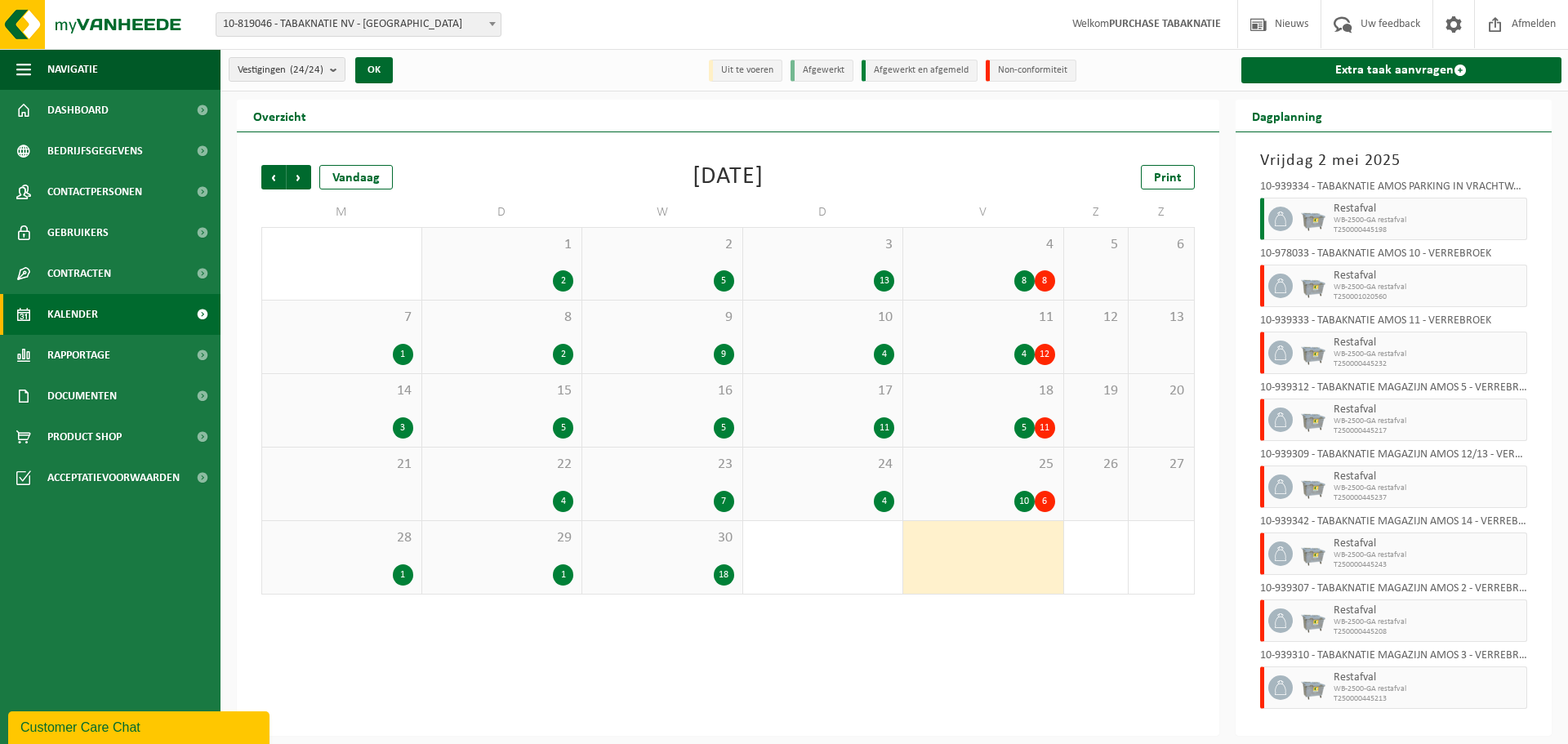
click at [979, 257] on div "4 8 8" at bounding box center [983, 264] width 160 height 72
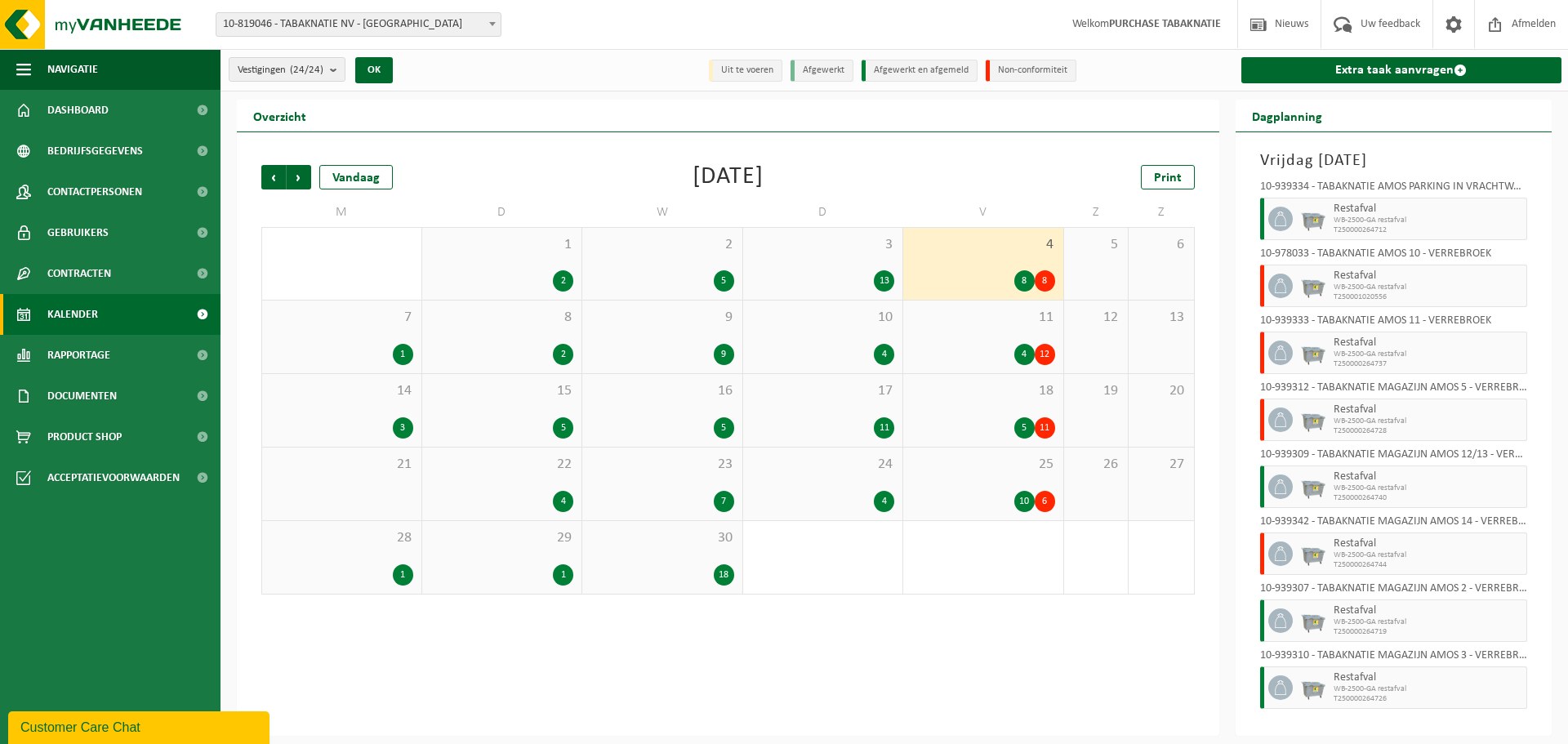
click at [973, 334] on div "11 4 12" at bounding box center [983, 336] width 160 height 73
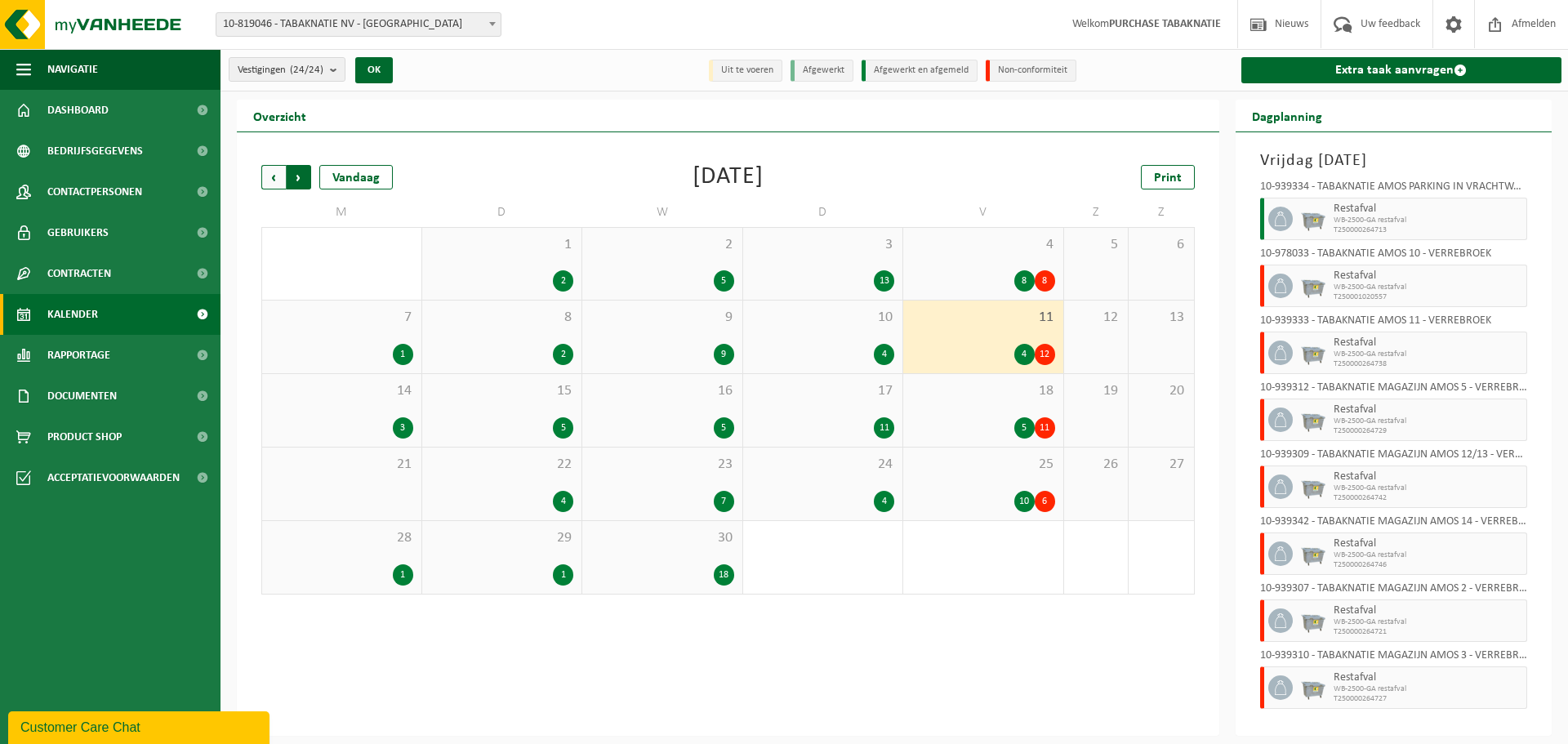
click at [275, 182] on span "Vorige" at bounding box center [273, 177] width 24 height 24
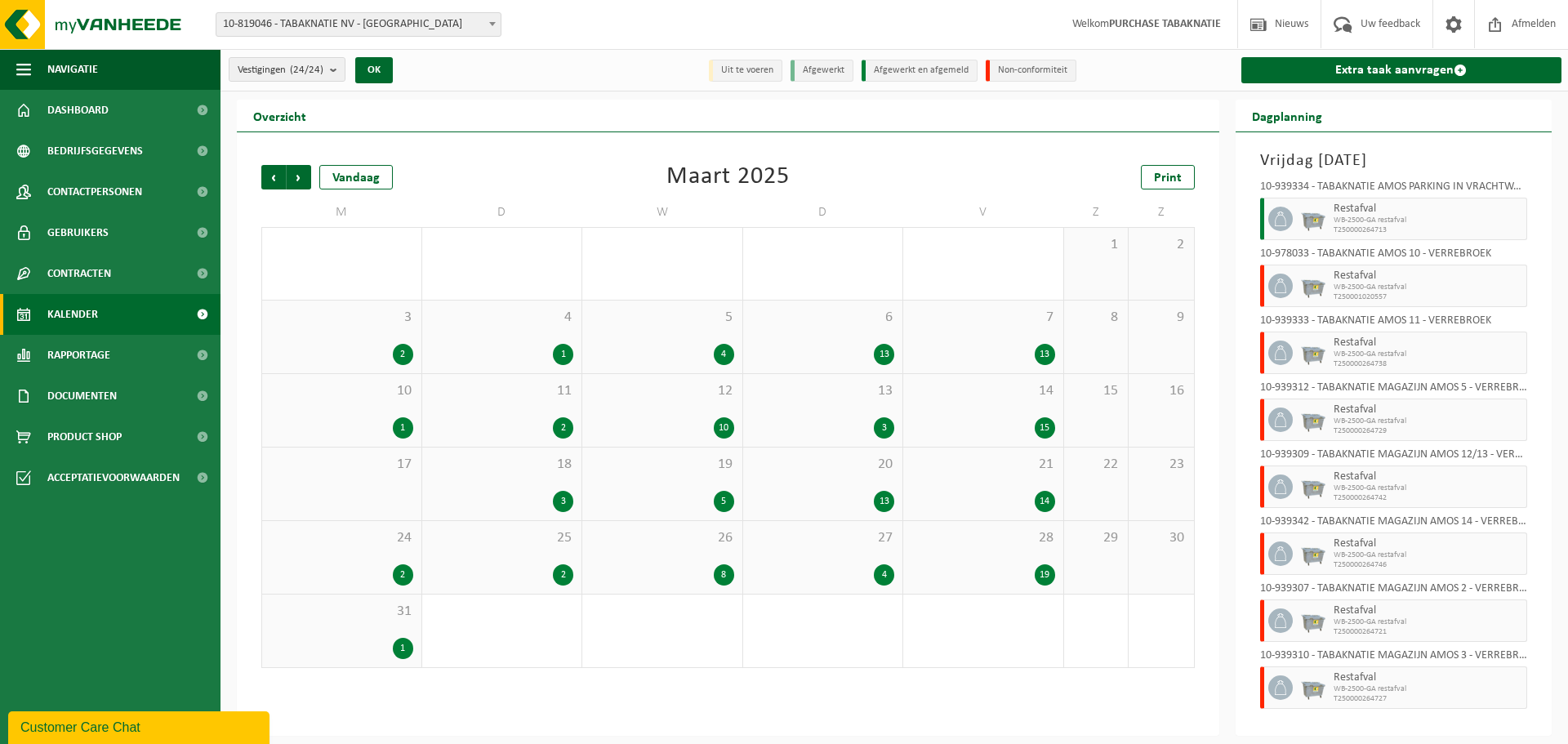
scroll to position [561, 0]
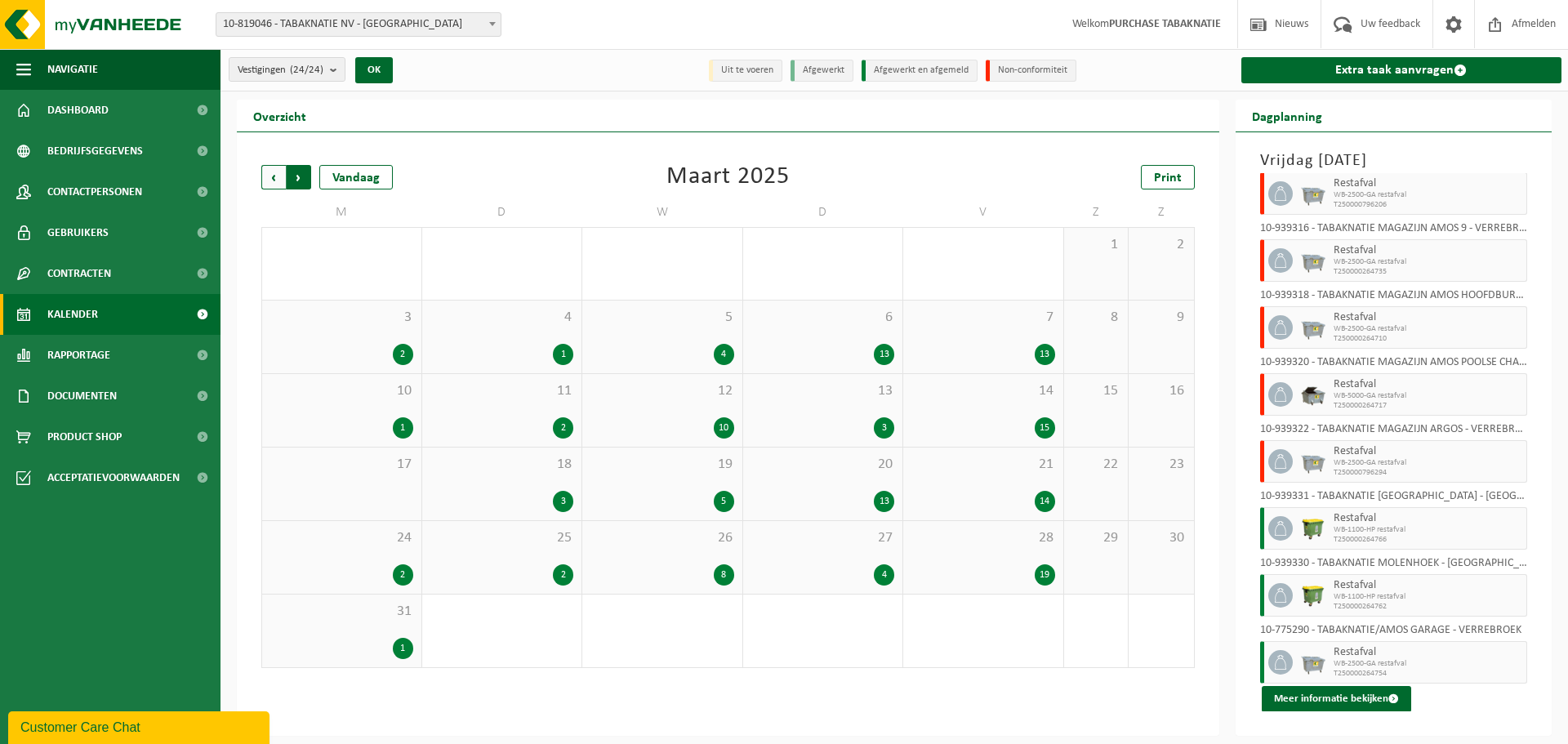
click at [269, 180] on span "Vorige" at bounding box center [273, 177] width 24 height 24
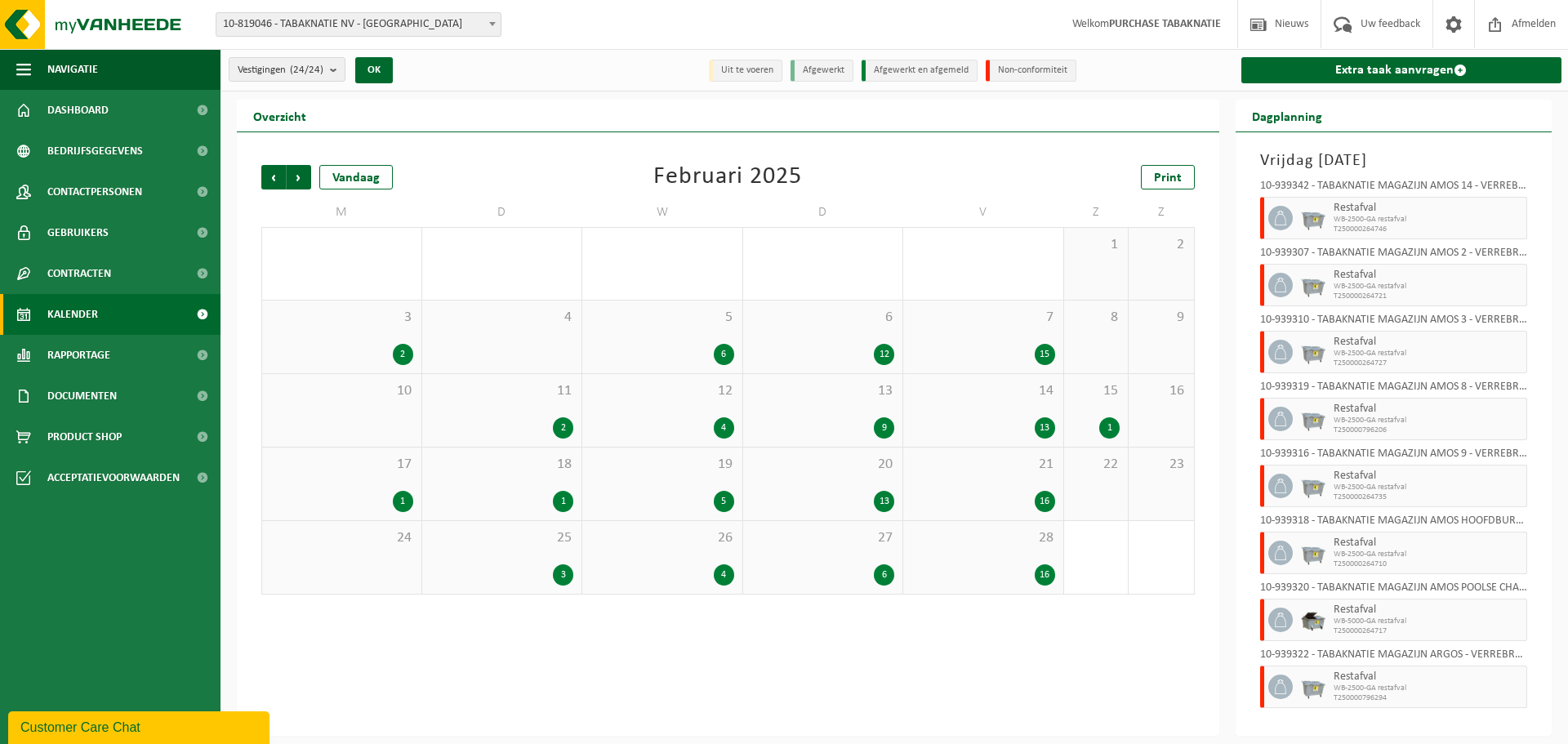
scroll to position [0, 0]
click at [271, 175] on span "Vorige" at bounding box center [273, 177] width 24 height 24
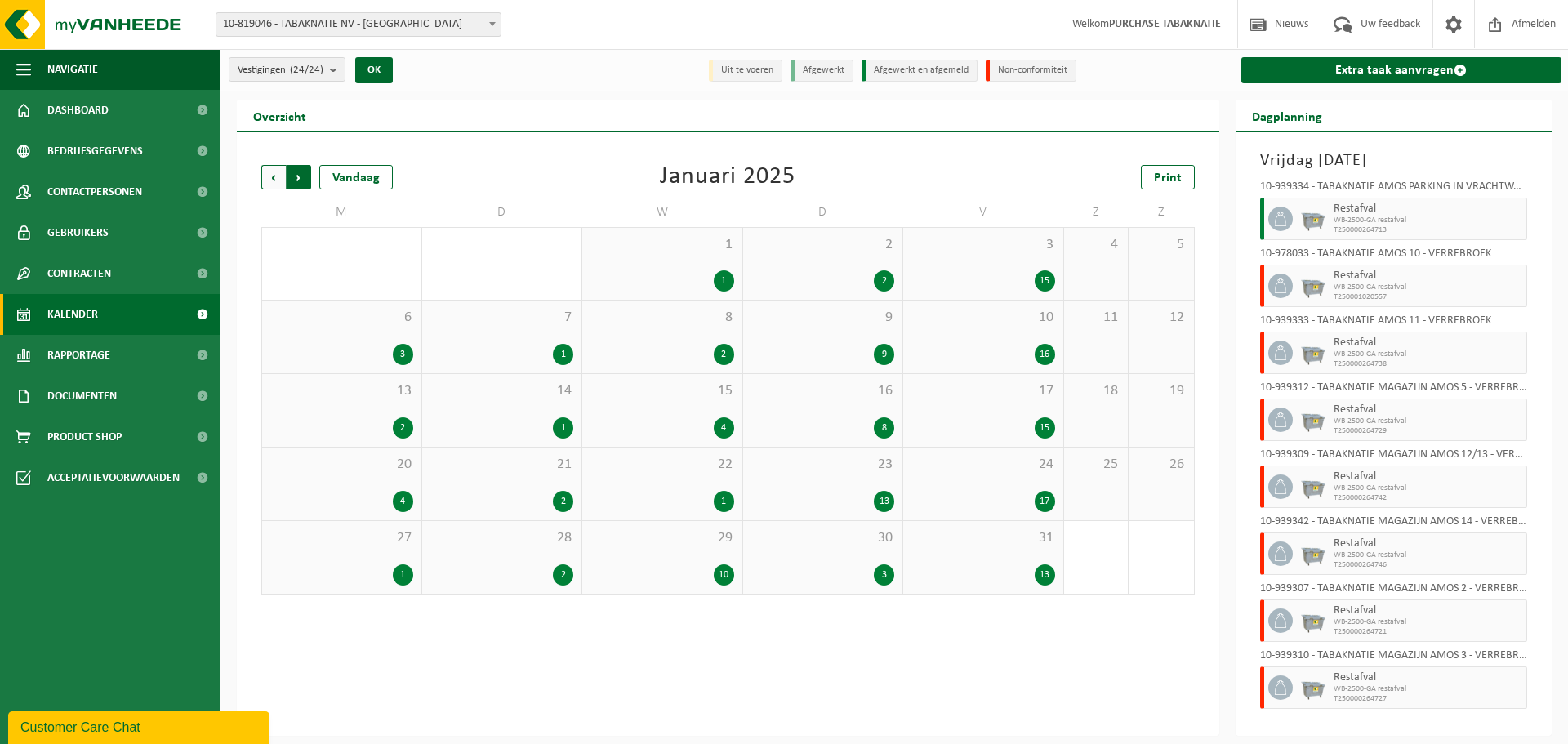
click at [273, 178] on span "Vorige" at bounding box center [273, 177] width 24 height 24
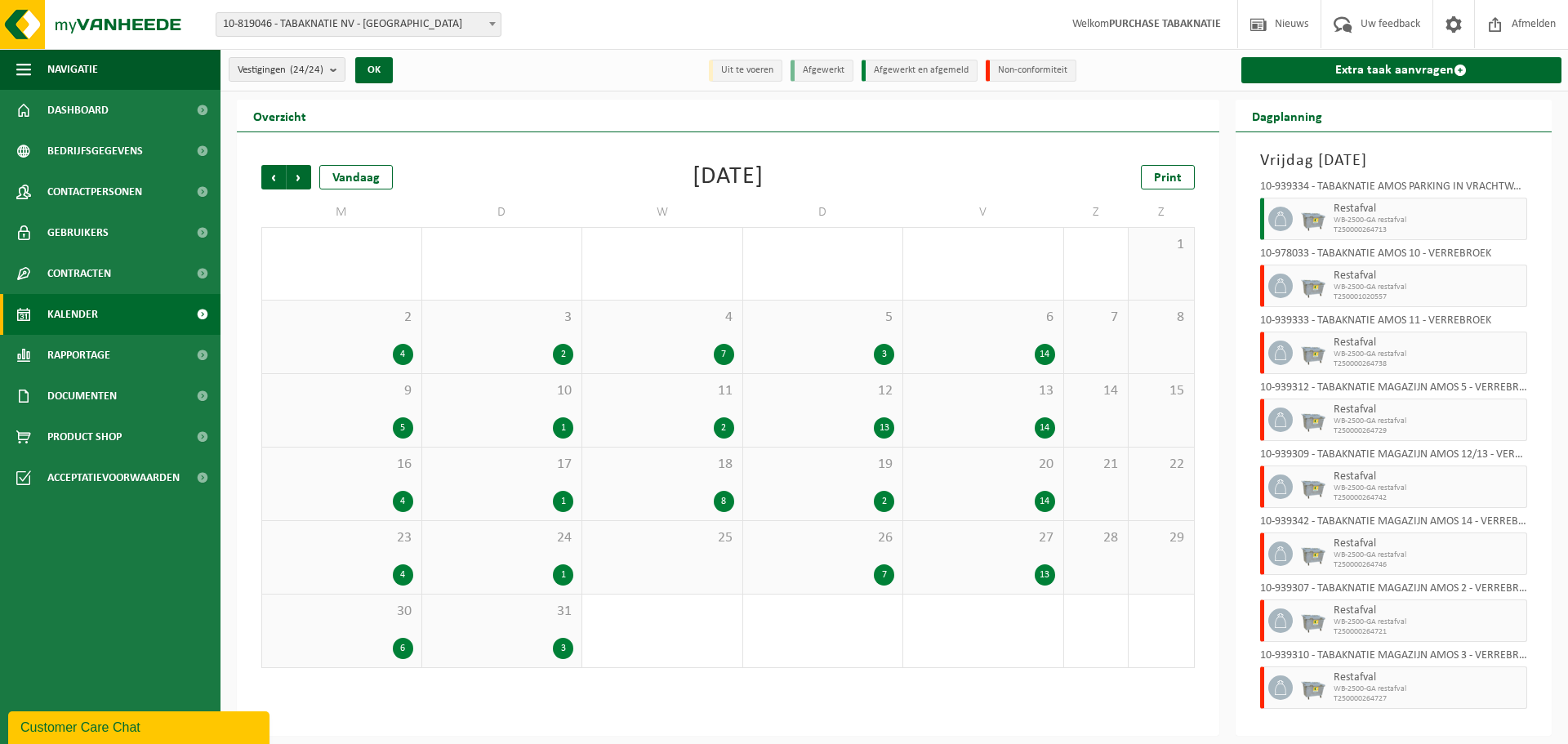
click at [951, 313] on span "6" at bounding box center [984, 318] width 144 height 18
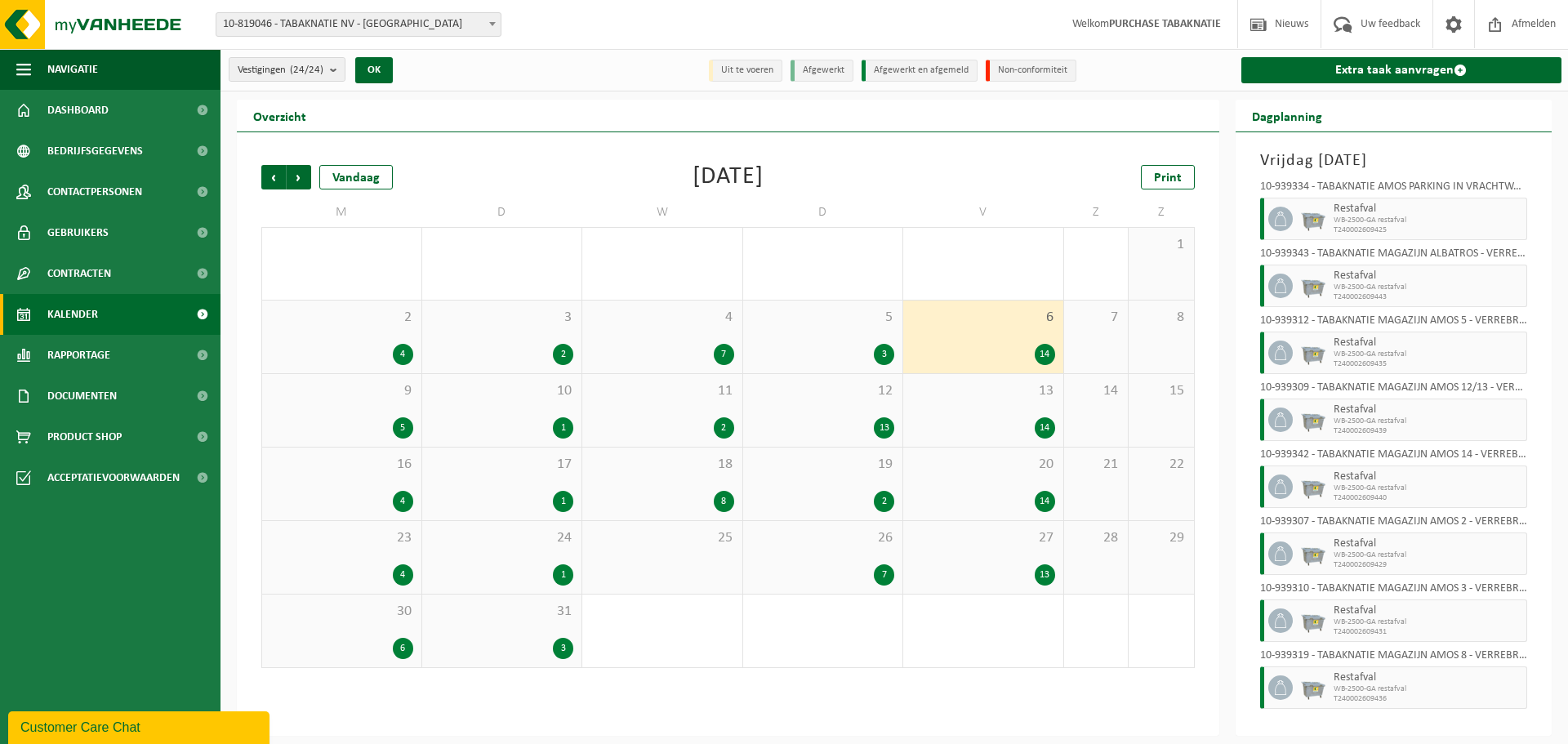
click at [963, 387] on span "13" at bounding box center [984, 391] width 144 height 18
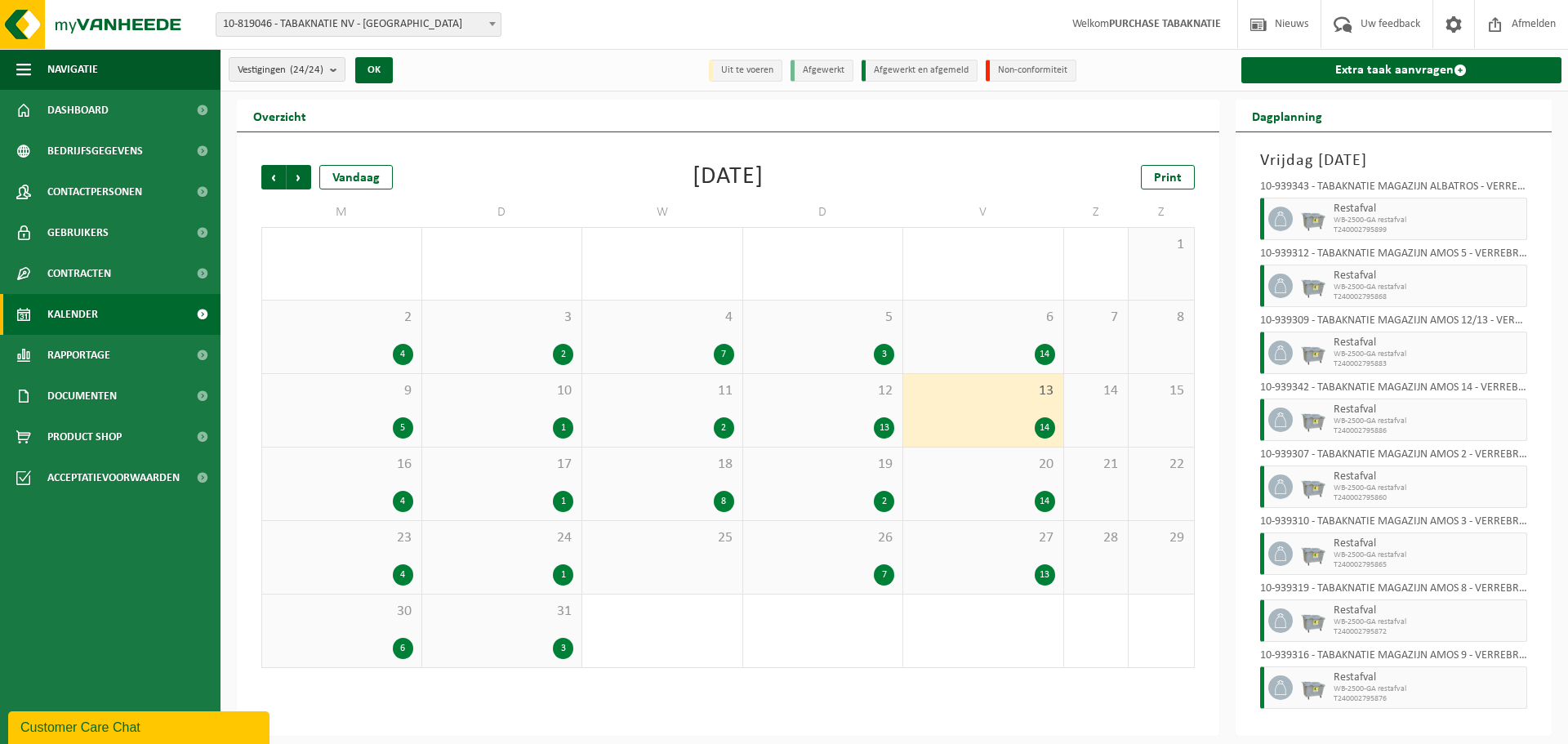
click at [967, 475] on div "20 14" at bounding box center [983, 484] width 160 height 73
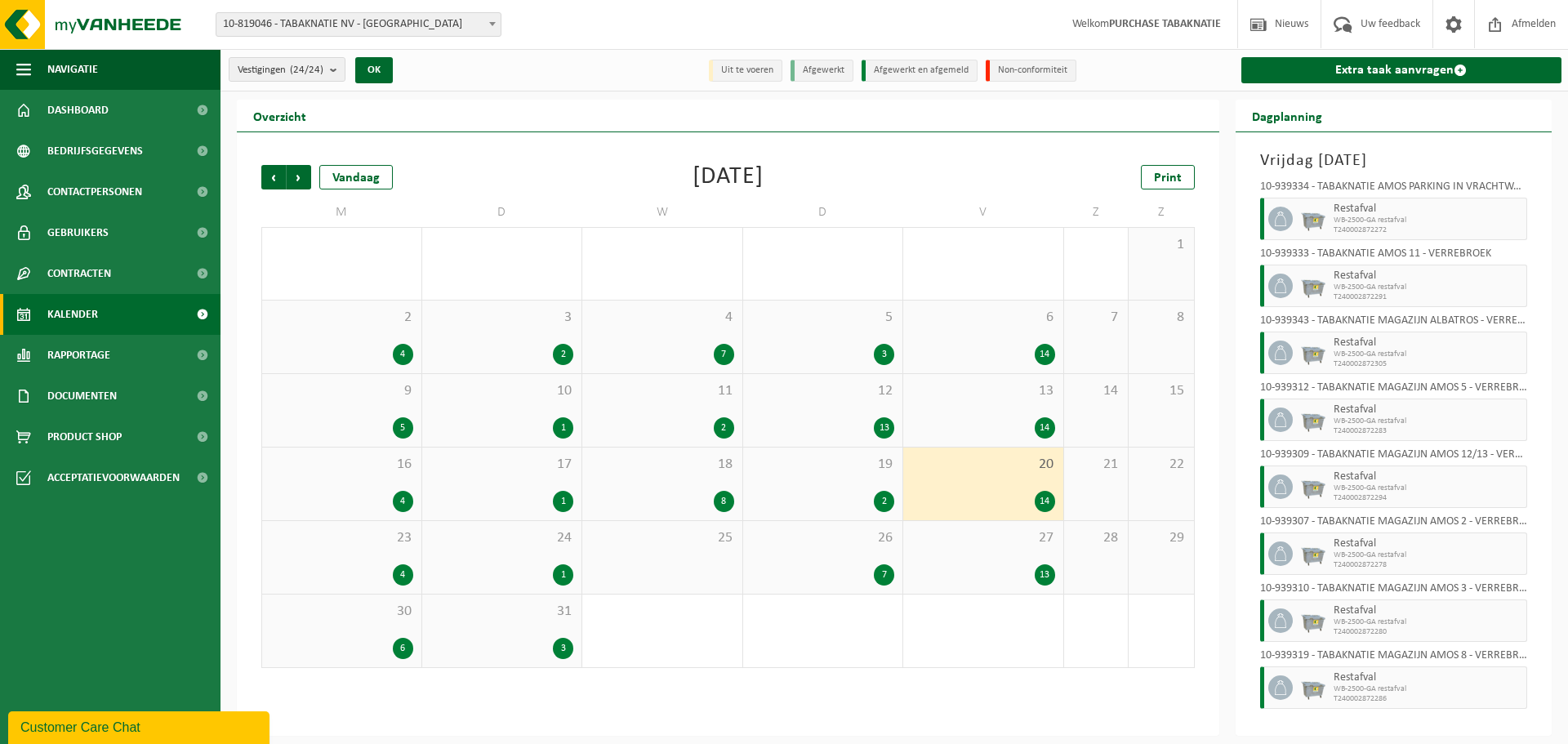
click at [963, 548] on div "27 13" at bounding box center [983, 558] width 160 height 73
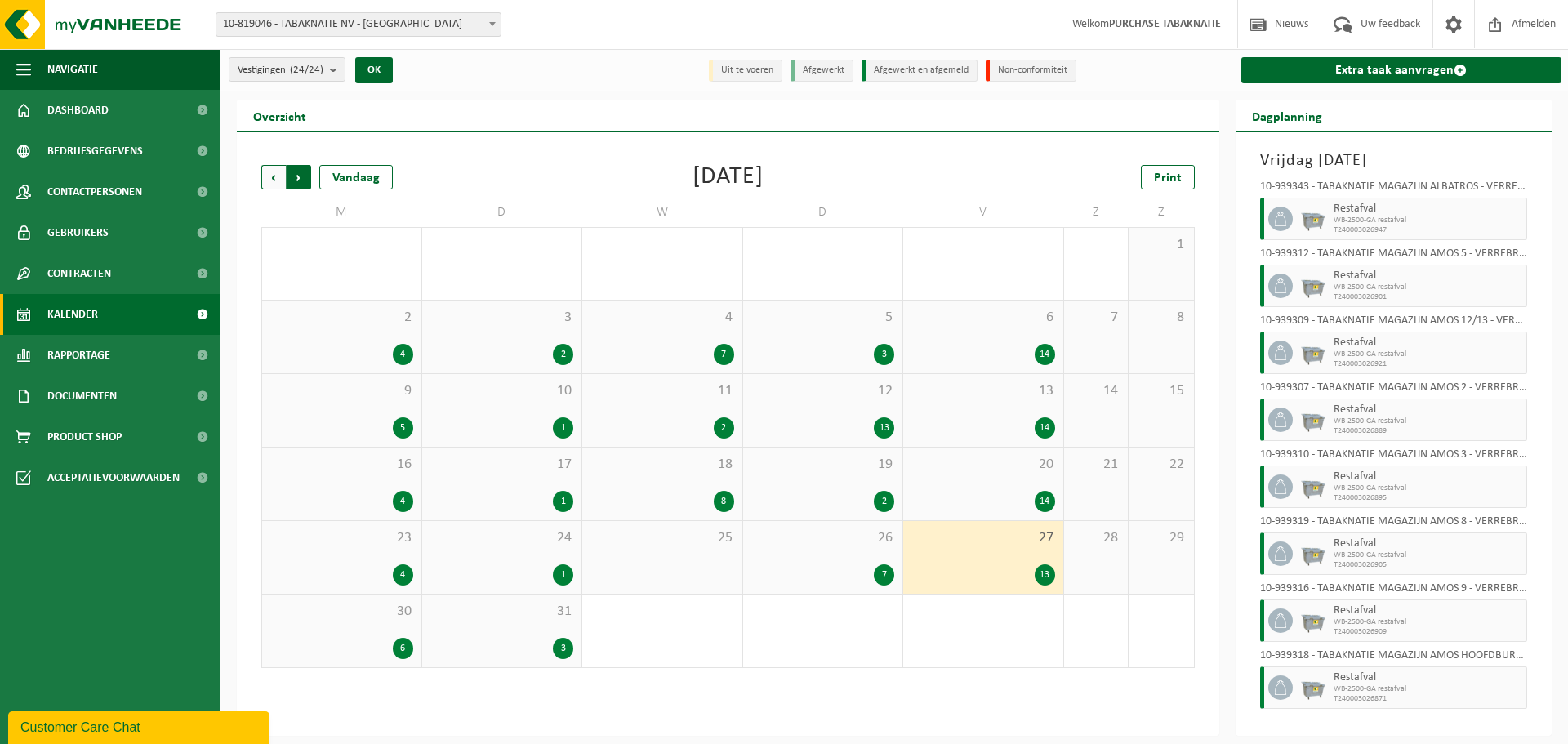
click at [266, 172] on span "Vorige" at bounding box center [273, 177] width 24 height 24
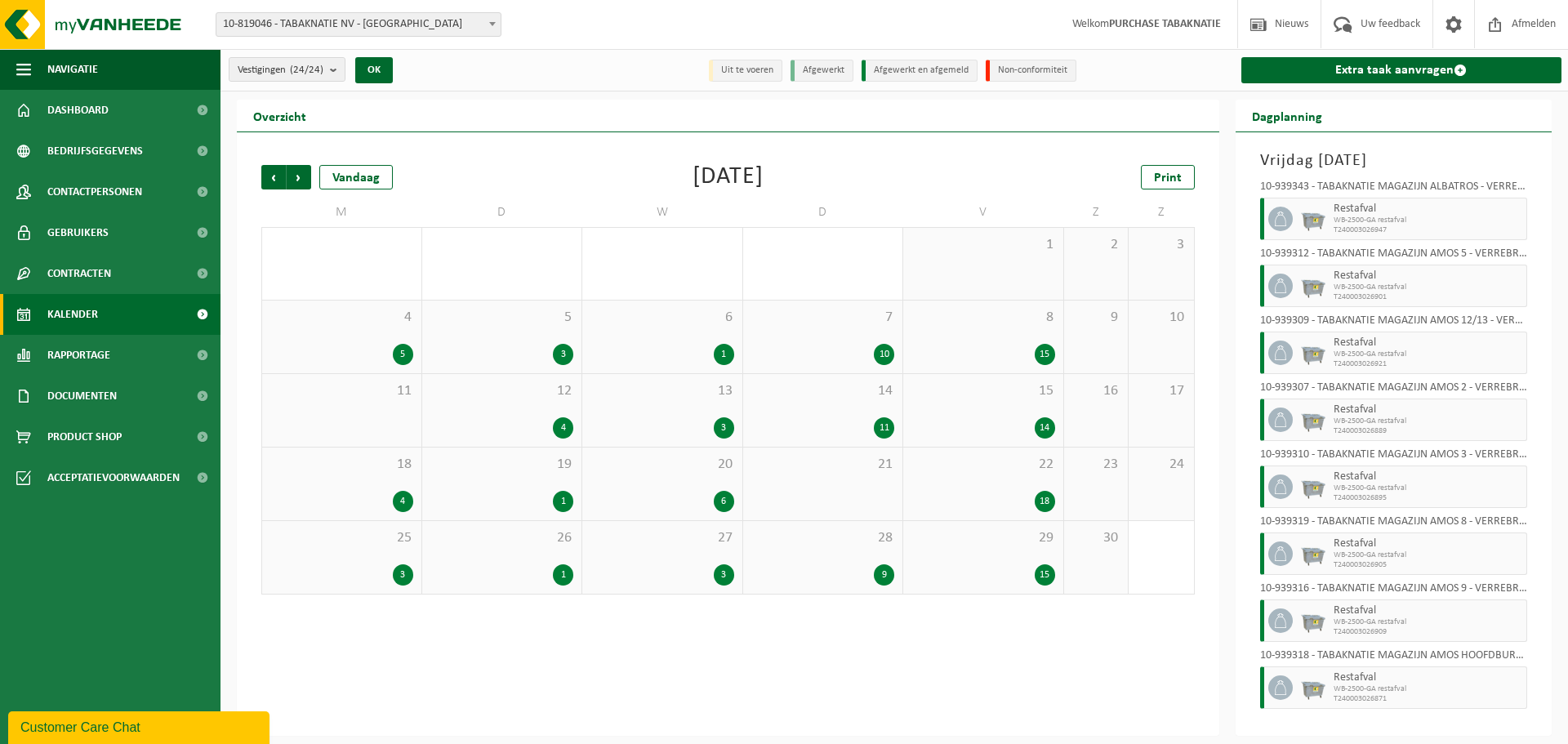
click at [990, 335] on div "8 15" at bounding box center [983, 336] width 160 height 73
click at [983, 393] on span "15" at bounding box center [984, 391] width 144 height 18
click at [300, 180] on span "Volgende" at bounding box center [298, 177] width 24 height 24
click at [972, 252] on span "3" at bounding box center [984, 245] width 144 height 18
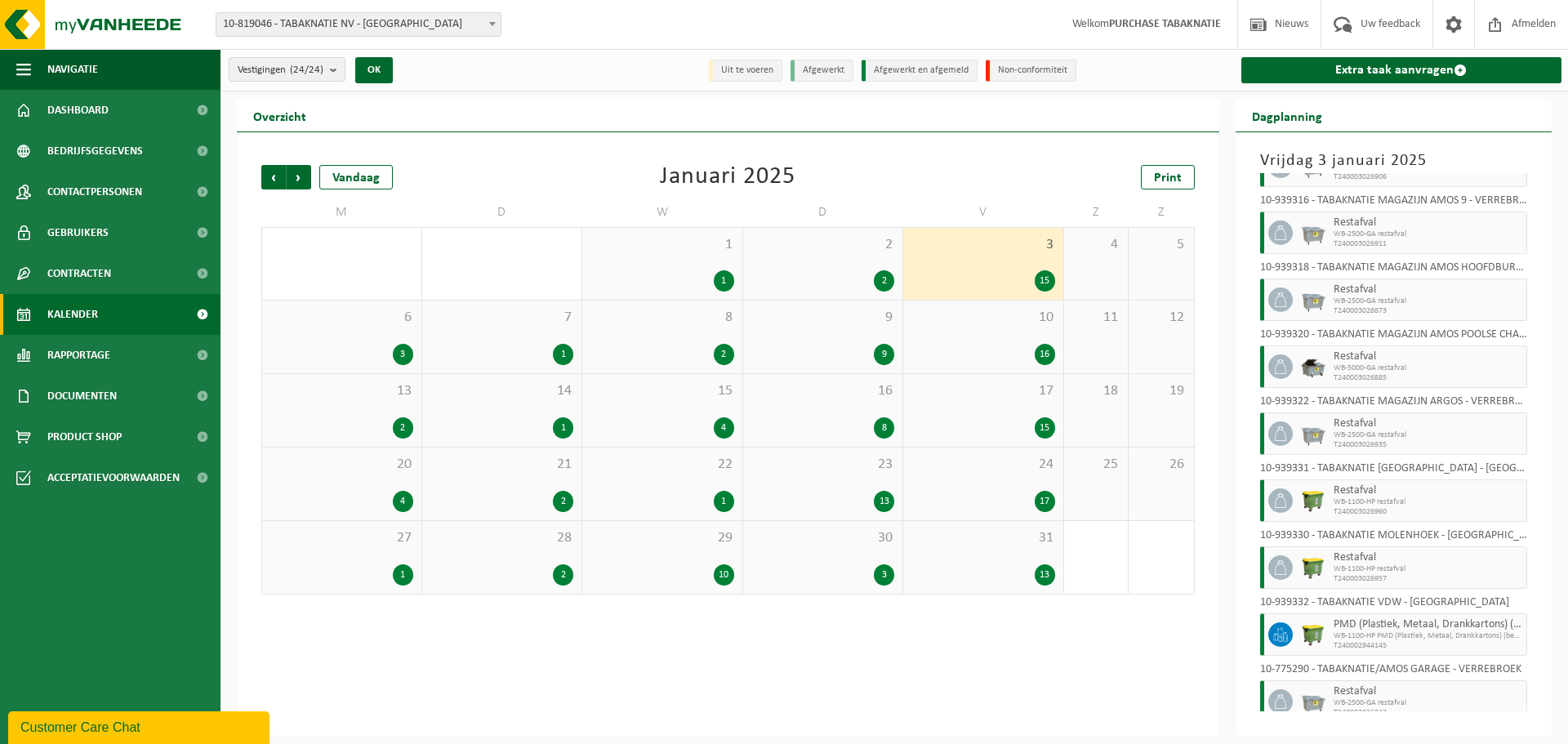
scroll to position [494, 0]
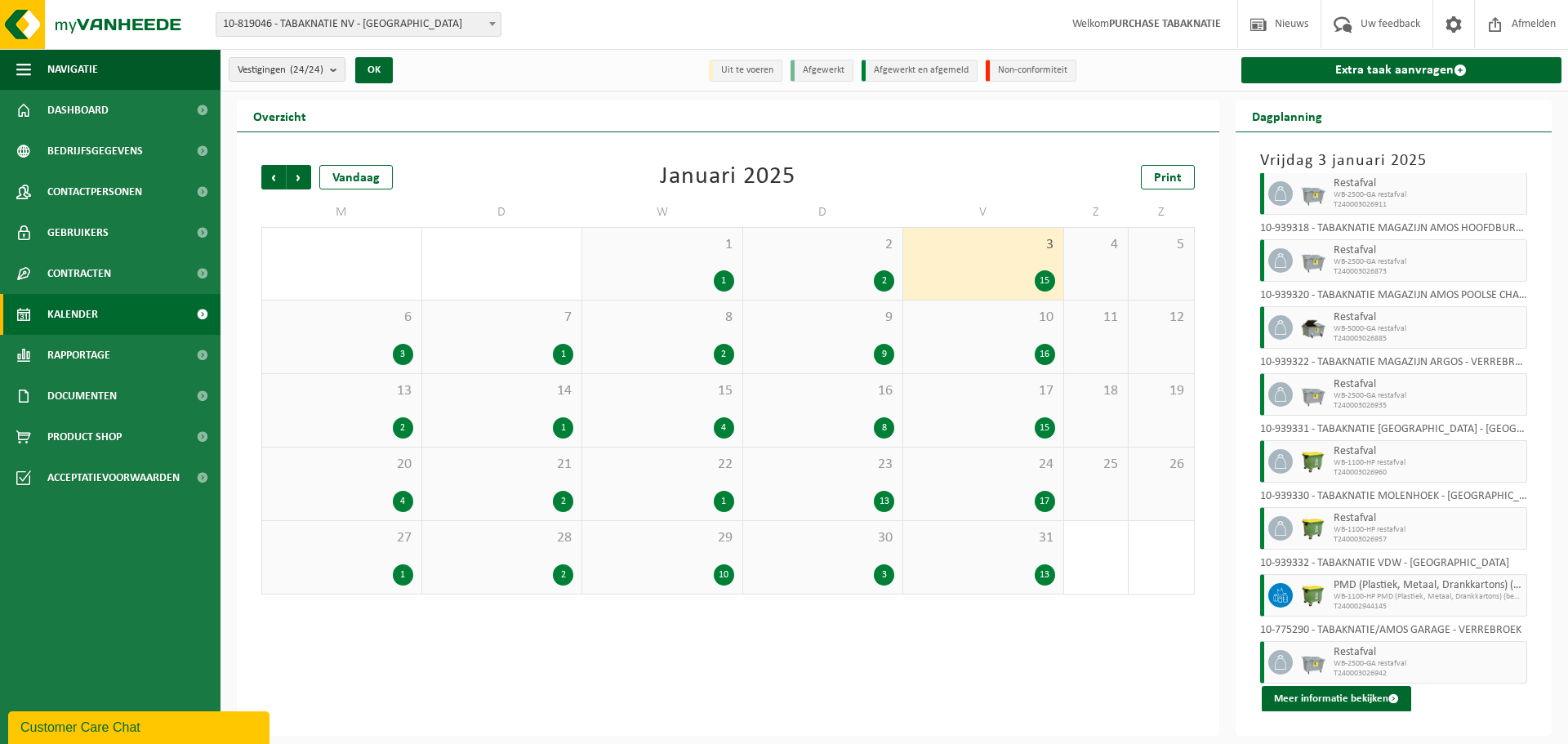
click at [957, 317] on span "10" at bounding box center [984, 318] width 144 height 18
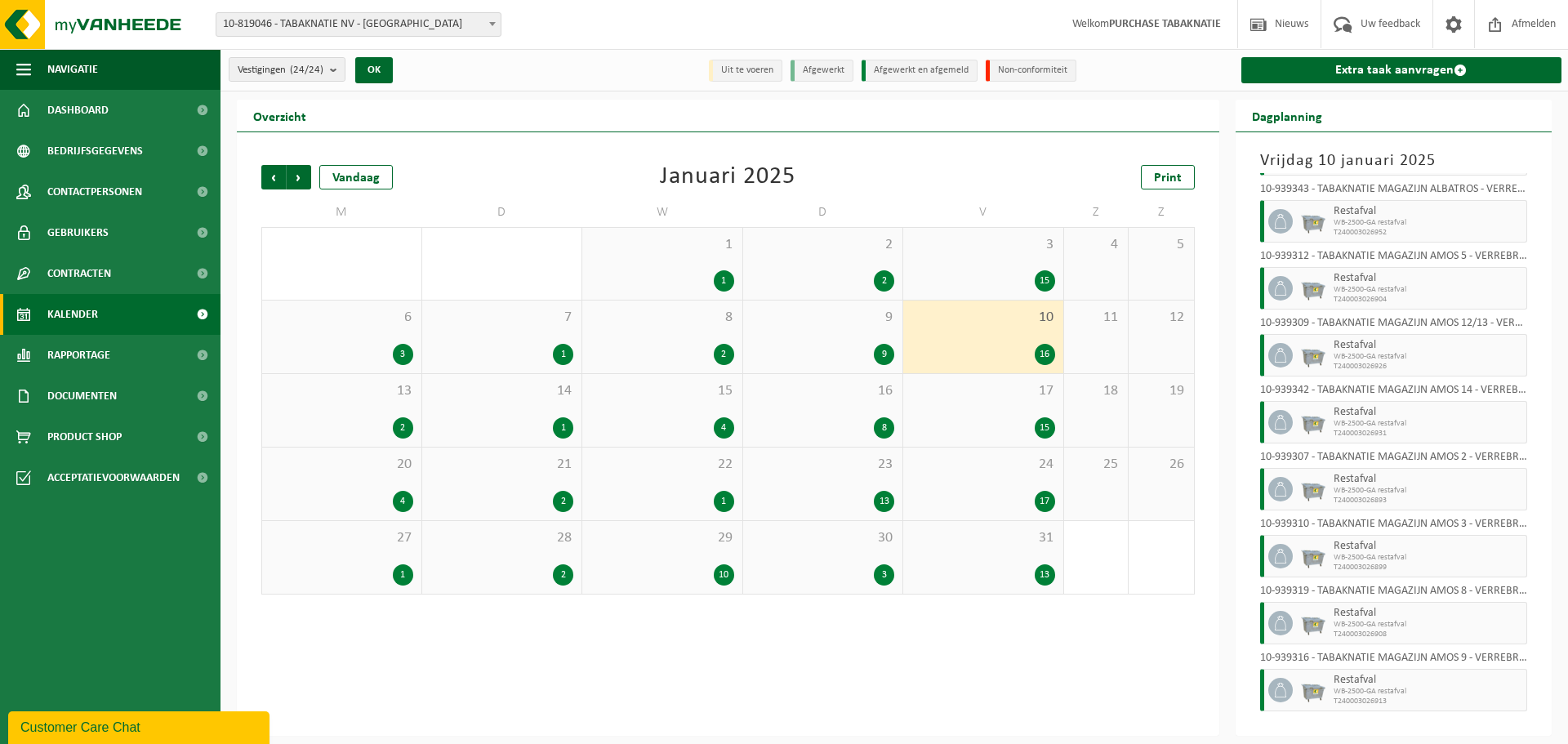
scroll to position [561, 0]
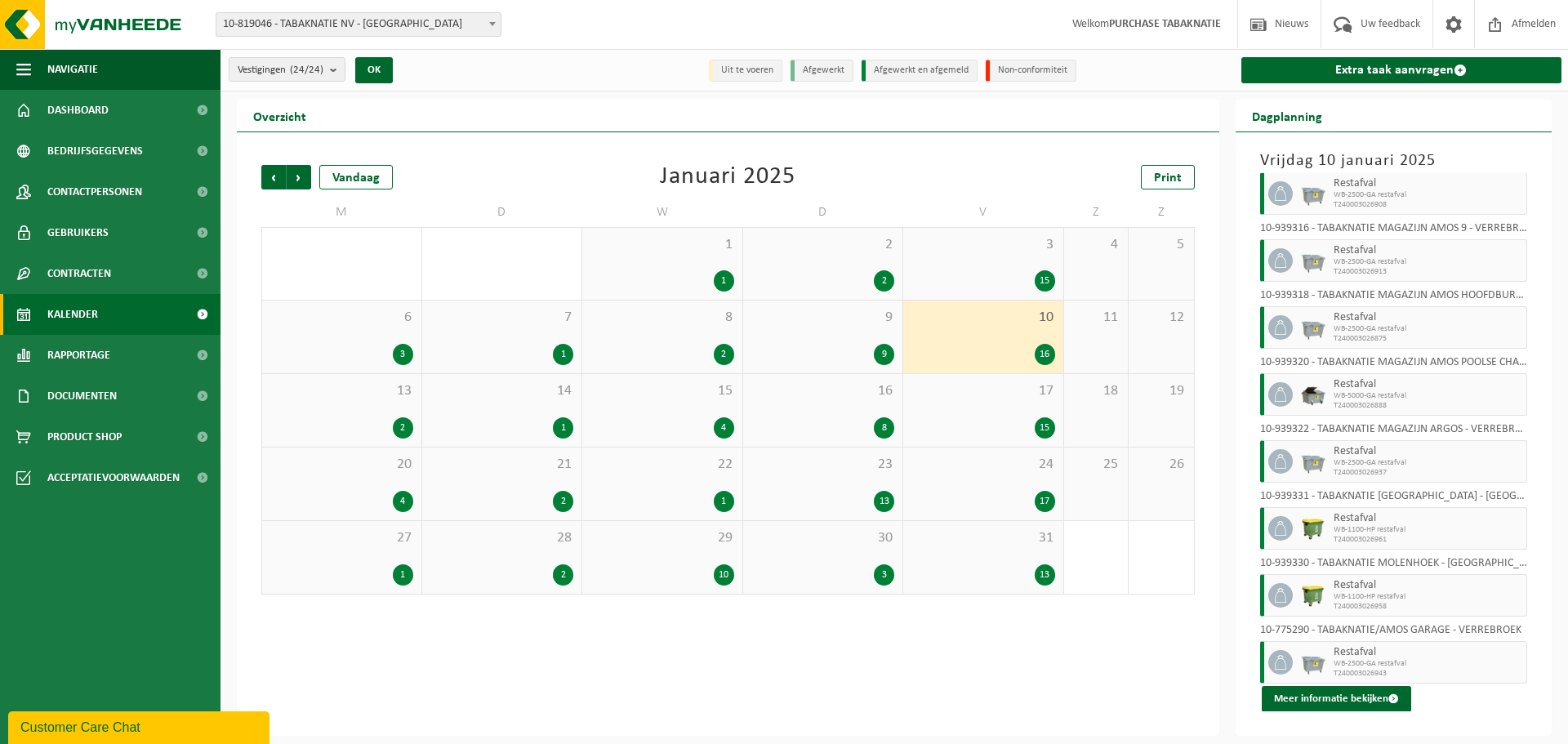
click at [955, 390] on span "17" at bounding box center [984, 391] width 144 height 18
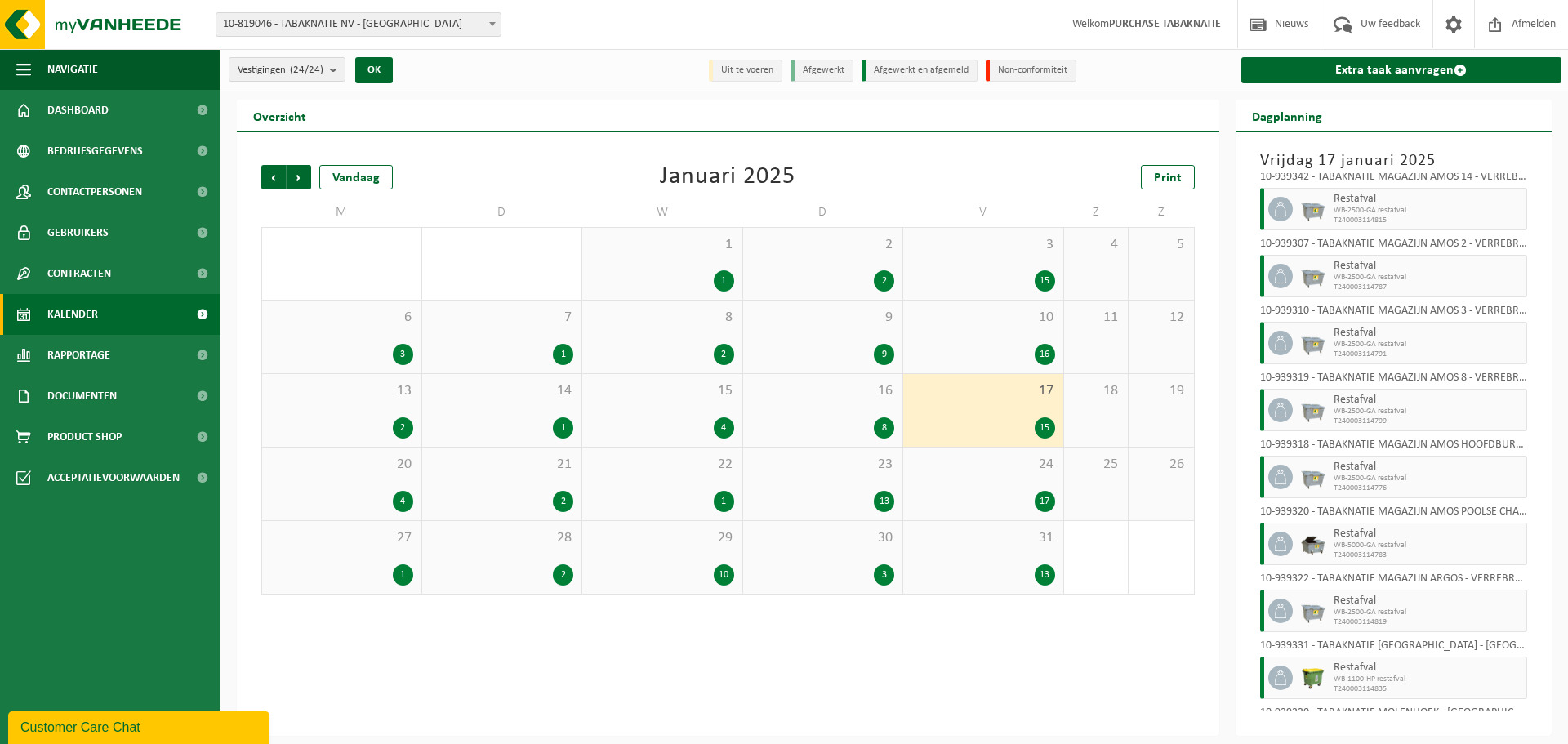
scroll to position [0, 0]
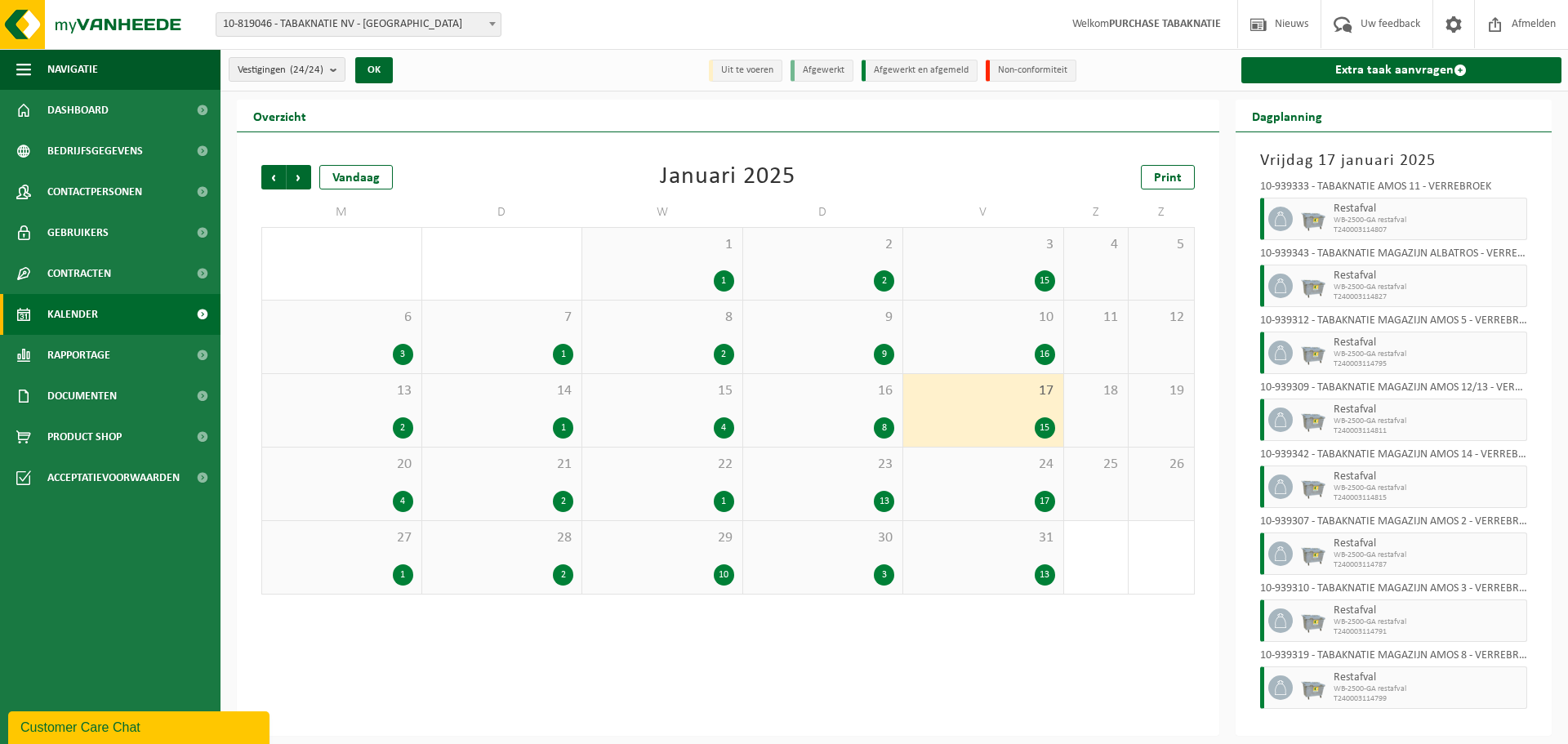
click at [984, 477] on div "24 17" at bounding box center [983, 484] width 160 height 73
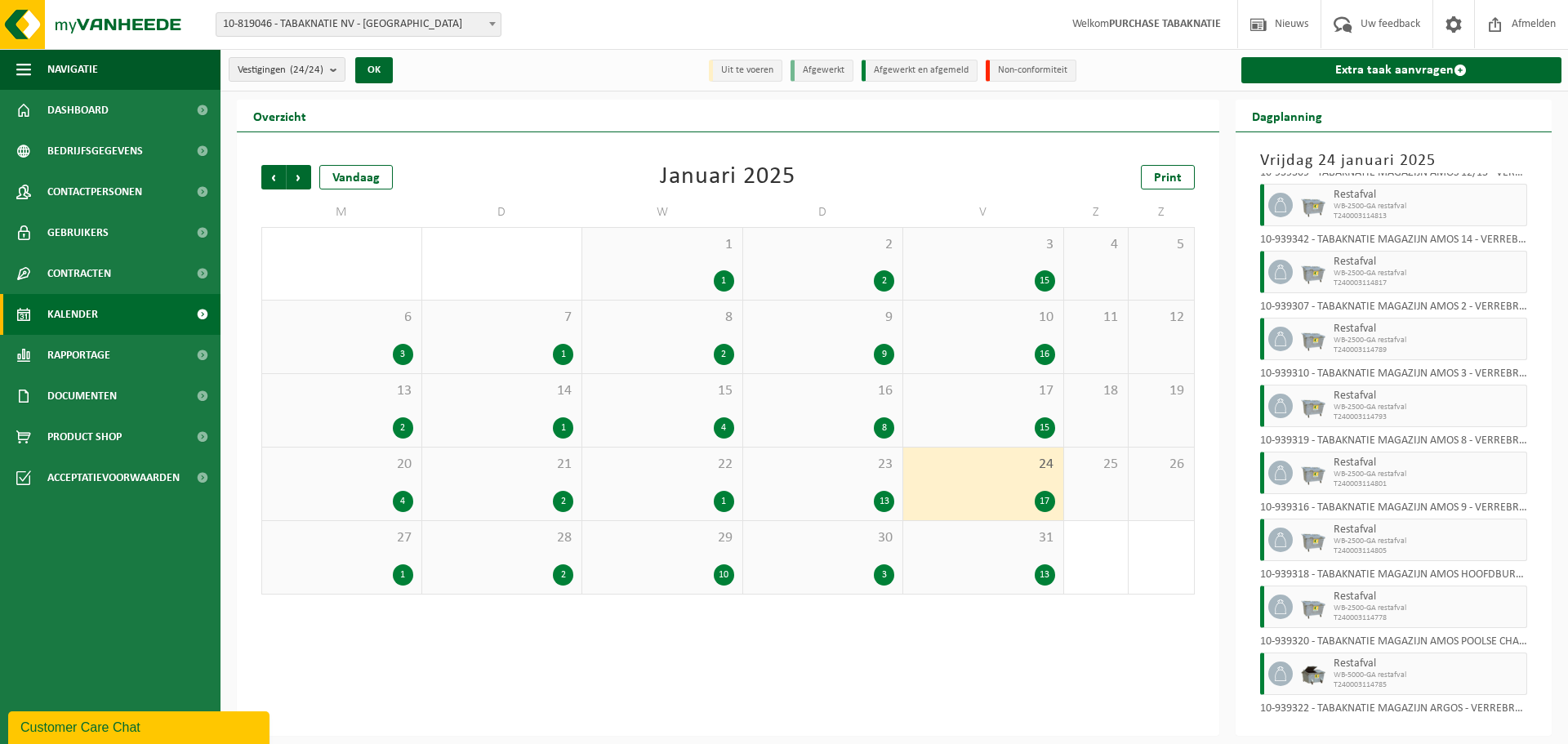
scroll to position [628, 0]
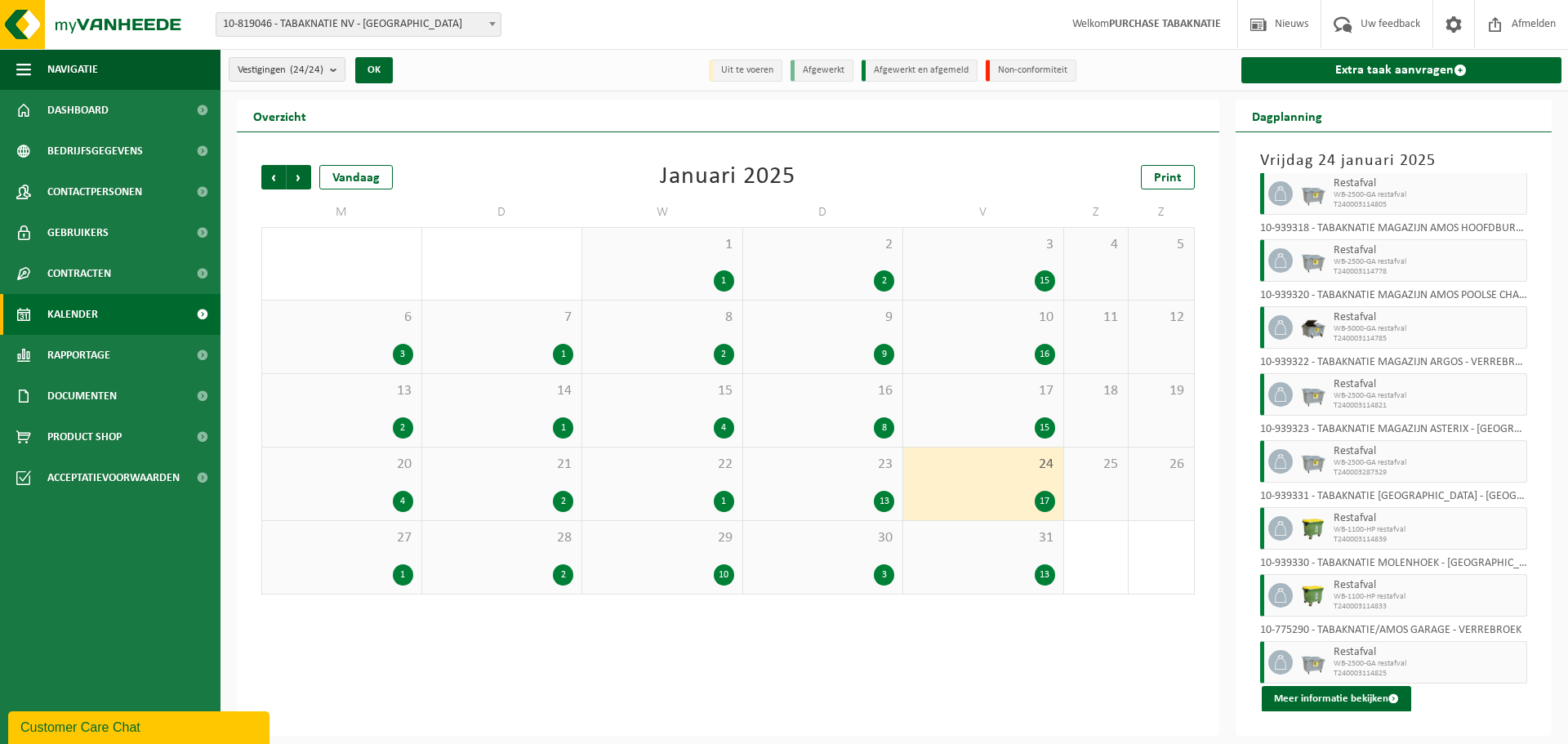
click at [979, 569] on div "13" at bounding box center [984, 575] width 144 height 21
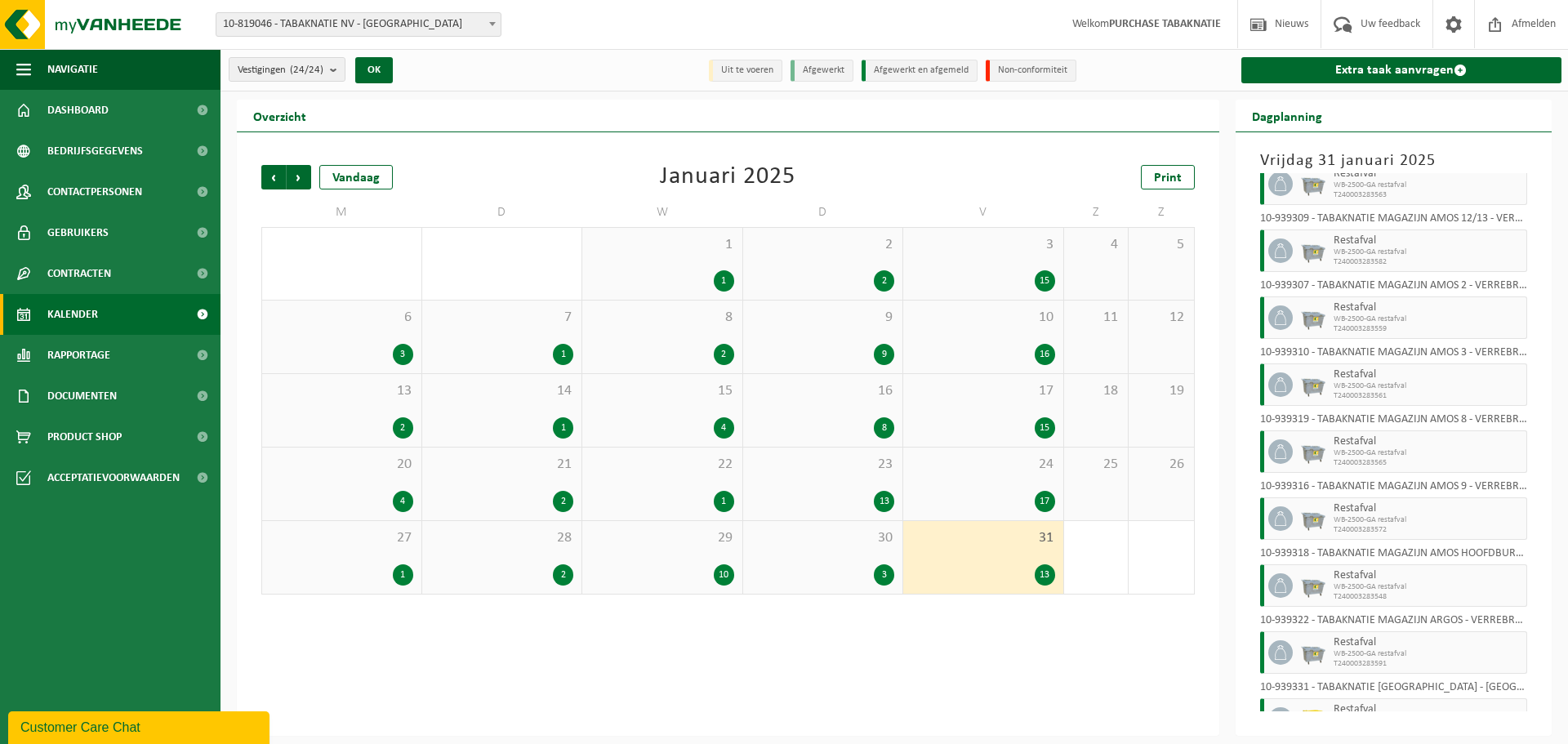
scroll to position [0, 0]
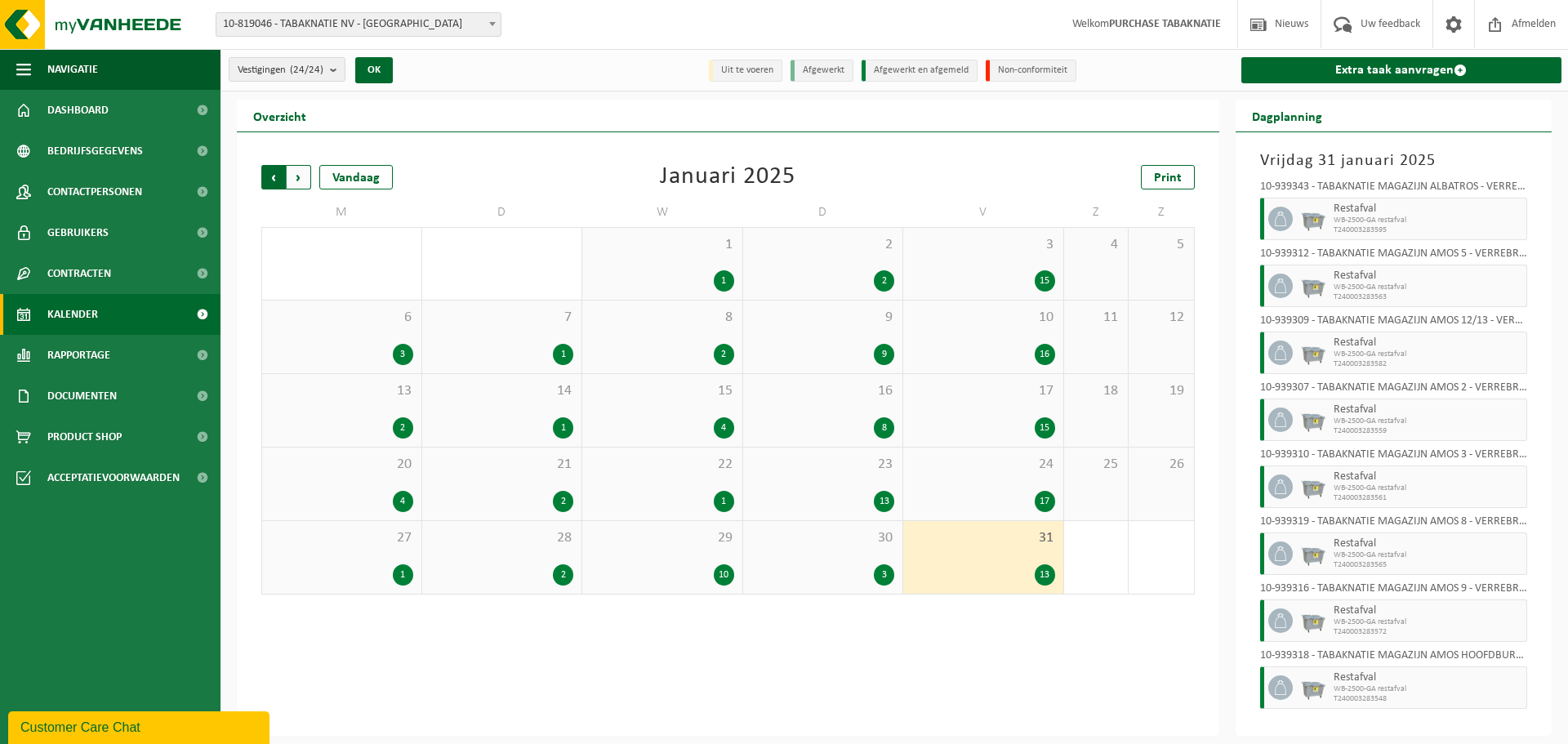
click at [297, 179] on span "Volgende" at bounding box center [298, 177] width 24 height 24
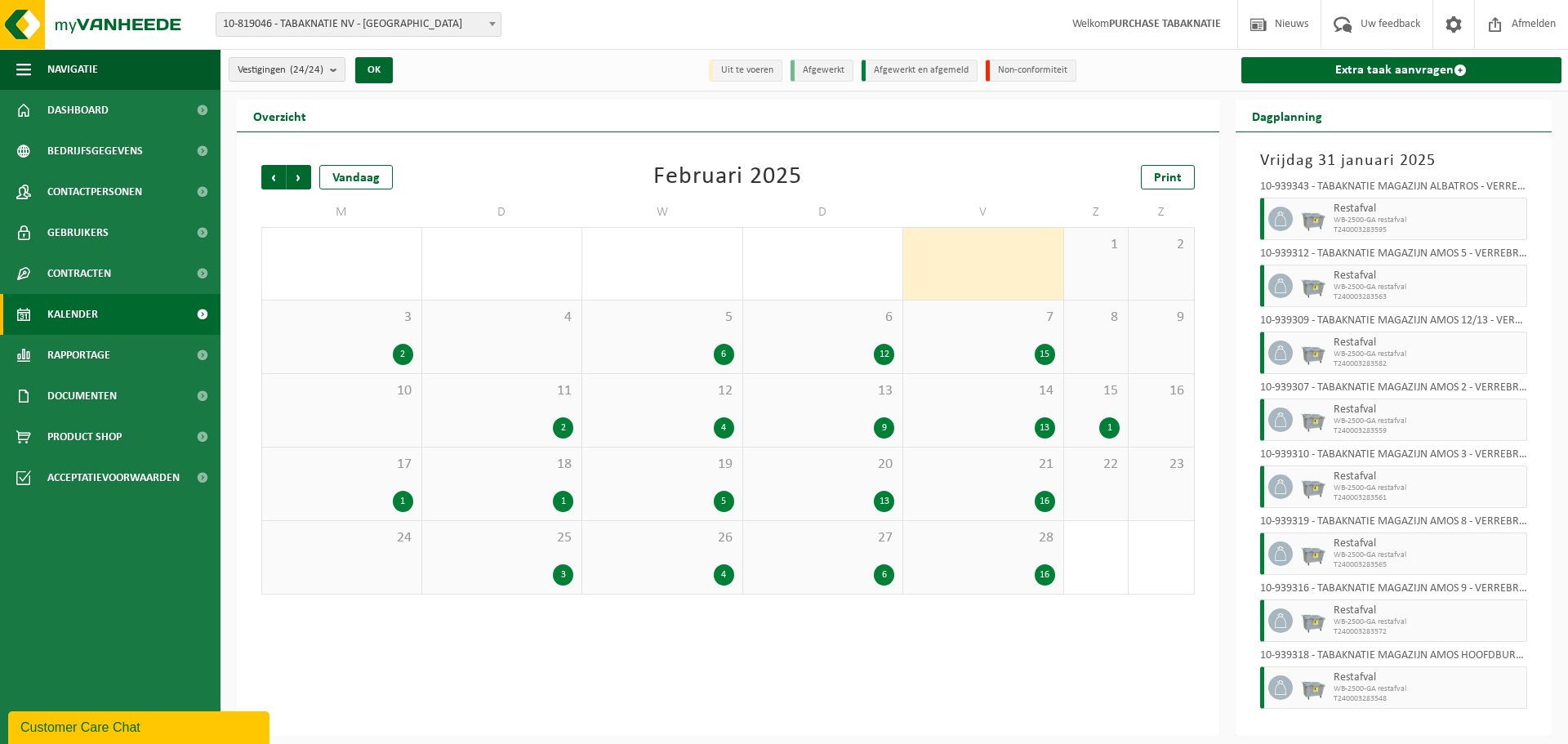
click at [972, 335] on div "7 15" at bounding box center [983, 336] width 160 height 73
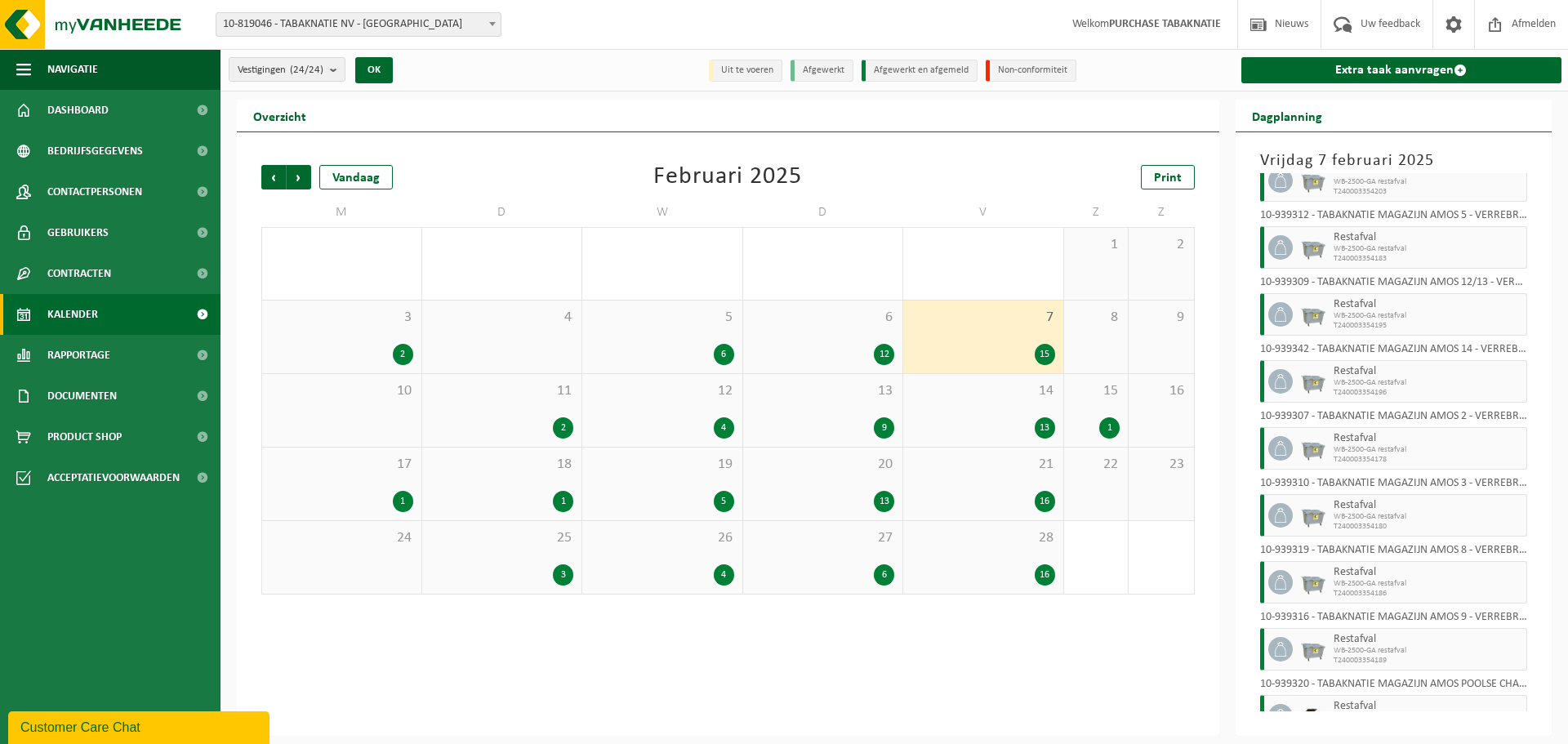
scroll to position [494, 0]
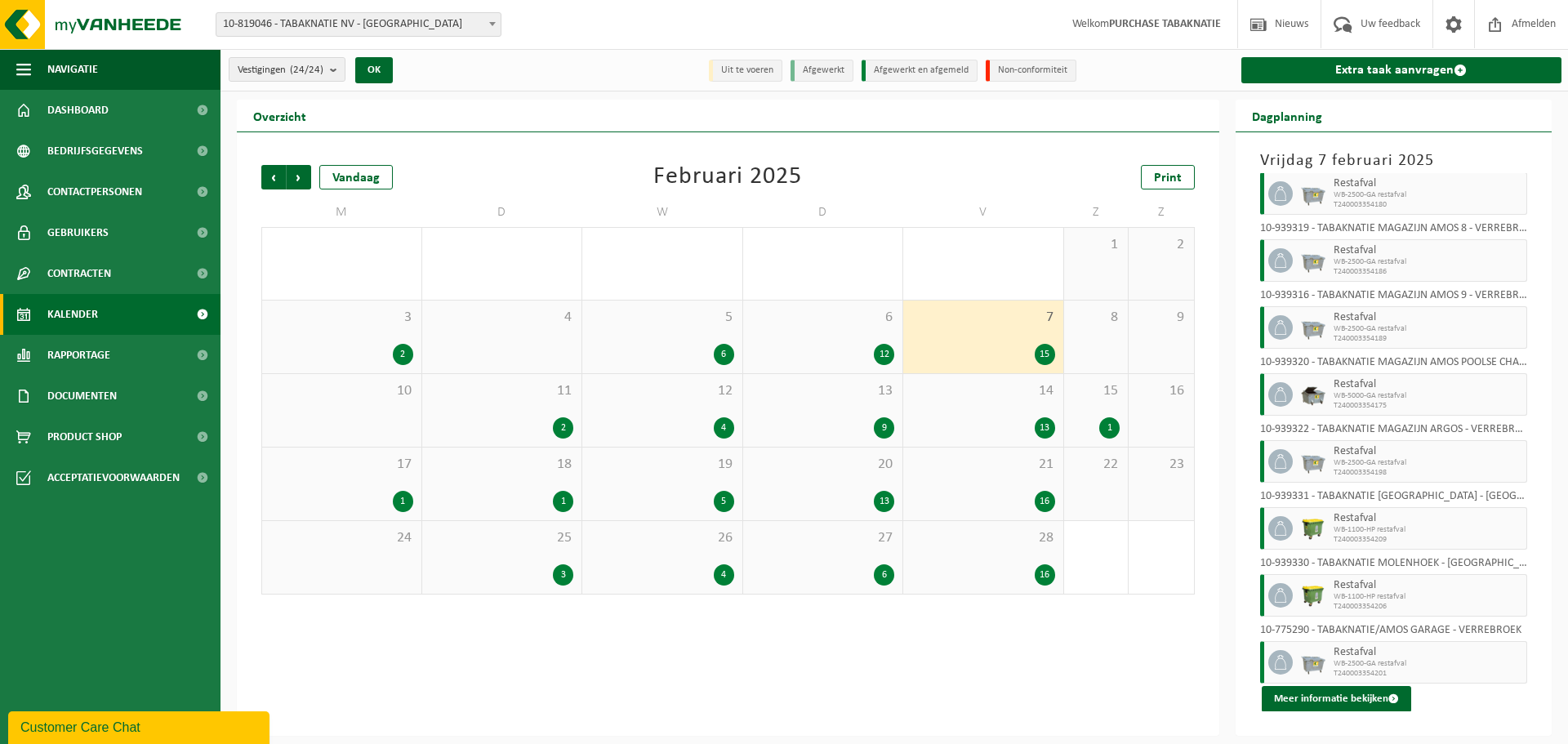
click at [977, 387] on span "14" at bounding box center [984, 391] width 144 height 18
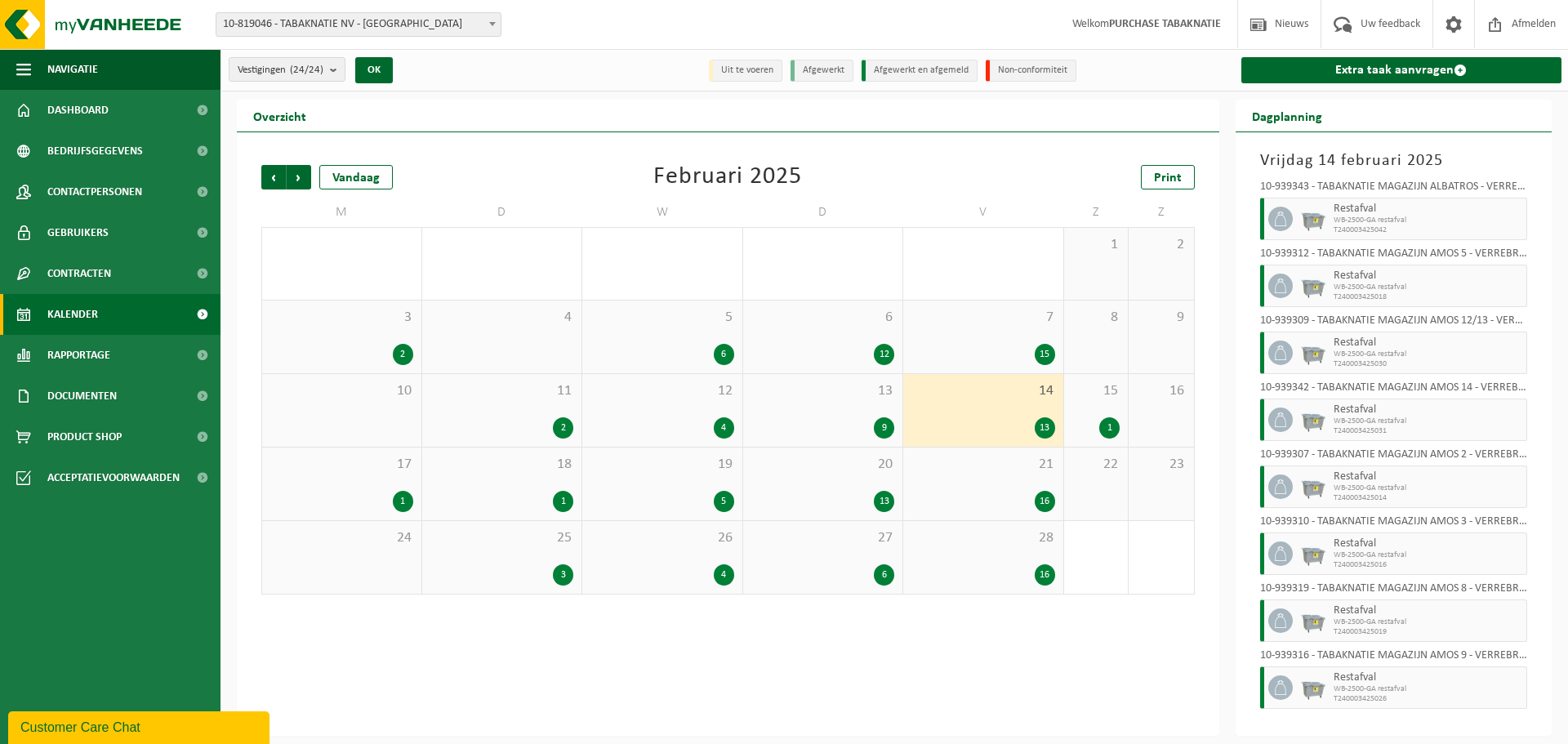
click at [1096, 405] on div "15 1" at bounding box center [1096, 410] width 64 height 73
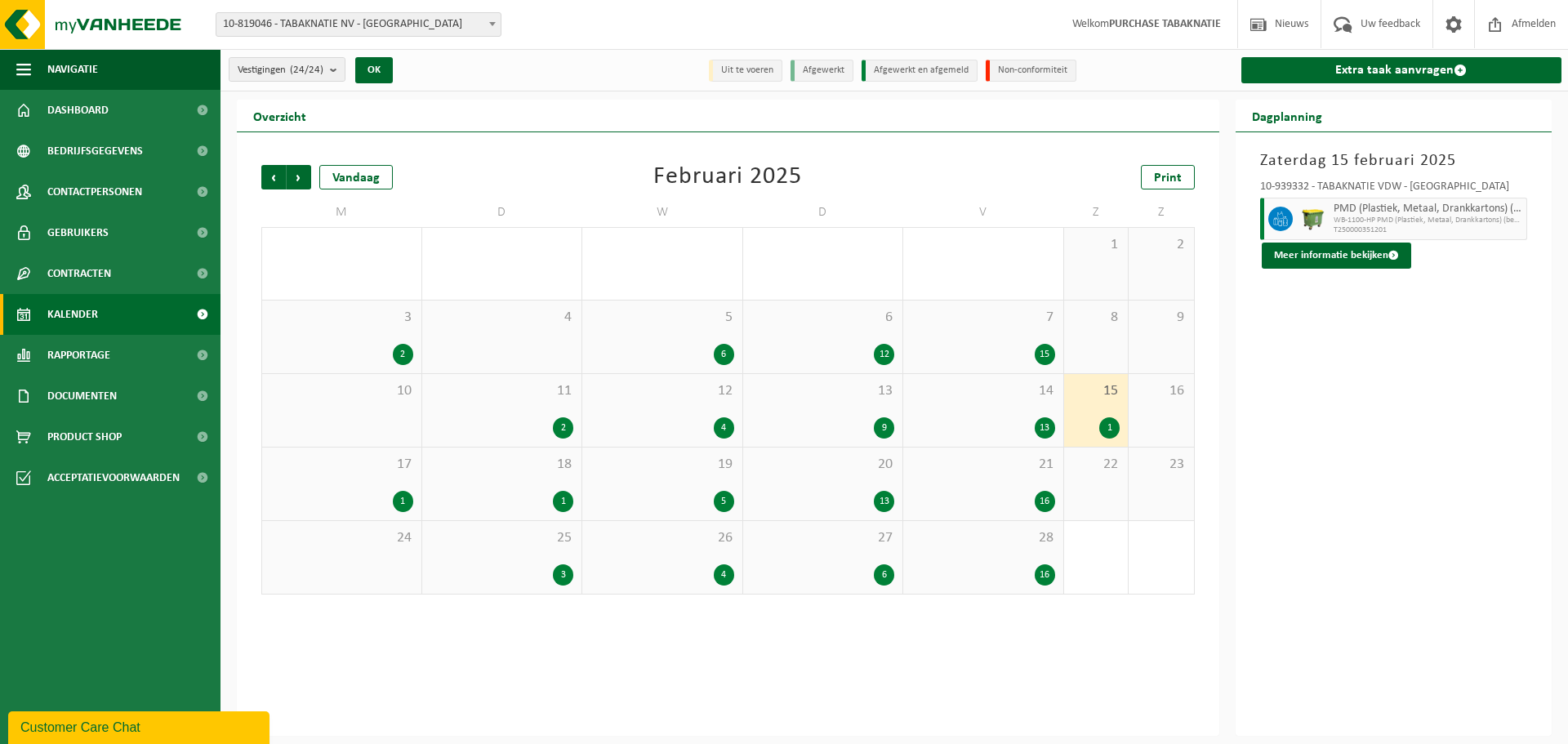
click at [981, 411] on div "14 13" at bounding box center [983, 410] width 160 height 73
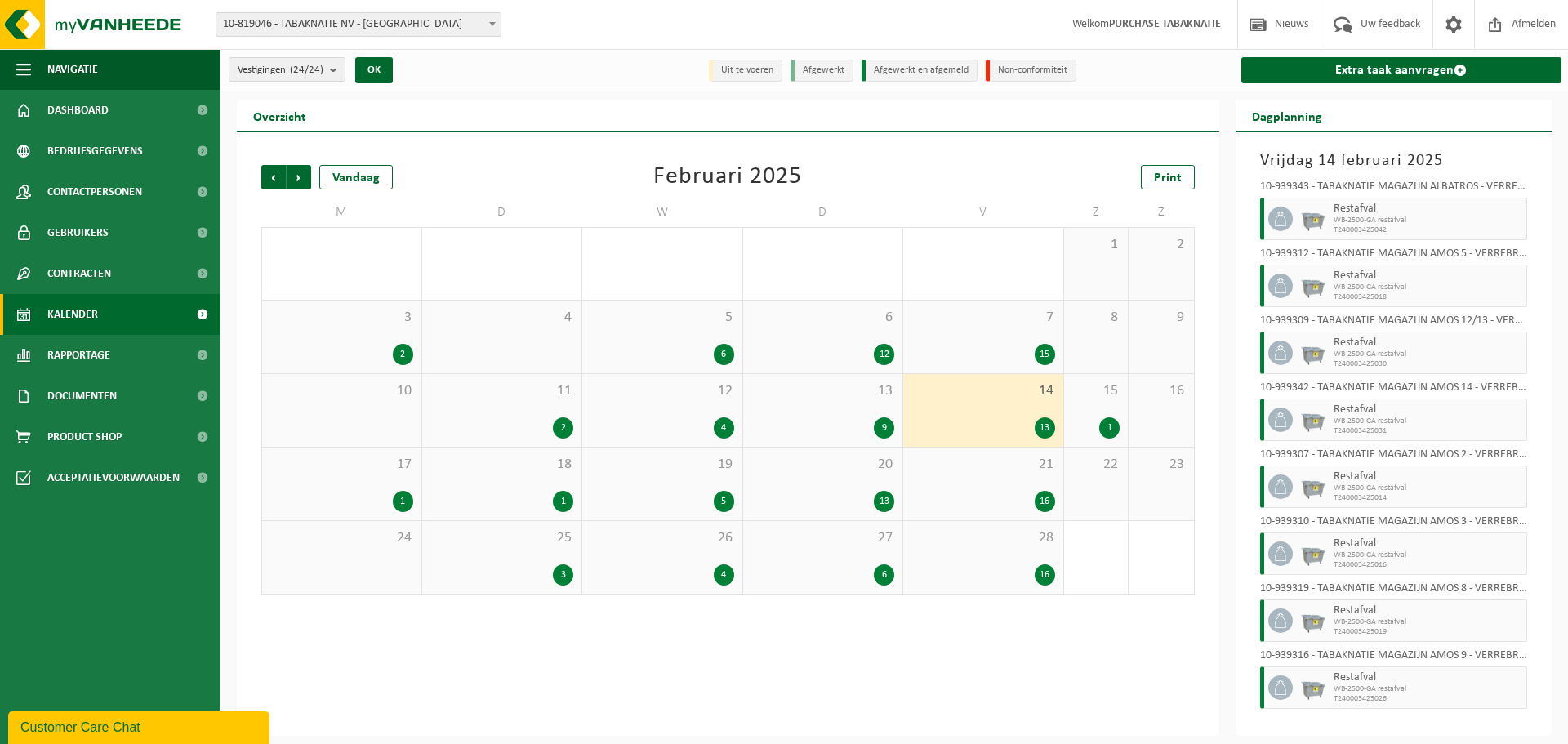
click at [974, 485] on div "21 16" at bounding box center [983, 484] width 160 height 73
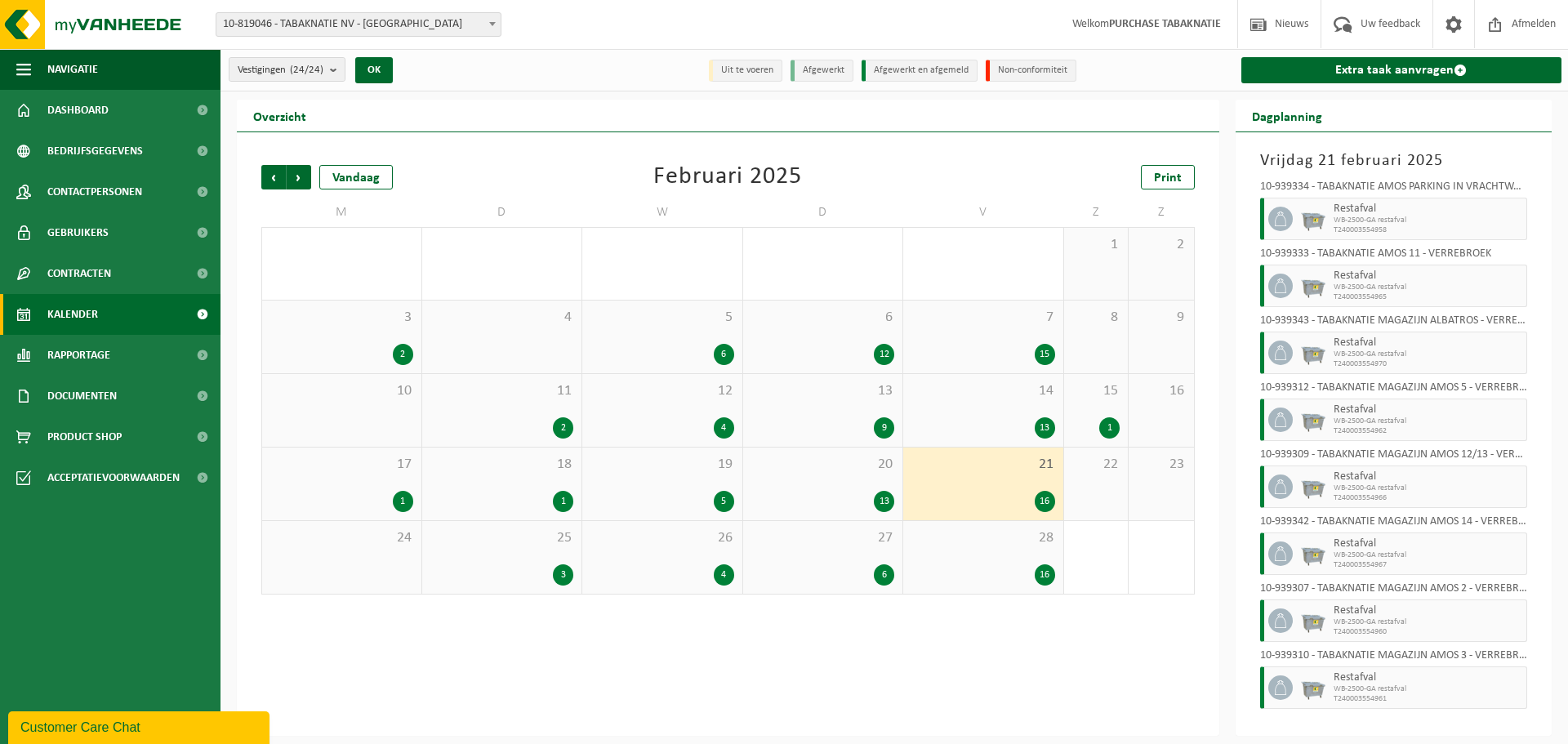
click at [972, 573] on div "16" at bounding box center [984, 575] width 144 height 21
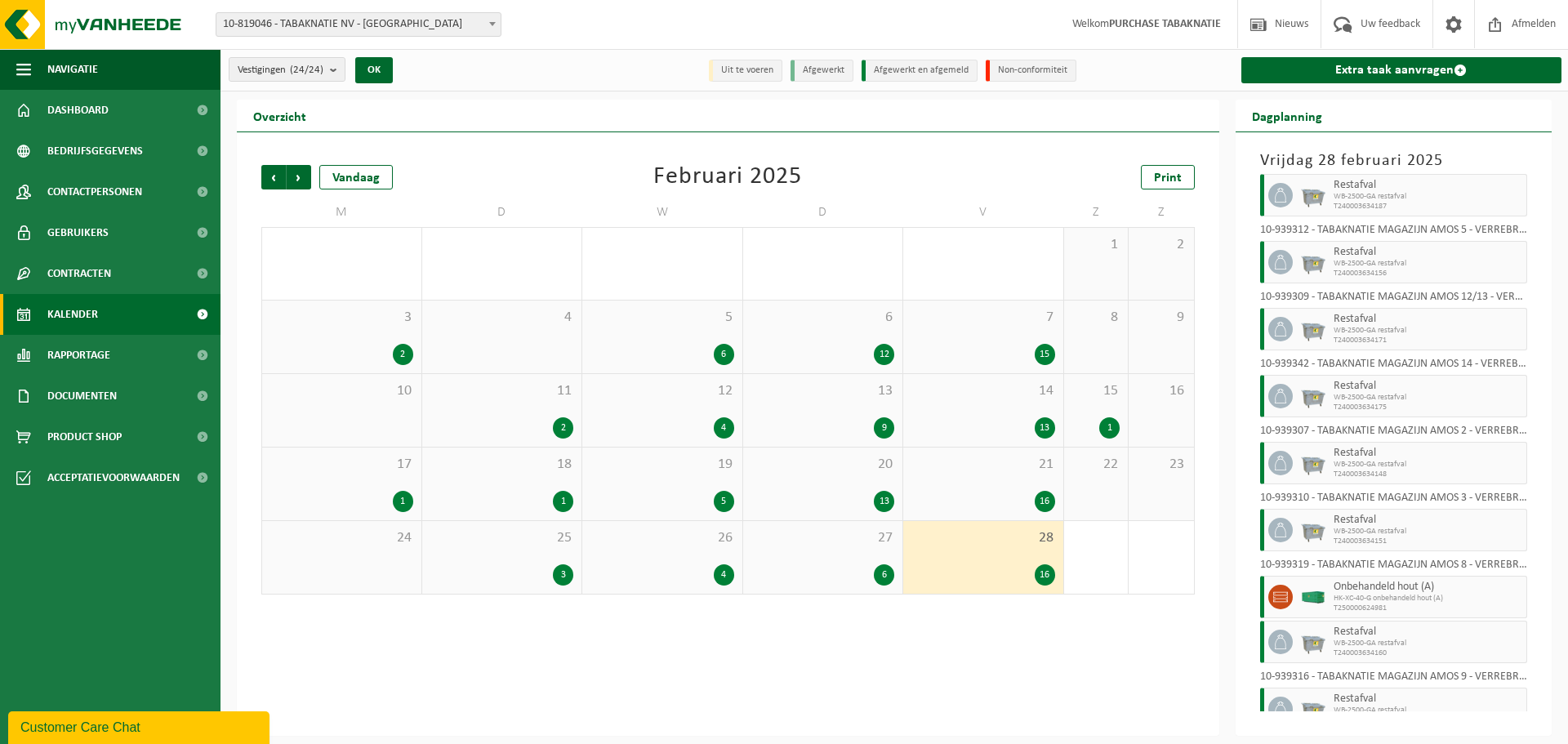
scroll to position [131, 0]
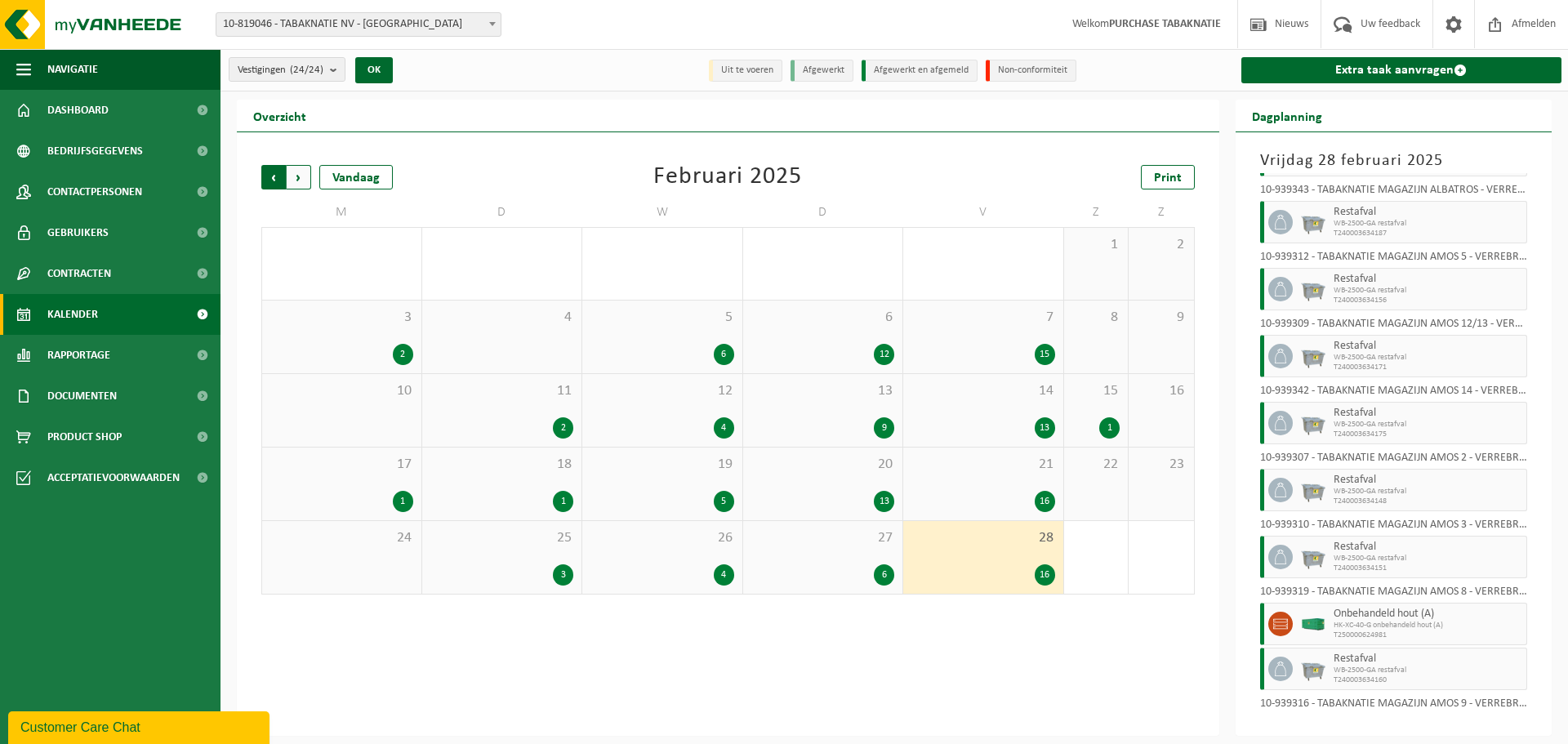
click at [302, 181] on span "Volgende" at bounding box center [298, 177] width 24 height 24
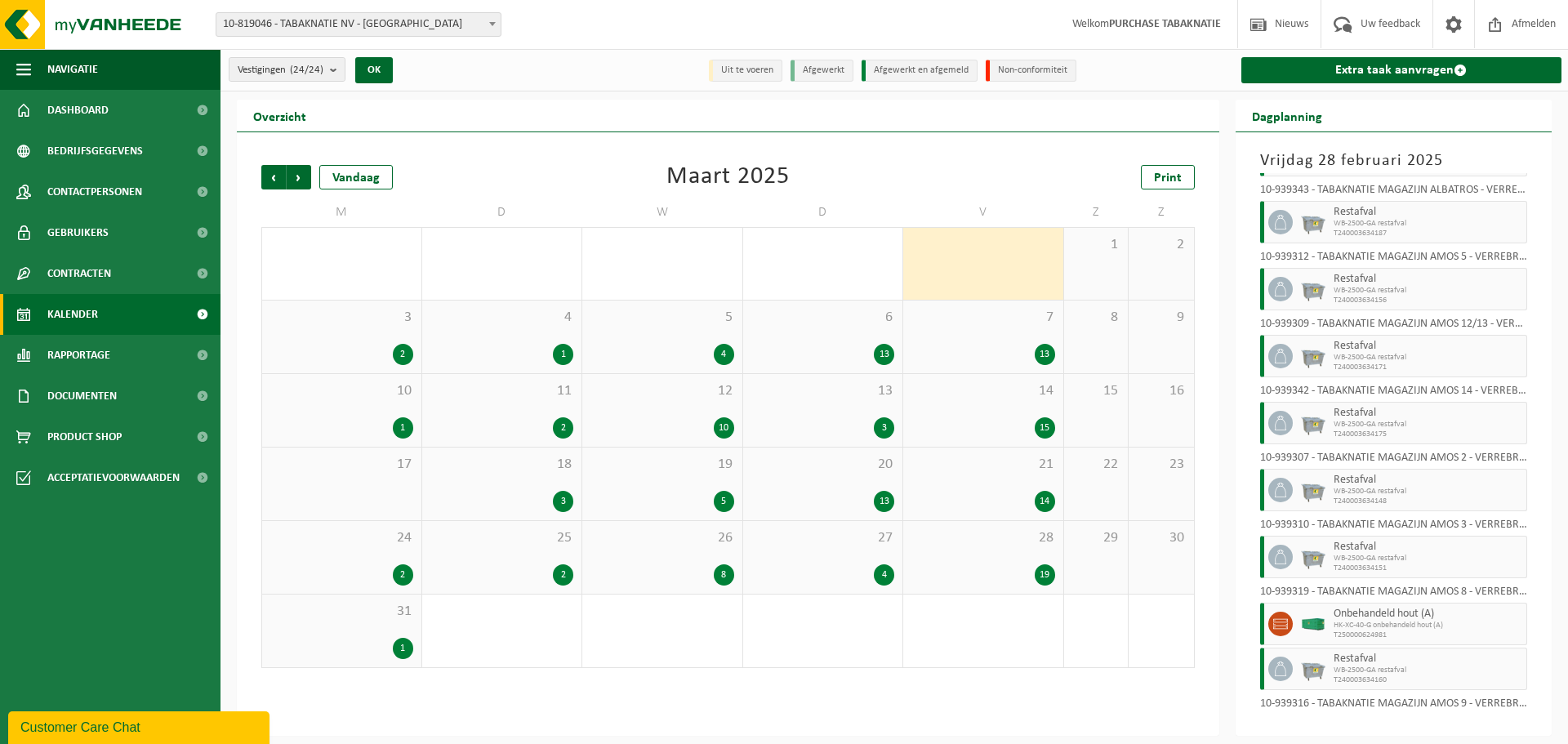
click at [958, 355] on div "13" at bounding box center [984, 355] width 144 height 21
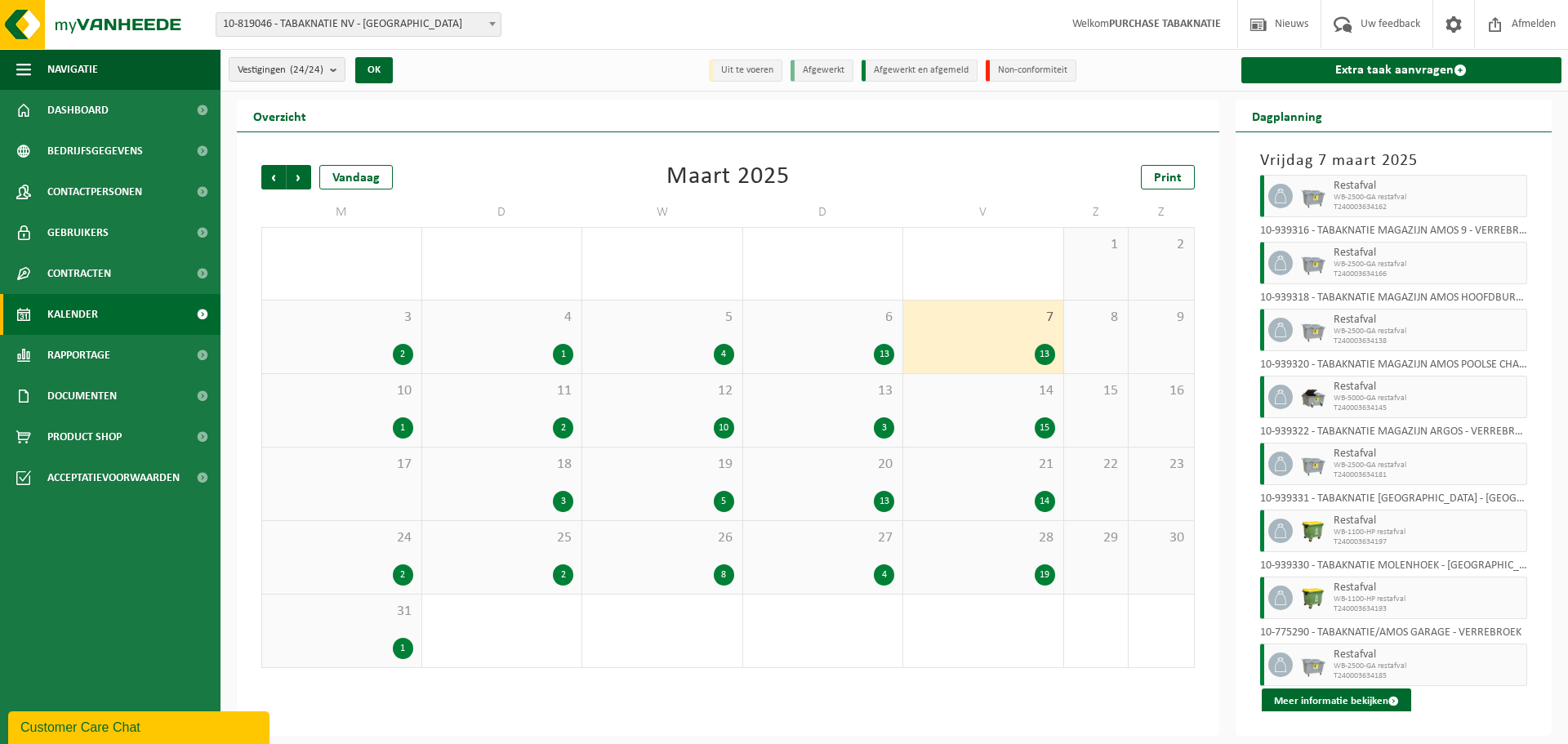
scroll to position [360, 0]
click at [957, 396] on span "14" at bounding box center [984, 391] width 144 height 18
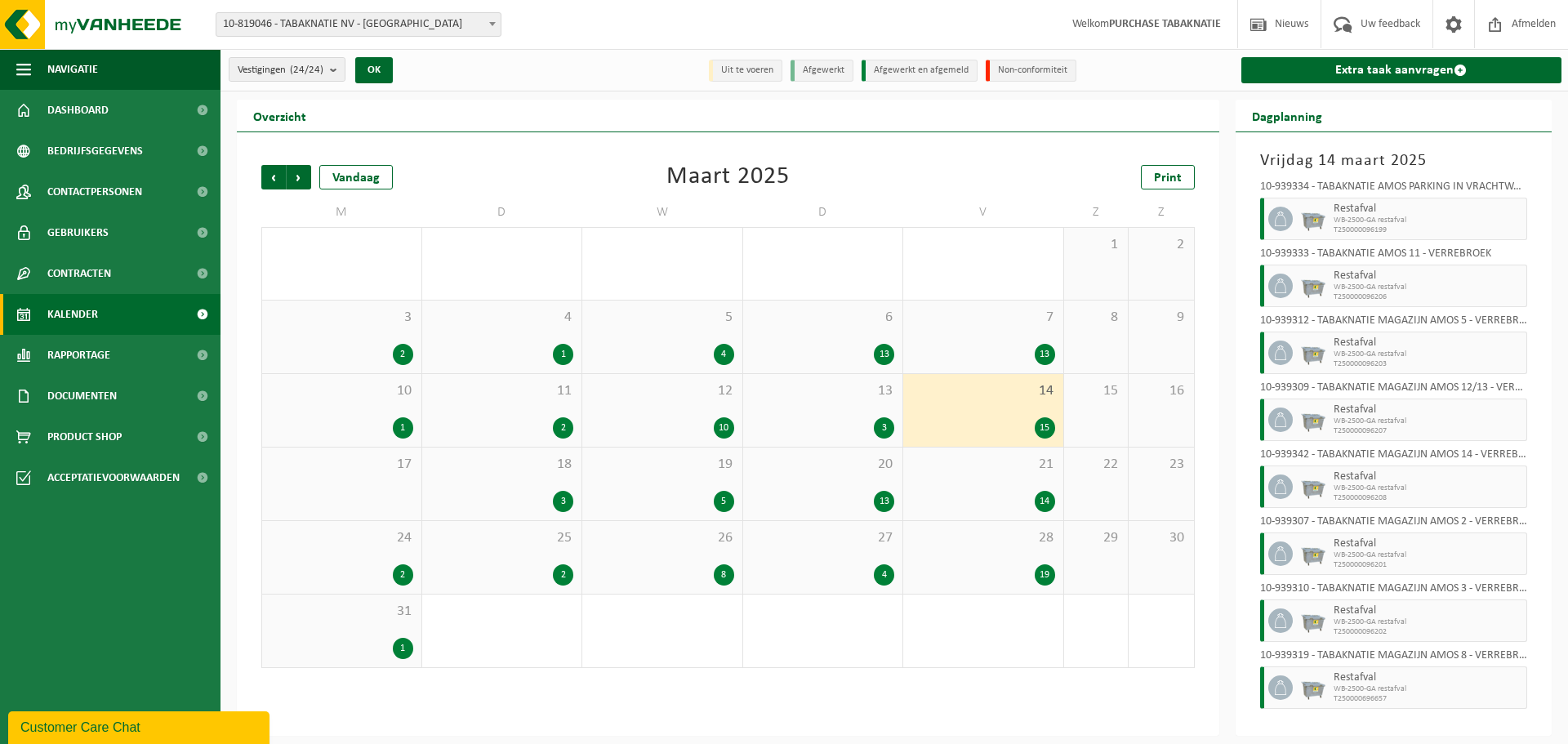
click at [985, 486] on div "21 14" at bounding box center [983, 484] width 160 height 73
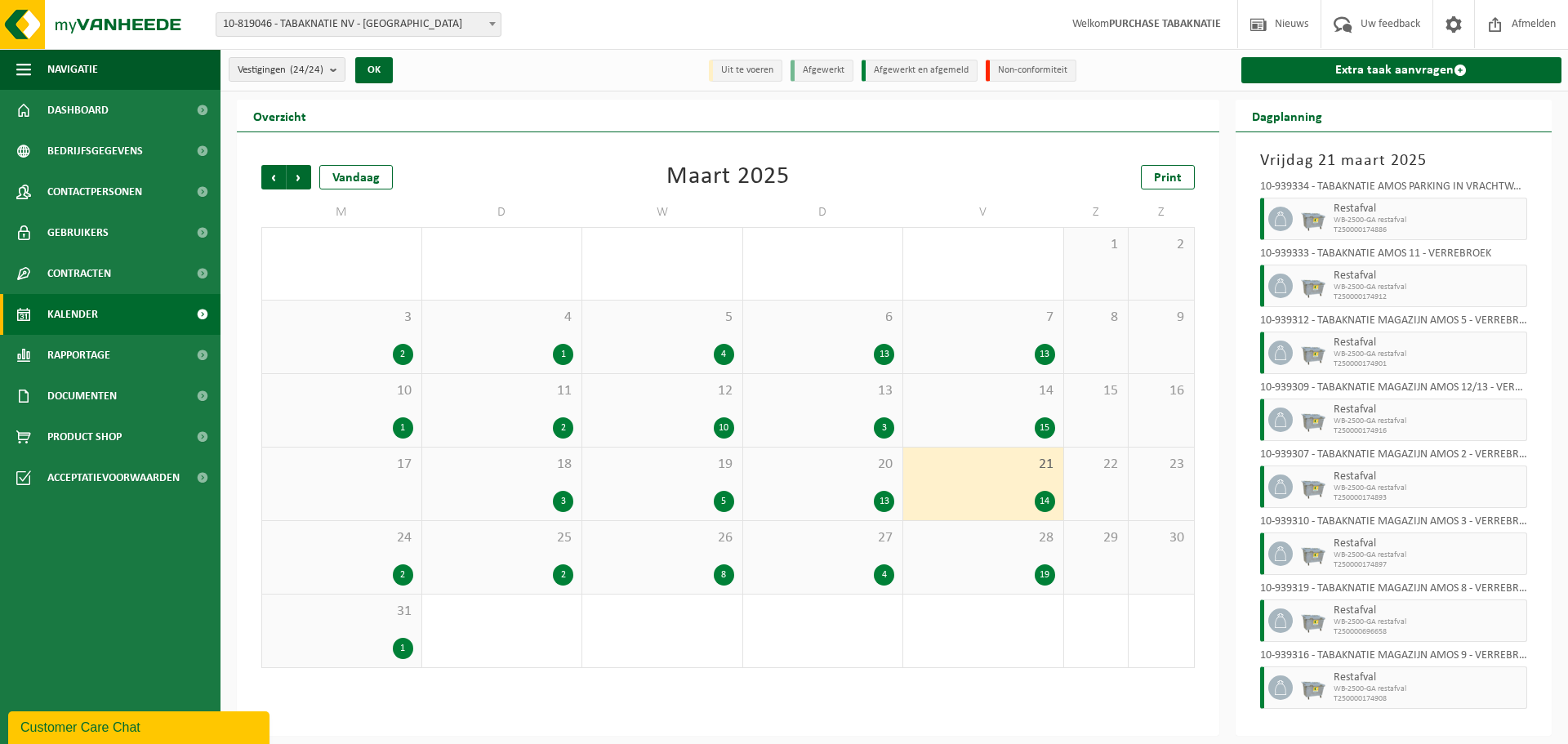
click at [988, 549] on div "28 19" at bounding box center [983, 558] width 160 height 73
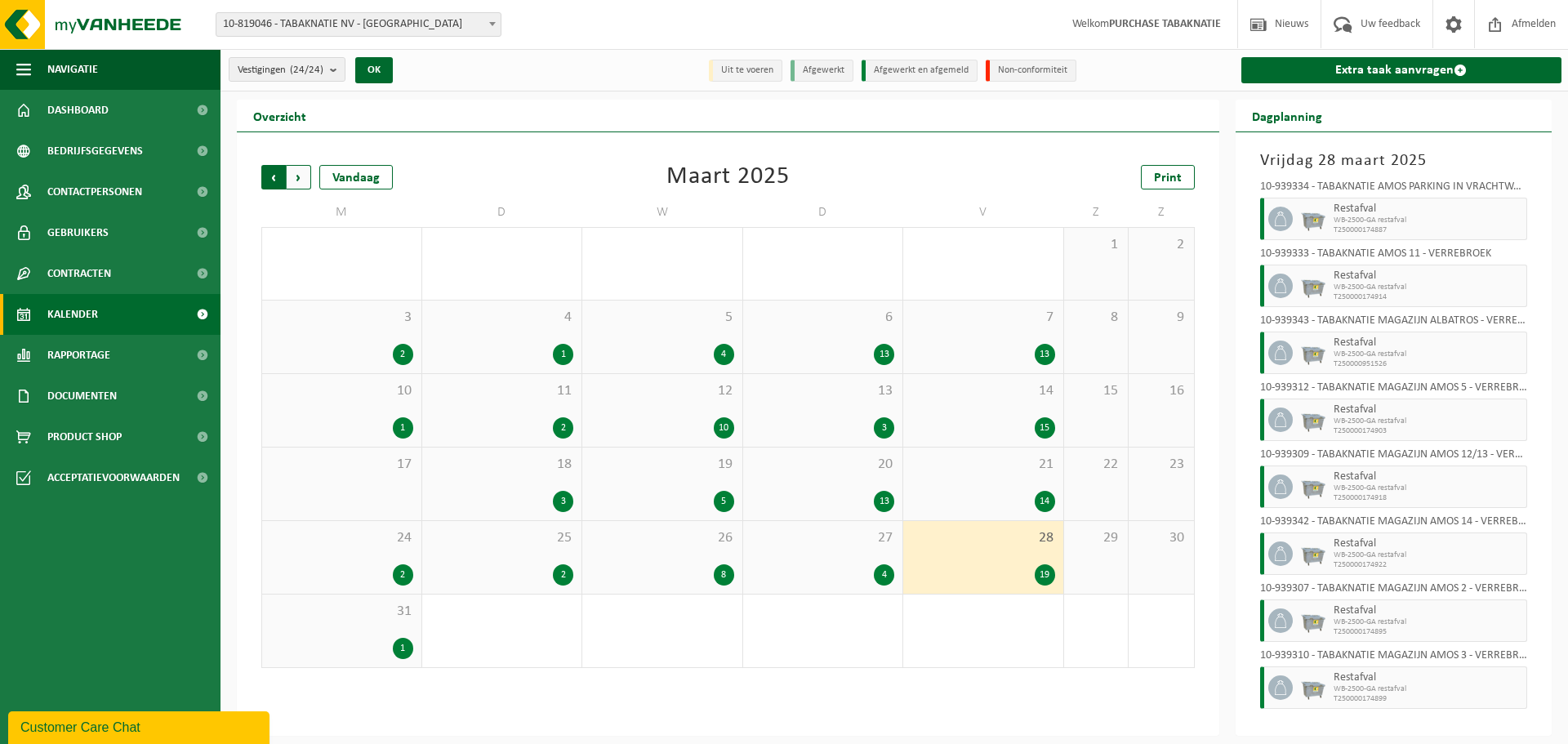
click at [301, 177] on span "Volgende" at bounding box center [298, 177] width 24 height 24
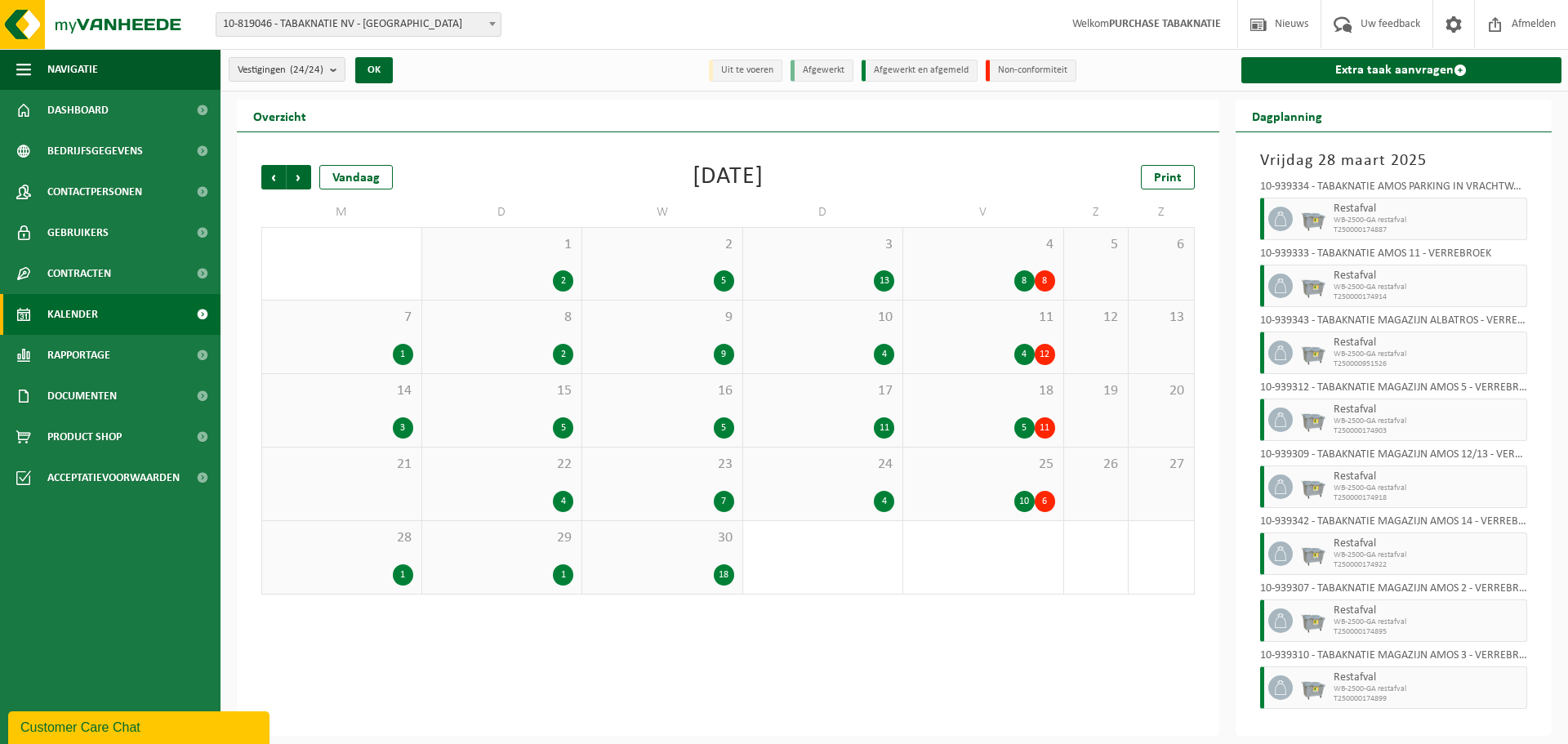
click at [981, 264] on div "4 8 8" at bounding box center [983, 264] width 160 height 72
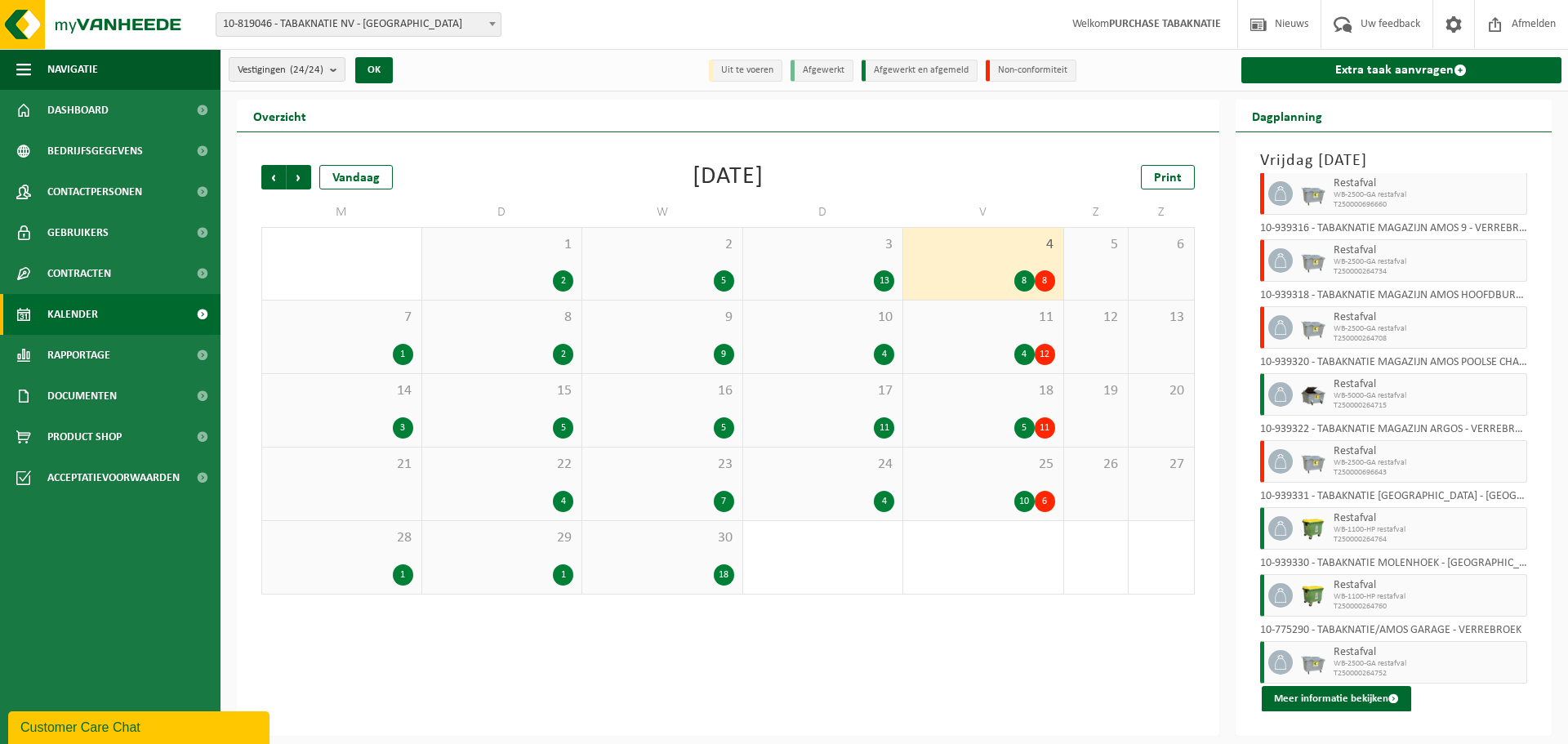
scroll to position [0, 0]
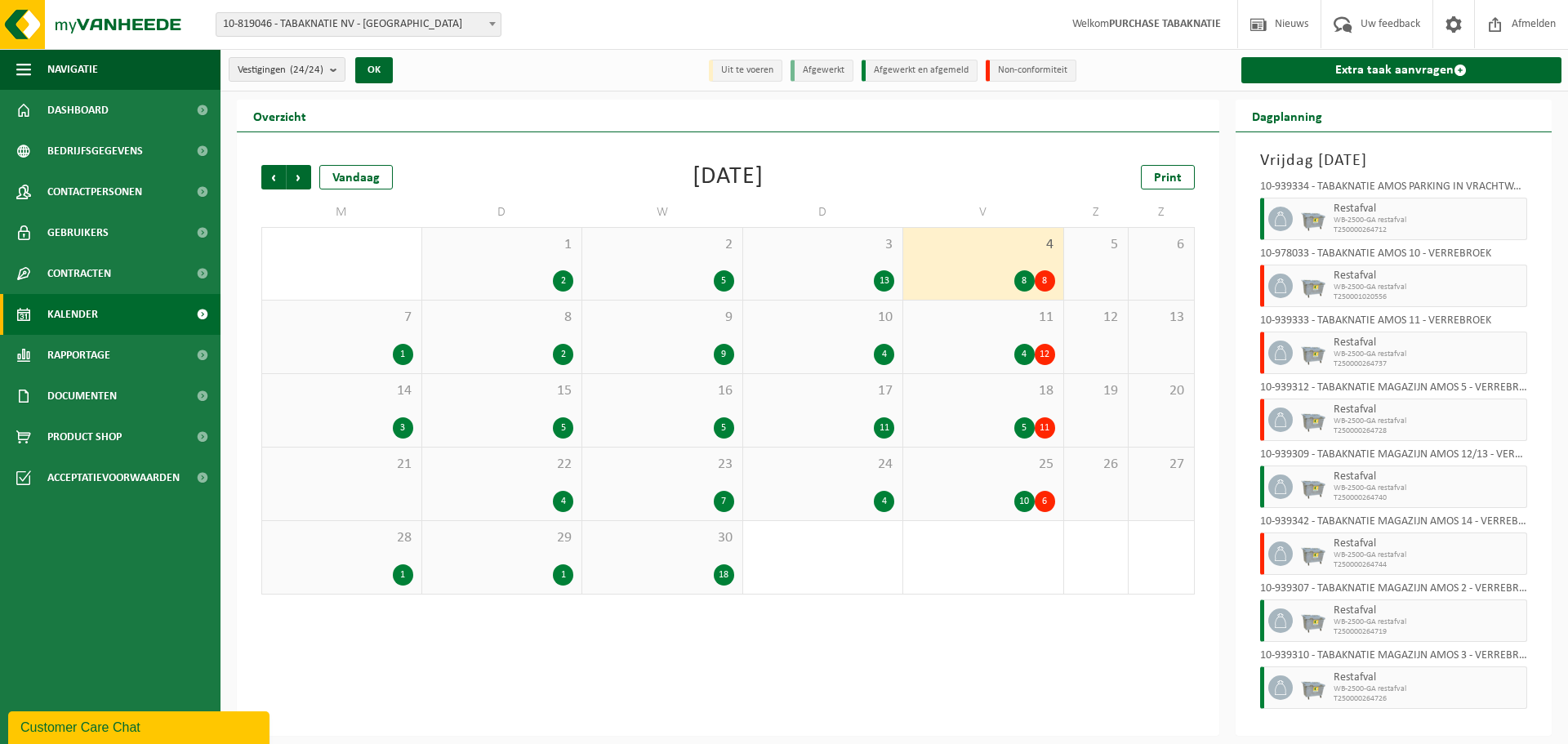
click at [980, 337] on div "11 4 12" at bounding box center [983, 336] width 160 height 73
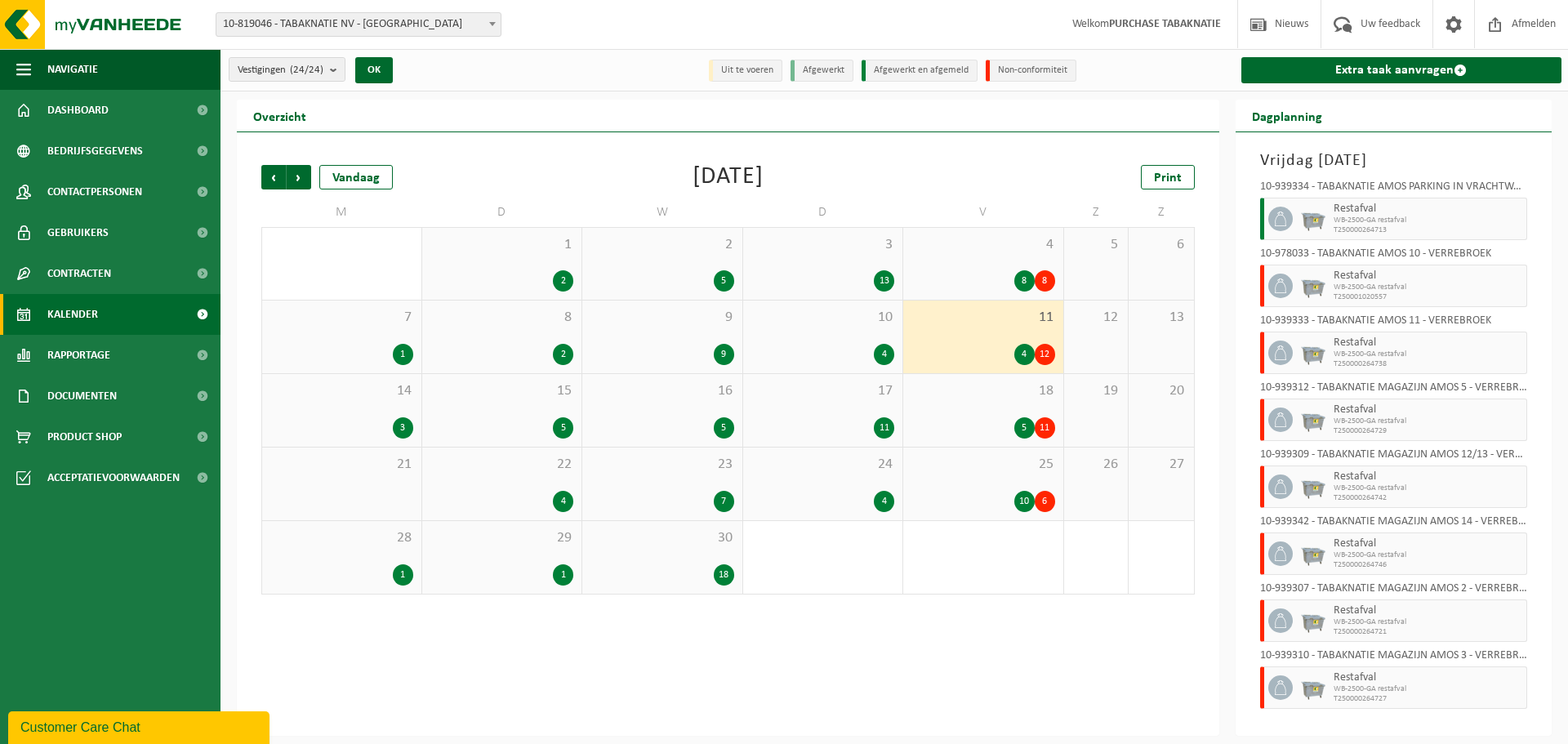
click at [948, 413] on div "18 5 11" at bounding box center [983, 410] width 160 height 73
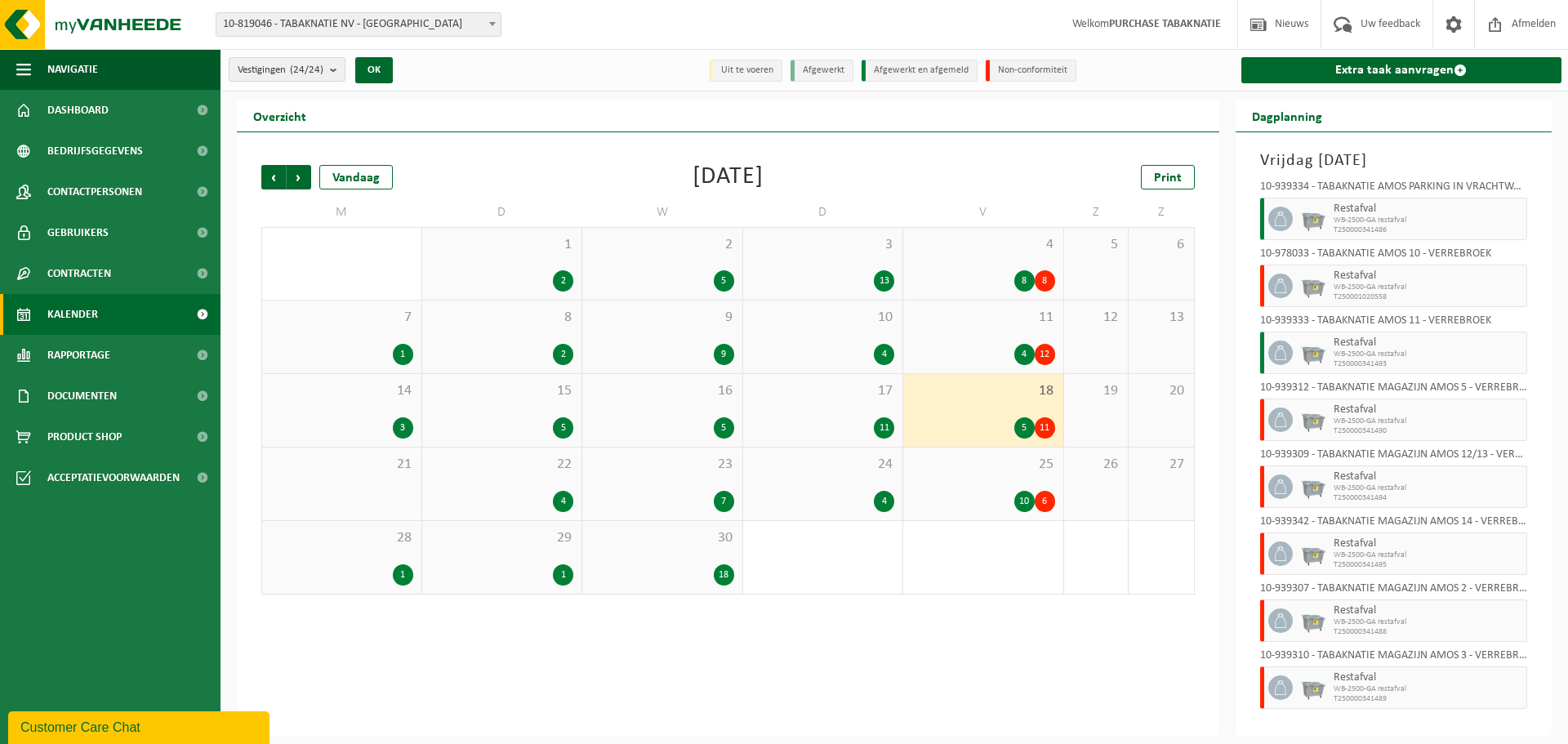
click at [947, 490] on div "10 6" at bounding box center [984, 501] width 144 height 21
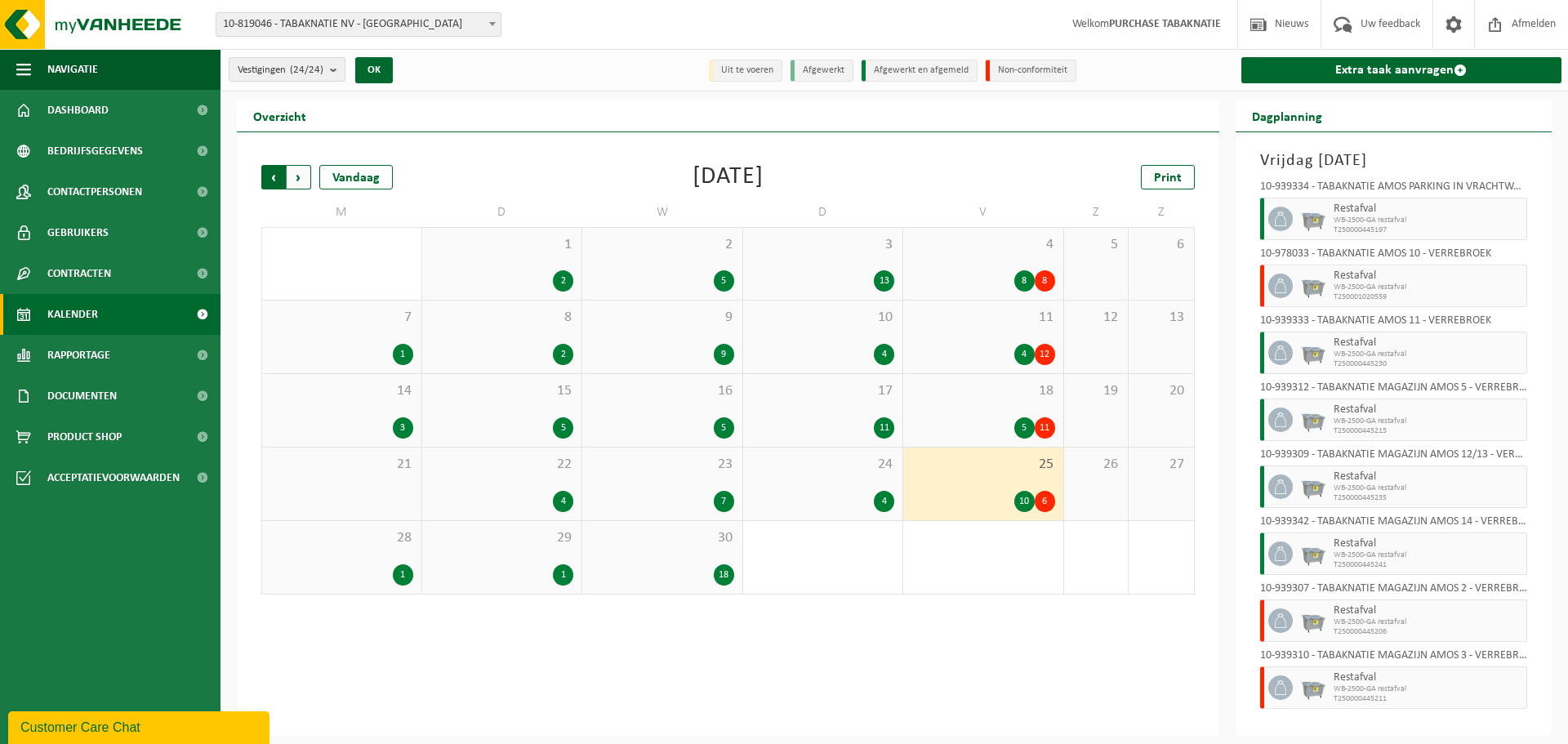
click at [299, 179] on span "Volgende" at bounding box center [298, 177] width 24 height 24
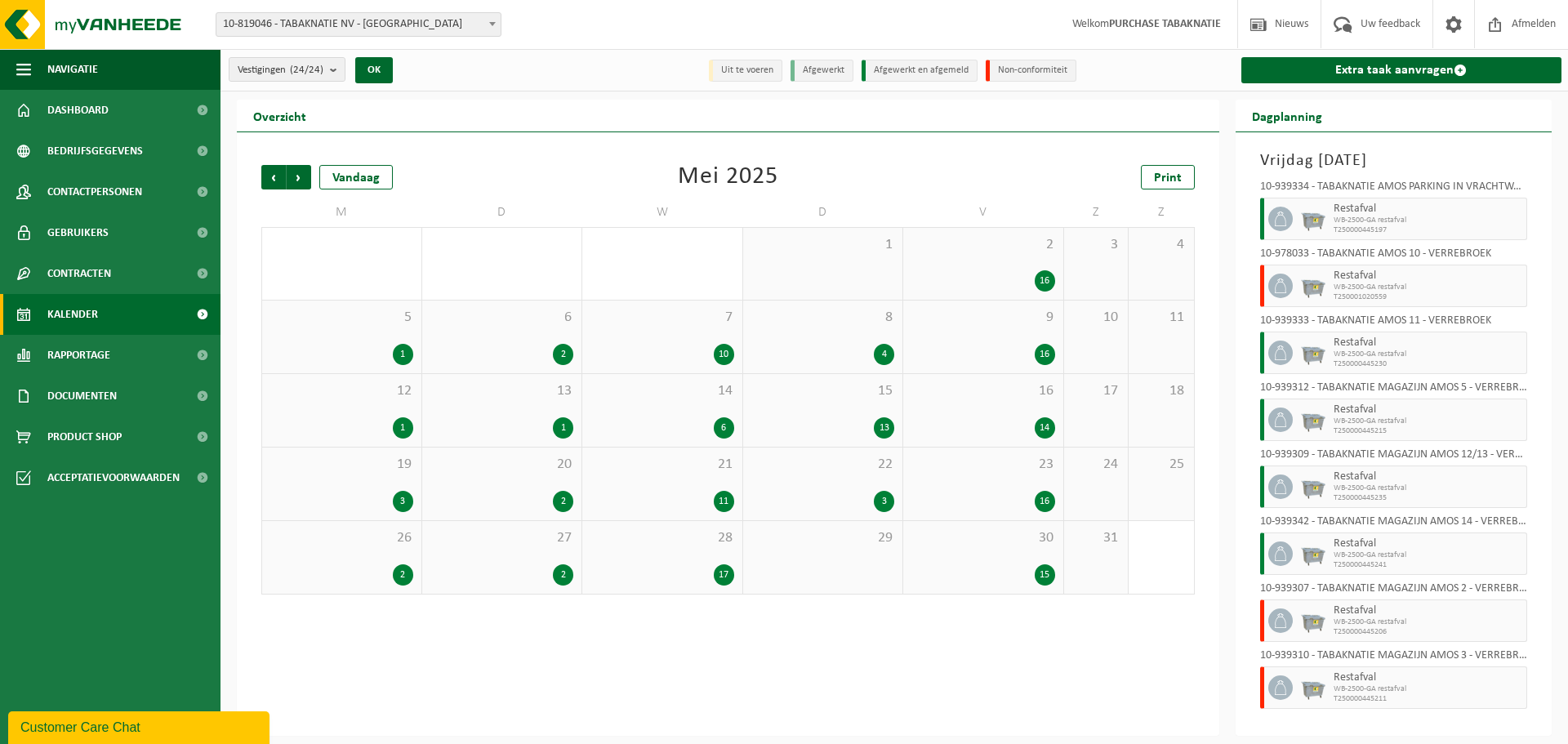
click at [299, 179] on span "Volgende" at bounding box center [298, 177] width 24 height 24
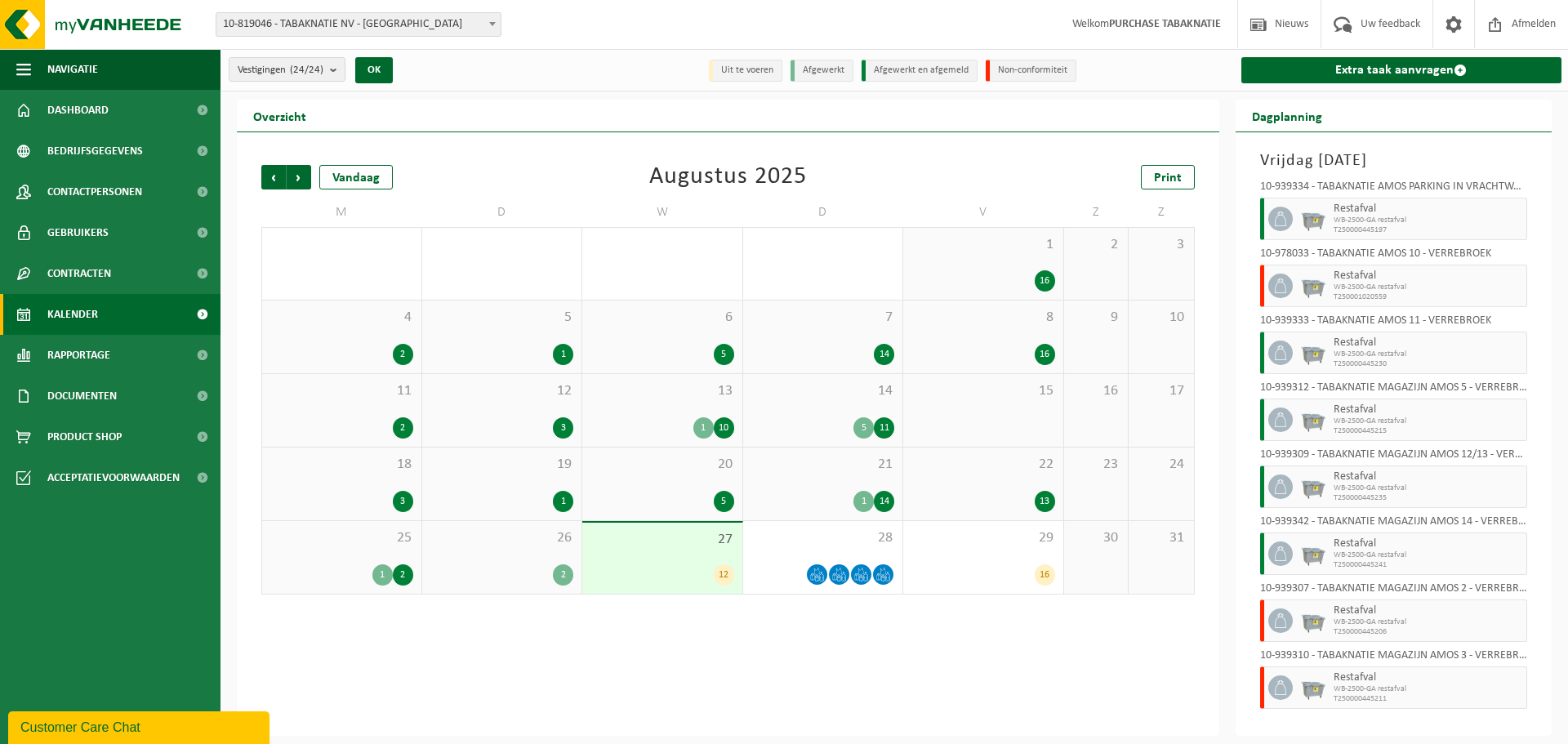
click at [982, 254] on div "1 16" at bounding box center [983, 264] width 160 height 72
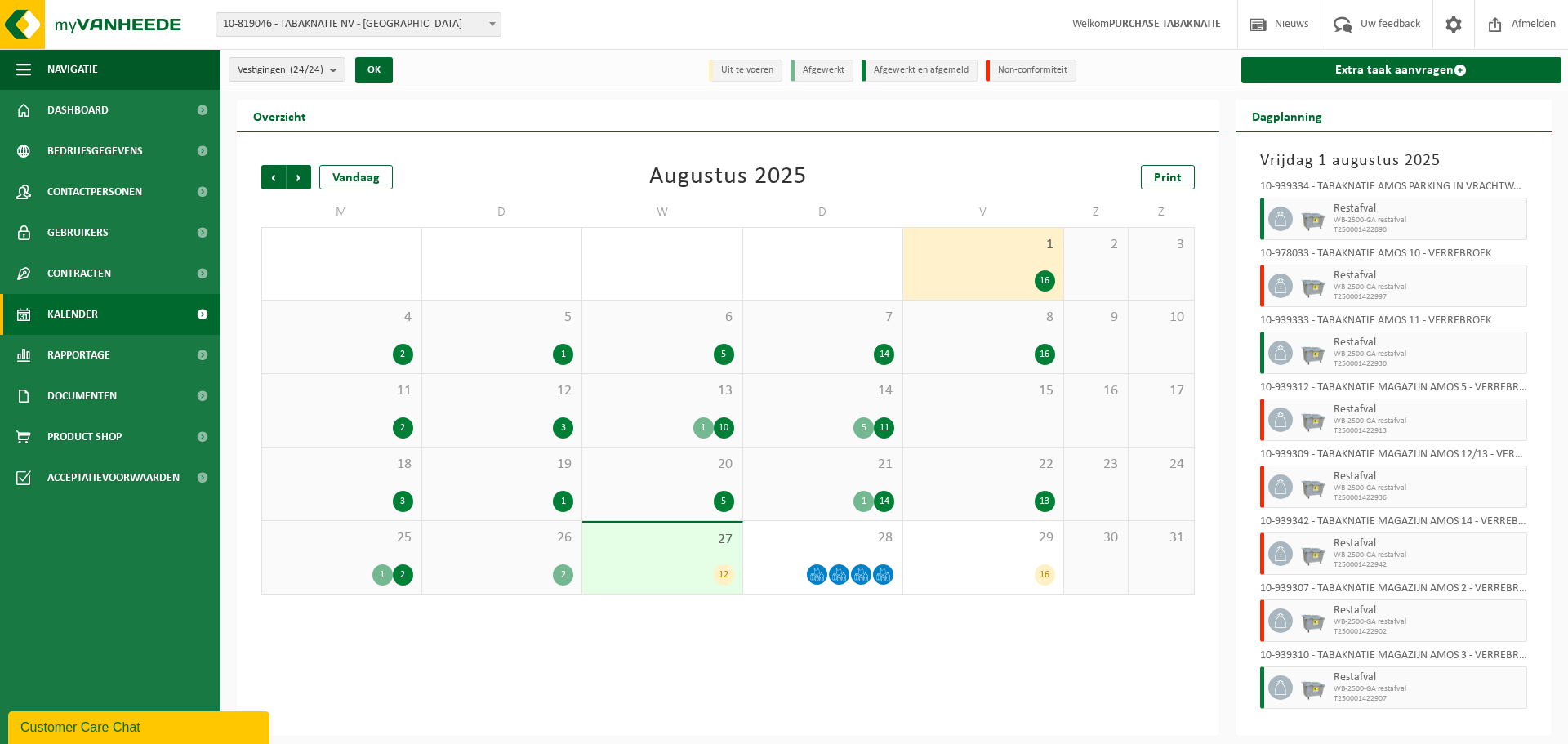
click at [984, 328] on div "8 16" at bounding box center [983, 336] width 160 height 73
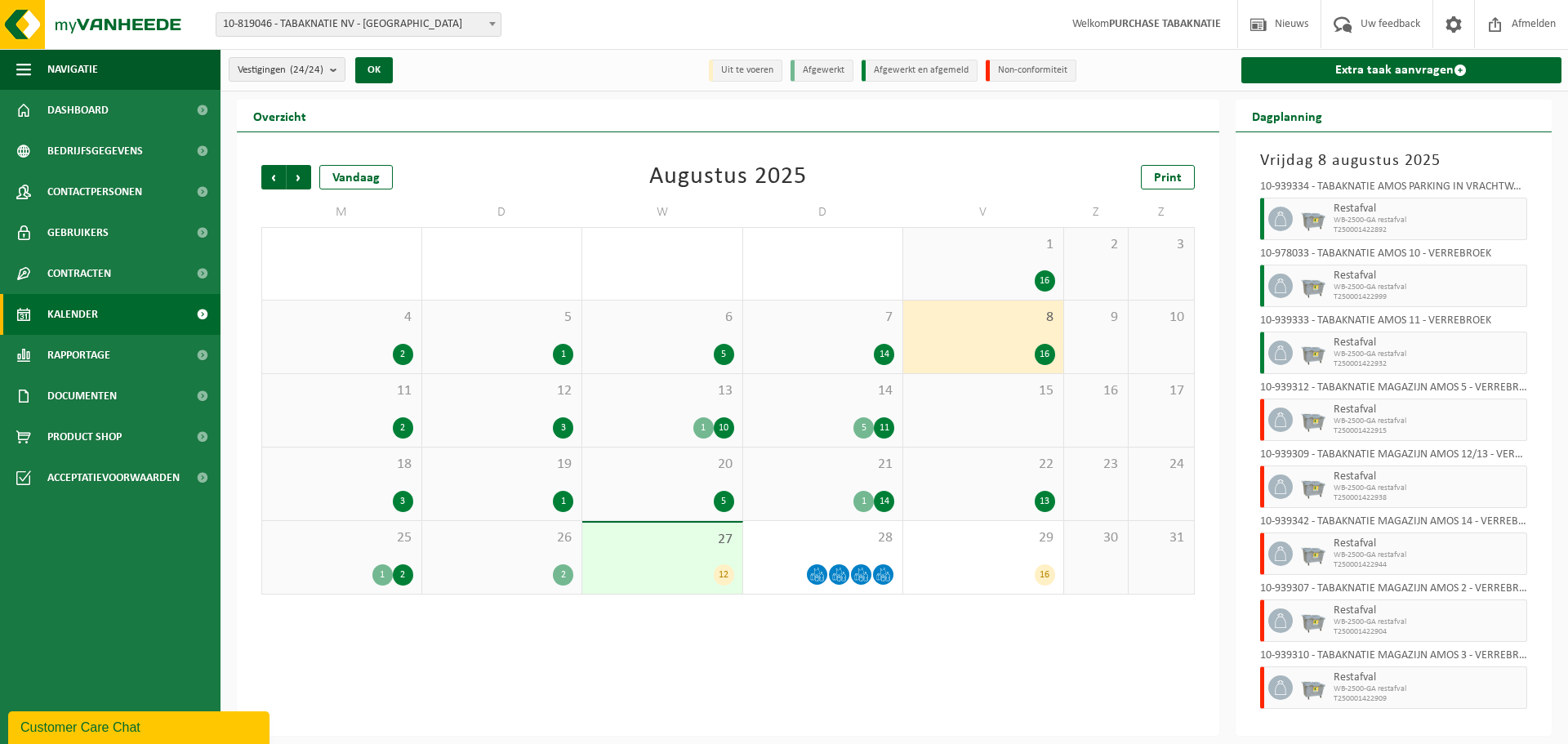
click at [990, 477] on div "22 13" at bounding box center [983, 484] width 160 height 73
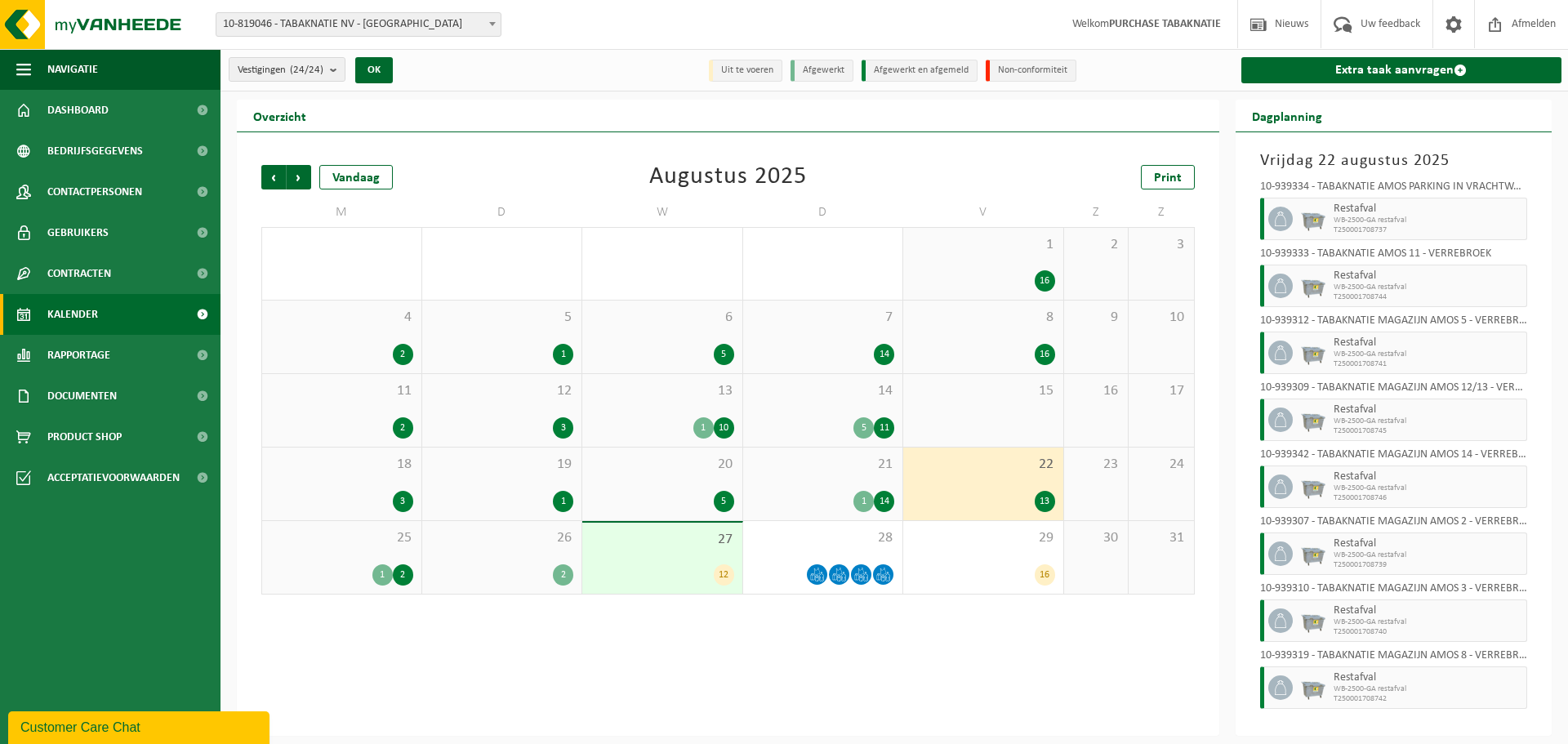
click at [984, 327] on div "8 16" at bounding box center [983, 336] width 160 height 73
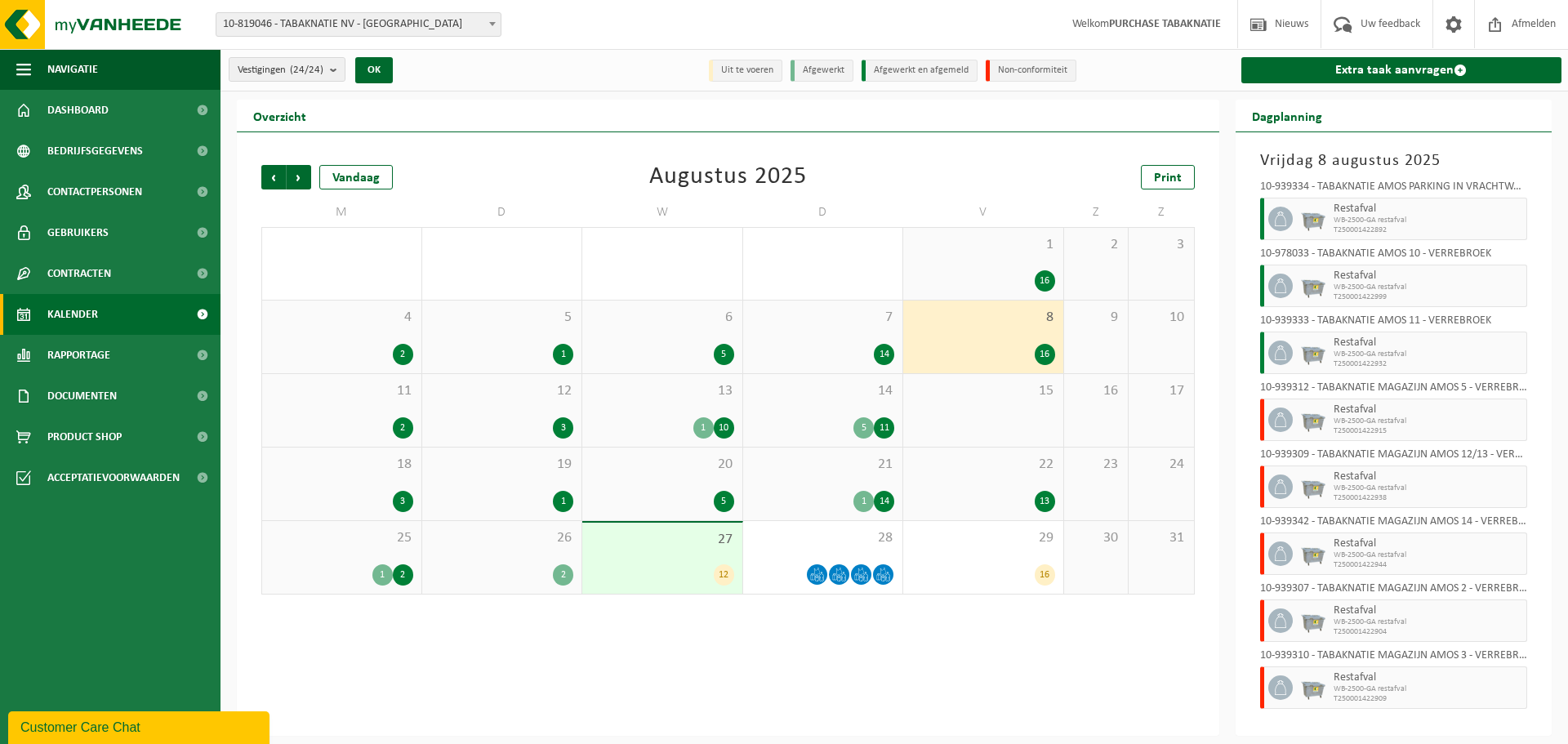
click at [988, 272] on div "16" at bounding box center [984, 281] width 144 height 21
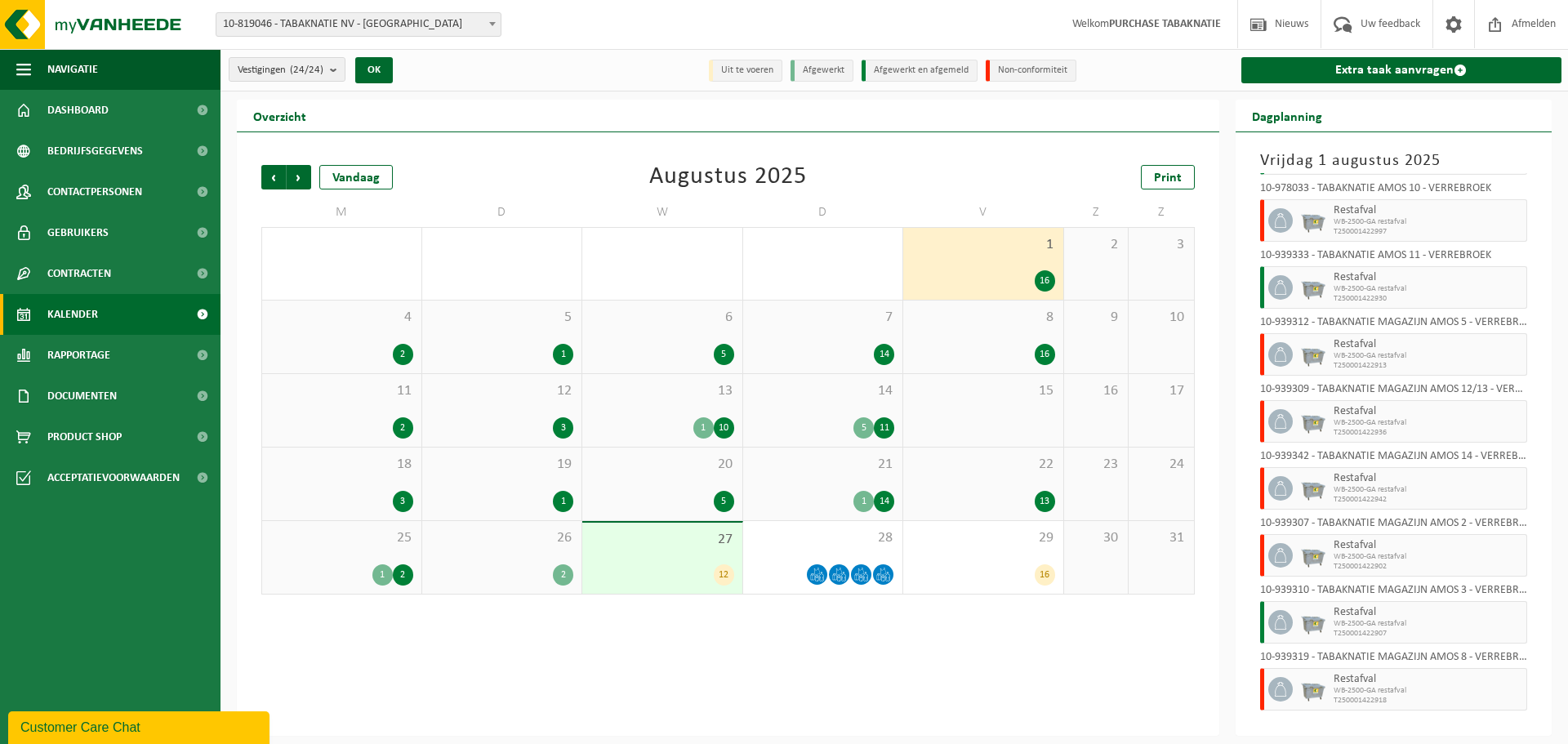
scroll to position [67, 0]
click at [992, 473] on div "22 13" at bounding box center [983, 484] width 160 height 73
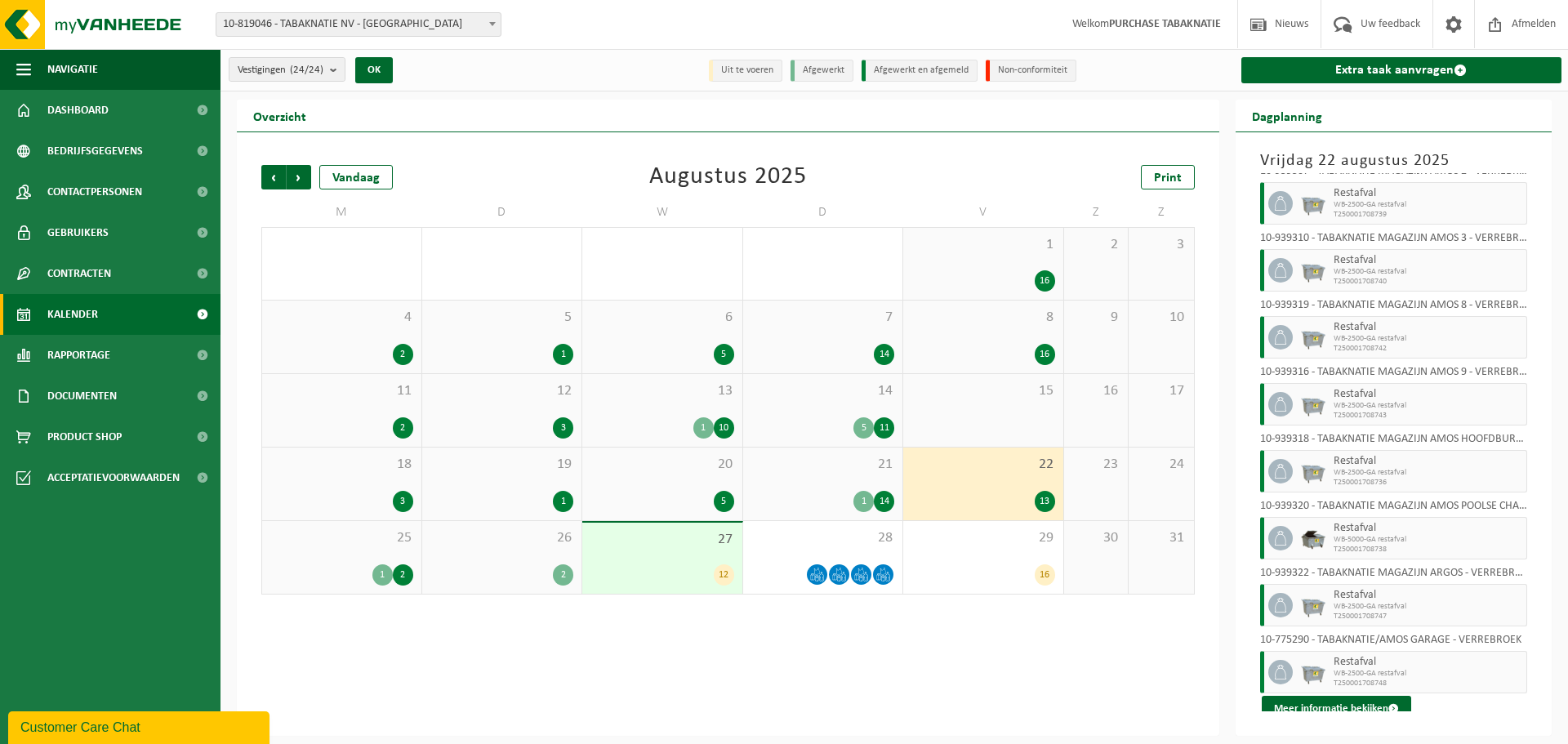
scroll to position [360, 0]
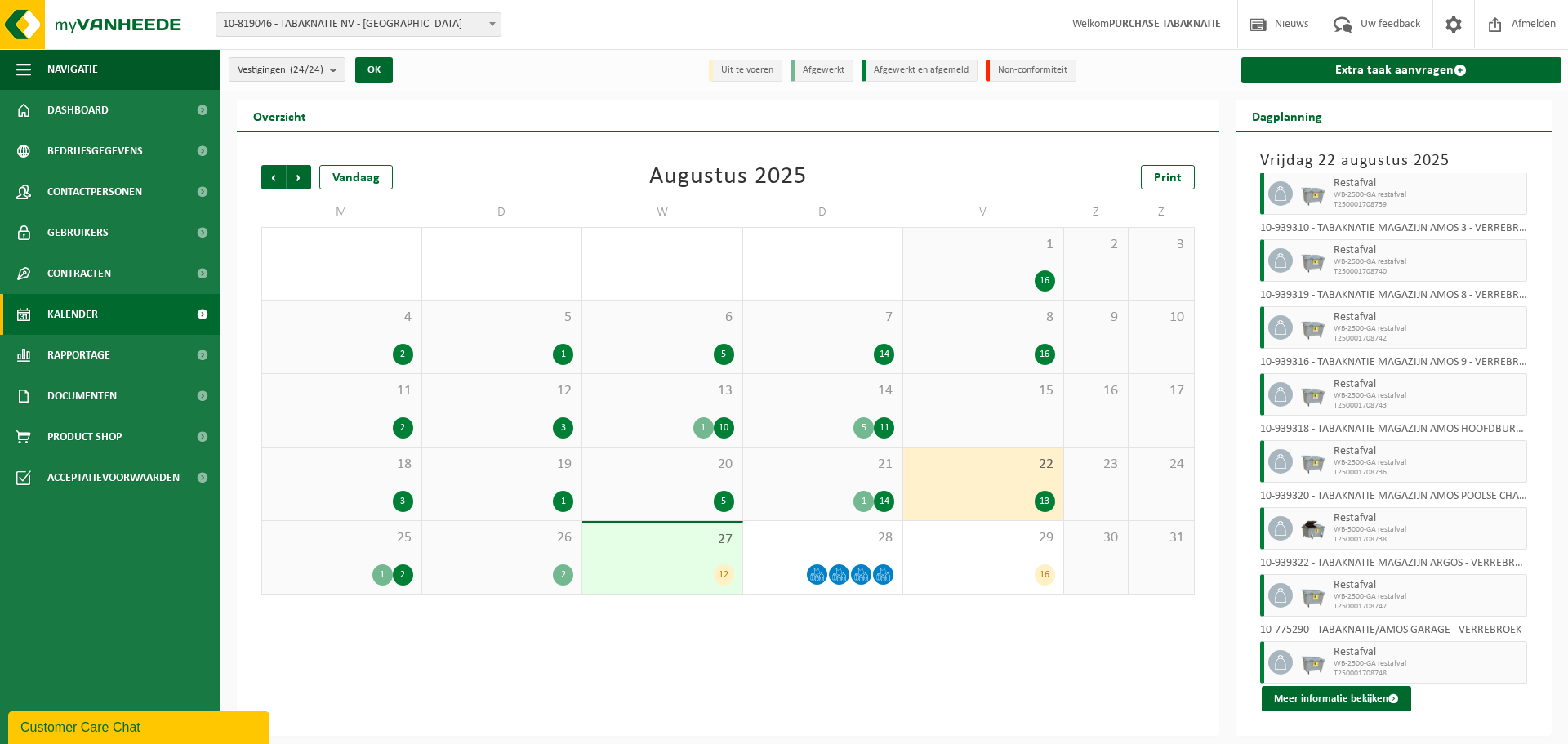
click at [801, 481] on div "21 1 14" at bounding box center [822, 484] width 160 height 73
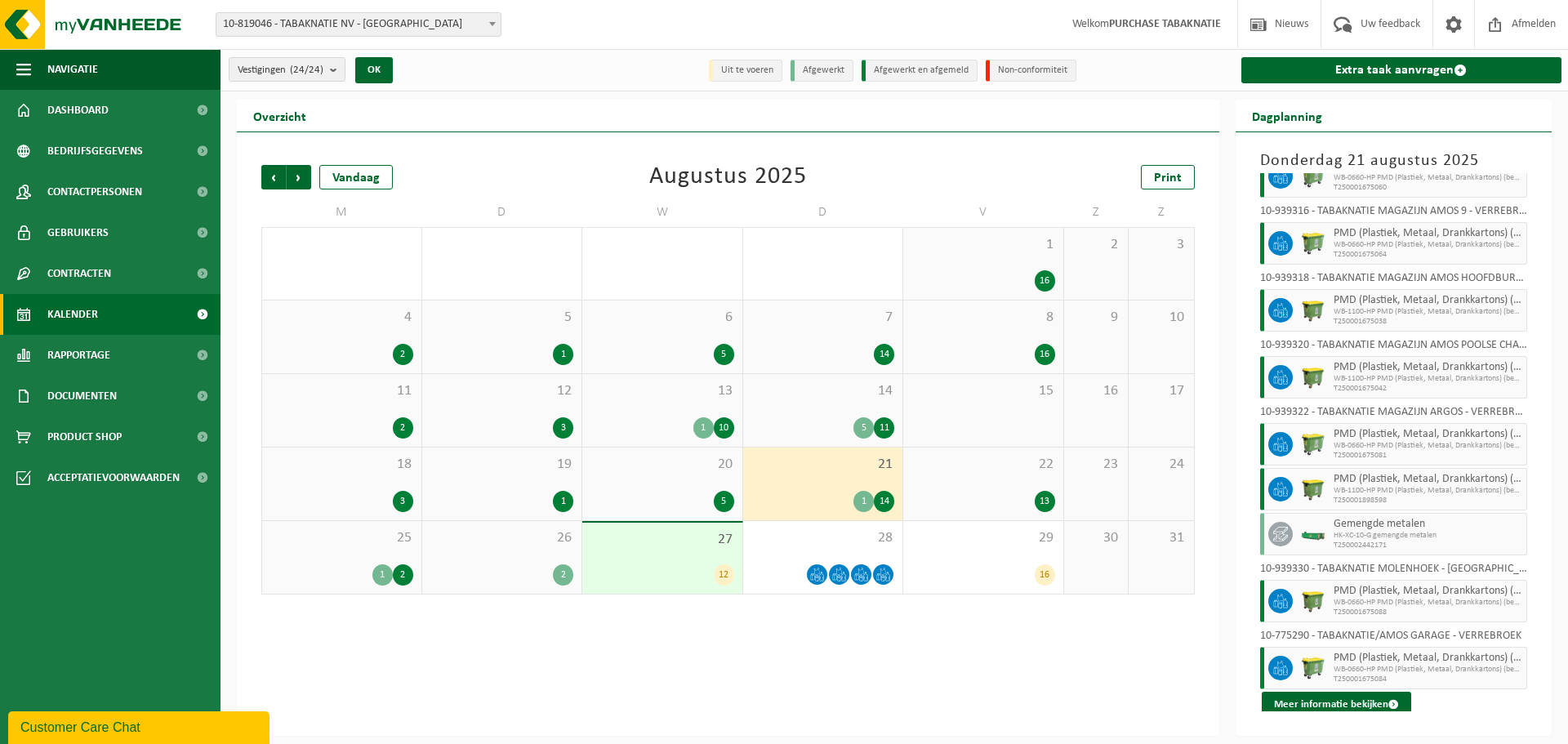
scroll to position [450, 0]
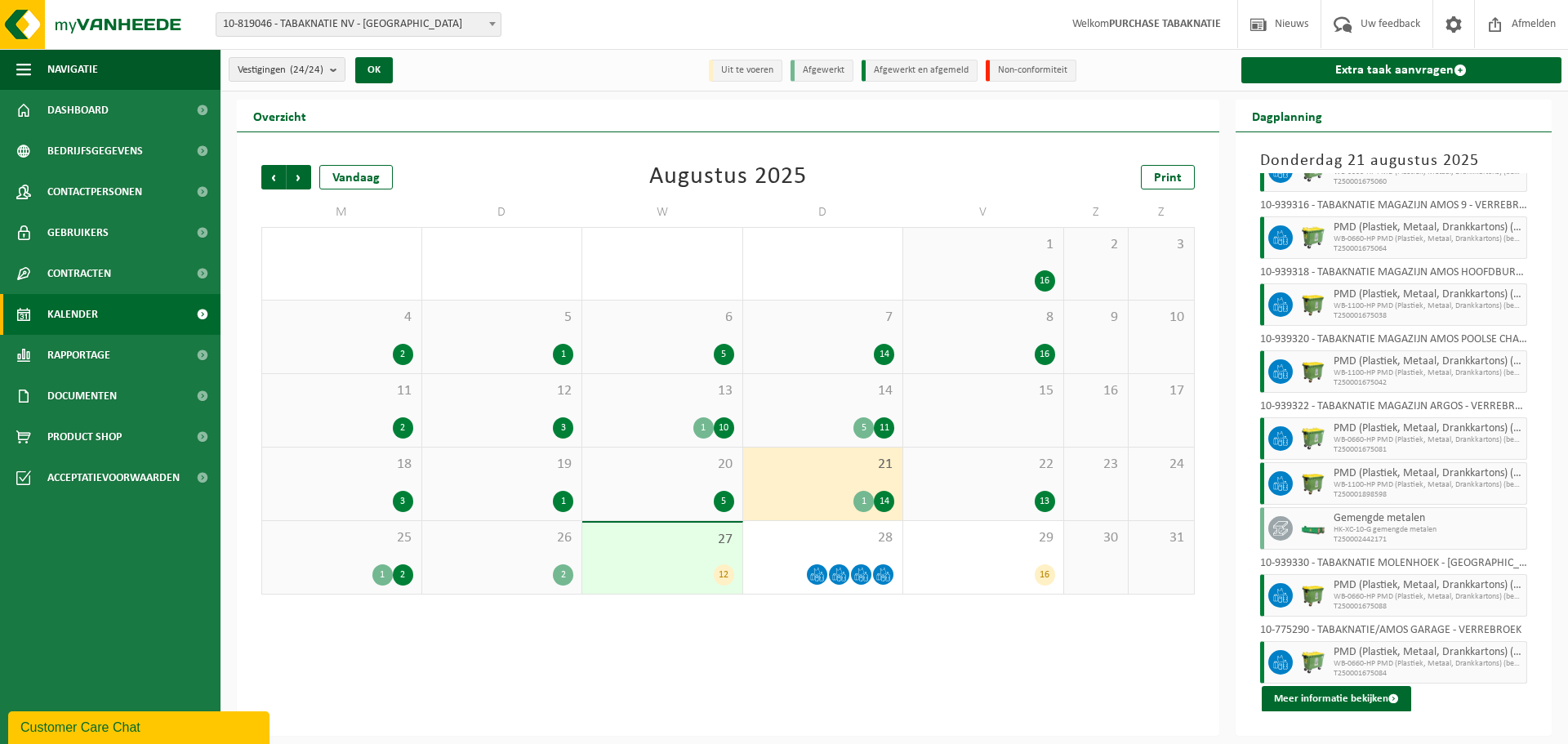
click at [503, 558] on div "26 2" at bounding box center [502, 558] width 160 height 73
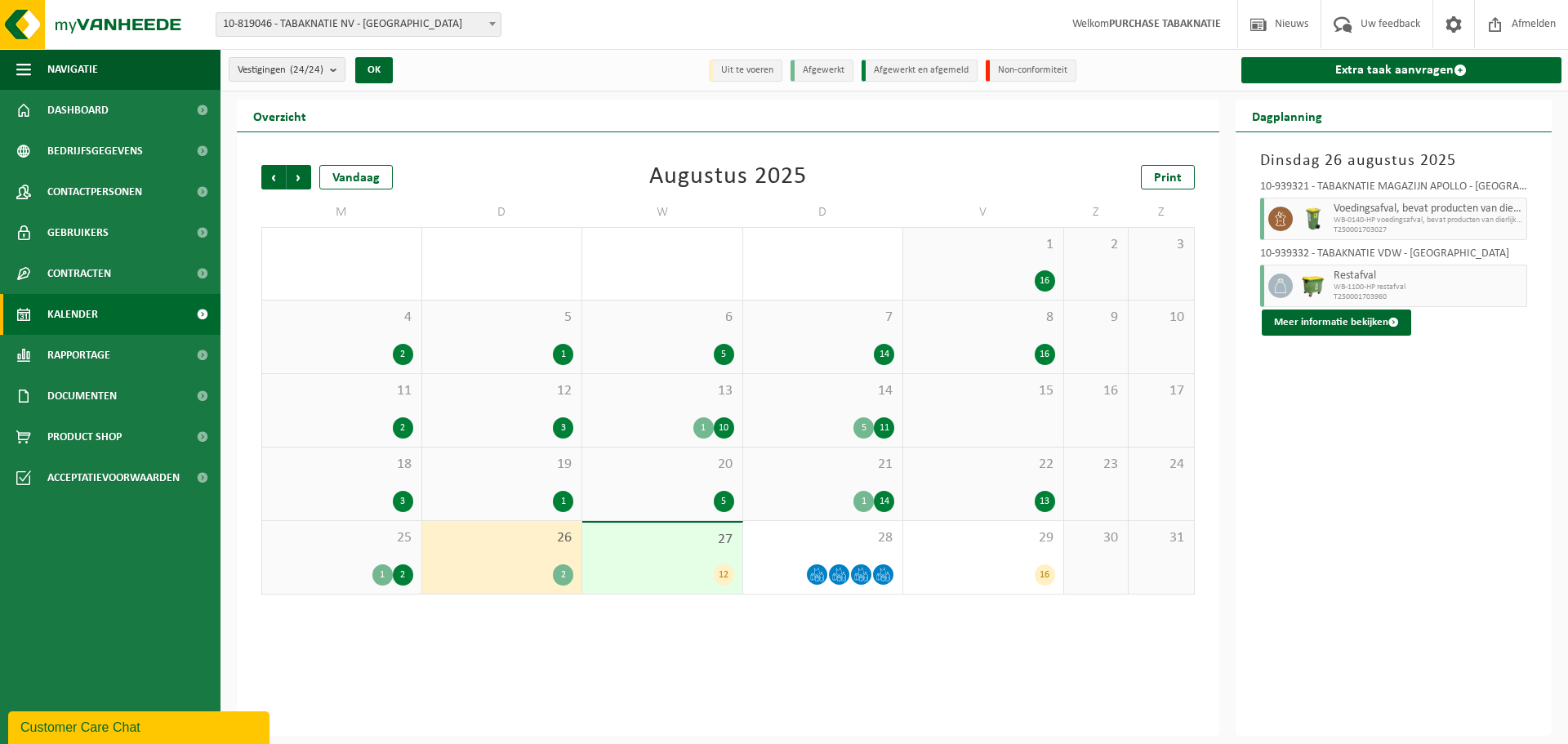
click at [358, 545] on span "25" at bounding box center [341, 538] width 143 height 18
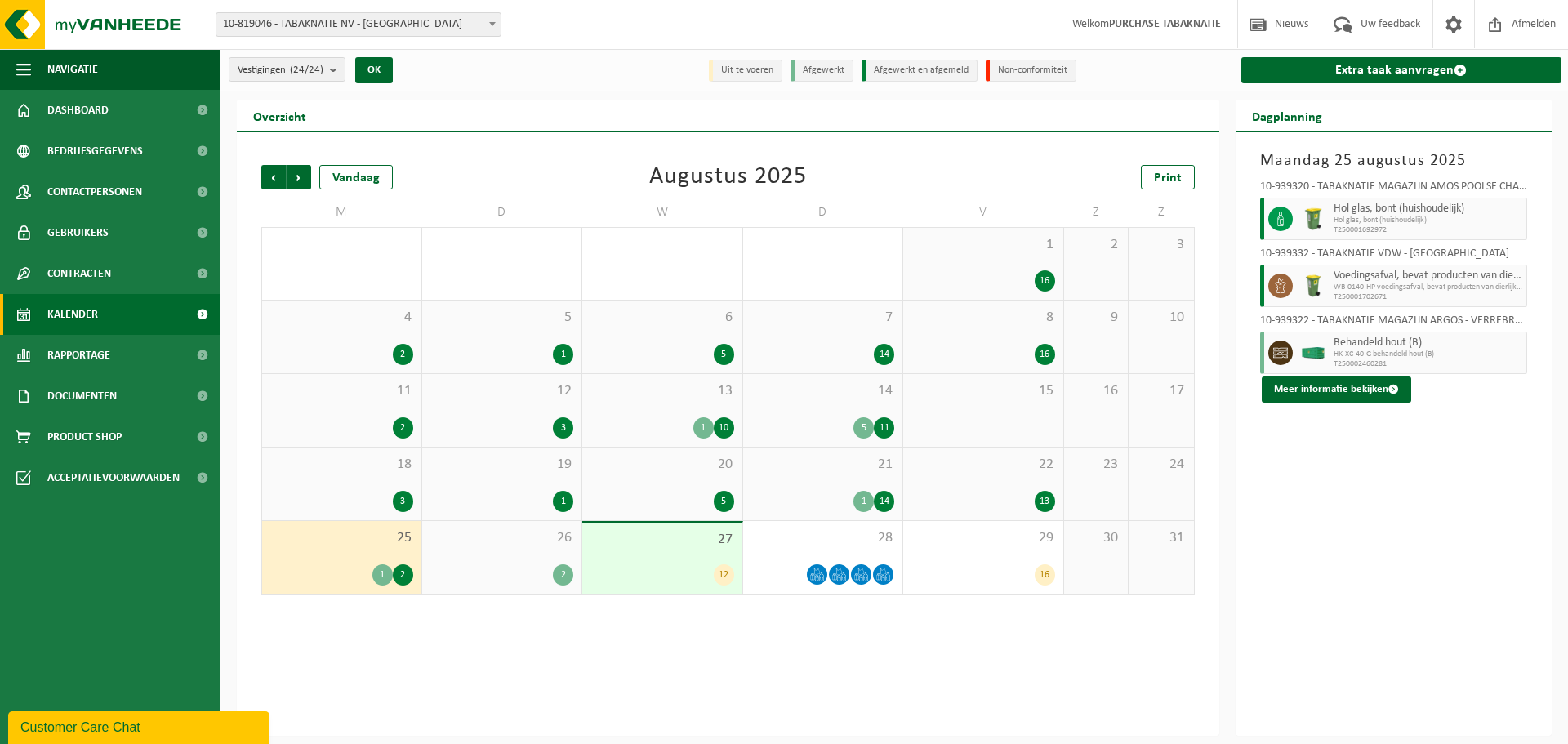
click at [501, 473] on div "19 1" at bounding box center [502, 484] width 160 height 73
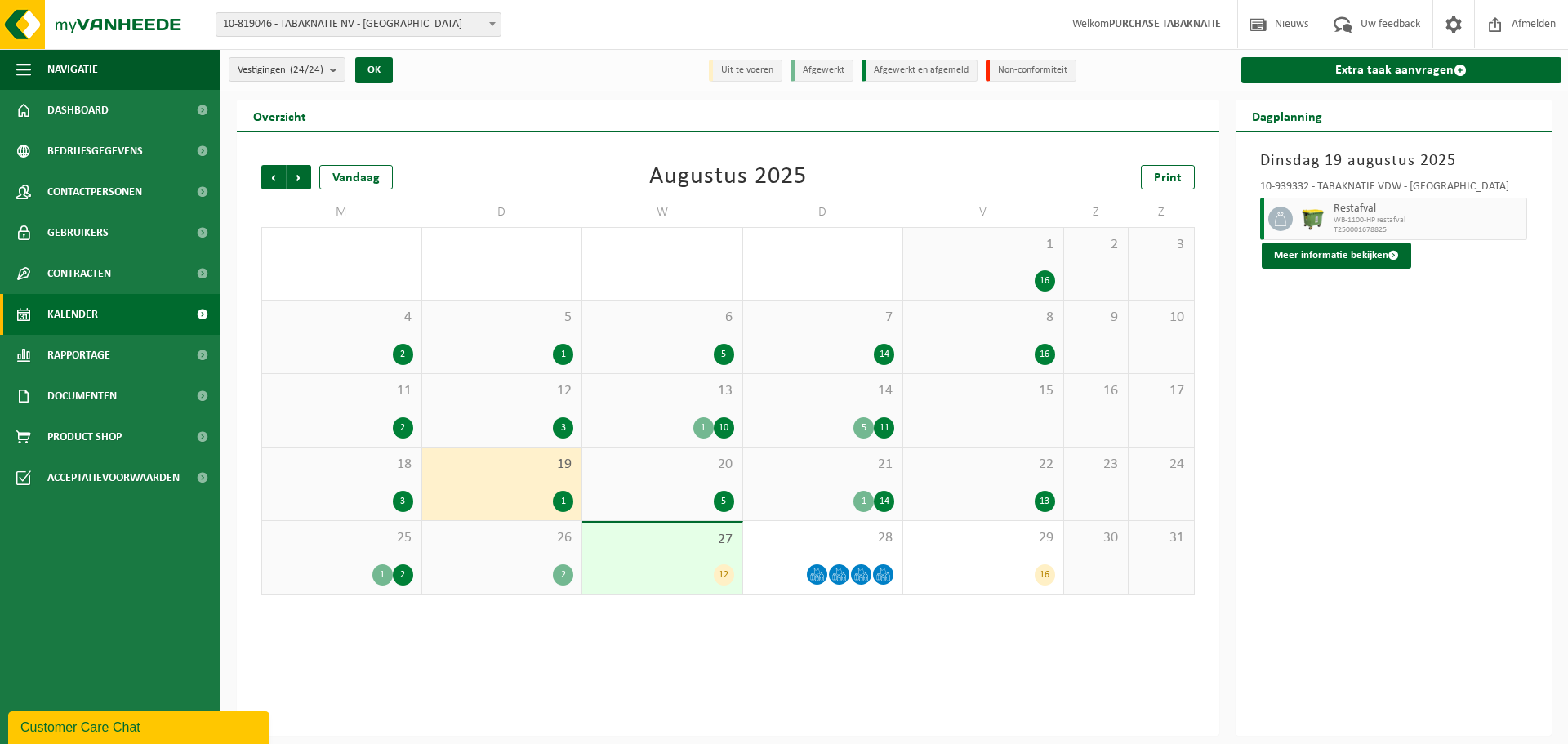
click at [654, 472] on span "20" at bounding box center [662, 464] width 144 height 18
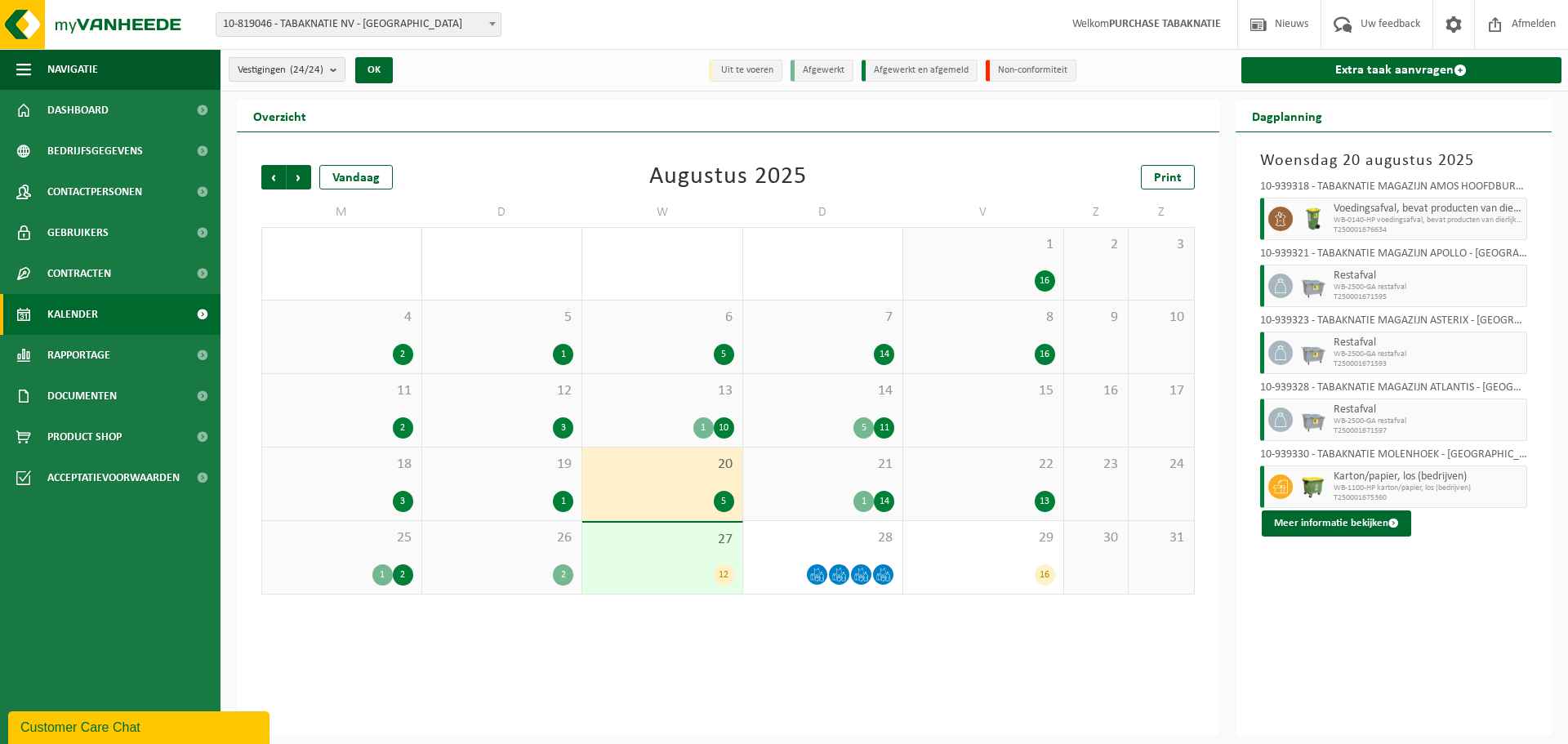
click at [813, 473] on div "21 1 14" at bounding box center [822, 484] width 160 height 73
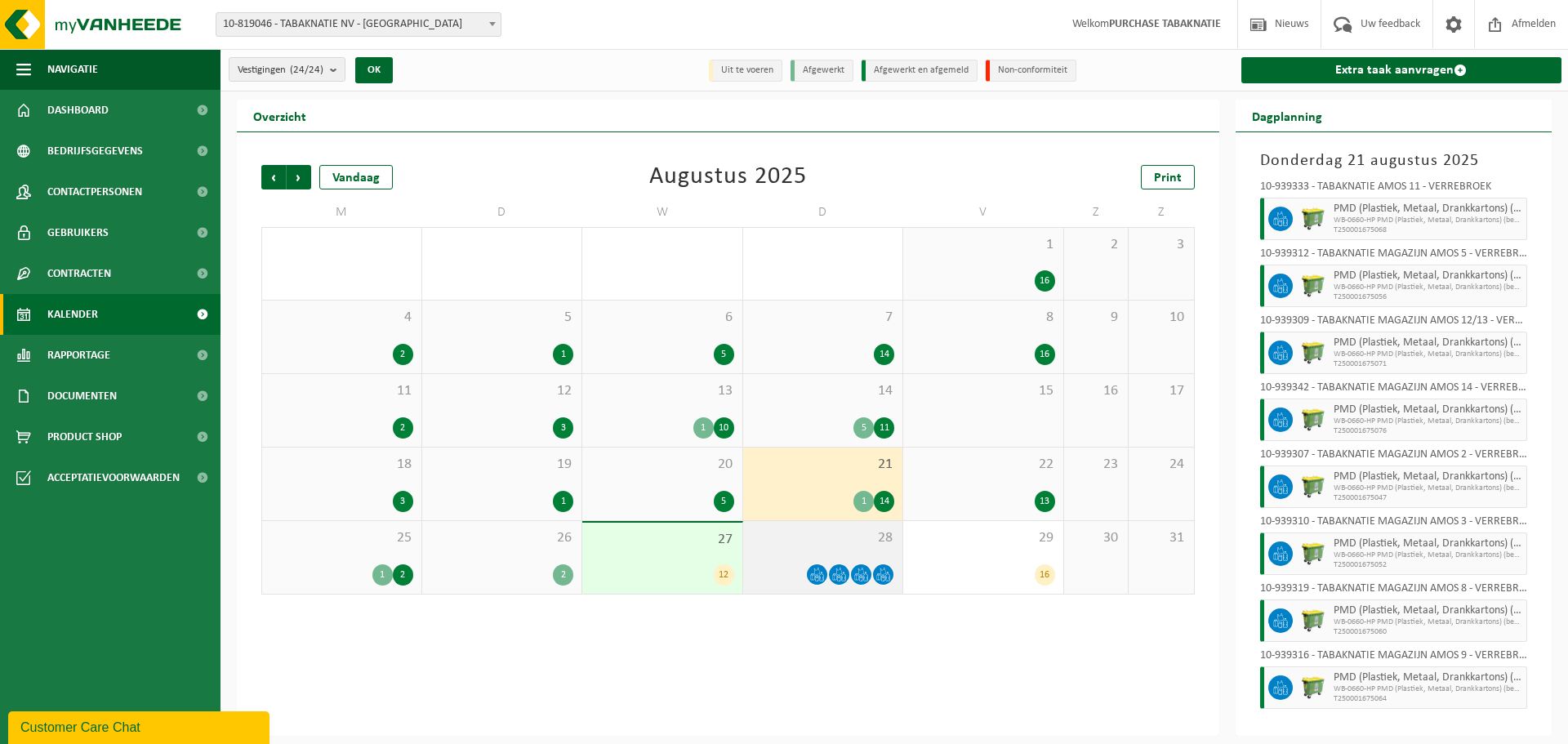
click at [805, 547] on div "28" at bounding box center [822, 558] width 160 height 73
